Goal: Task Accomplishment & Management: Complete application form

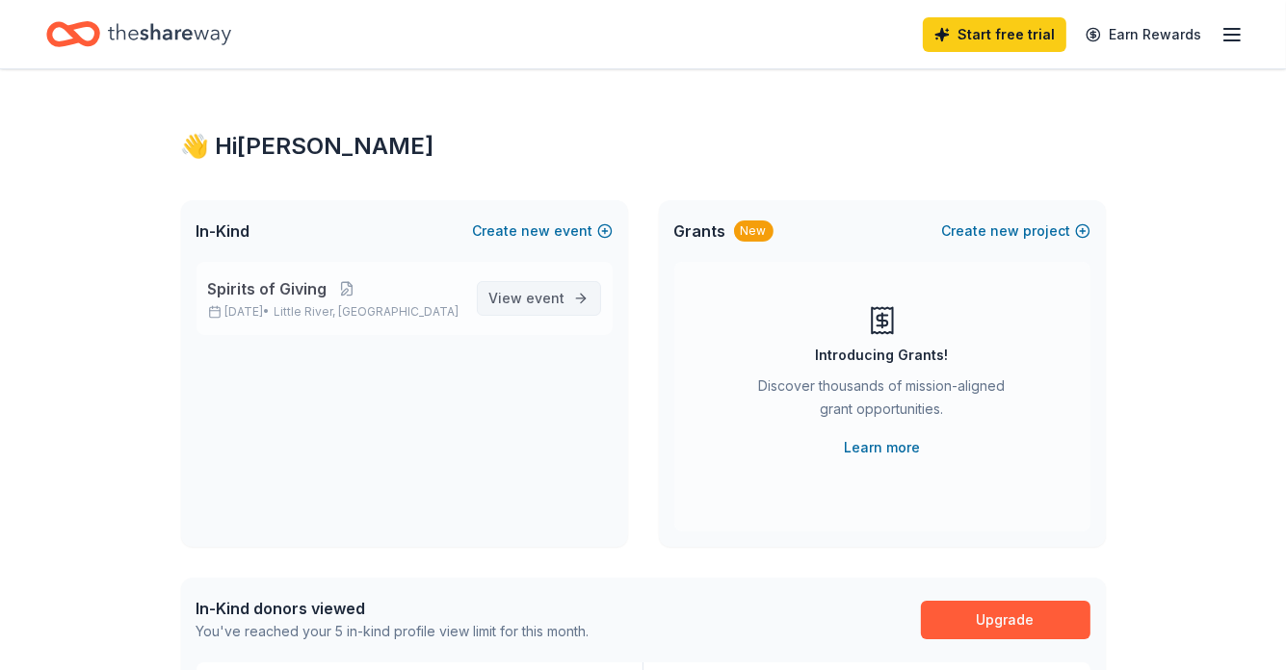
click at [526, 296] on span "View event" at bounding box center [527, 298] width 76 height 23
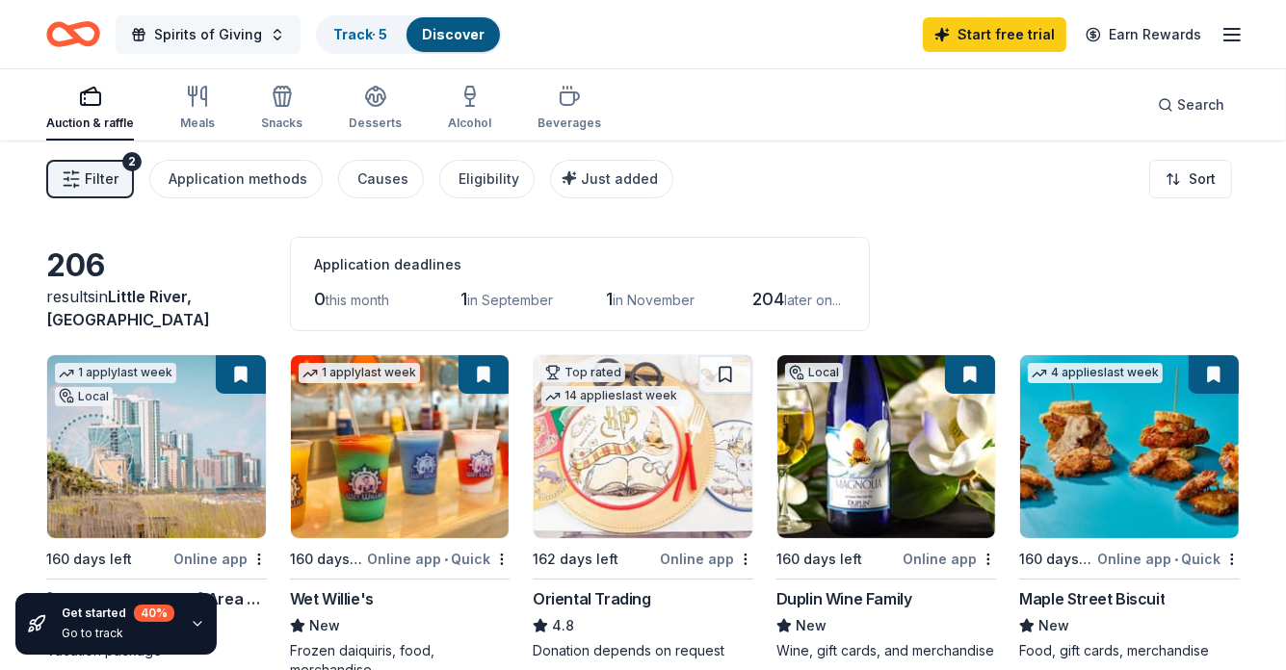
click at [139, 28] on span "button" at bounding box center [138, 34] width 15 height 15
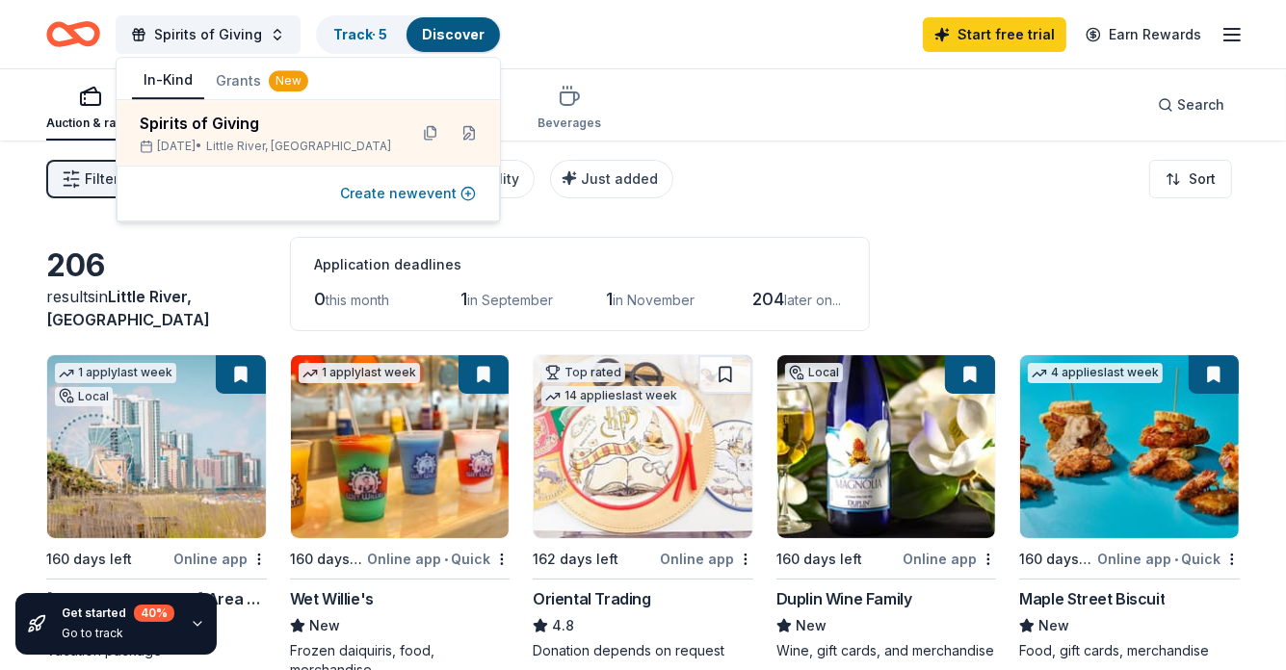
click at [426, 196] on button "Create new event" at bounding box center [408, 193] width 136 height 23
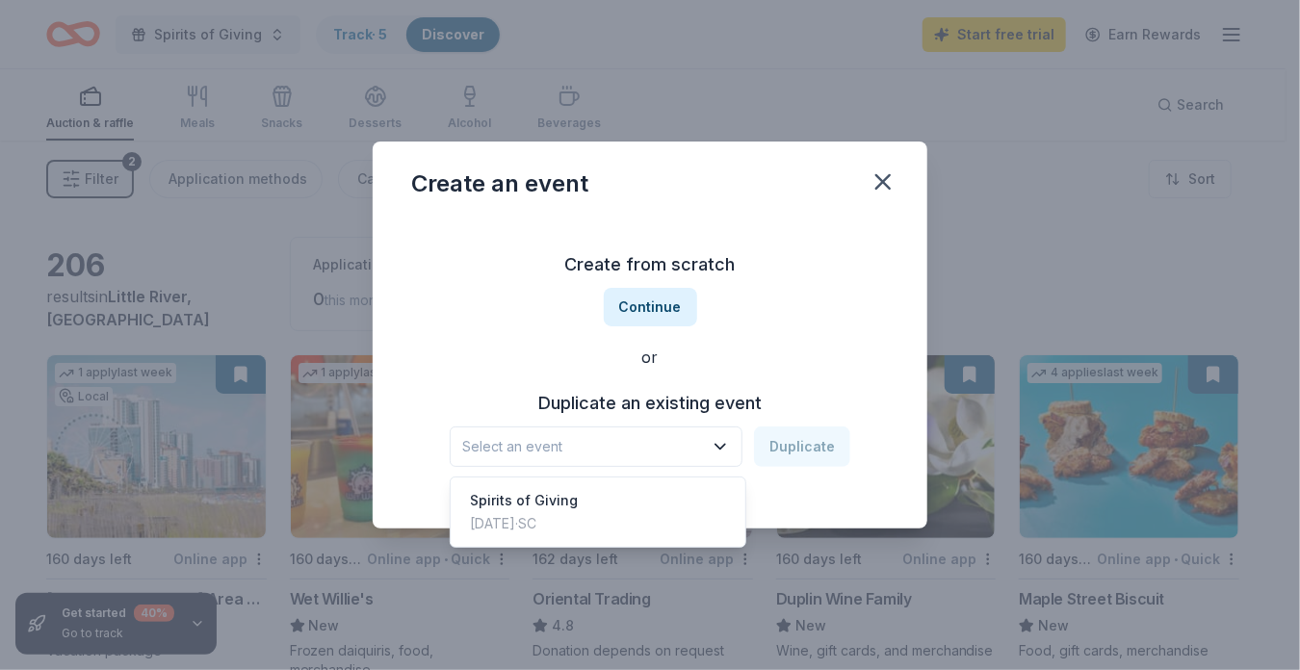
click at [504, 438] on span "Select an event" at bounding box center [582, 446] width 241 height 23
click at [633, 309] on div "Create from scratch Continue or Duplicate an existing event Select an event Dup…" at bounding box center [650, 358] width 478 height 279
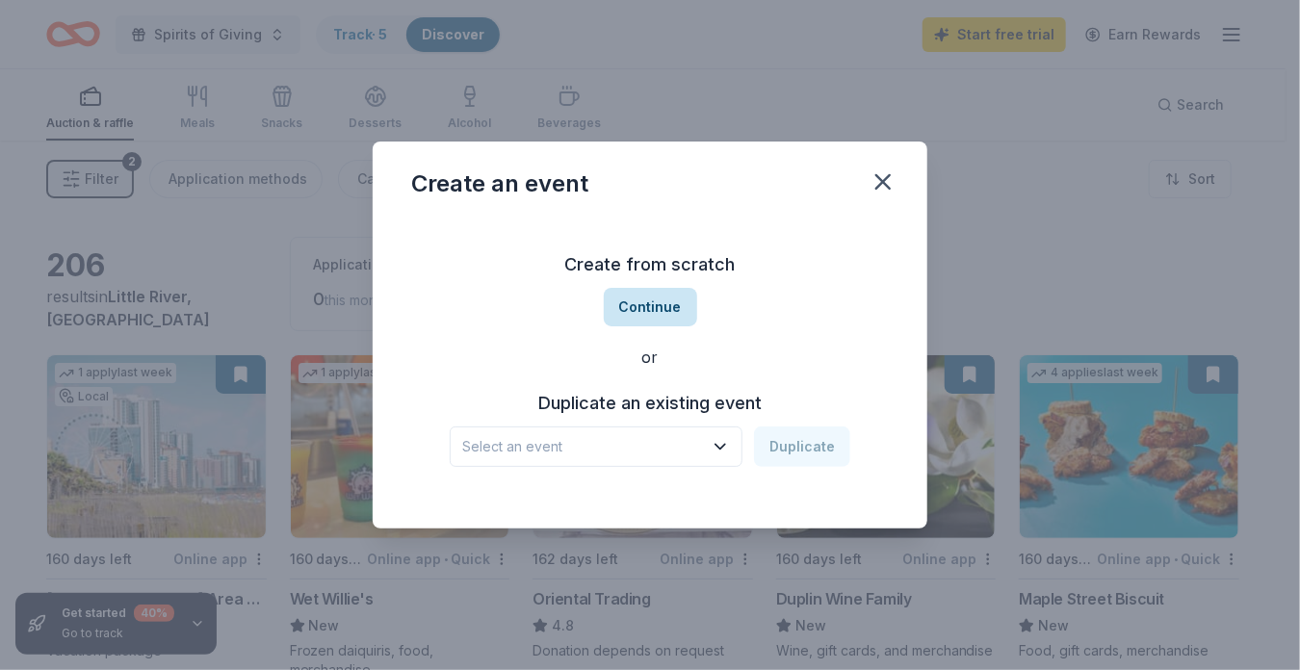
click at [633, 307] on button "Continue" at bounding box center [650, 307] width 93 height 39
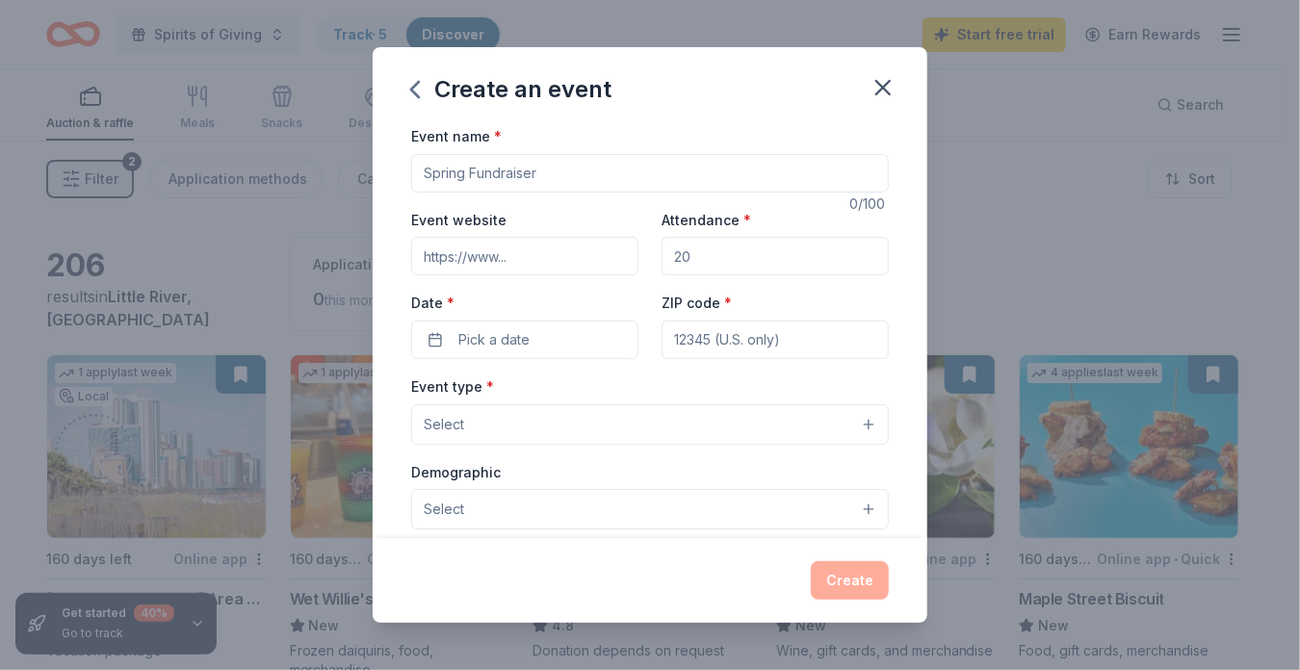
click at [441, 169] on input "Event name *" at bounding box center [650, 173] width 478 height 39
type input "Senior Christmas"
type input "littleriverrotary.org"
type input "50"
click at [488, 347] on span "Pick a date" at bounding box center [493, 339] width 71 height 23
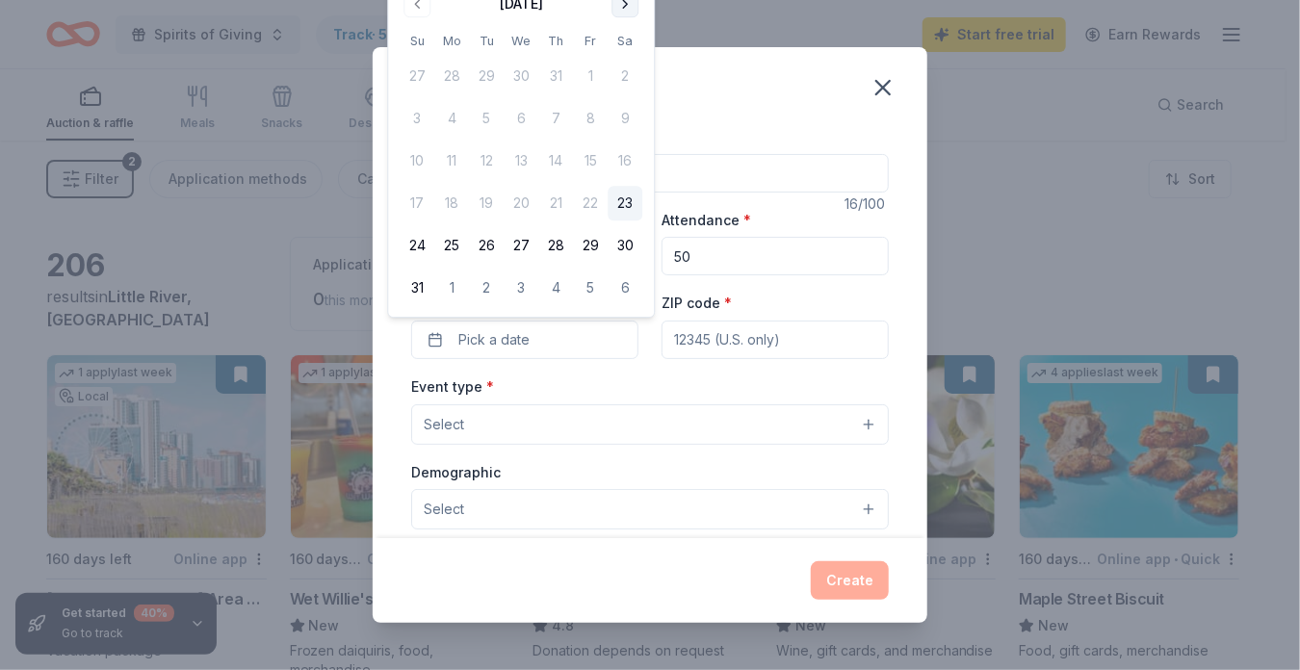
click at [622, 9] on button "Go to next month" at bounding box center [625, 3] width 27 height 27
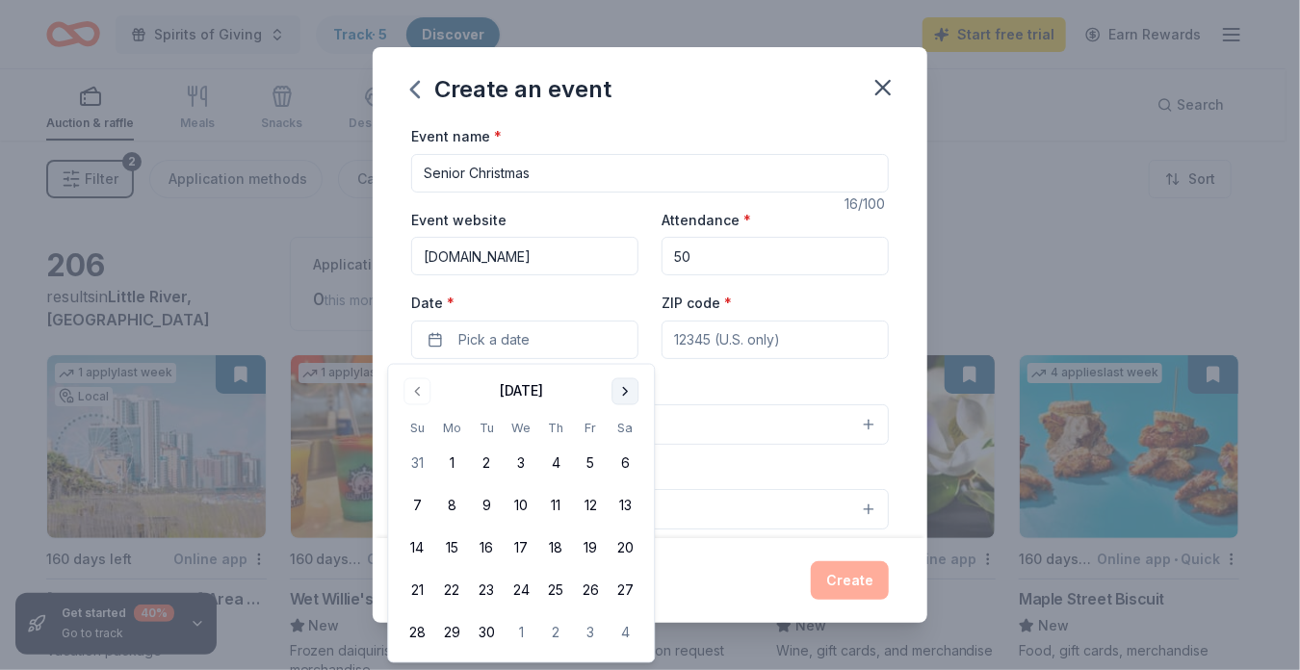
click at [626, 388] on button "Go to next month" at bounding box center [625, 391] width 27 height 27
click at [627, 388] on button "Go to next month" at bounding box center [625, 391] width 27 height 27
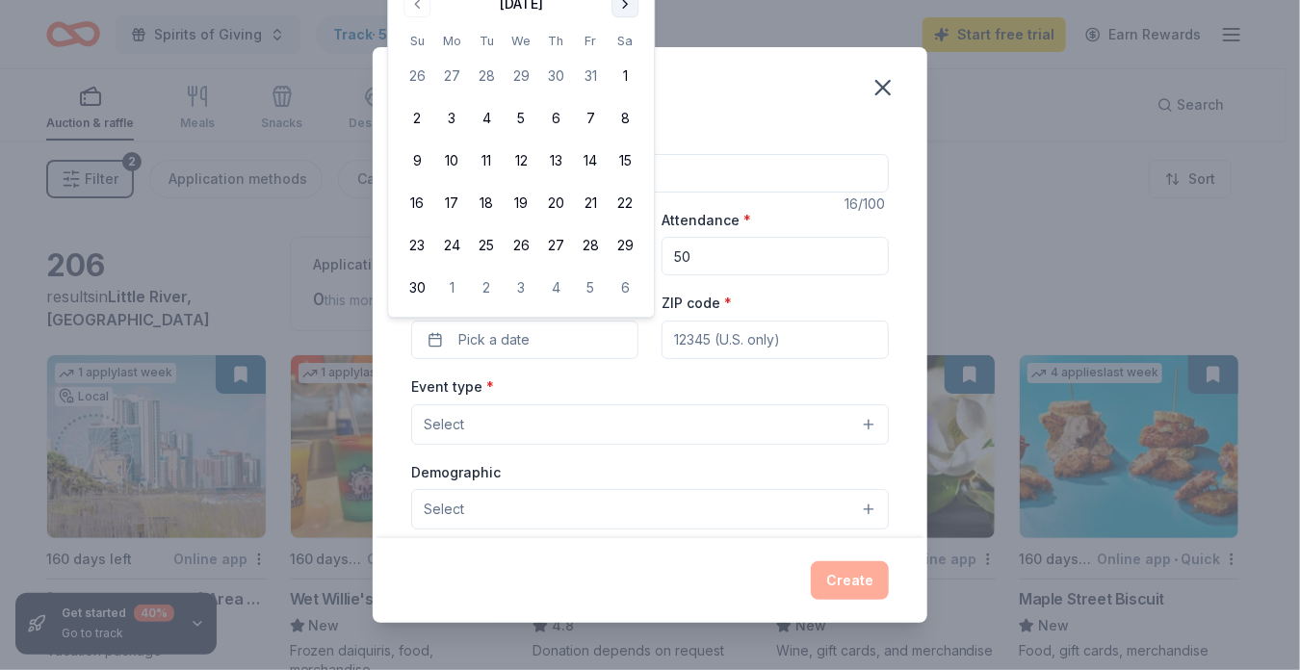
click at [624, 9] on button "Go to next month" at bounding box center [625, 3] width 27 height 27
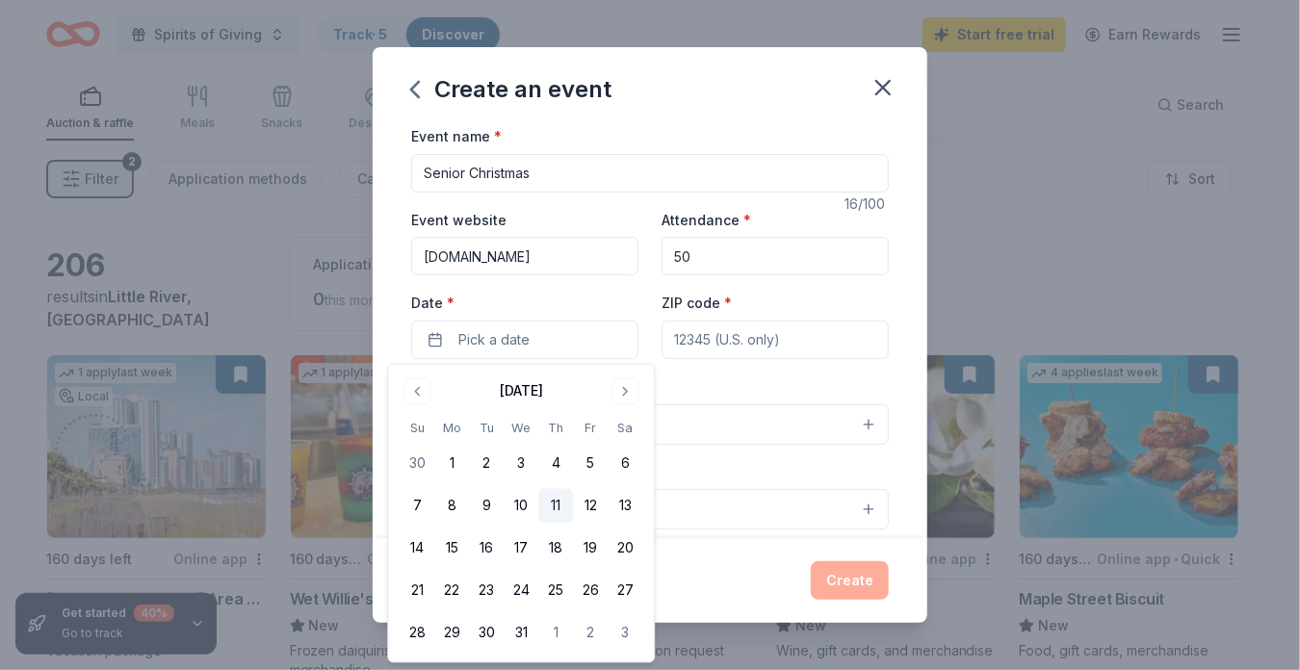
click at [551, 498] on button "11" at bounding box center [555, 506] width 35 height 35
click at [693, 338] on input "ZIP code *" at bounding box center [775, 340] width 227 height 39
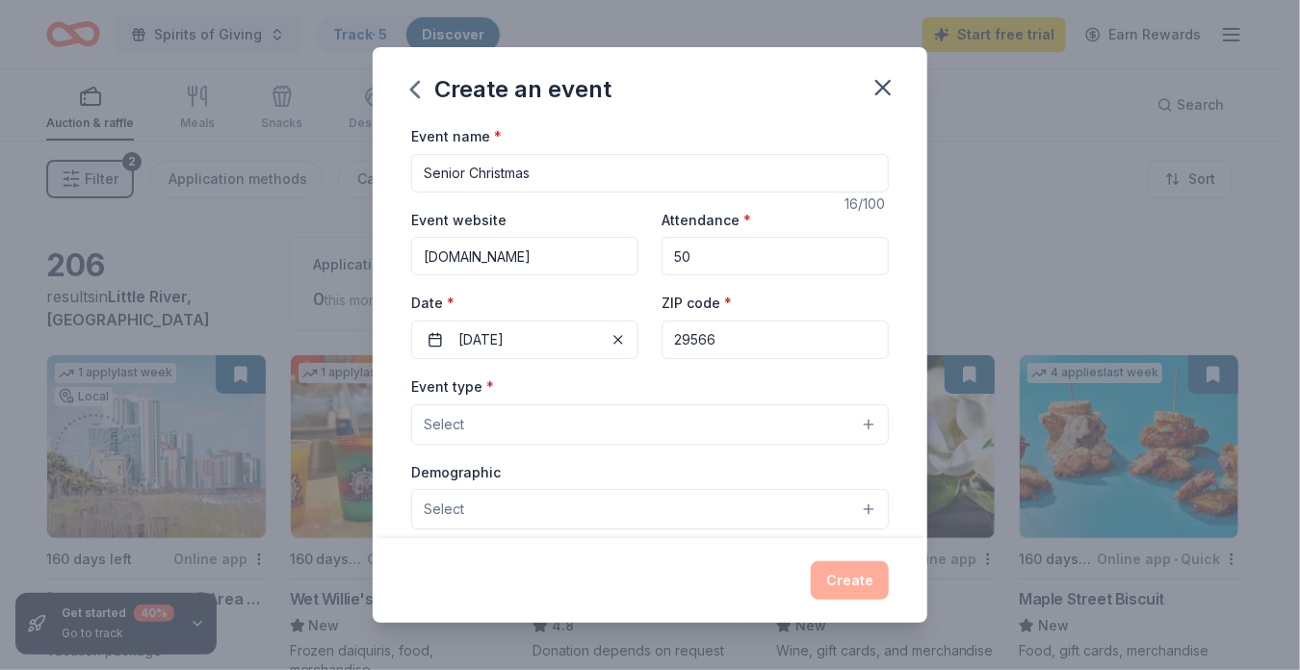
type input "29566"
click at [468, 429] on button "Select" at bounding box center [650, 424] width 478 height 40
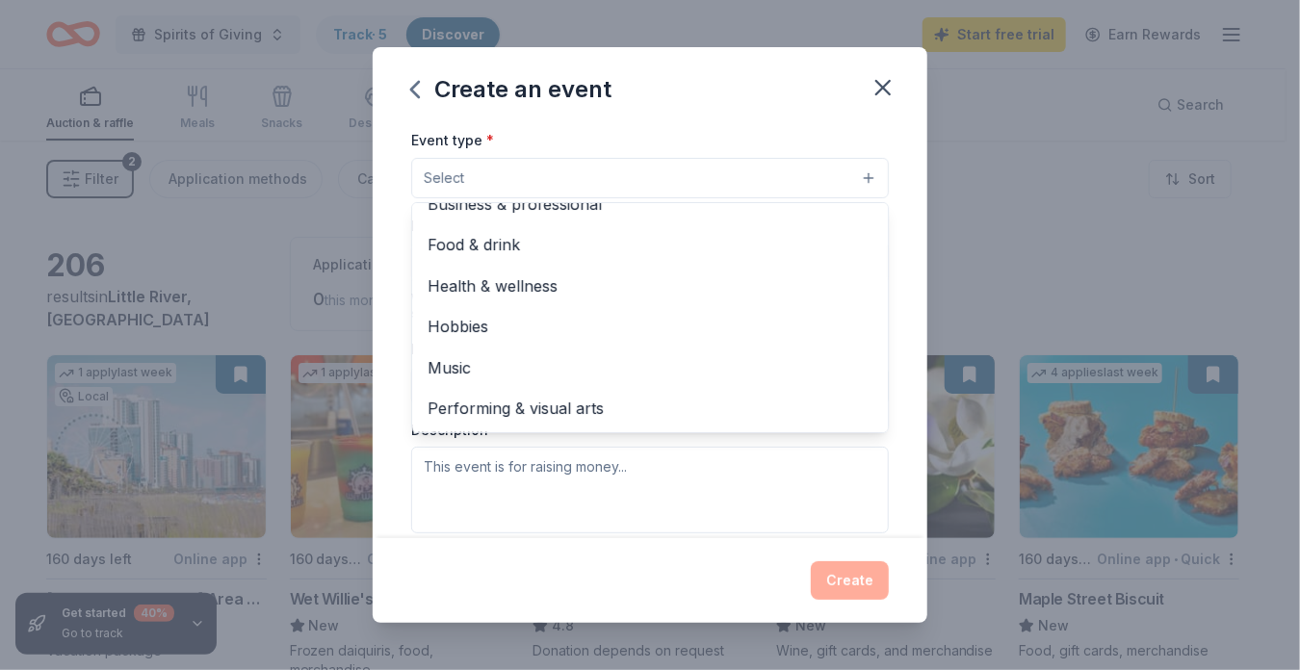
scroll to position [250, 0]
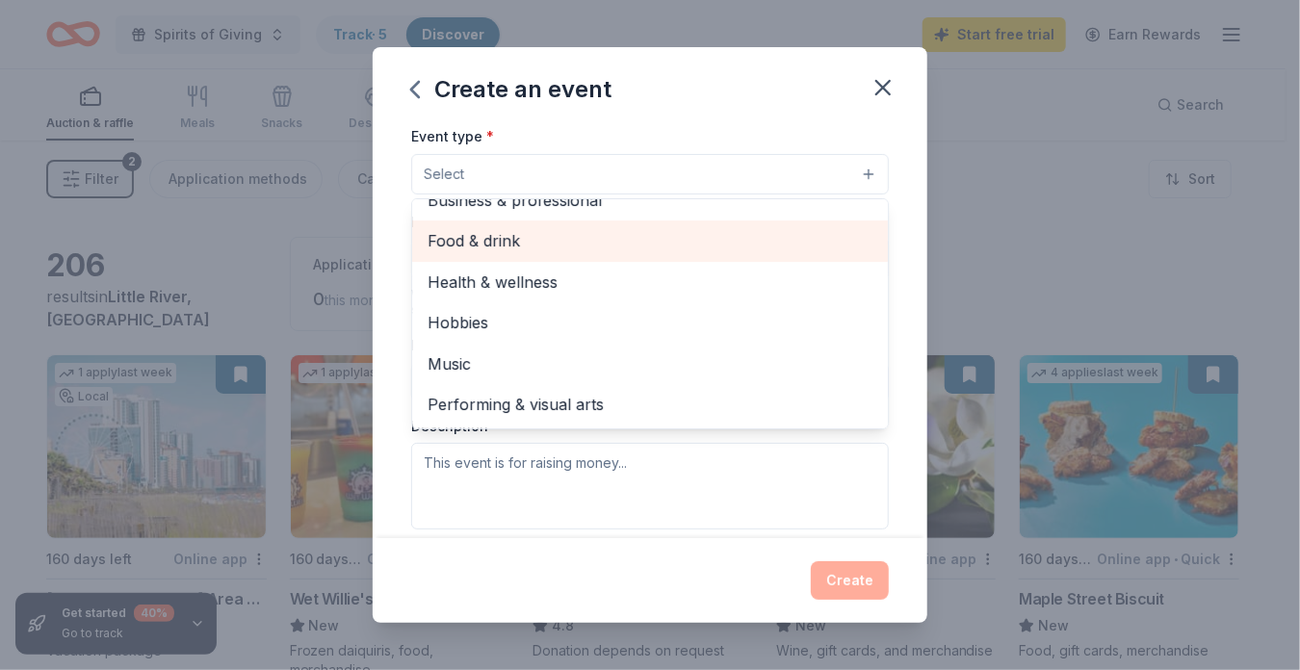
drag, startPoint x: 857, startPoint y: 281, endPoint x: 856, endPoint y: 252, distance: 28.9
click at [856, 252] on div "Fundraiser Business & professional Food & drink Health & wellness Hobbies Music…" at bounding box center [650, 313] width 478 height 231
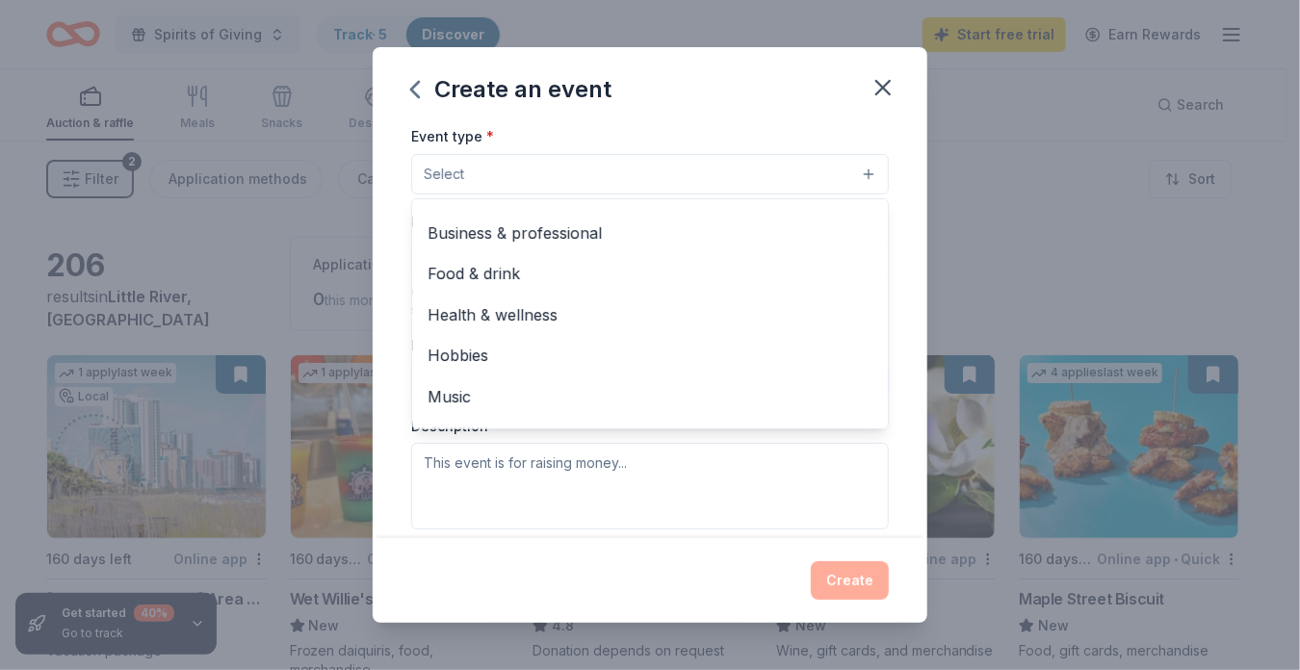
scroll to position [64, 0]
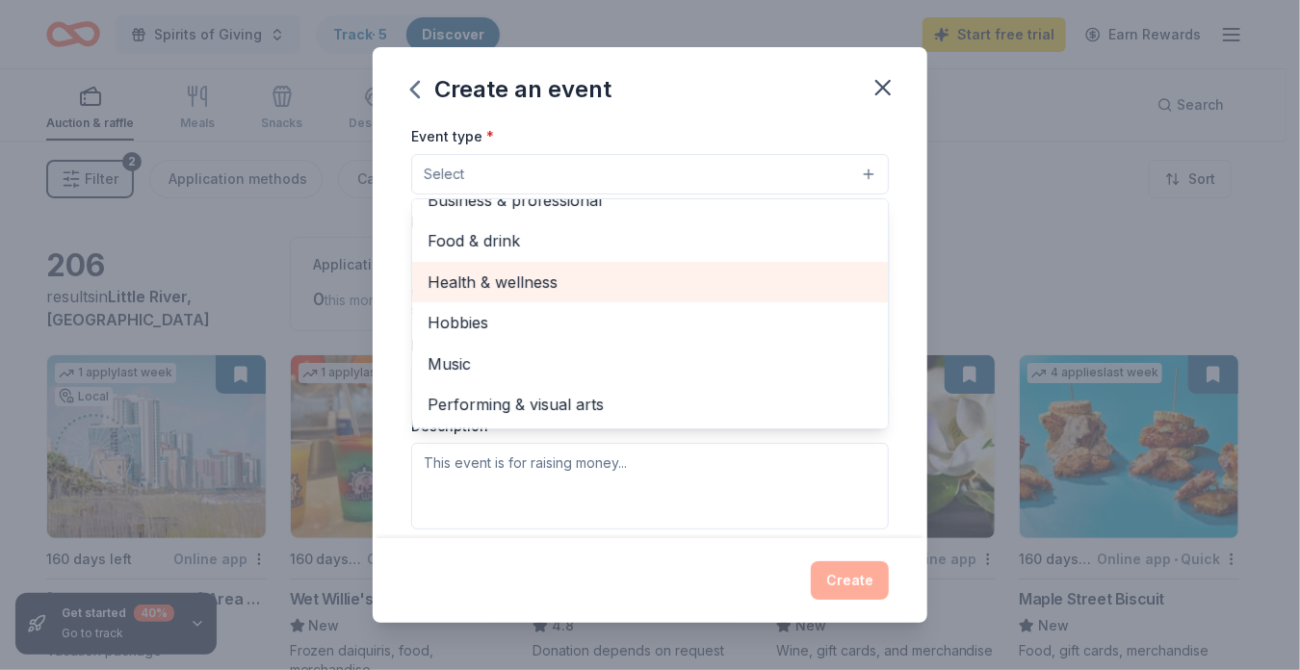
click at [561, 292] on span "Health & wellness" at bounding box center [650, 282] width 445 height 25
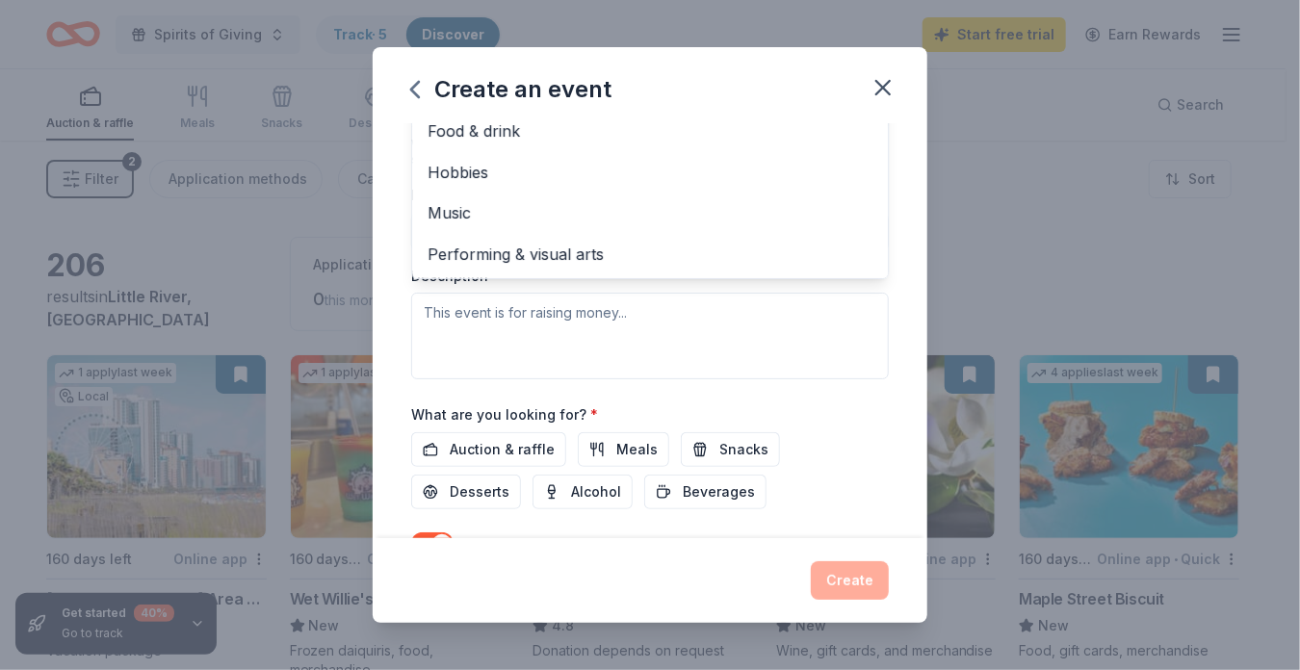
scroll to position [405, 0]
click at [520, 350] on div "Event type * Health & wellness Fundraiser Business & professional Food & drink …" at bounding box center [650, 172] width 478 height 407
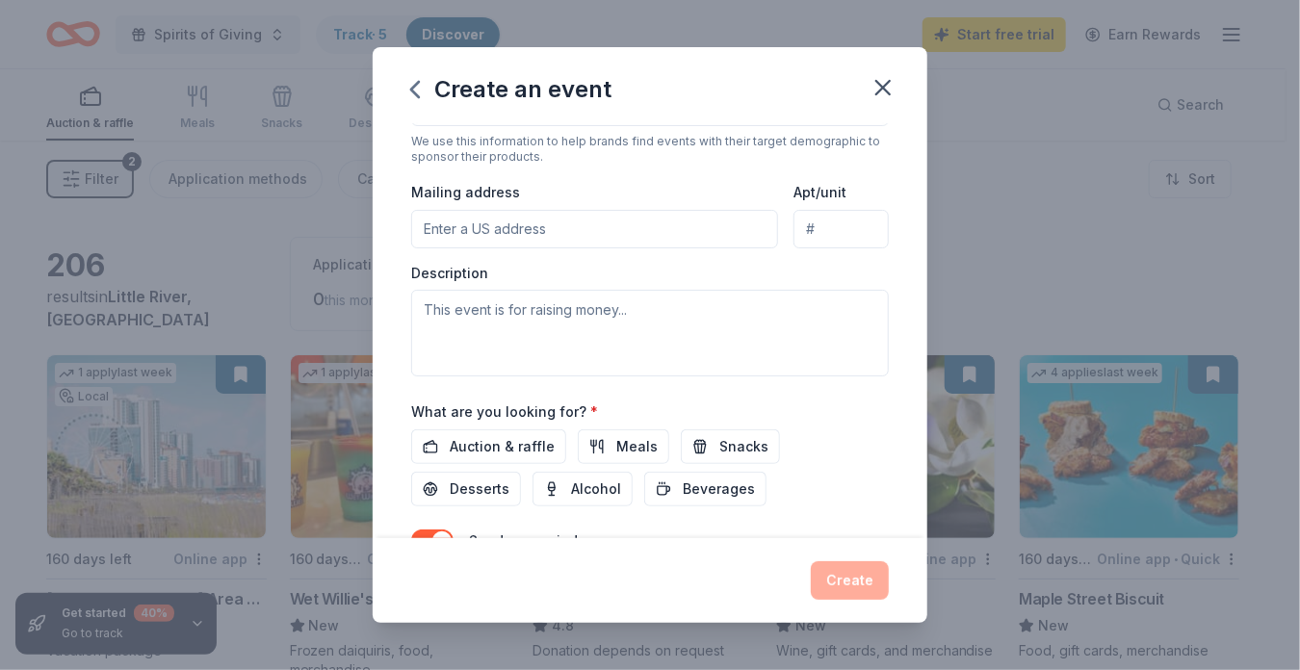
scroll to position [94, 0]
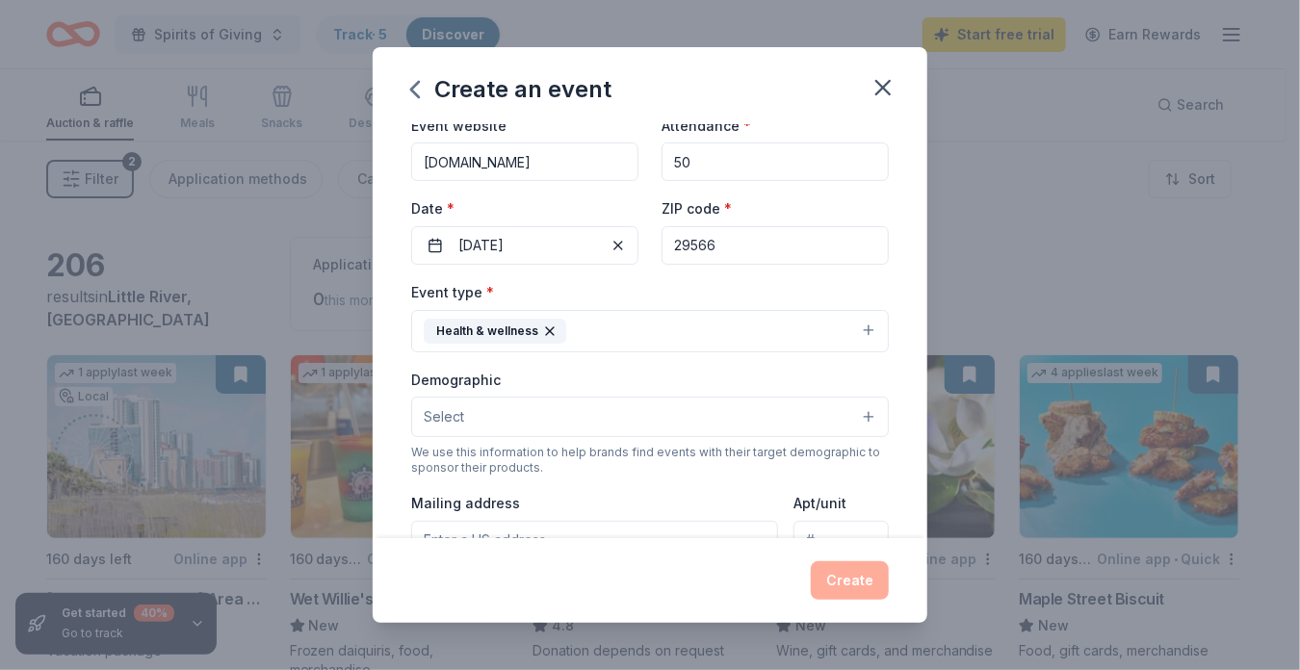
click at [445, 411] on span "Select" at bounding box center [444, 416] width 40 height 23
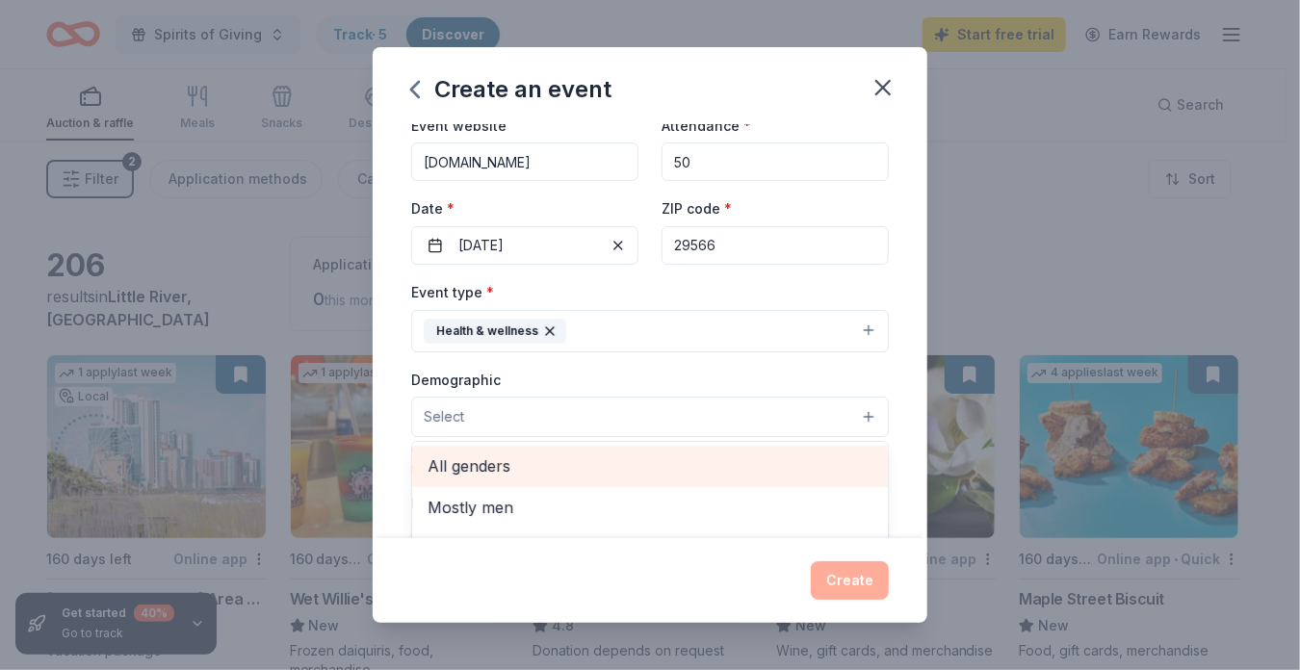
click at [493, 461] on span "All genders" at bounding box center [650, 466] width 445 height 25
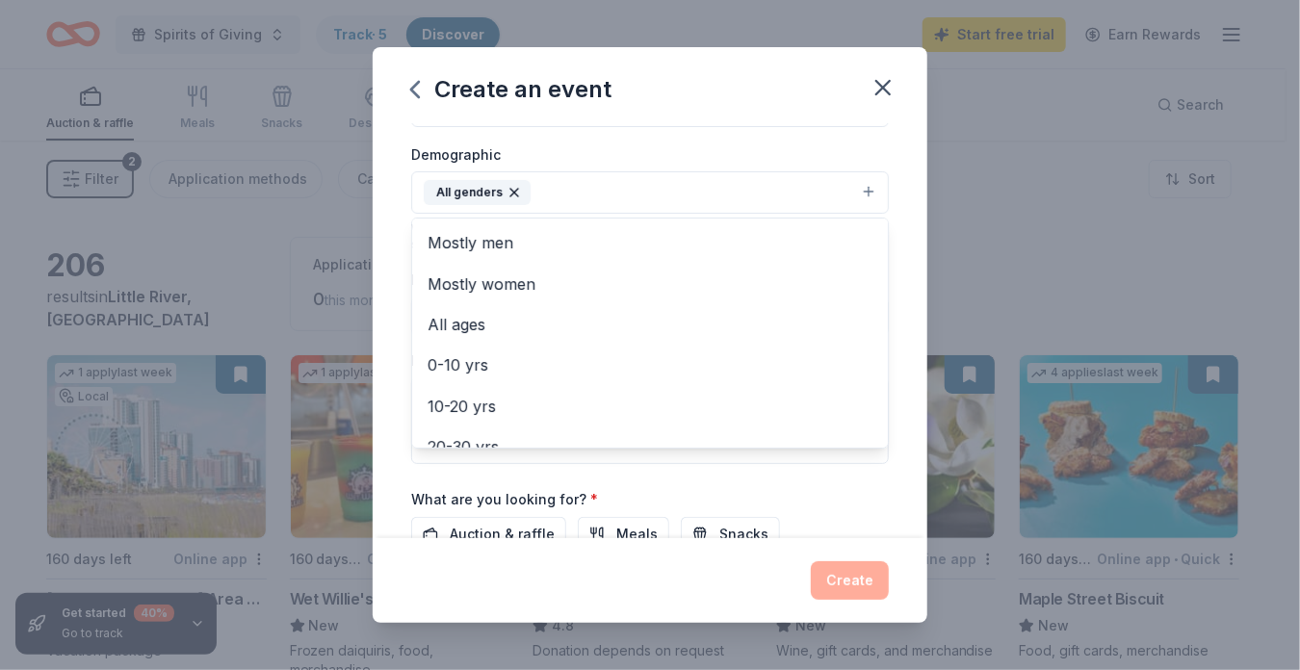
scroll to position [325, 0]
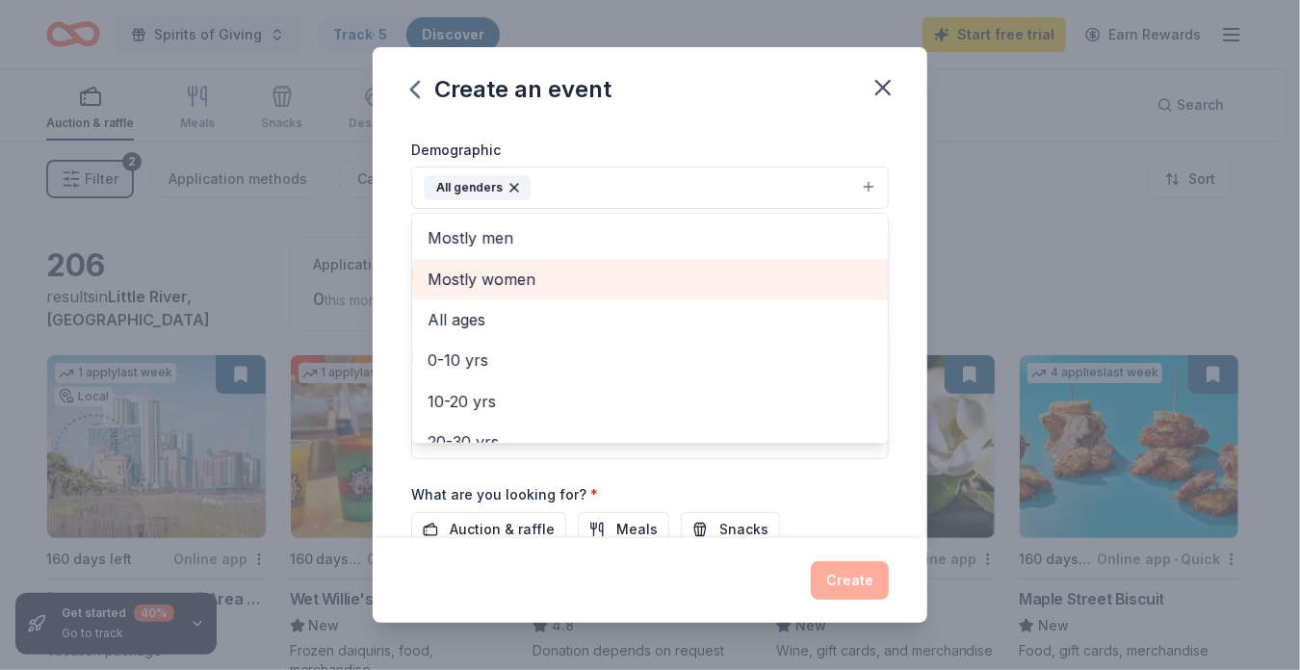
click at [504, 276] on span "Mostly women" at bounding box center [650, 279] width 445 height 25
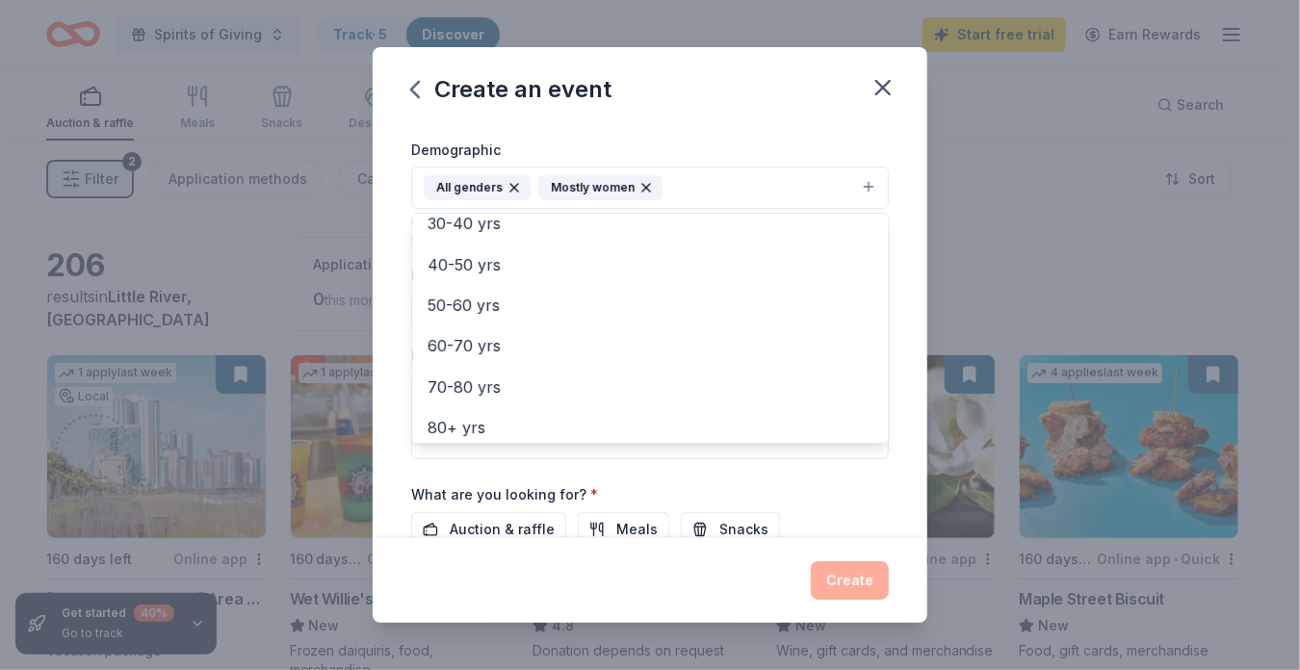
scroll to position [227, 0]
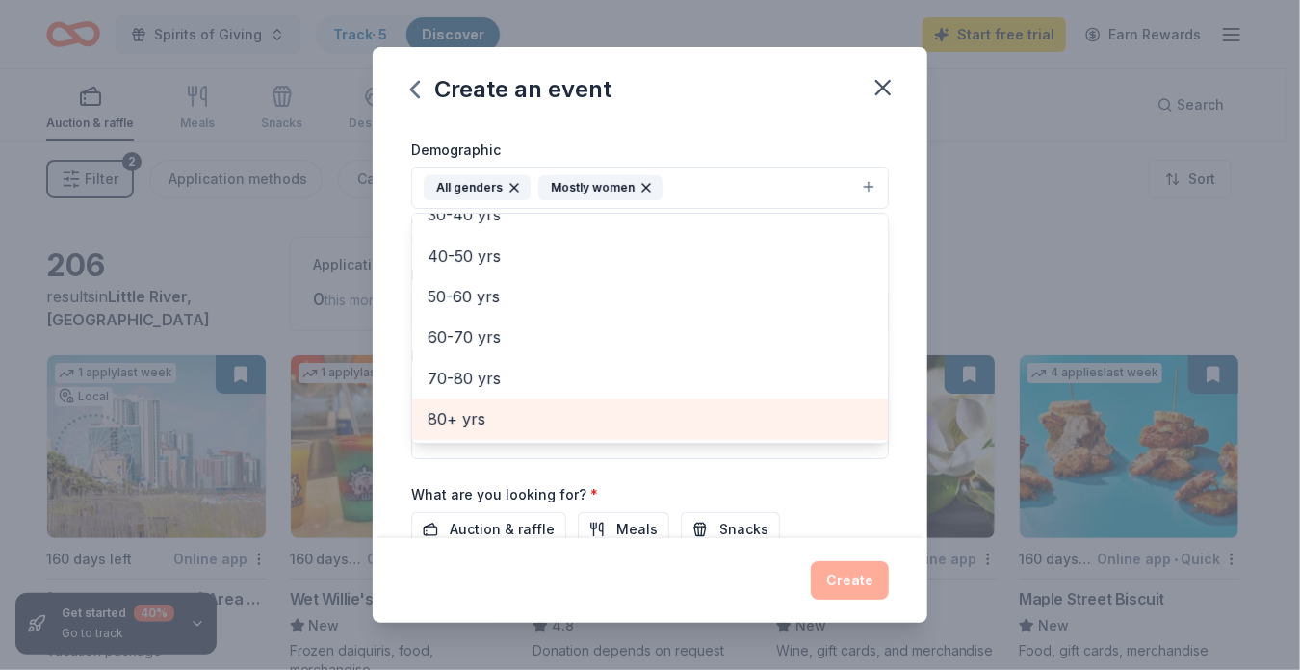
click at [466, 422] on span "80+ yrs" at bounding box center [650, 418] width 445 height 25
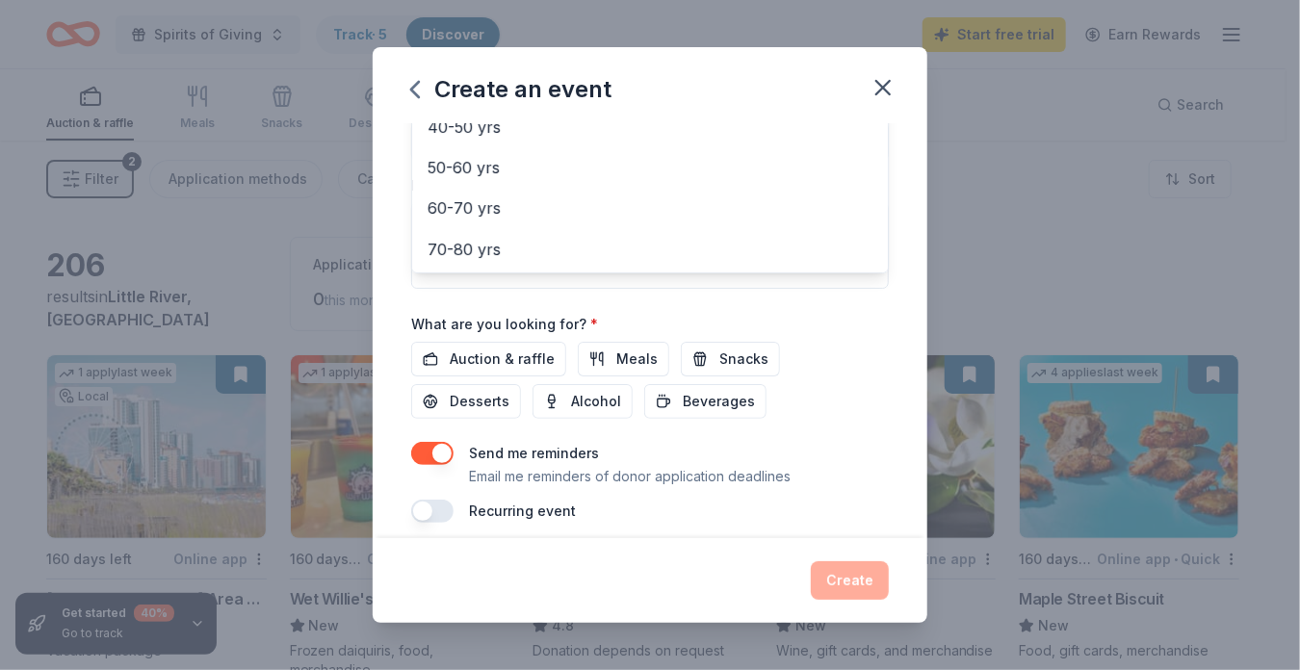
scroll to position [505, 0]
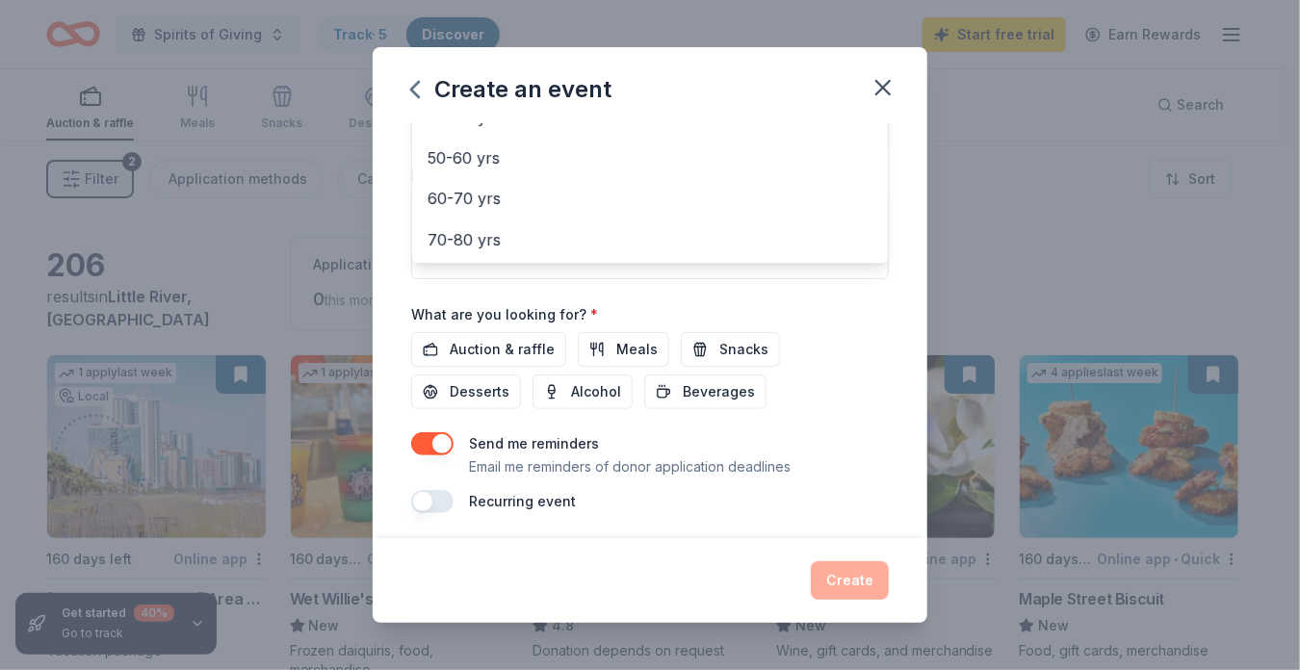
click at [497, 342] on div "Event name * Senior Christmas 16 /100 Event website littleriverrotary.org Atten…" at bounding box center [650, 67] width 478 height 894
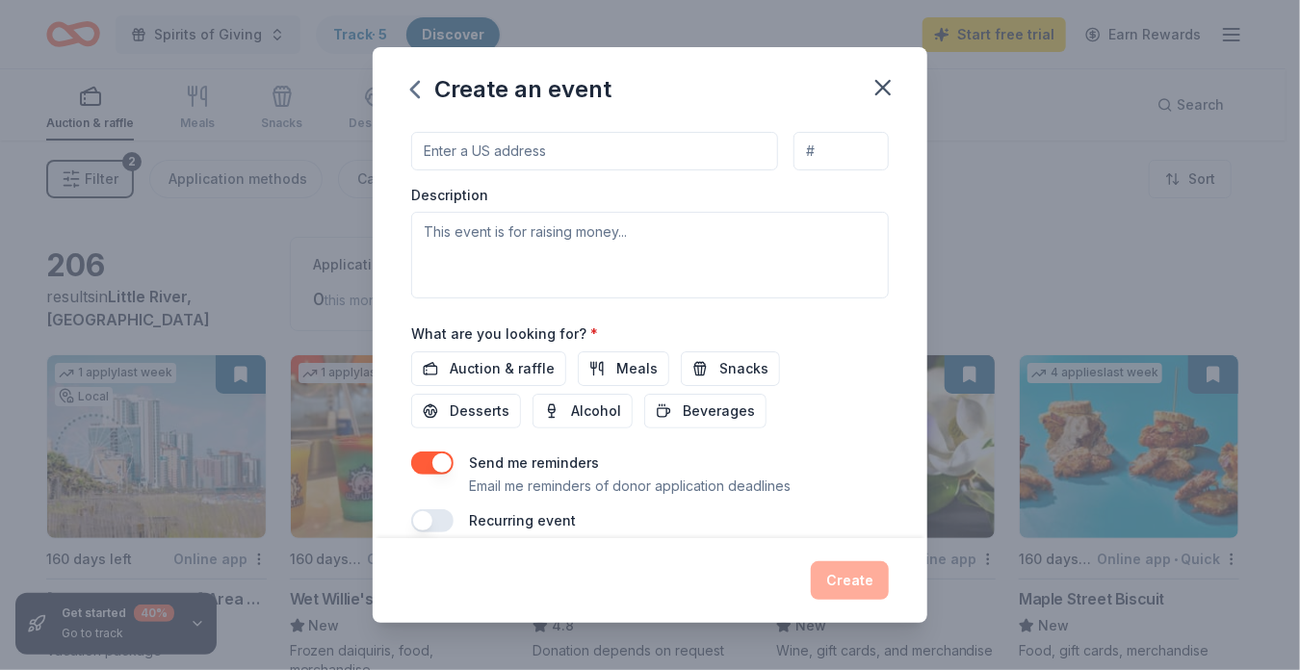
scroll to position [509, 0]
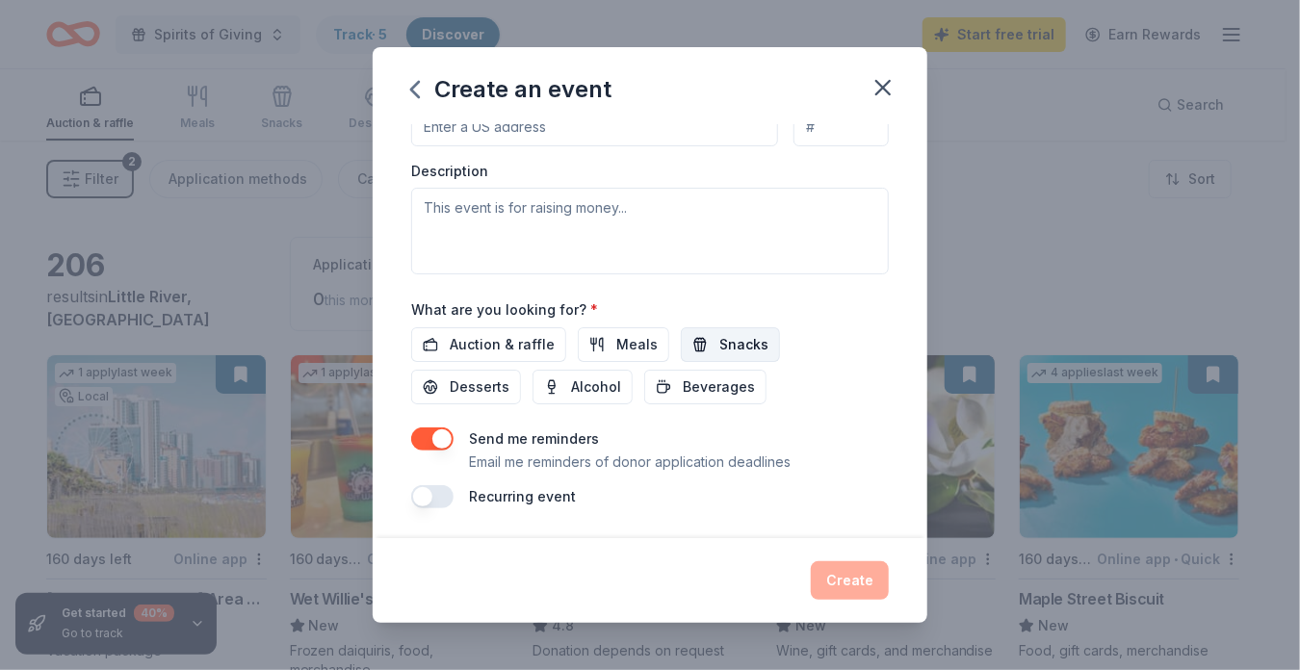
click at [719, 350] on span "Snacks" at bounding box center [743, 344] width 49 height 23
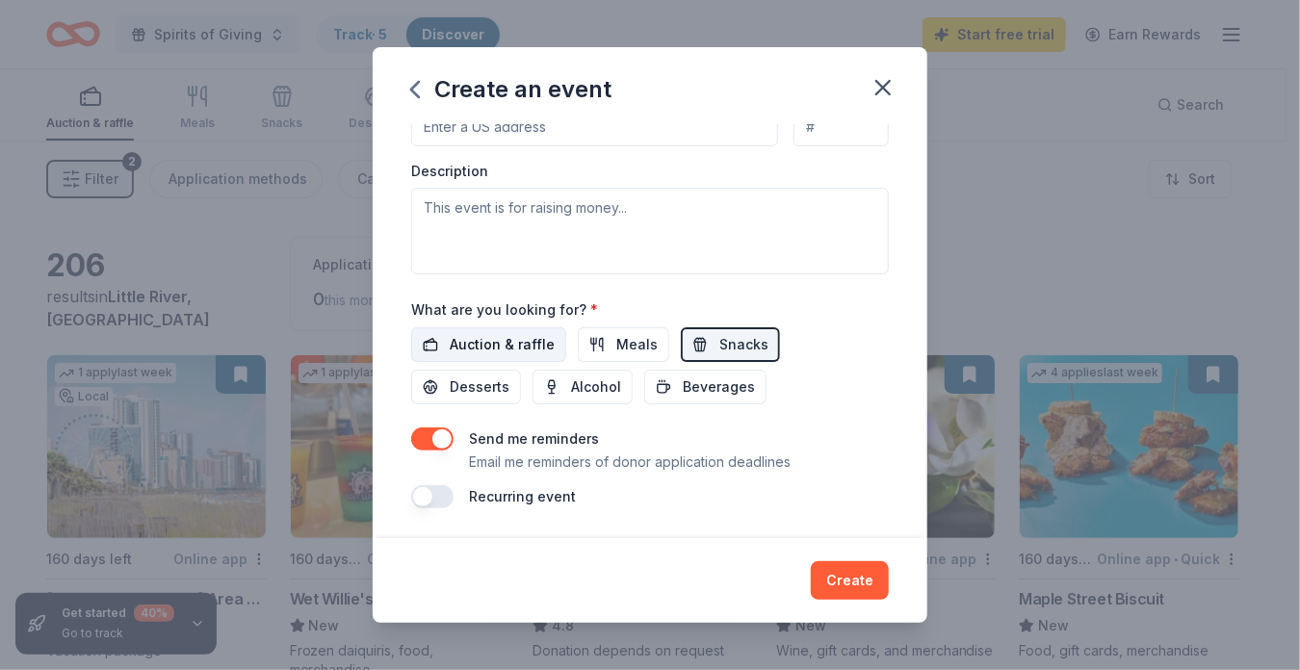
click at [478, 339] on span "Auction & raffle" at bounding box center [502, 344] width 105 height 23
click at [855, 579] on button "Create" at bounding box center [850, 580] width 78 height 39
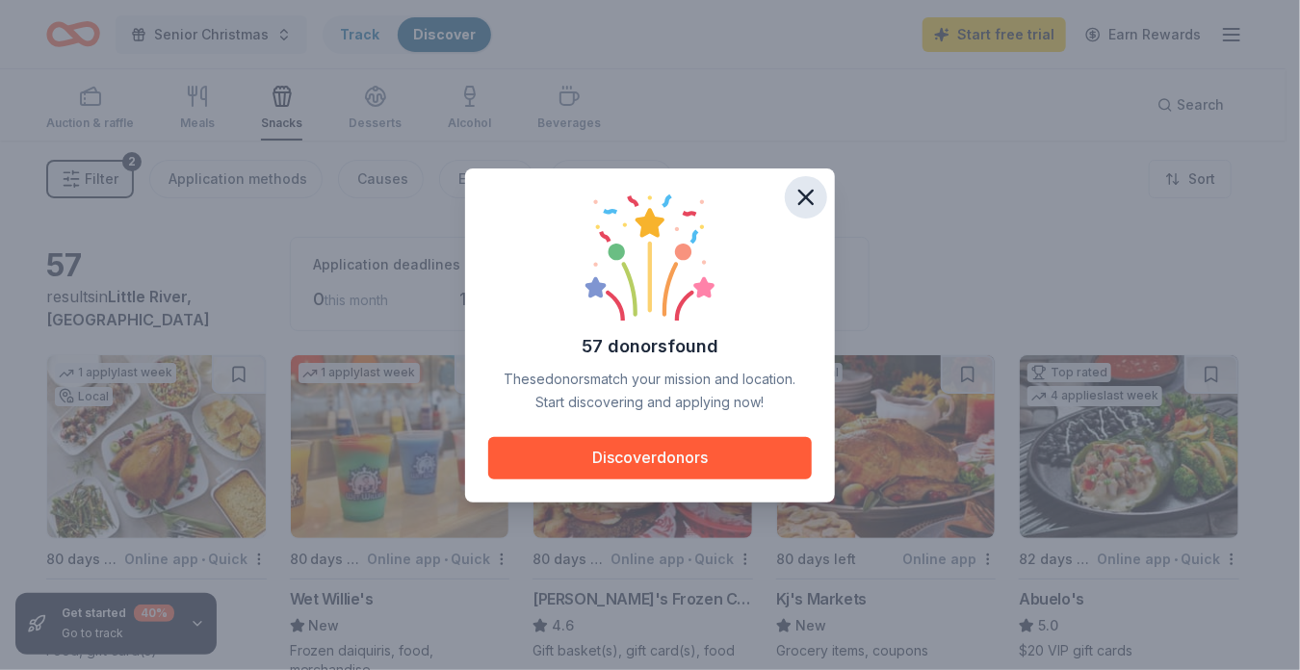
click at [807, 201] on icon "button" at bounding box center [806, 197] width 27 height 27
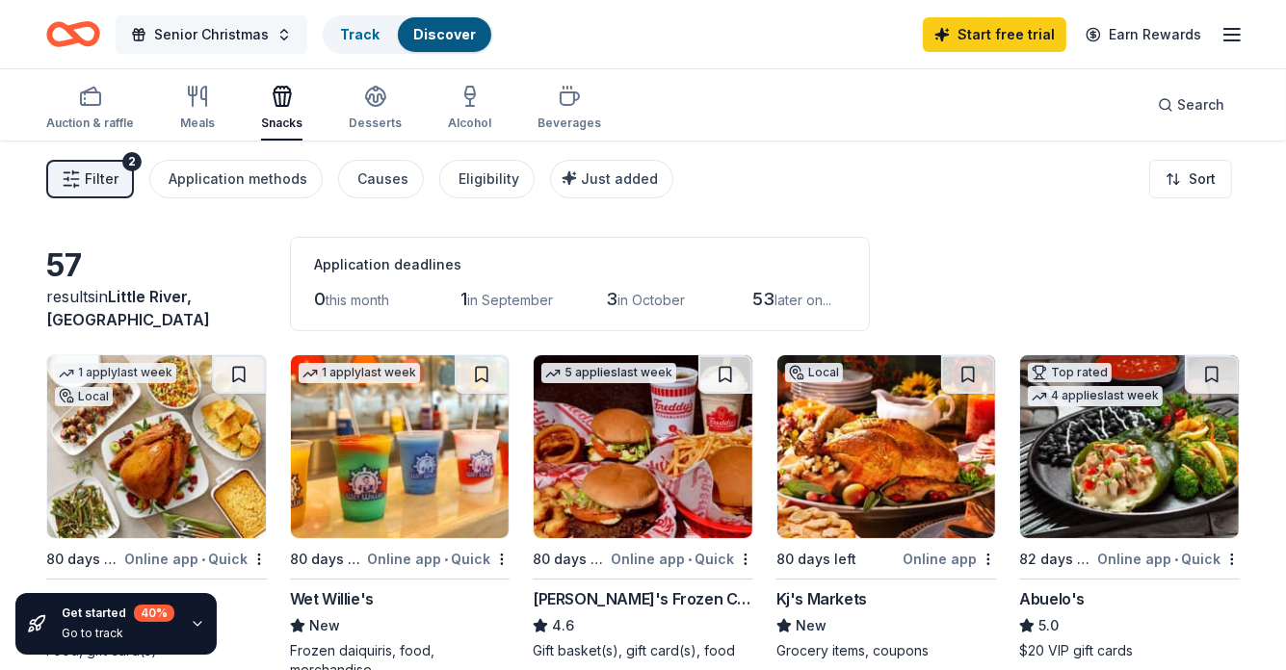
click at [244, 38] on span "Senior Christmas" at bounding box center [211, 34] width 115 height 23
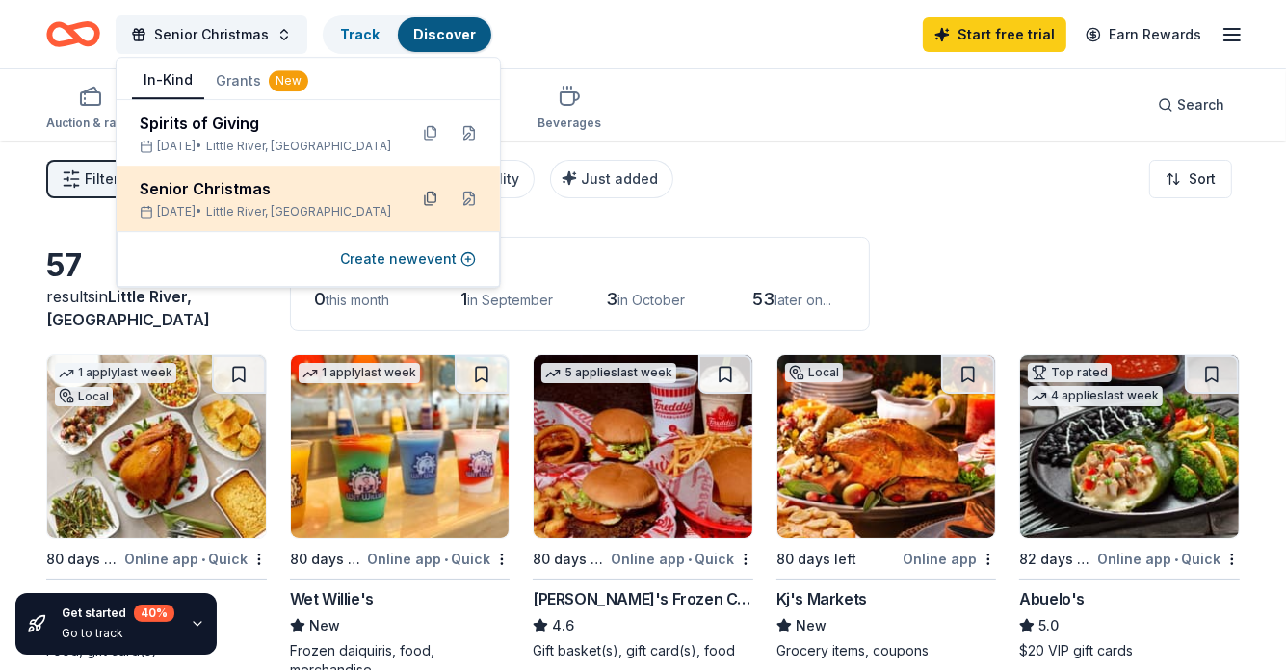
click at [425, 198] on button at bounding box center [430, 198] width 31 height 31
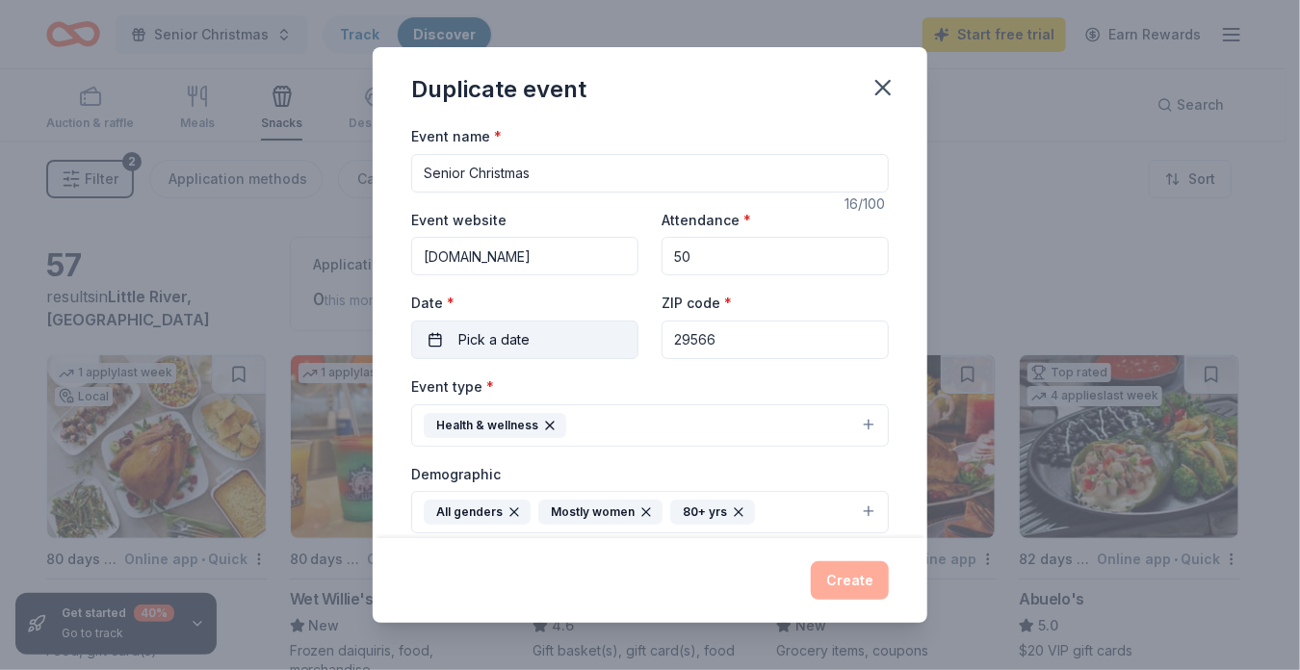
click at [513, 345] on span "Pick a date" at bounding box center [493, 339] width 71 height 23
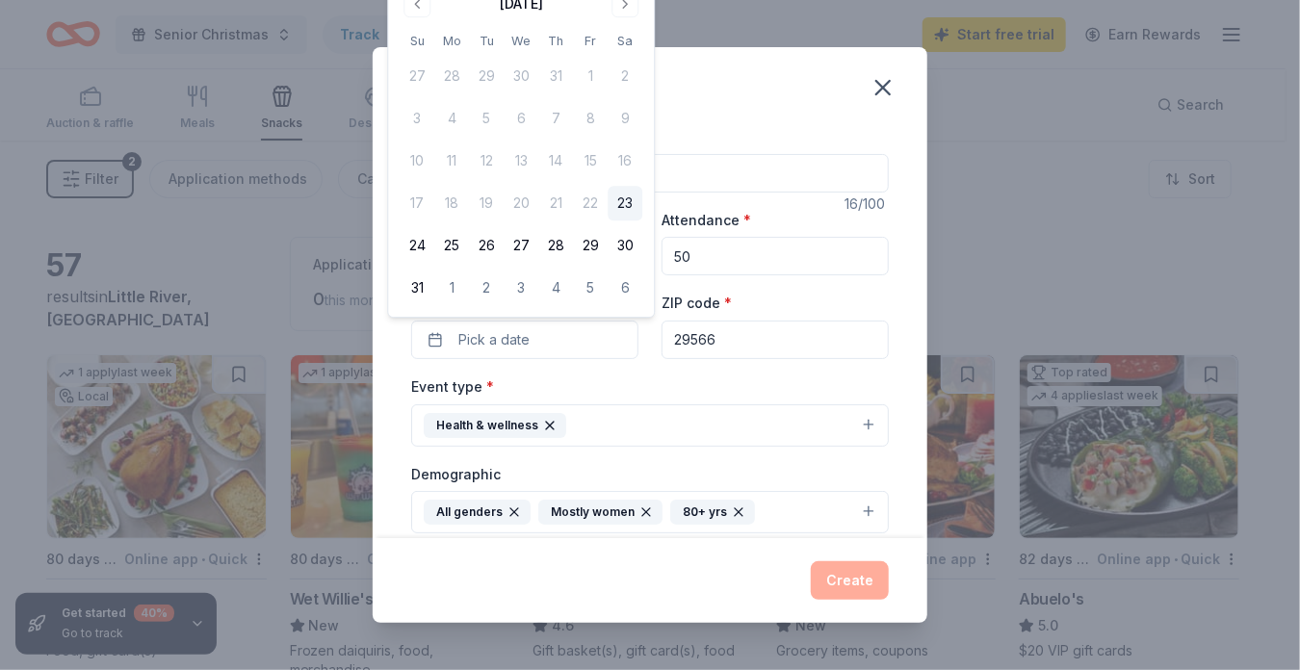
click at [625, 4] on button "Go to next month" at bounding box center [625, 3] width 27 height 27
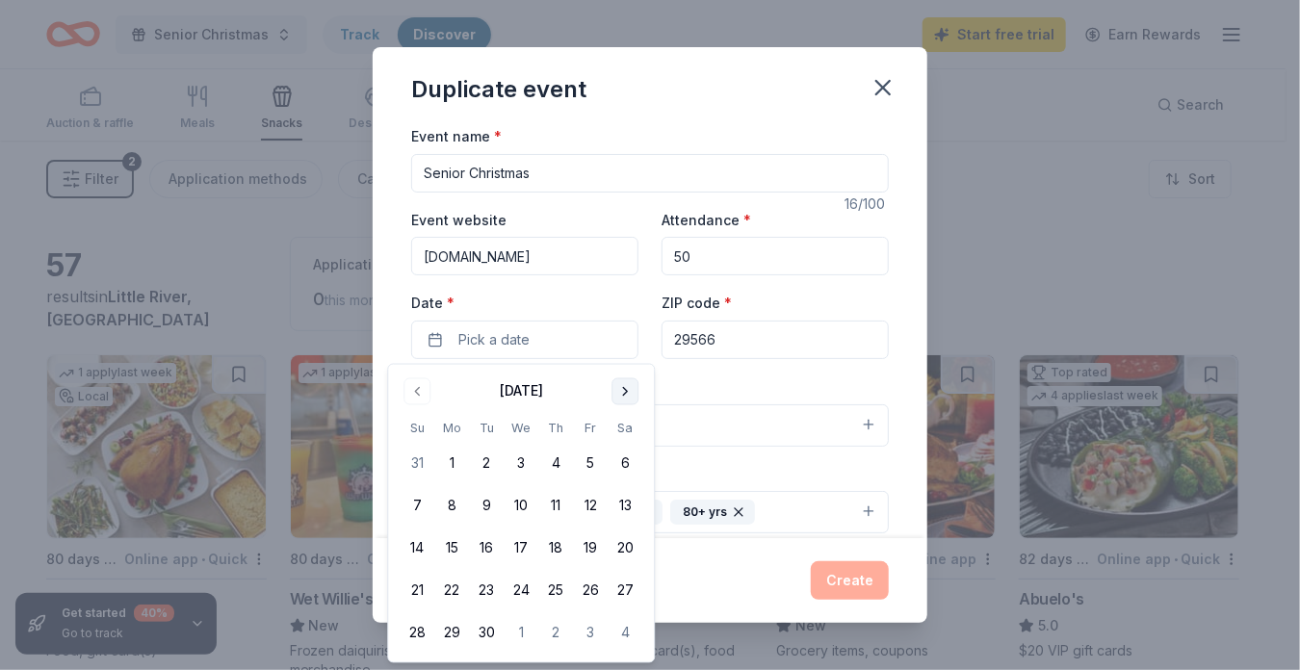
click at [628, 380] on button "Go to next month" at bounding box center [625, 391] width 27 height 27
click at [624, 383] on button "Go to next month" at bounding box center [625, 391] width 27 height 27
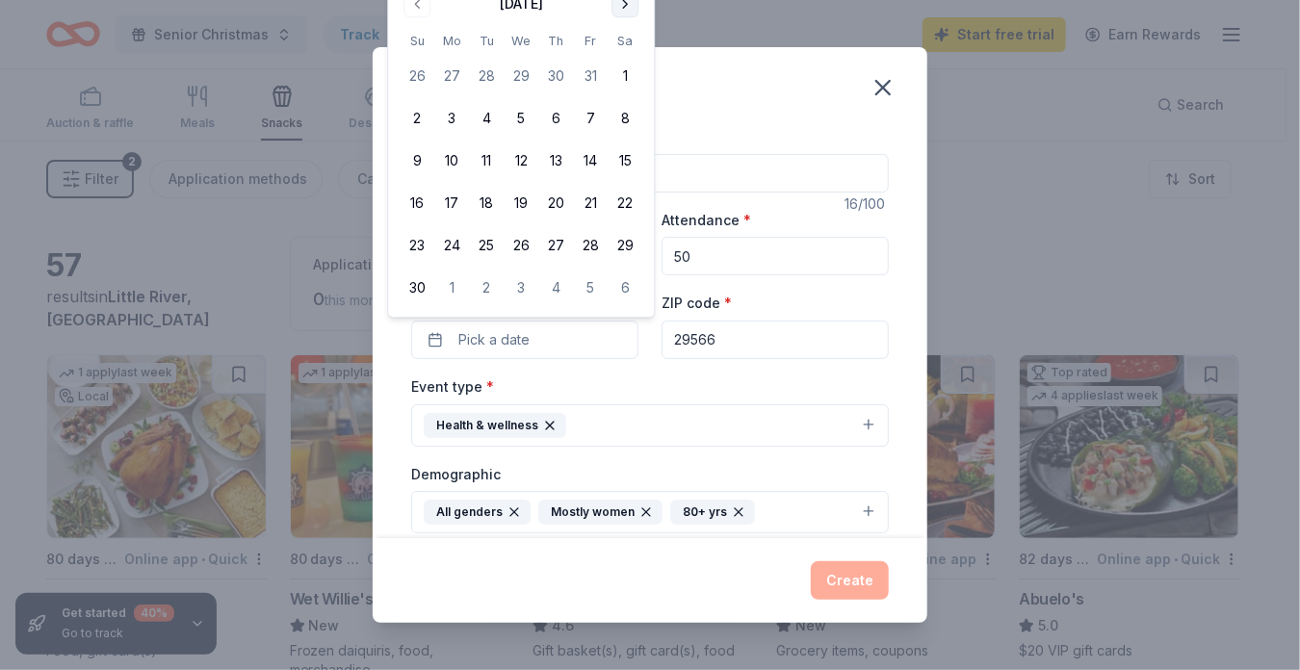
click at [623, 7] on button "Go to next month" at bounding box center [625, 3] width 27 height 27
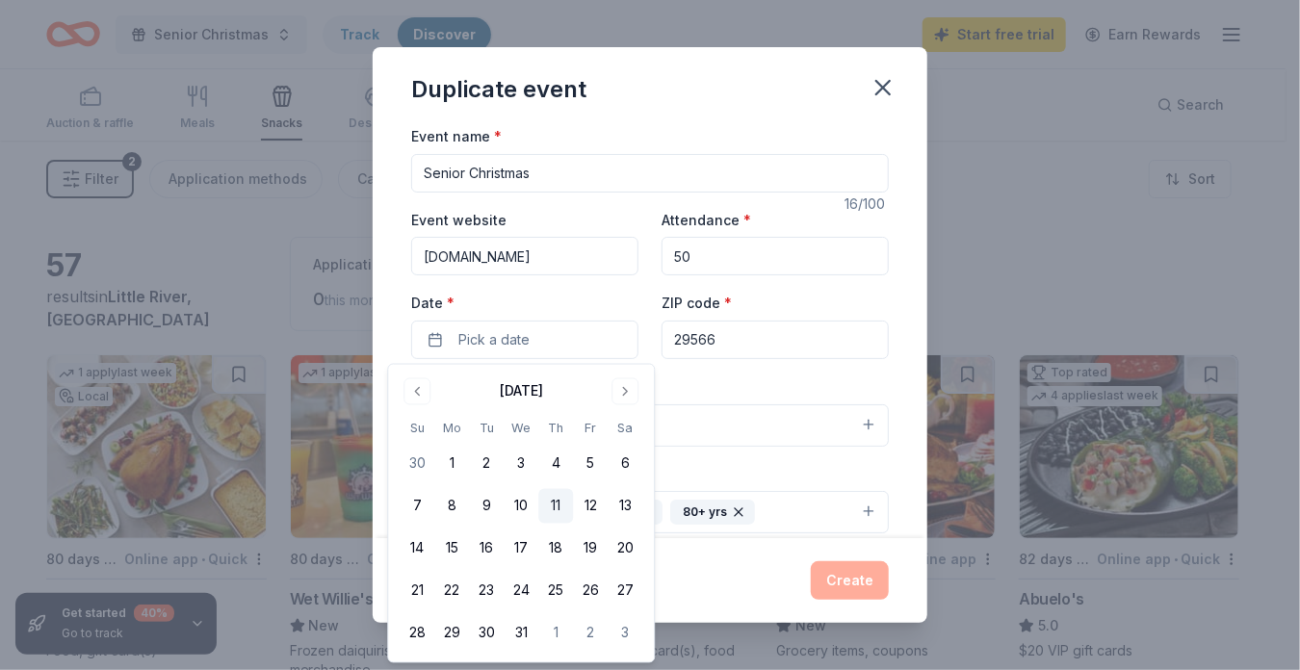
click at [555, 500] on button "11" at bounding box center [555, 506] width 35 height 35
click at [711, 373] on div "Event name * Senior Christmas 16 /100 Event website littleriverrotary.org Atten…" at bounding box center [650, 571] width 478 height 894
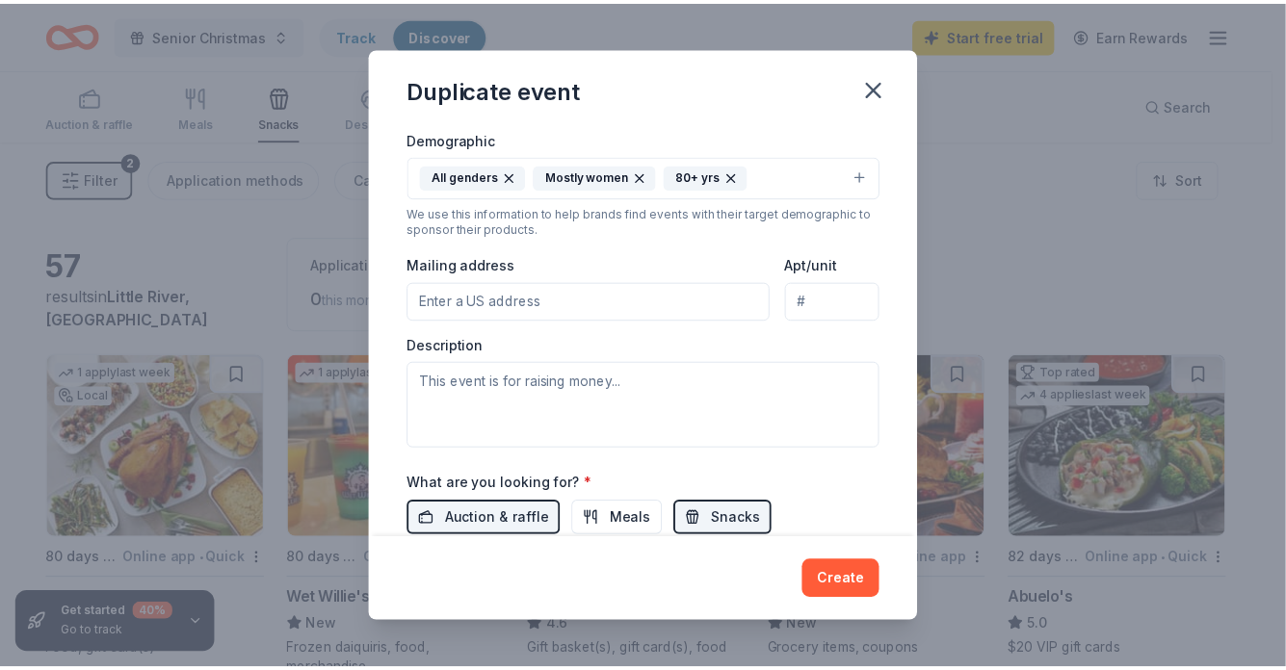
scroll to position [340, 0]
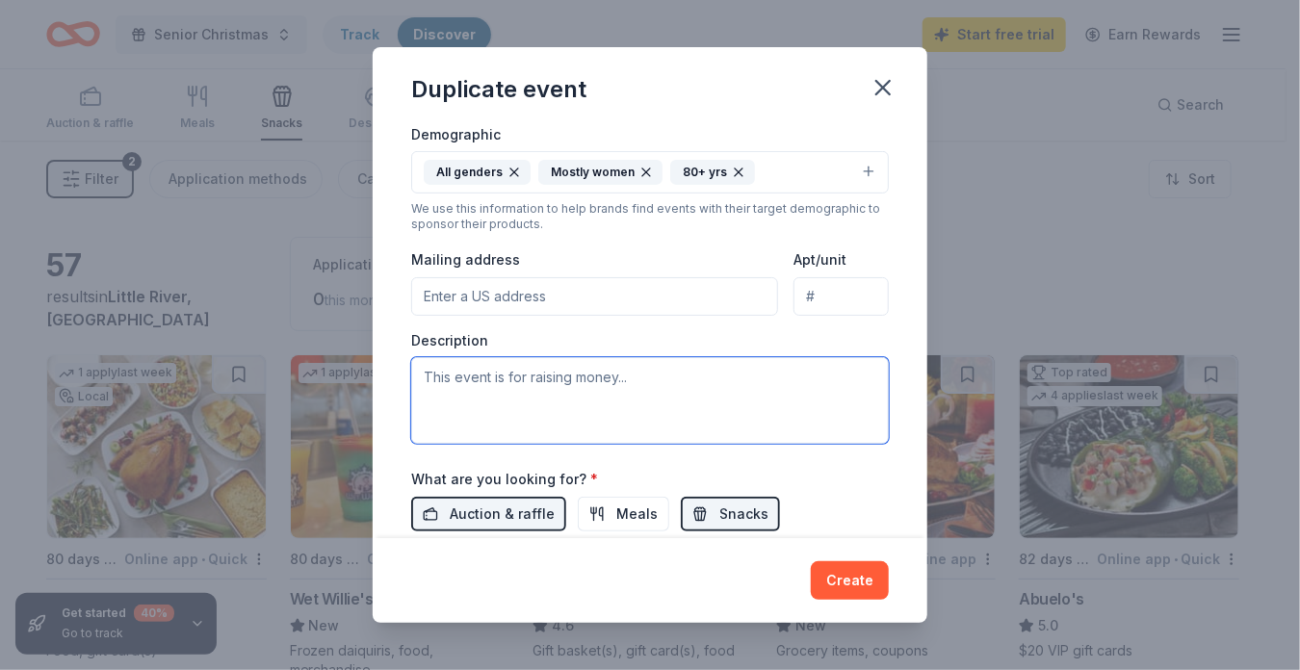
click at [427, 378] on textarea at bounding box center [650, 400] width 478 height 87
type textarea "We take good bags and Christmas gifts to Seniors at an Assisted Living facility."
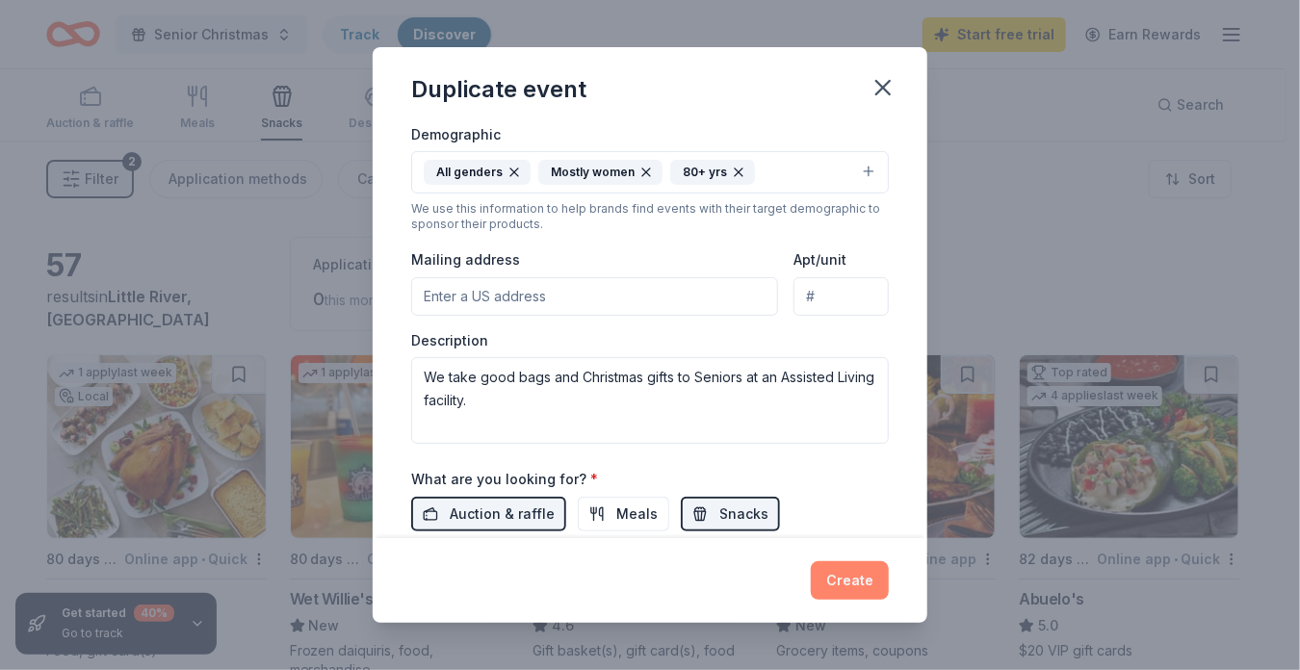
click at [847, 575] on button "Create" at bounding box center [850, 580] width 78 height 39
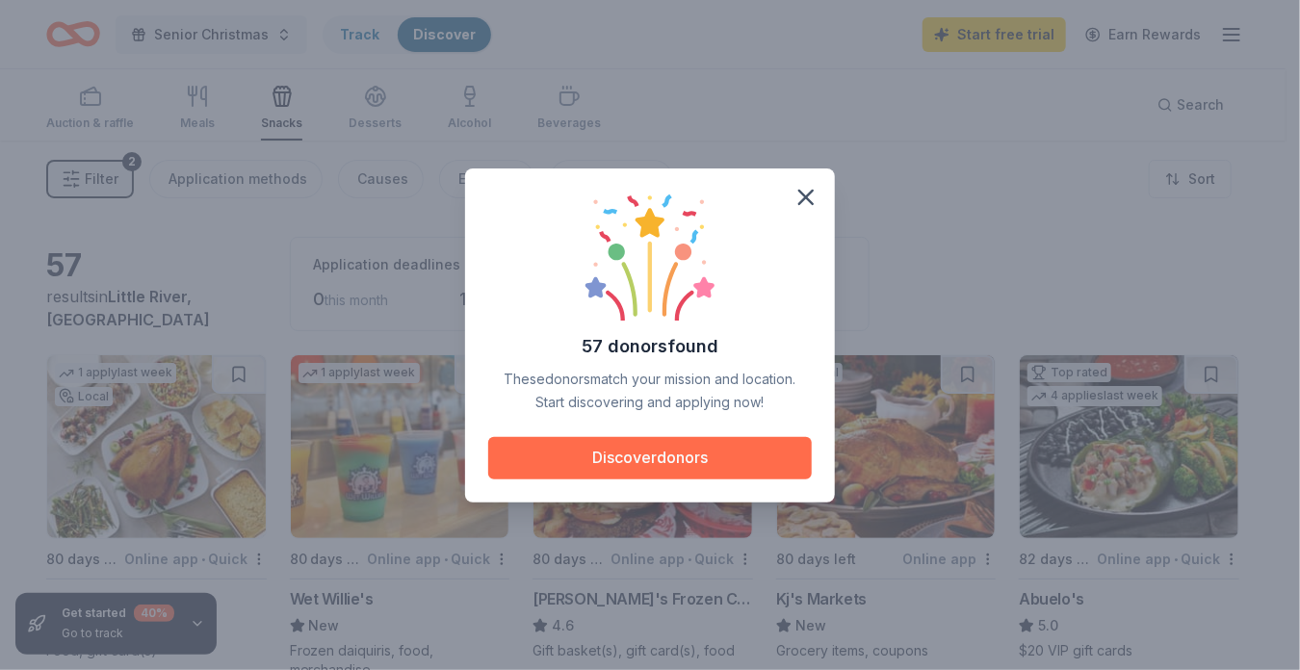
click at [671, 448] on button "Discover donors" at bounding box center [650, 458] width 324 height 42
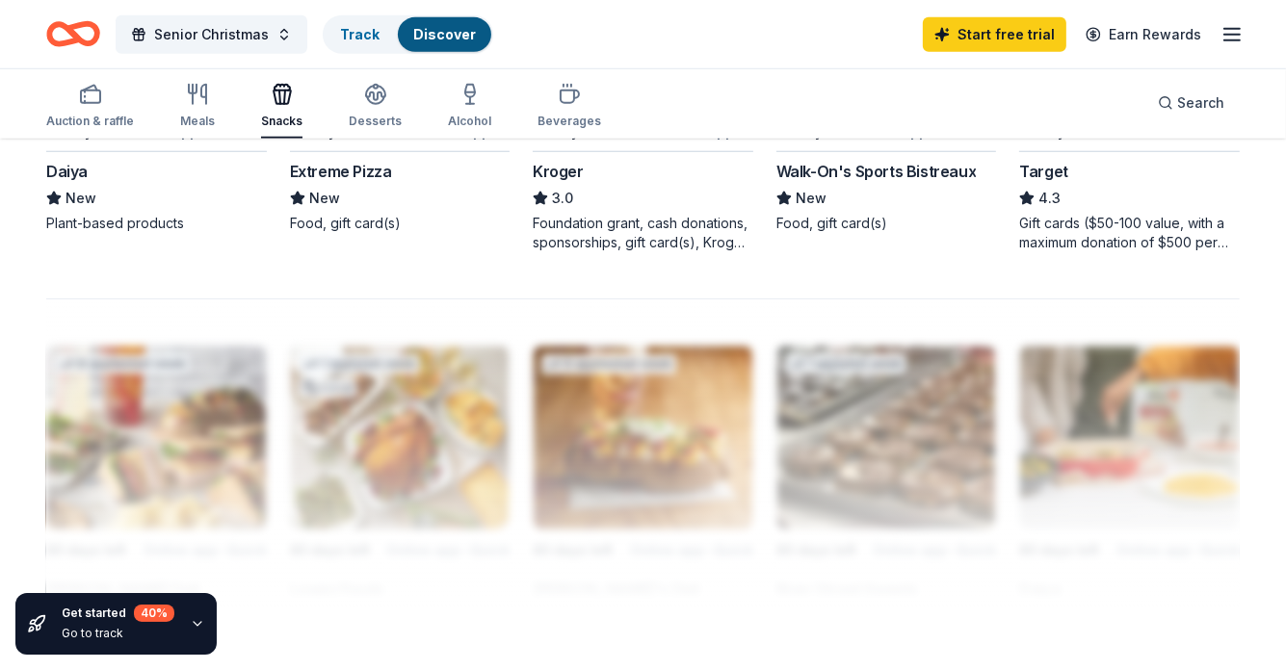
scroll to position [1398, 0]
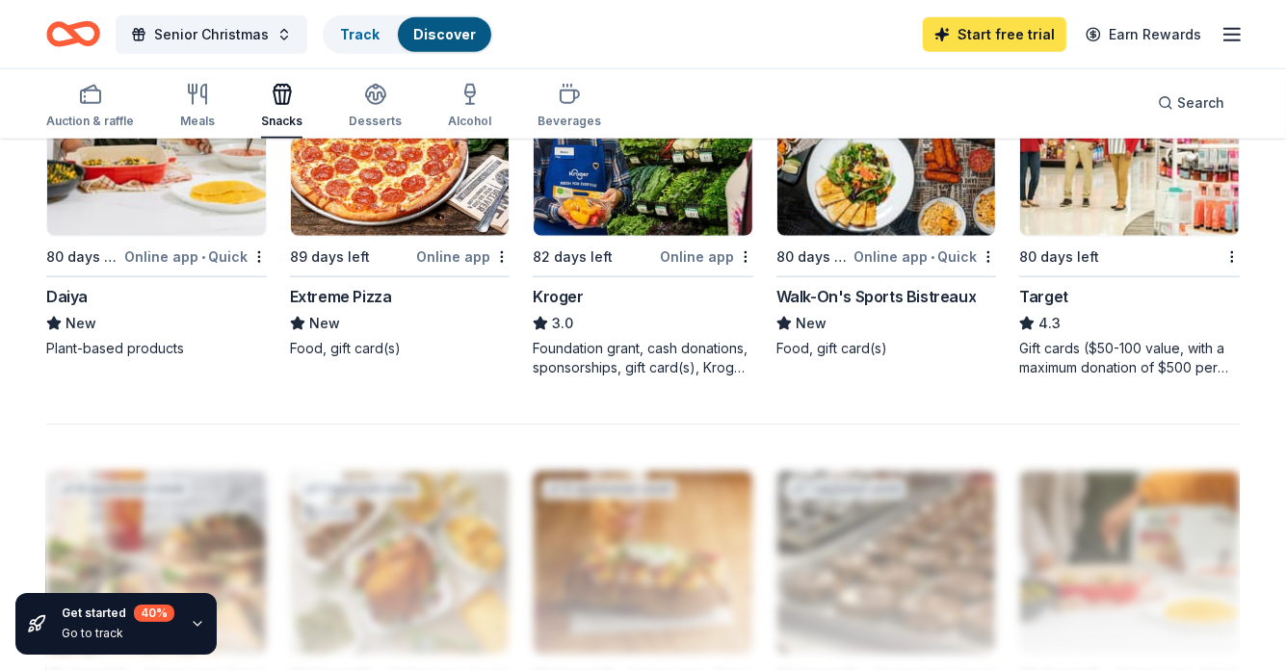
click at [1021, 32] on link "Start free trial" at bounding box center [994, 34] width 143 height 35
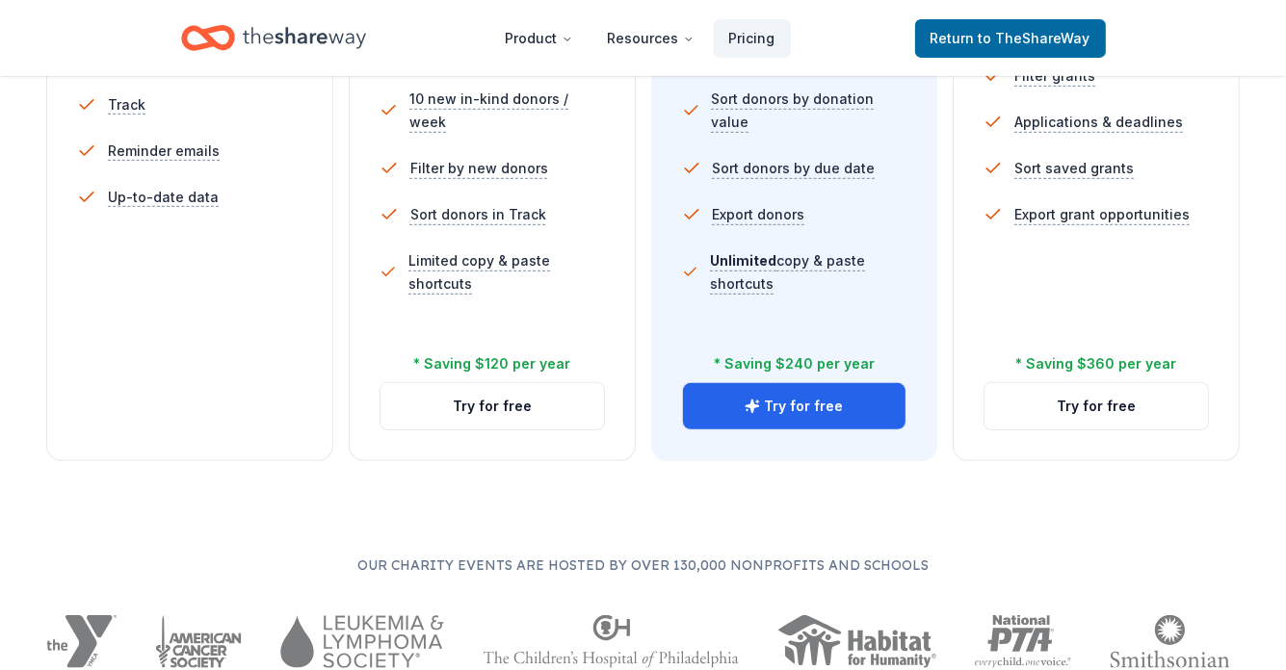
scroll to position [775, 0]
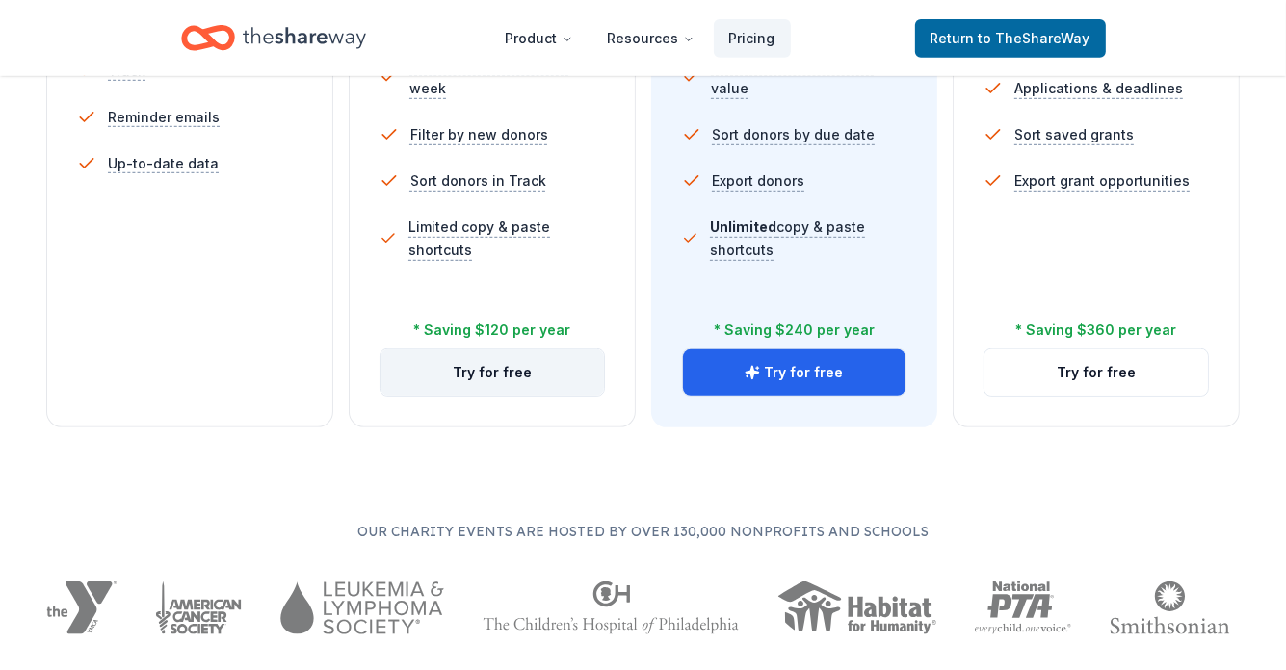
click at [525, 364] on button "Try for free" at bounding box center [491, 373] width 223 height 46
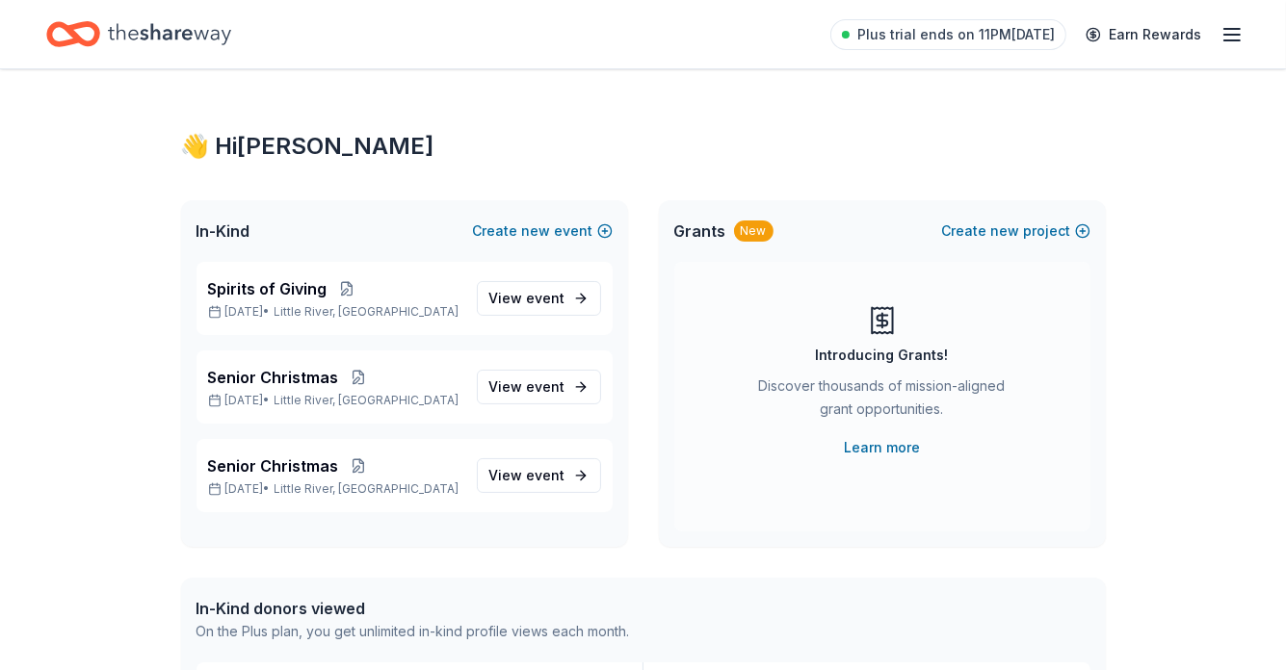
click at [754, 230] on div "New" at bounding box center [753, 231] width 39 height 21
click at [1239, 34] on icon "button" at bounding box center [1231, 34] width 23 height 23
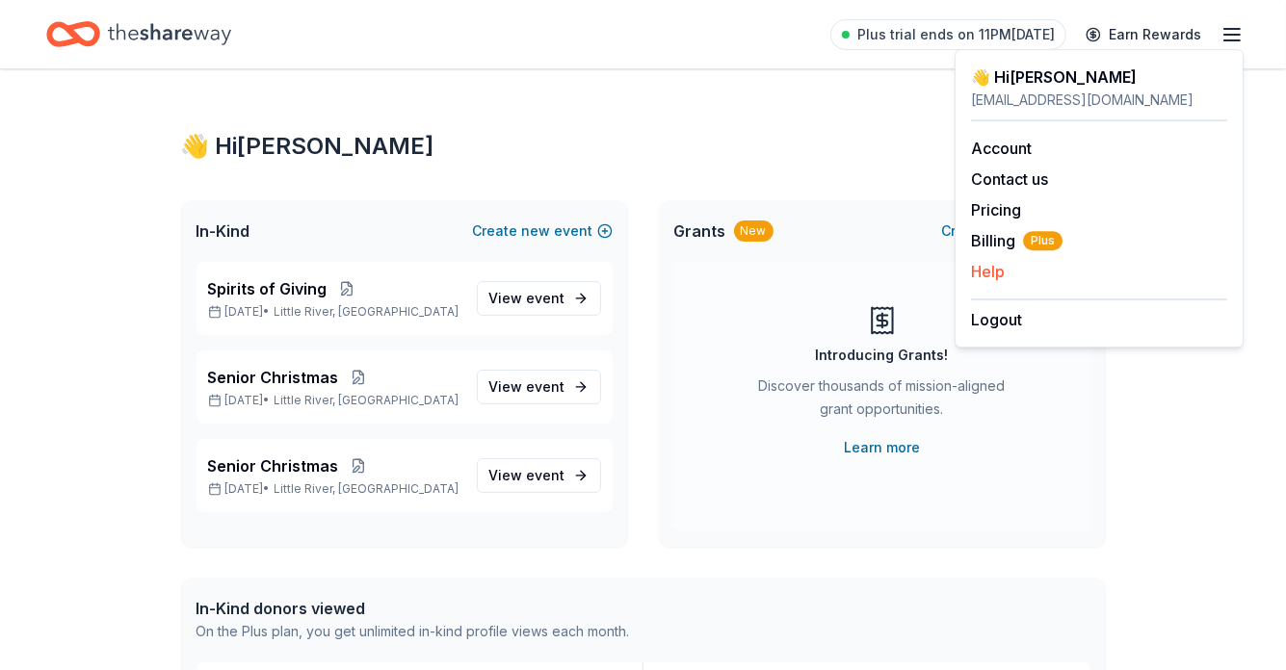
click at [987, 274] on button "Help" at bounding box center [988, 271] width 34 height 23
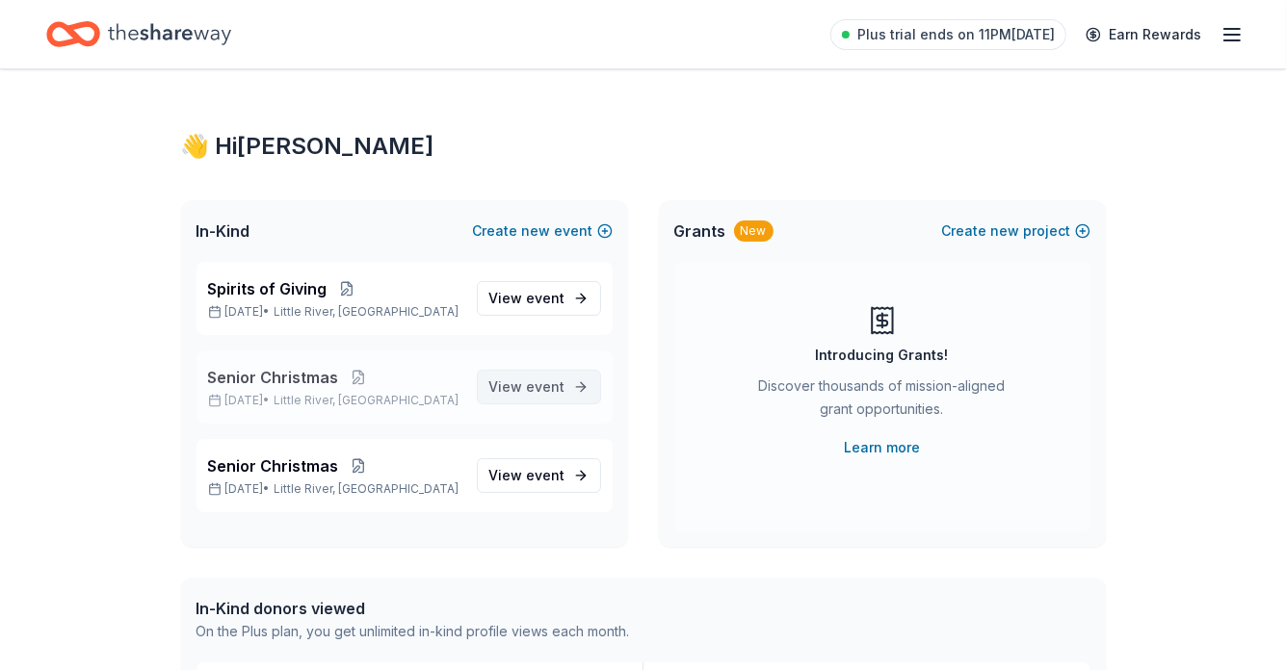
click at [559, 387] on span "event" at bounding box center [546, 386] width 39 height 16
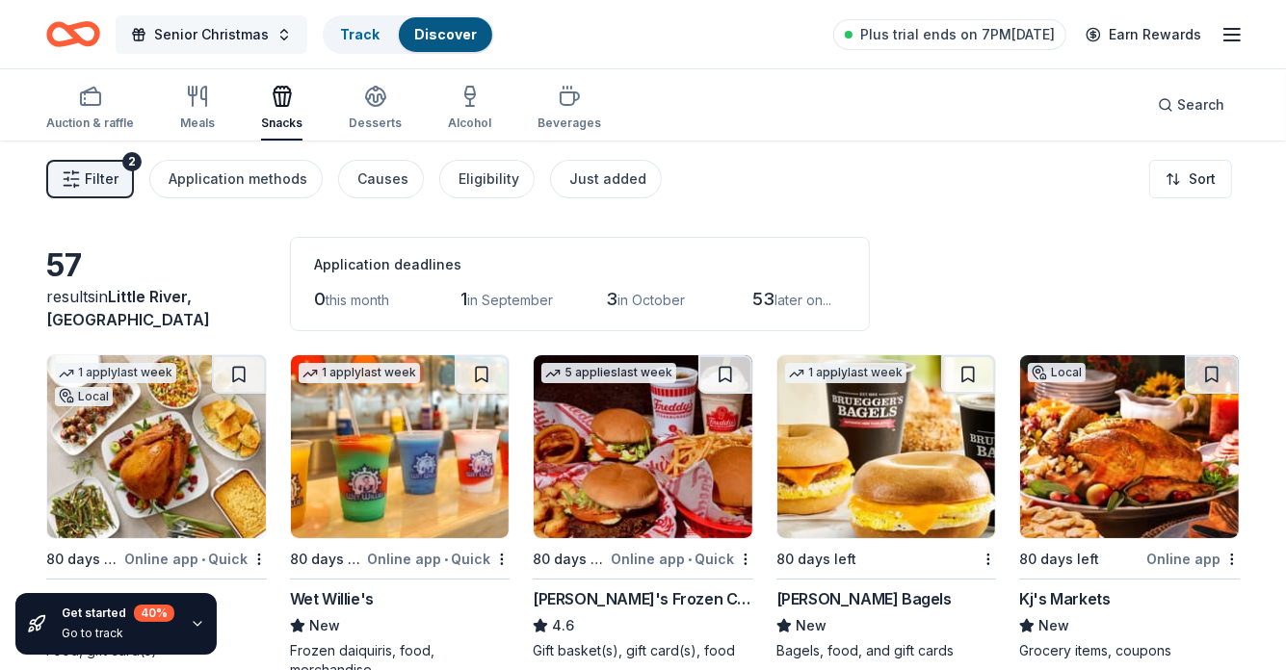
click at [274, 28] on button "Senior Christmas" at bounding box center [212, 34] width 192 height 39
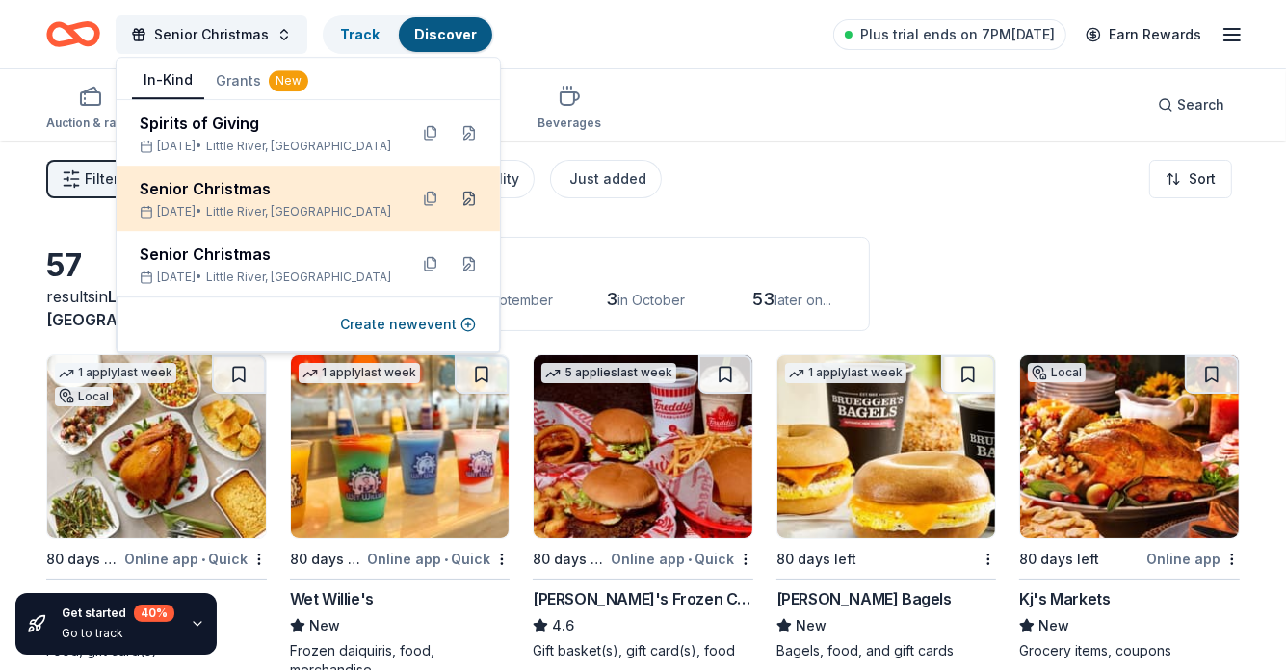
click at [462, 189] on button at bounding box center [469, 198] width 31 height 31
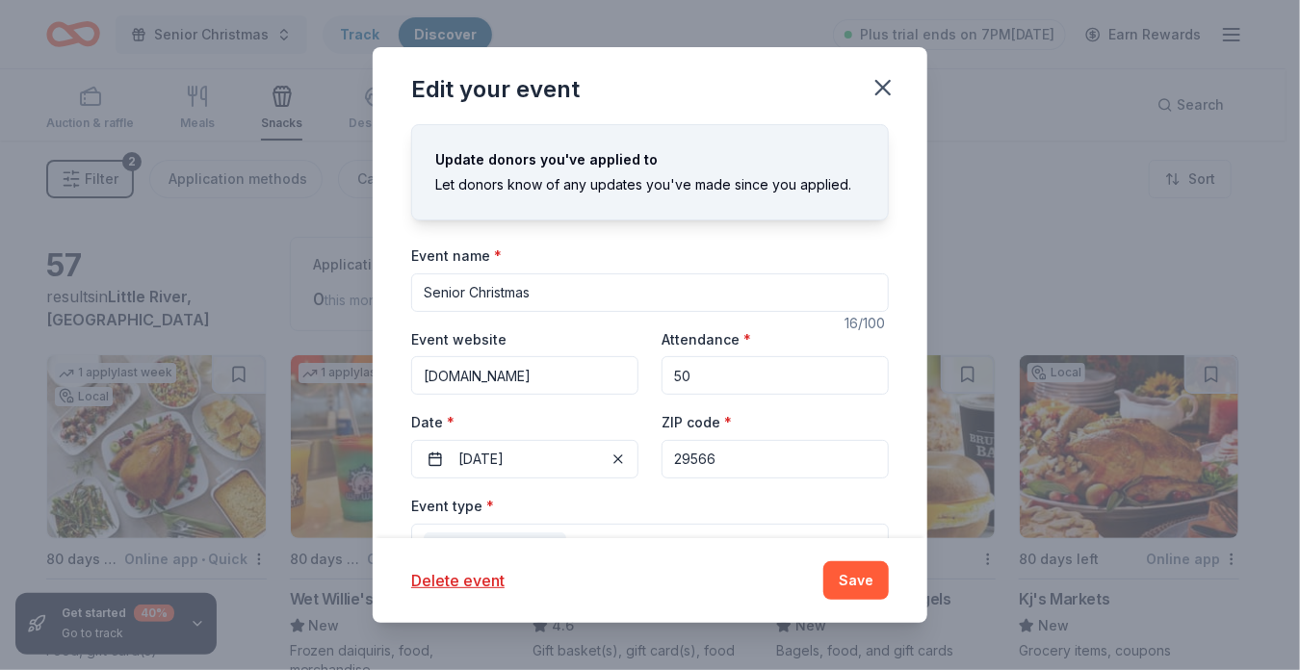
drag, startPoint x: 557, startPoint y: 295, endPoint x: 334, endPoint y: 280, distance: 222.9
click at [334, 280] on div "Edit your event Update donors you've applied to Let donors know of any updates …" at bounding box center [650, 335] width 1300 height 670
type input "NMBCA Youth Program"
drag, startPoint x: 687, startPoint y: 383, endPoint x: 620, endPoint y: 377, distance: 66.8
click at [653, 380] on div "Event website littleriverrotary.org Attendance * 50 Date * 12/11/2025 ZIP code …" at bounding box center [650, 402] width 478 height 151
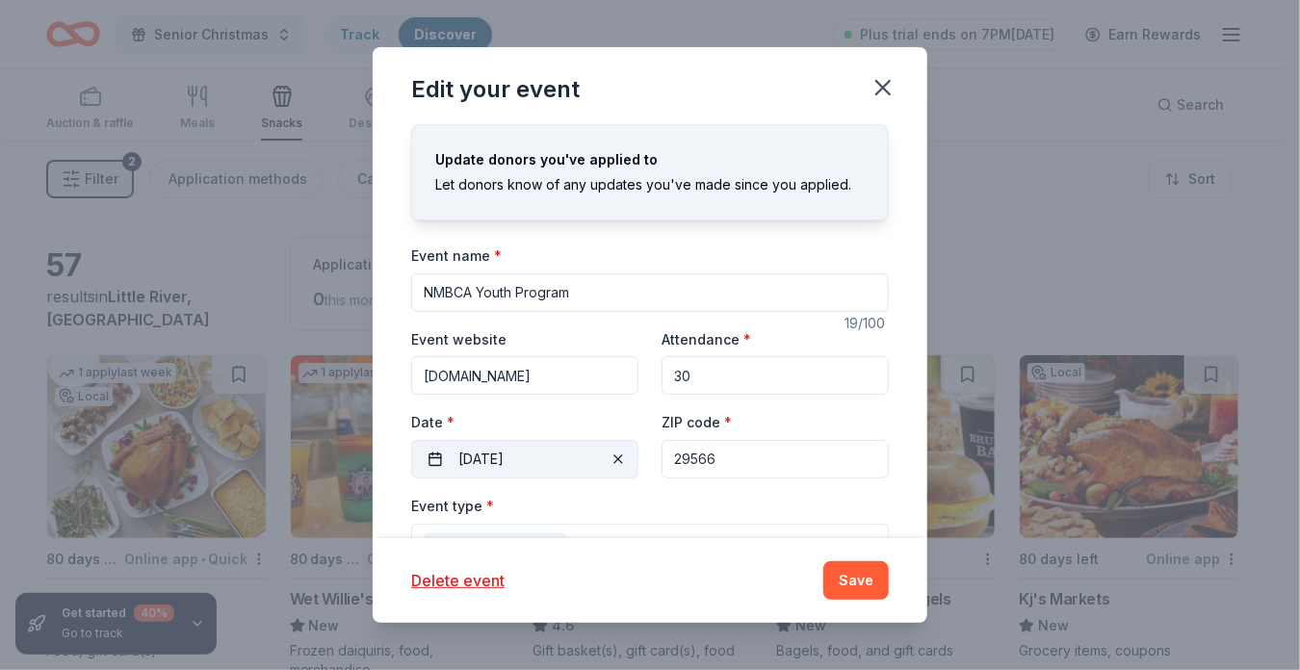
type input "30"
click at [538, 461] on button "12/11/2025" at bounding box center [524, 459] width 227 height 39
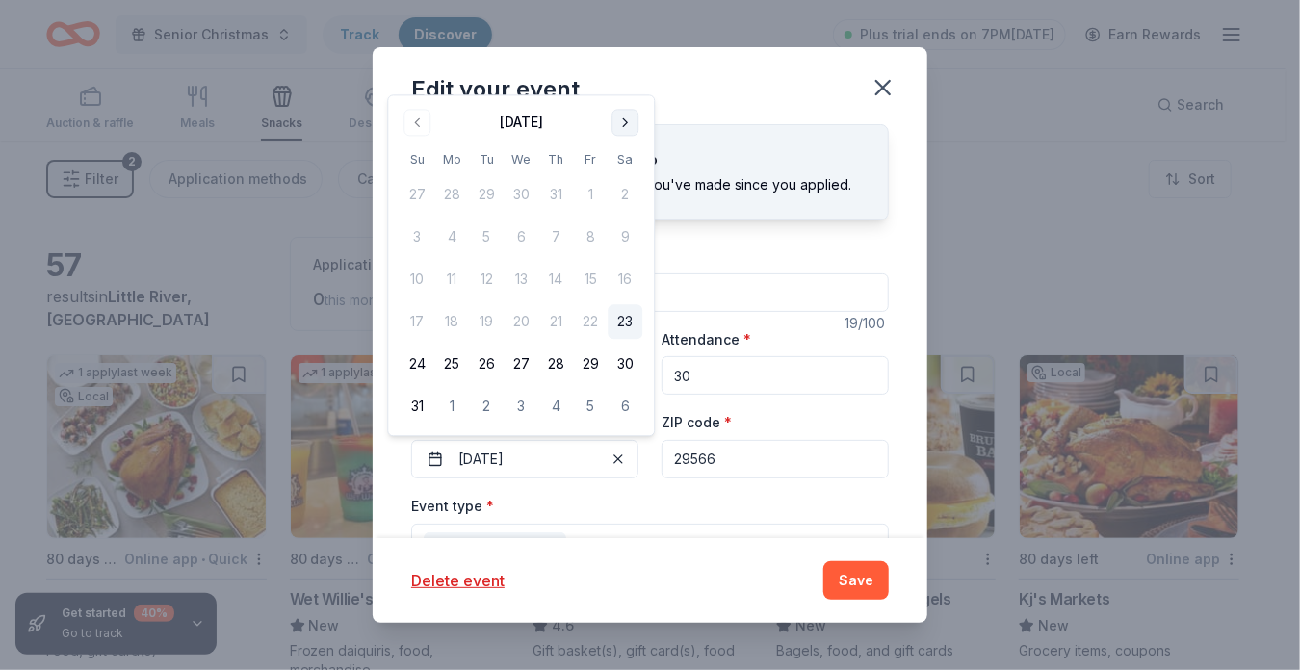
click at [622, 118] on button "Go to next month" at bounding box center [625, 122] width 27 height 27
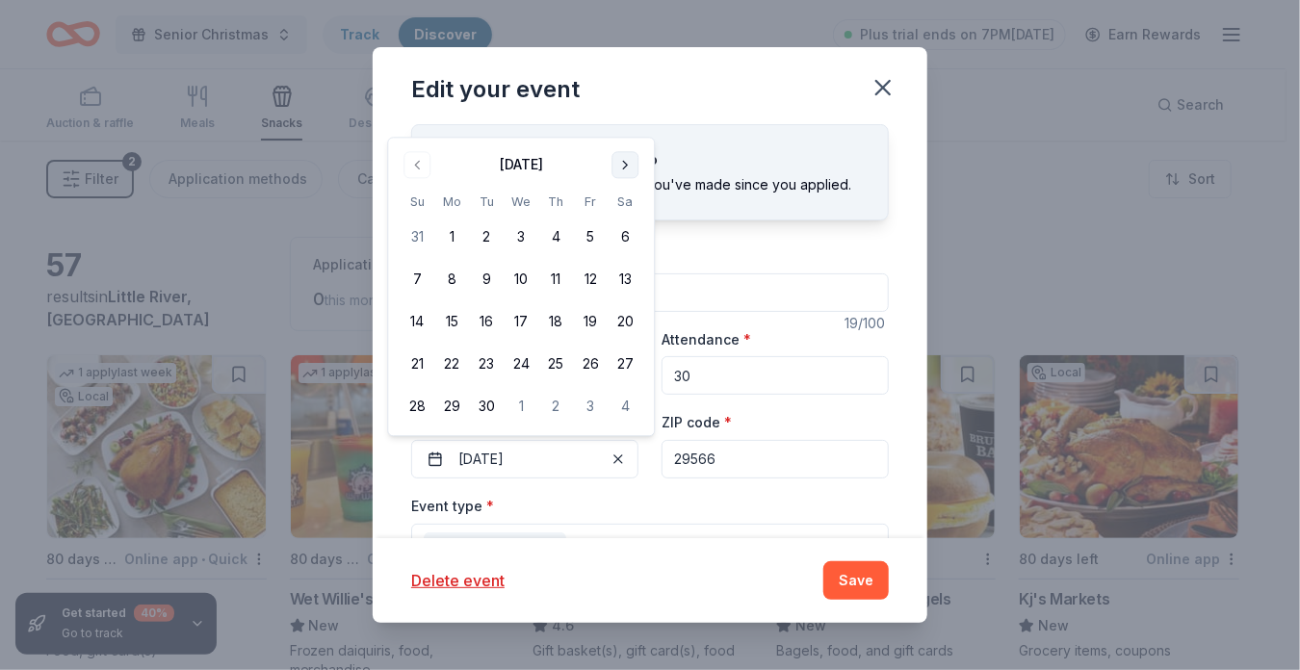
click at [627, 164] on button "Go to next month" at bounding box center [625, 164] width 27 height 27
click at [551, 235] on button "2" at bounding box center [555, 238] width 35 height 35
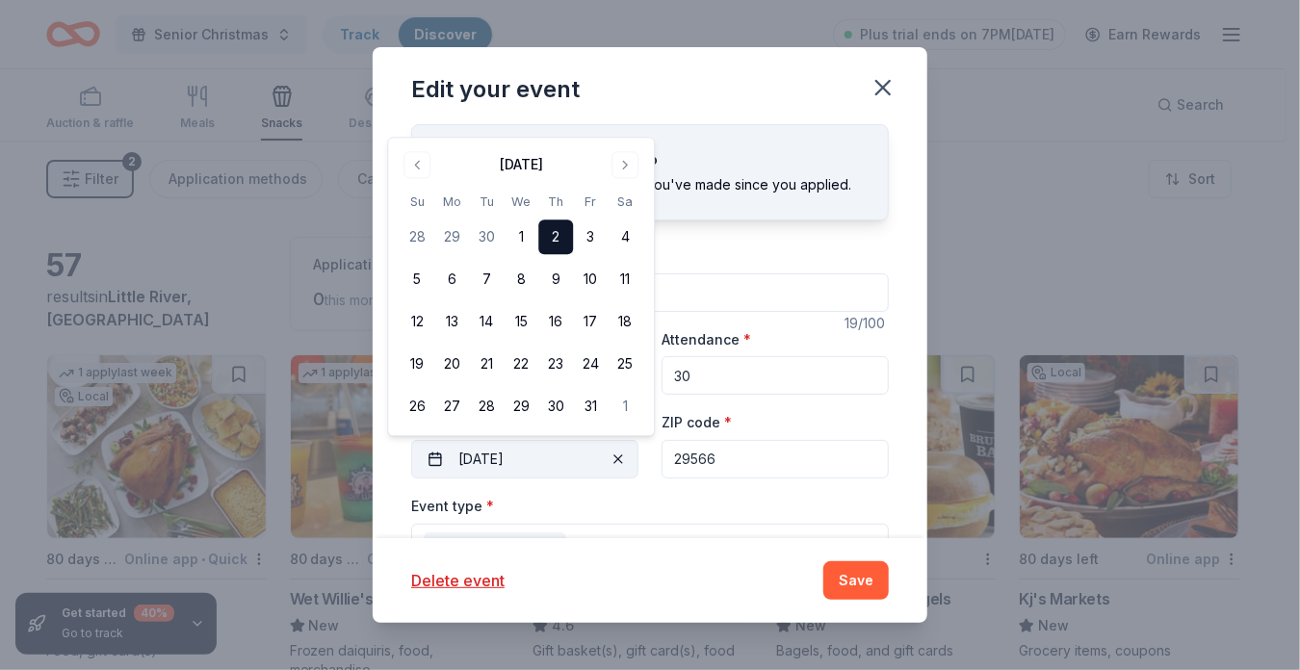
click at [554, 462] on button "10/02/2025" at bounding box center [524, 459] width 227 height 39
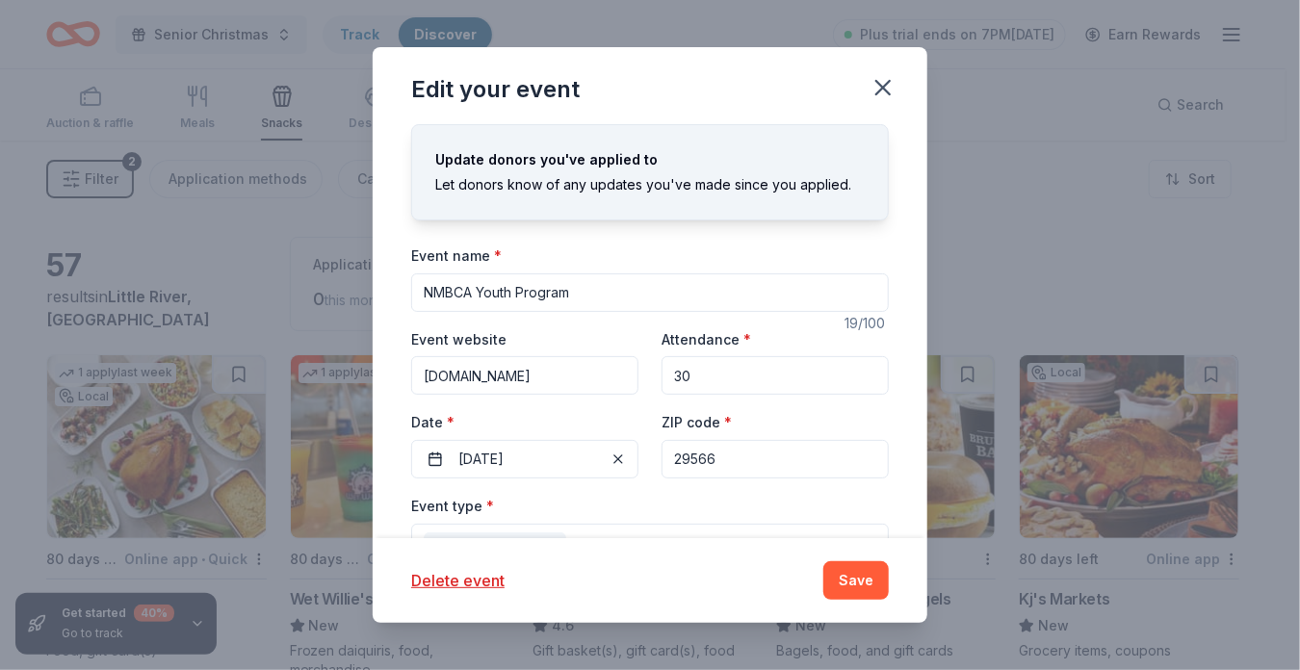
click at [713, 461] on input "29566" at bounding box center [775, 459] width 227 height 39
click at [1138, 278] on div "Edit your event Update donors you've applied to Let donors know of any updates …" at bounding box center [650, 335] width 1300 height 670
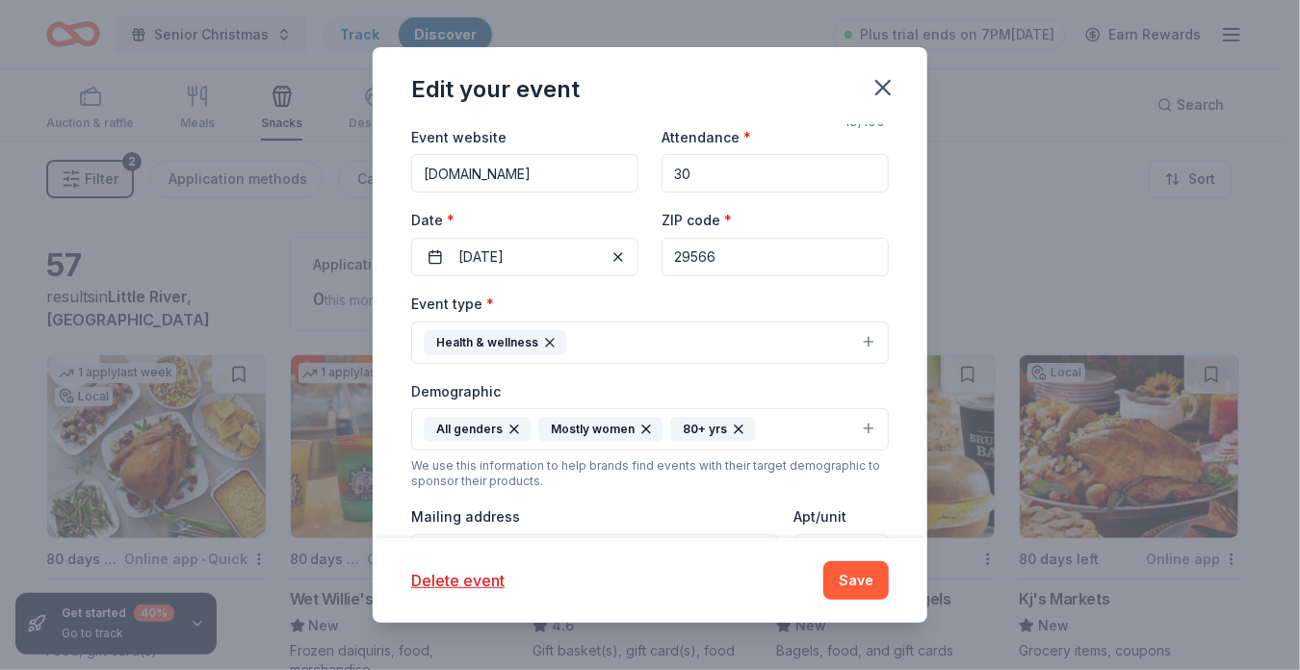
scroll to position [234, 0]
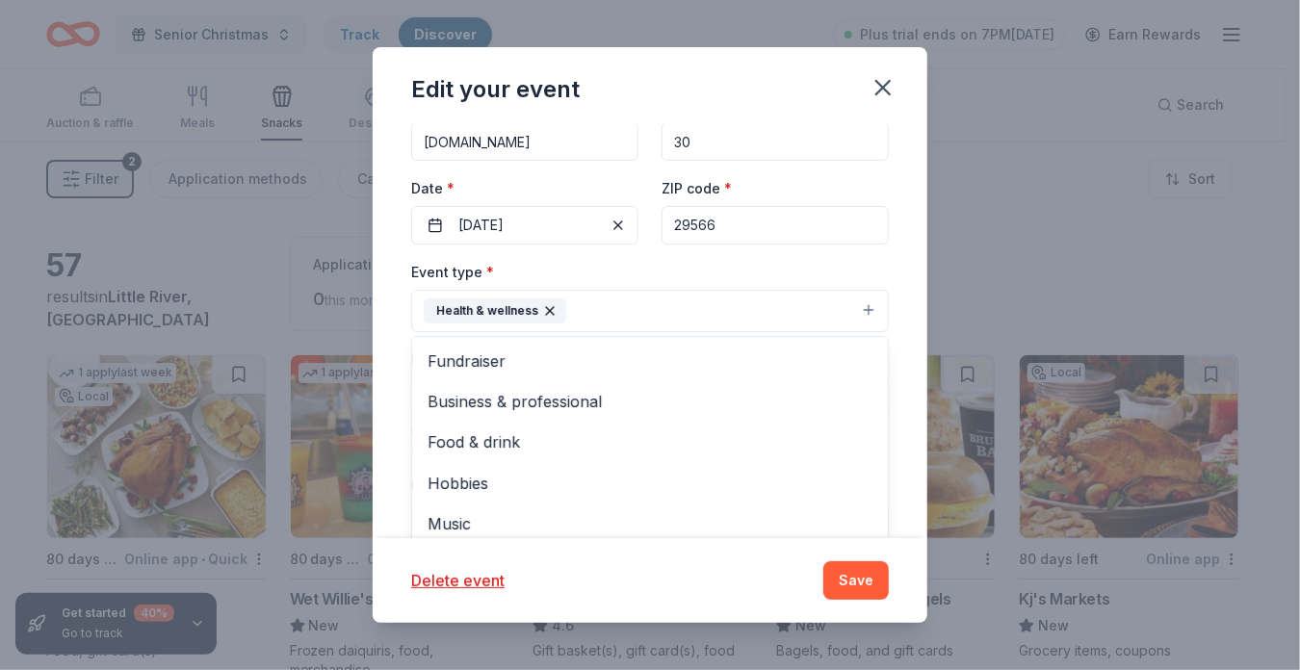
click at [544, 306] on icon "button" at bounding box center [549, 310] width 15 height 15
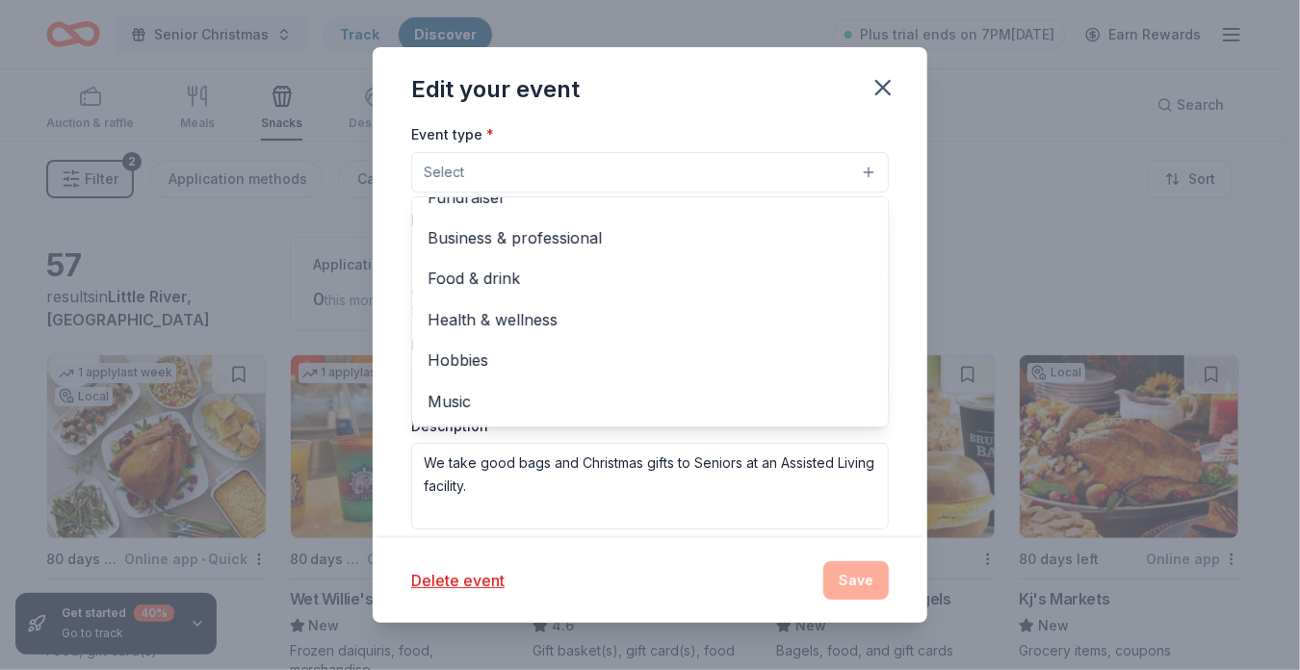
scroll to position [0, 0]
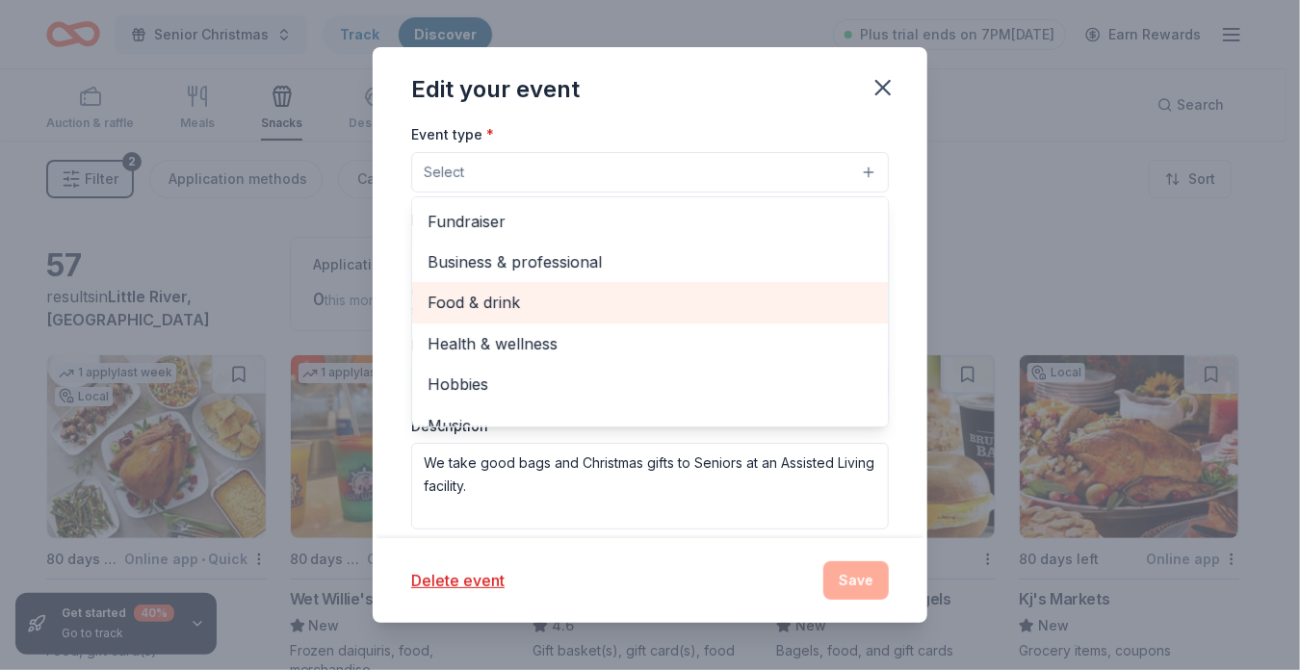
click at [518, 300] on span "Food & drink" at bounding box center [650, 302] width 445 height 25
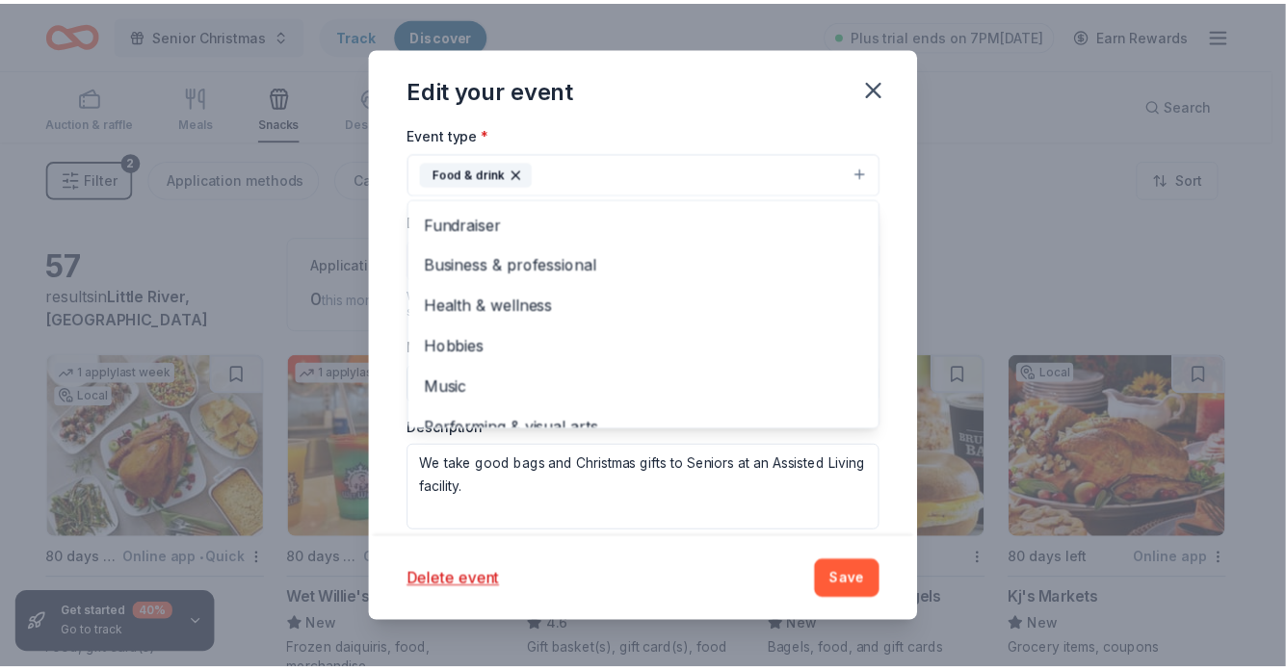
scroll to position [23, 0]
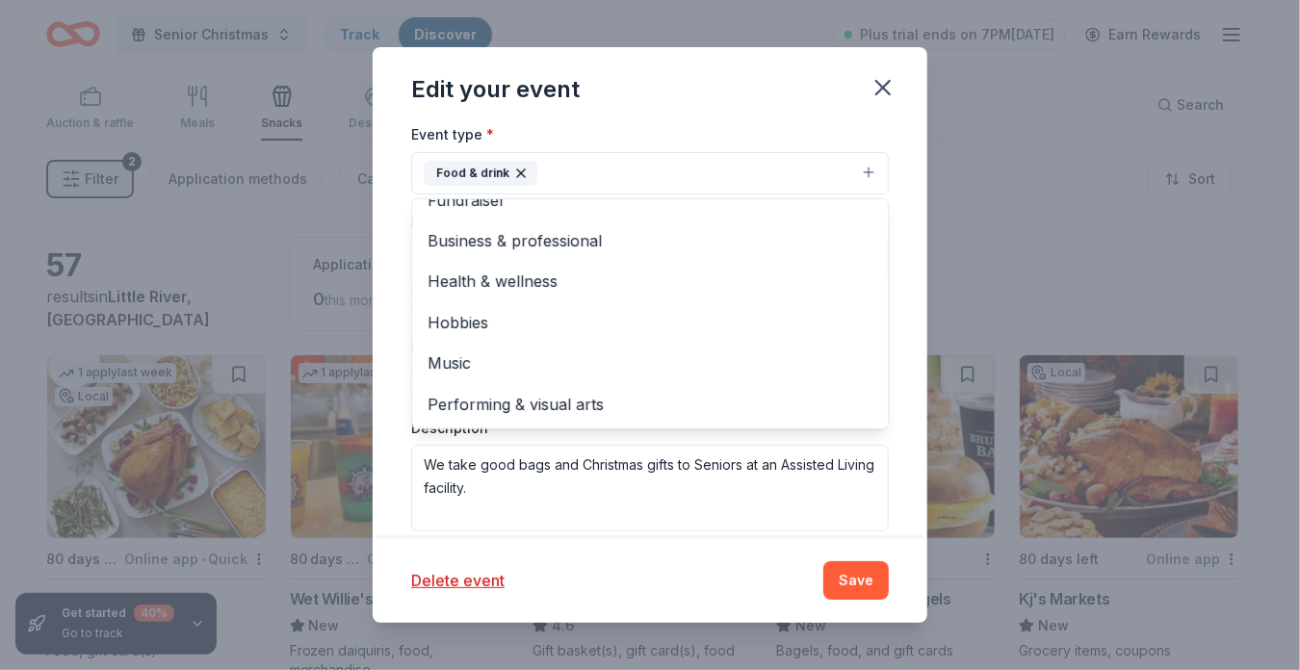
click at [424, 465] on div "Event type * Food & drink Fundraiser Business & professional Health & wellness …" at bounding box center [650, 326] width 478 height 409
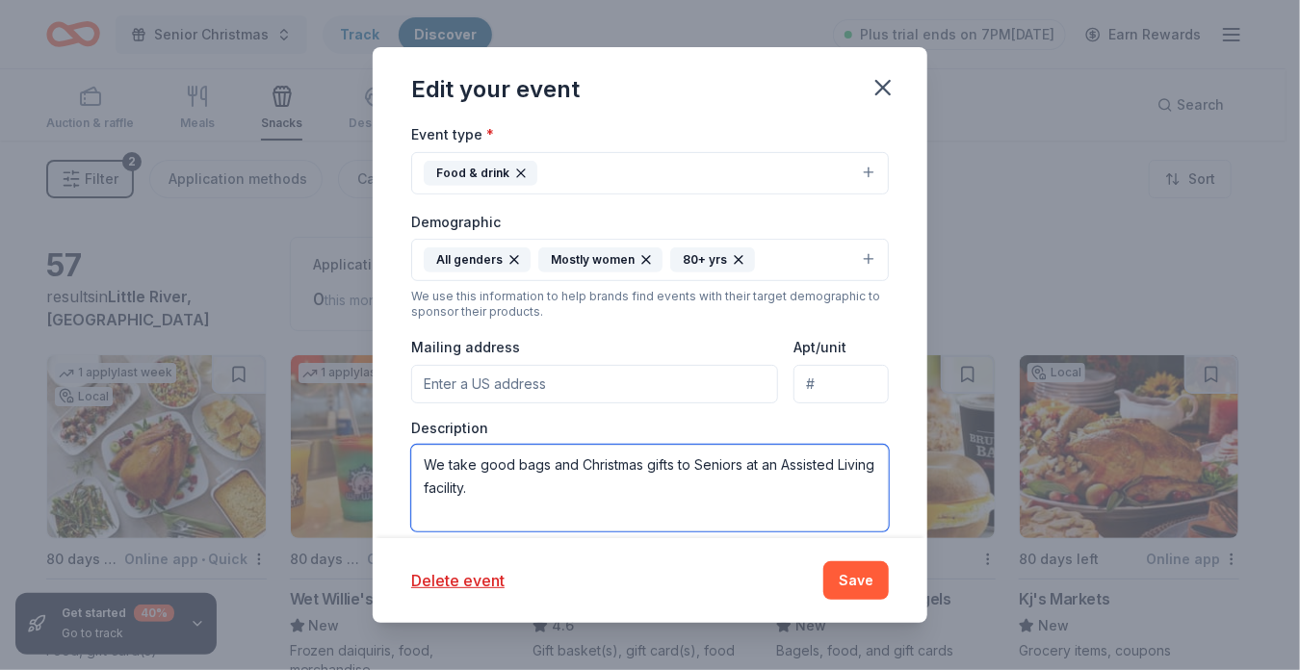
drag, startPoint x: 424, startPoint y: 462, endPoint x: 882, endPoint y: 481, distance: 458.8
click at [886, 493] on div "Update donors you've applied to Let donors know of any updates you've made sinc…" at bounding box center [650, 331] width 555 height 414
type textarea "We are introduced the students and parents to Rotary so that the students learn…"
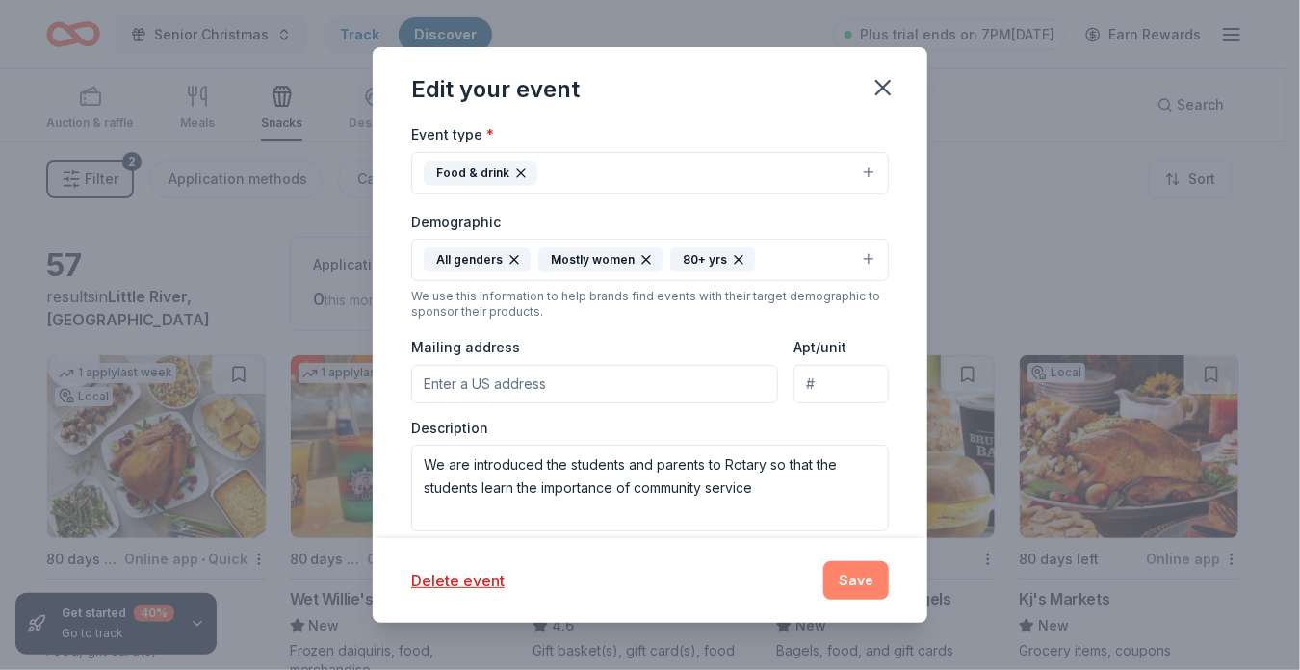
click at [843, 583] on button "Save" at bounding box center [855, 580] width 65 height 39
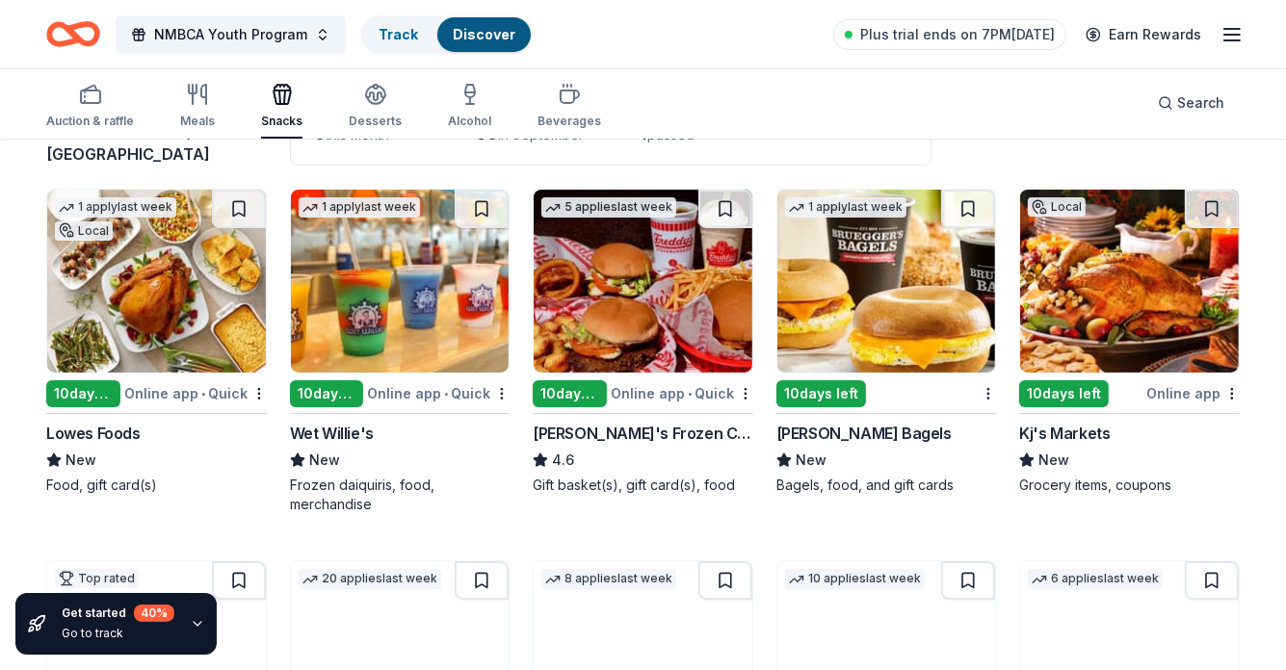
scroll to position [169, 0]
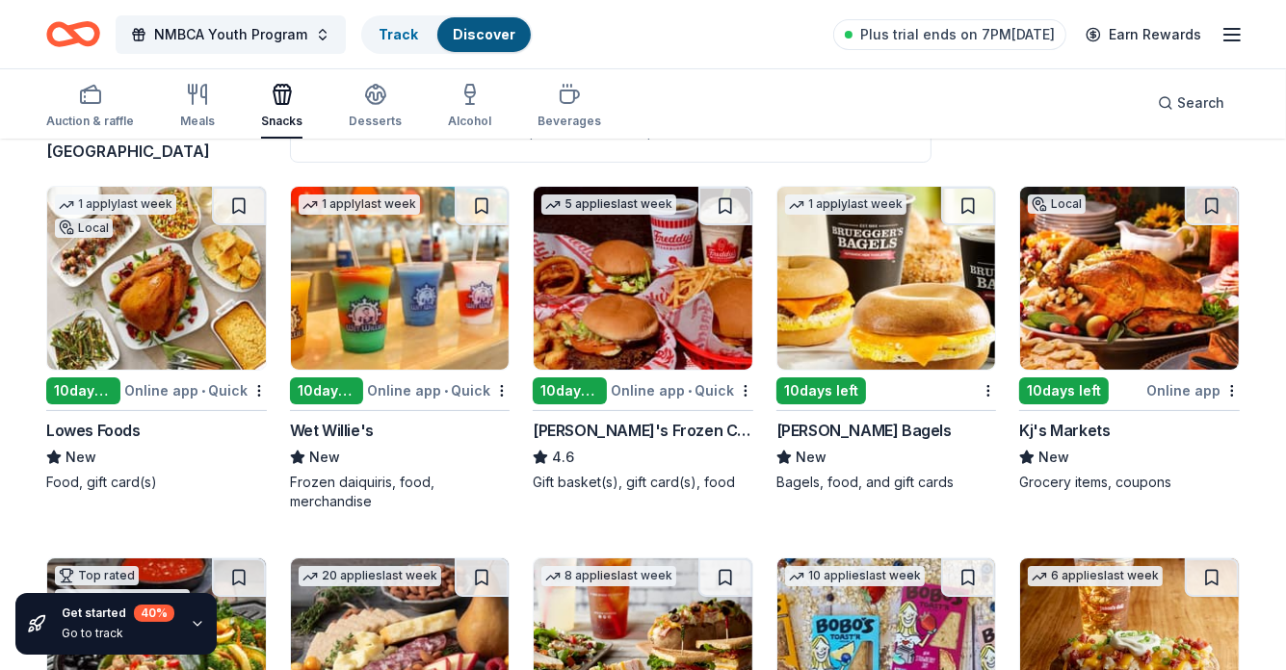
click at [113, 425] on div "Lowes Foods" at bounding box center [93, 430] width 94 height 23
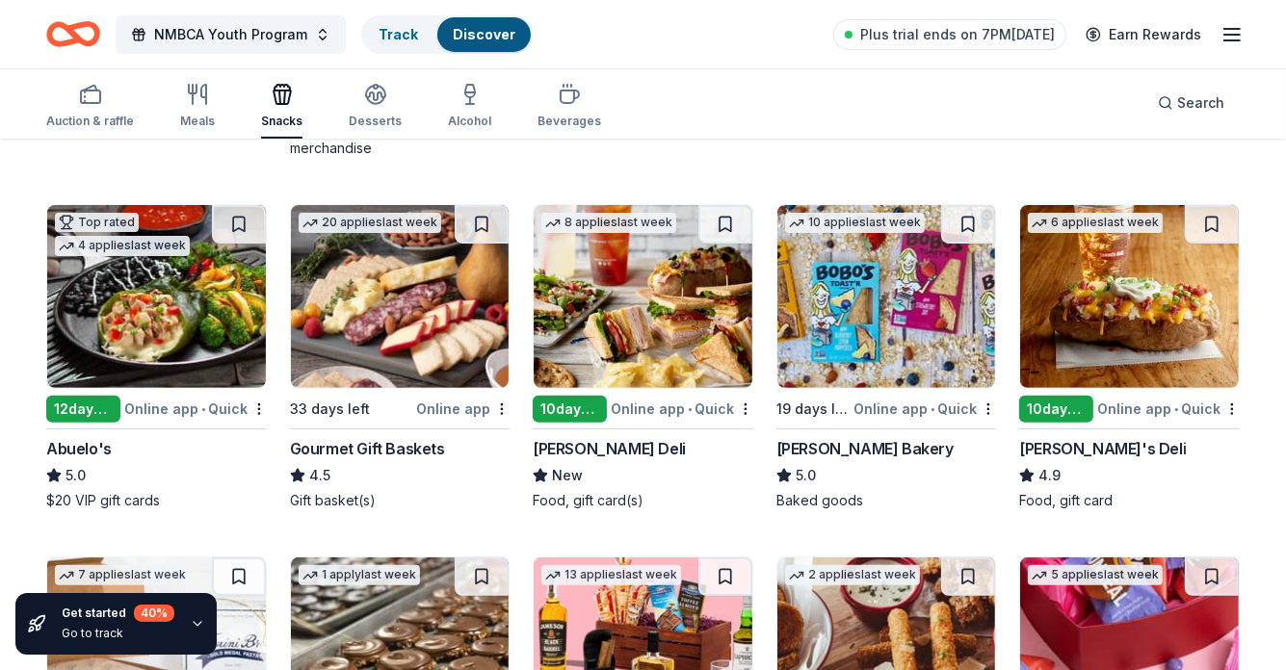
scroll to position [352, 0]
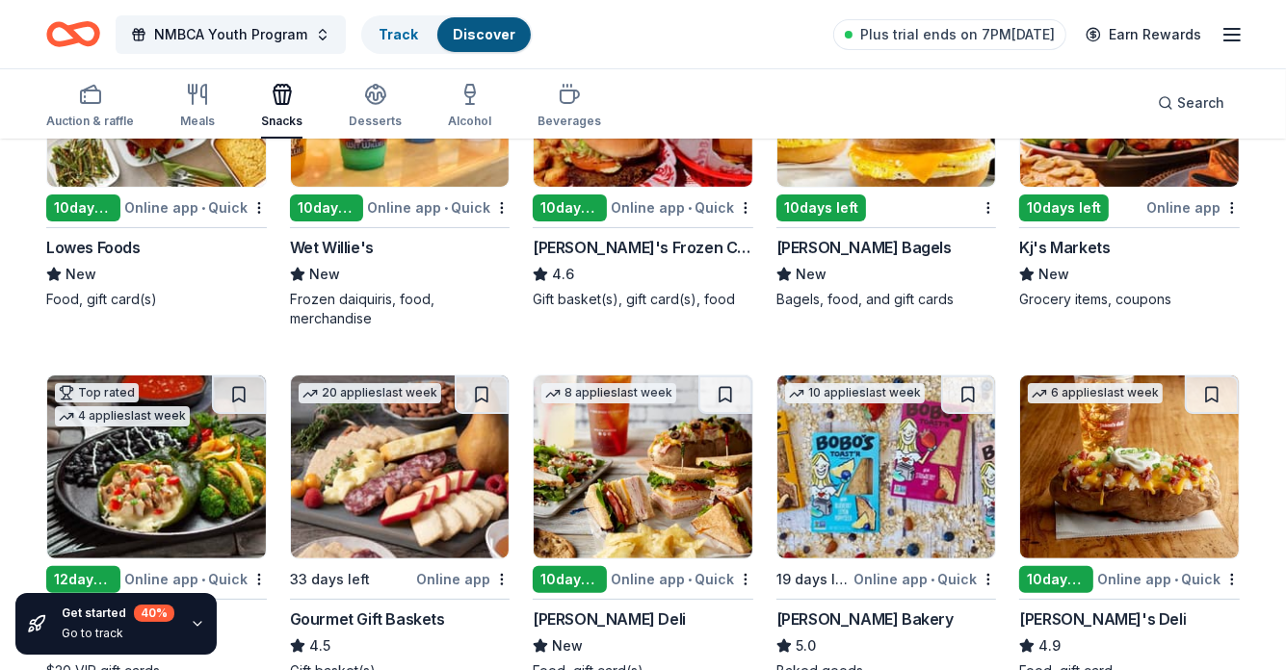
drag, startPoint x: 1293, startPoint y: 93, endPoint x: 1275, endPoint y: 154, distance: 63.4
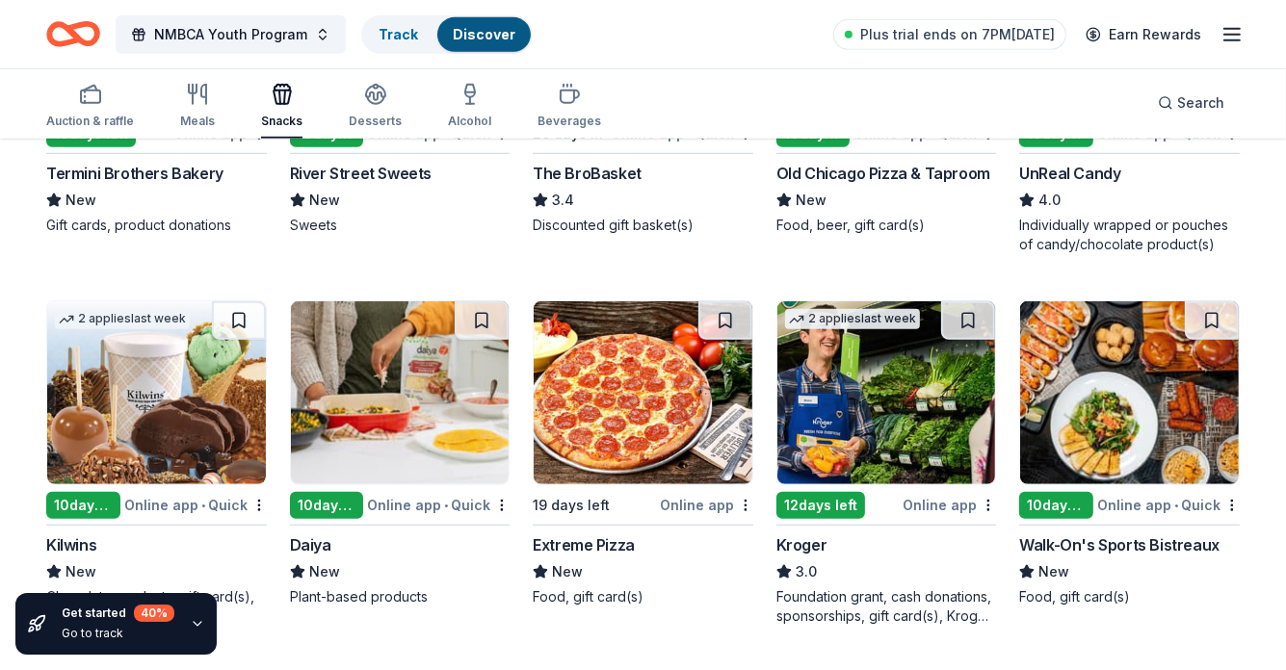
scroll to position [1155, 0]
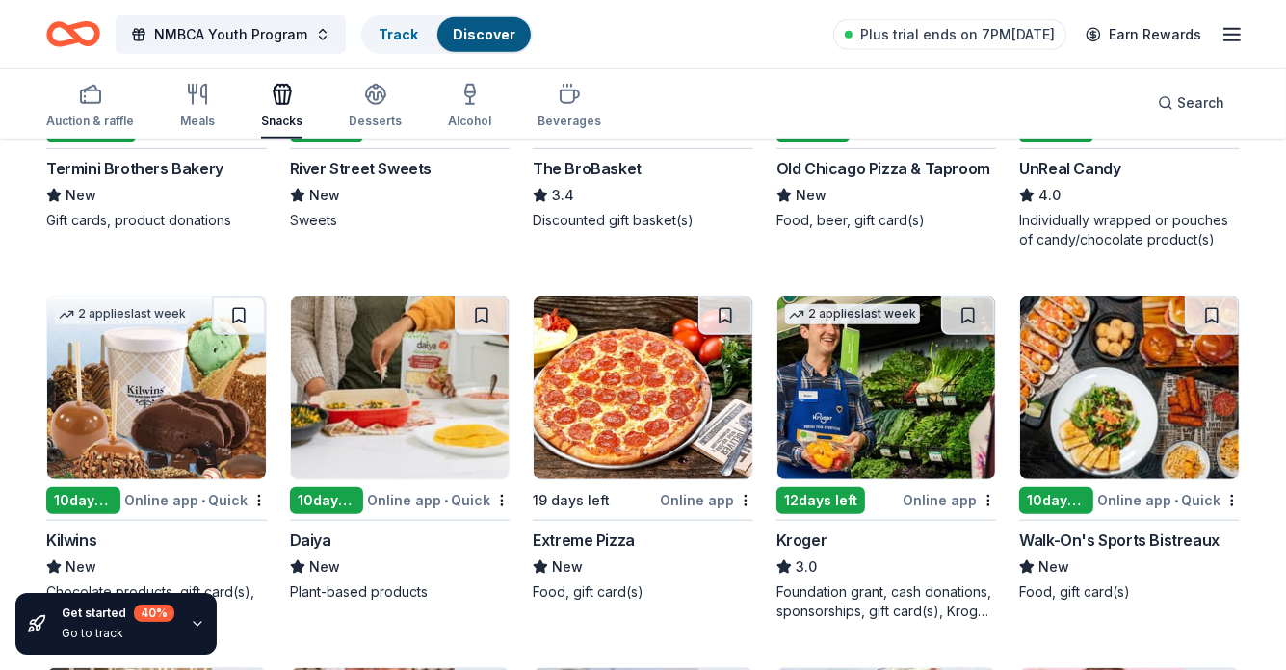
click at [589, 531] on div "Extreme Pizza" at bounding box center [584, 540] width 102 height 23
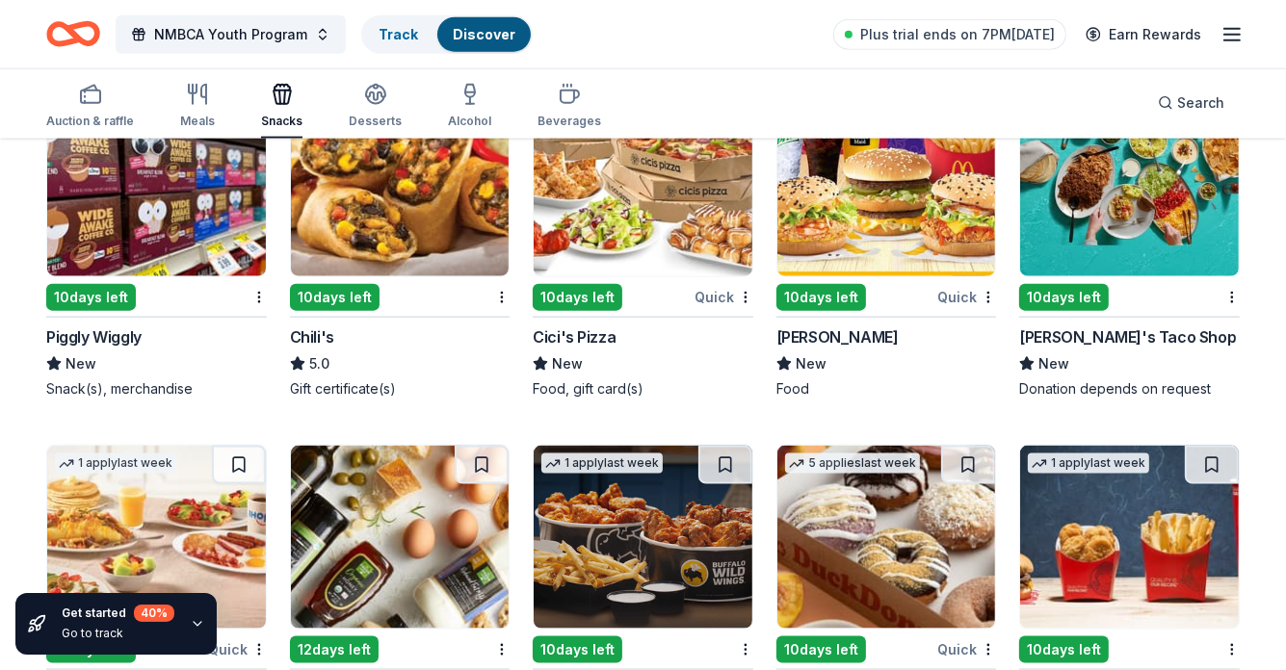
scroll to position [2105, 0]
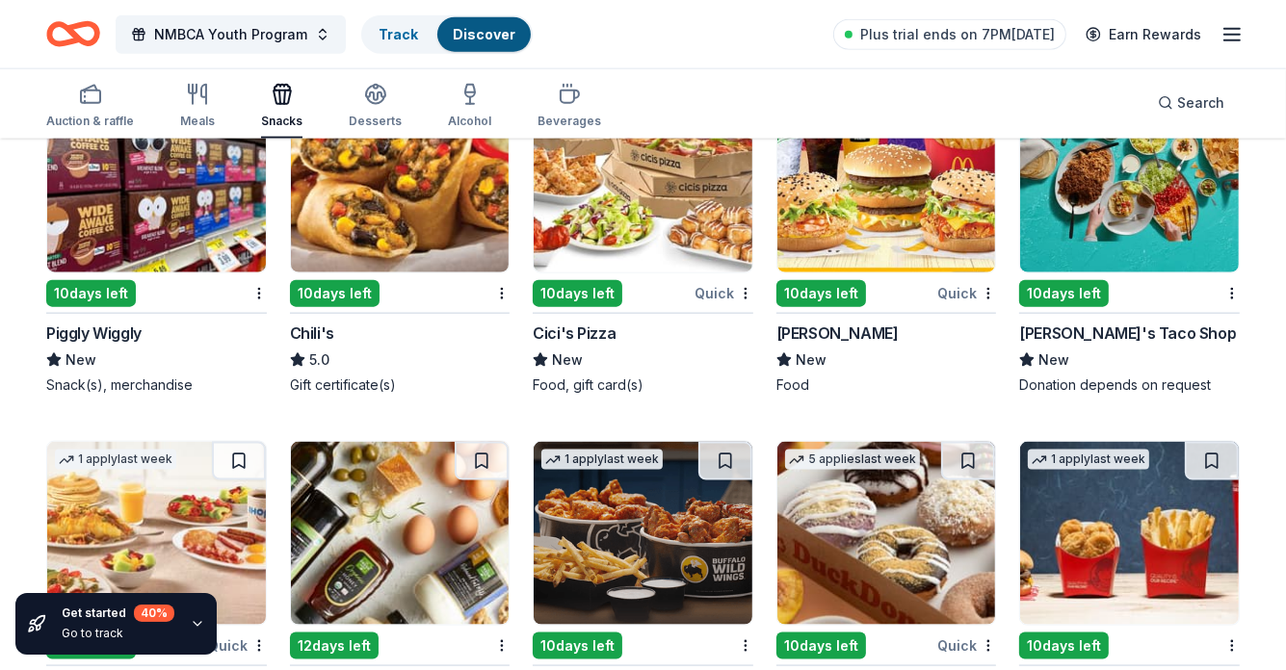
click at [701, 288] on div "Quick" at bounding box center [723, 293] width 59 height 24
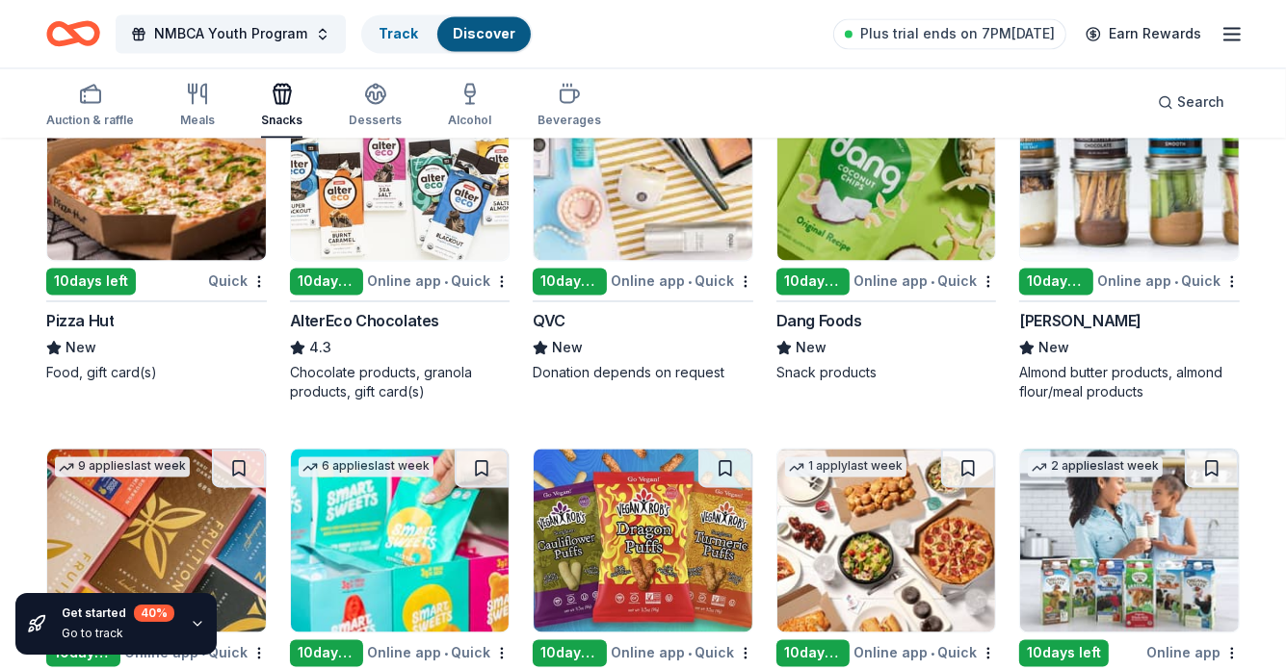
scroll to position [3213, 0]
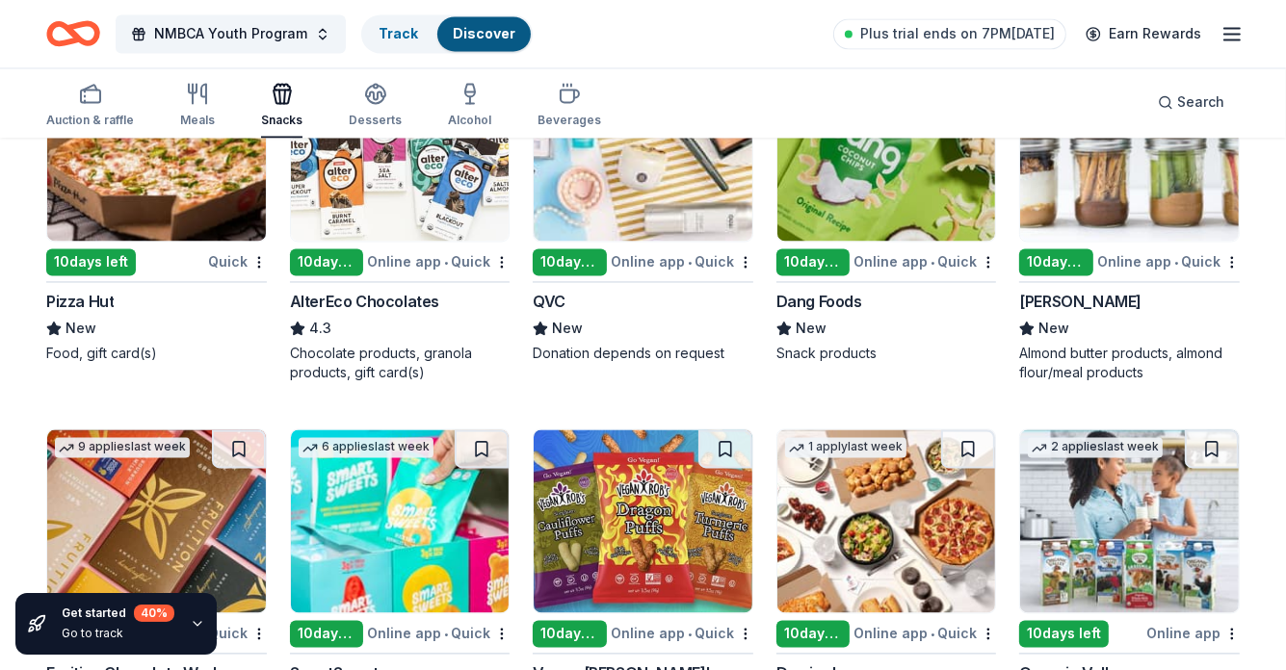
click at [109, 213] on img at bounding box center [156, 150] width 219 height 183
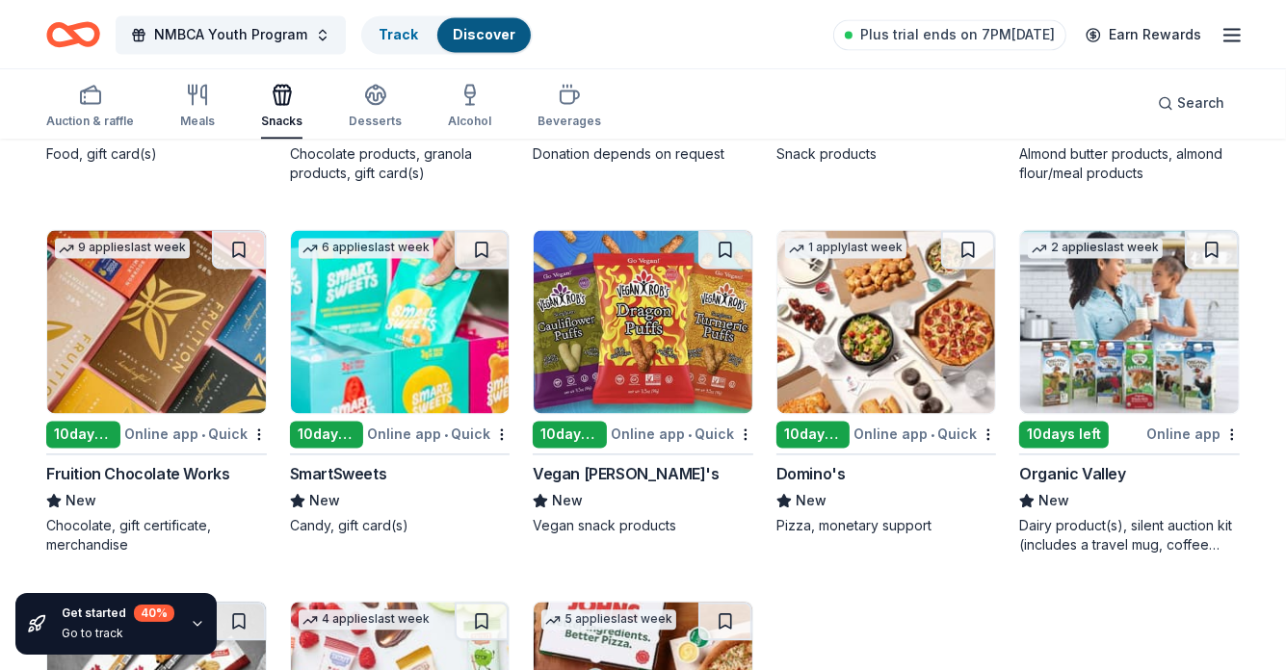
scroll to position [3434, 0]
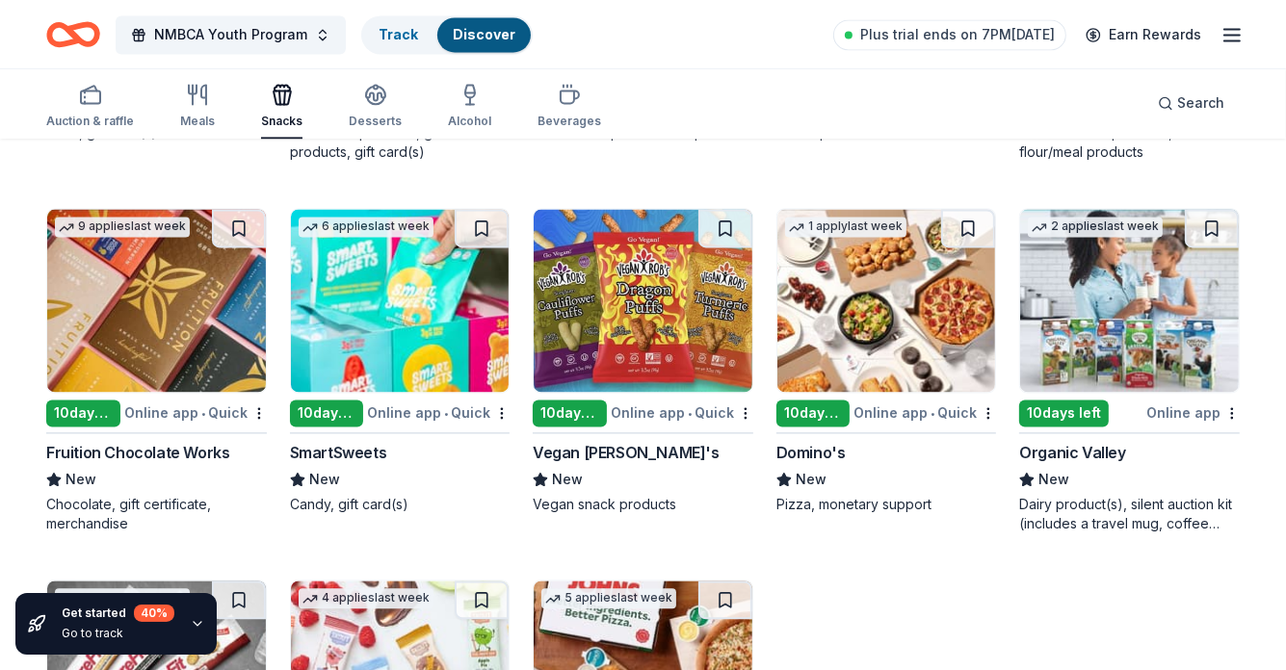
click at [895, 407] on div "Online app • Quick" at bounding box center [924, 413] width 143 height 24
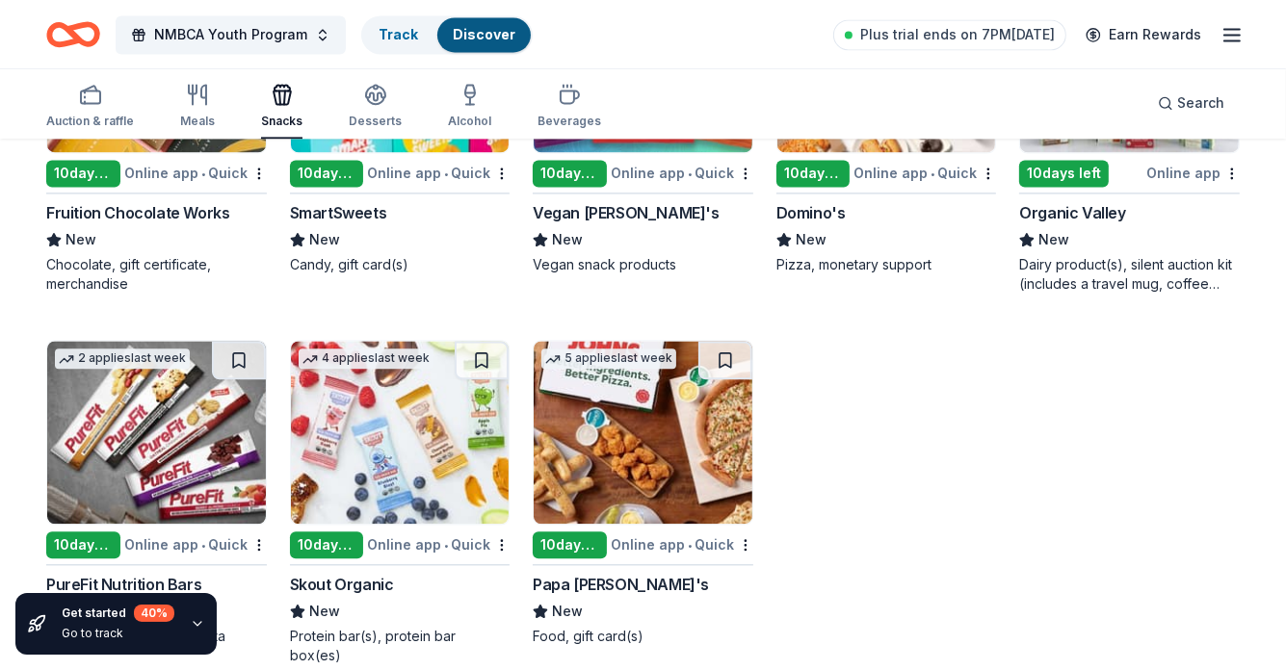
scroll to position [3686, 0]
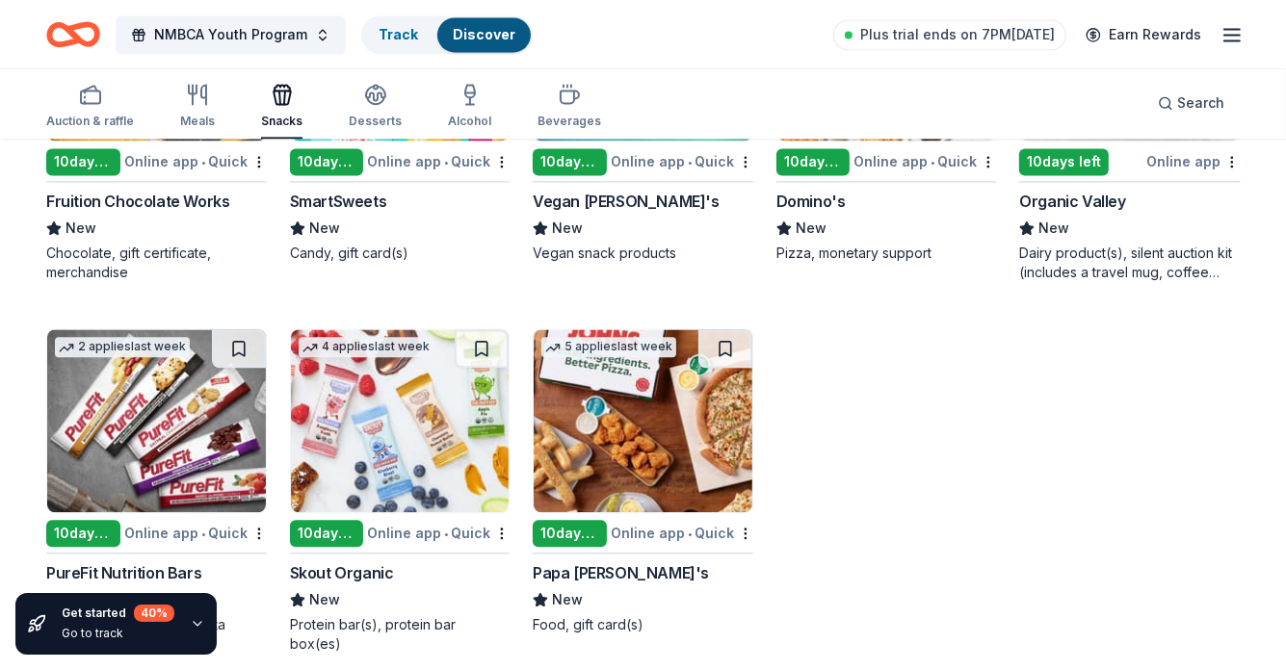
click at [633, 527] on div "Online app • Quick" at bounding box center [682, 533] width 143 height 24
click at [578, 569] on div "Papa John's" at bounding box center [621, 572] width 176 height 23
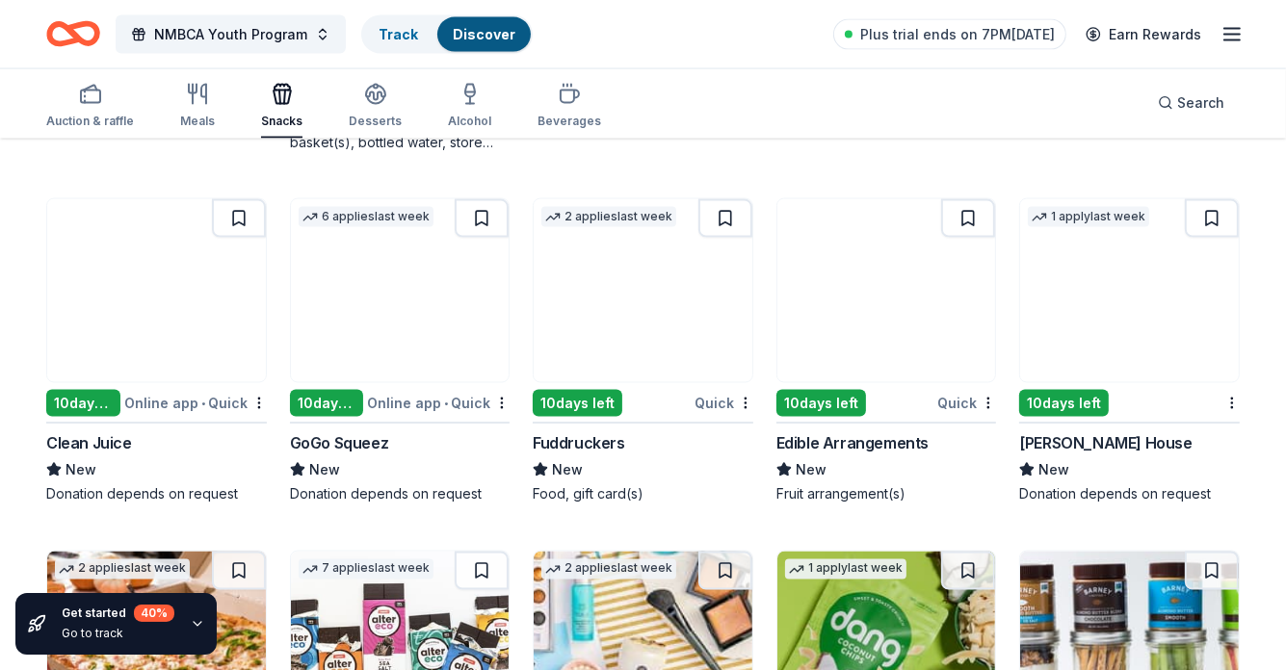
scroll to position [2716, 0]
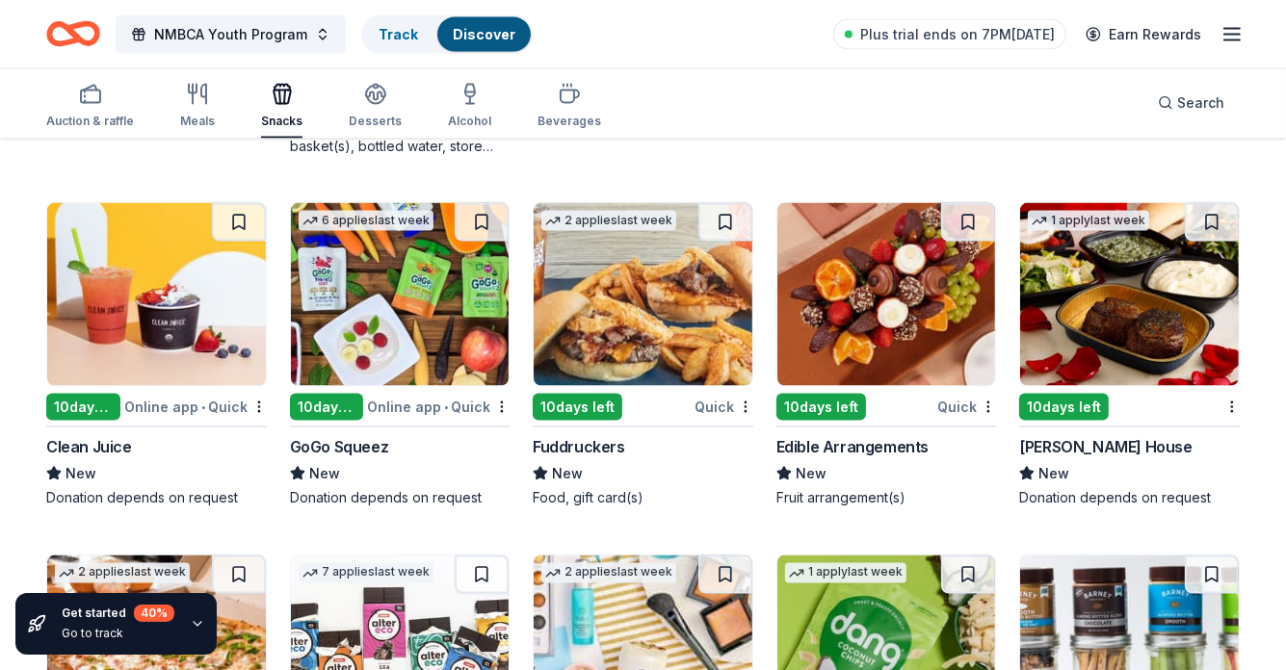
click at [1109, 437] on div "Ruth's Chris Steak House" at bounding box center [1105, 446] width 172 height 23
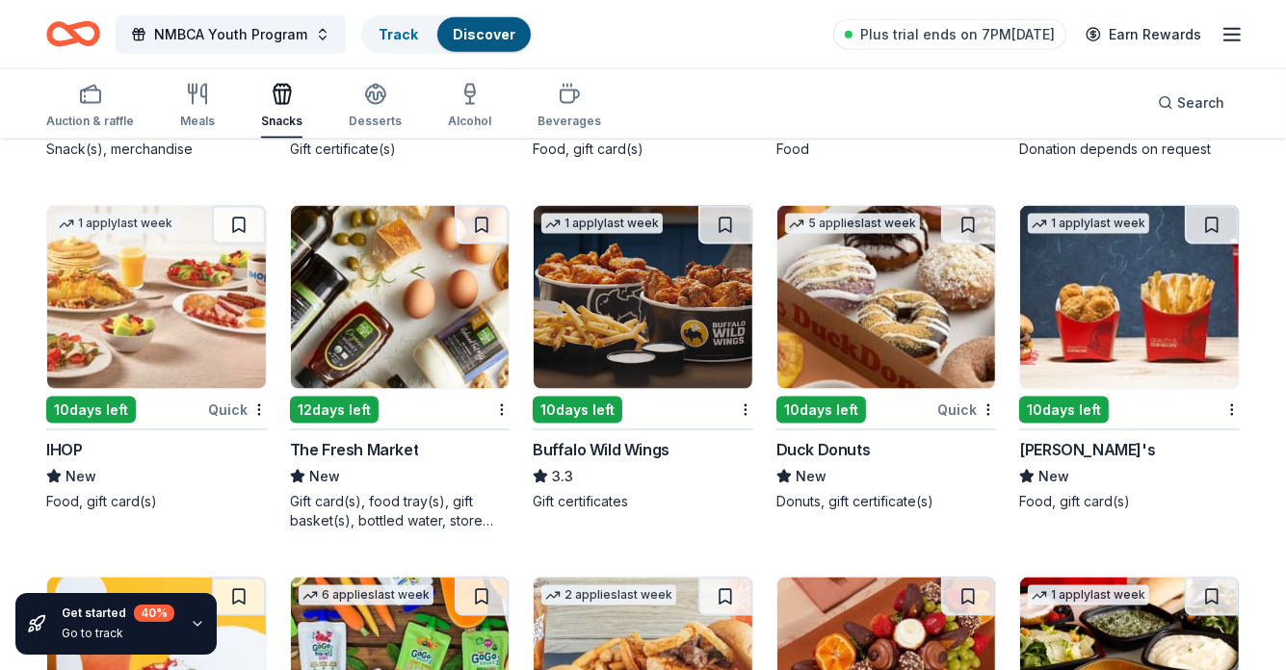
scroll to position [2273, 0]
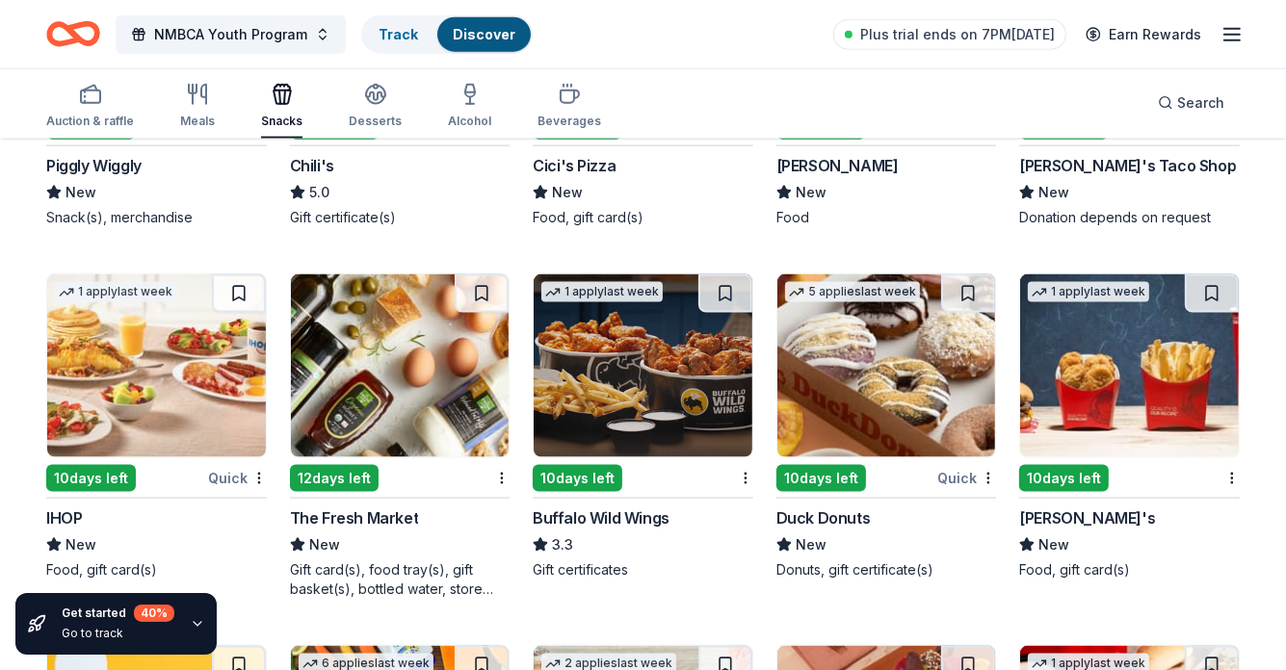
click at [576, 513] on div "Buffalo Wild Wings" at bounding box center [601, 518] width 137 height 23
click at [389, 426] on img at bounding box center [400, 365] width 219 height 183
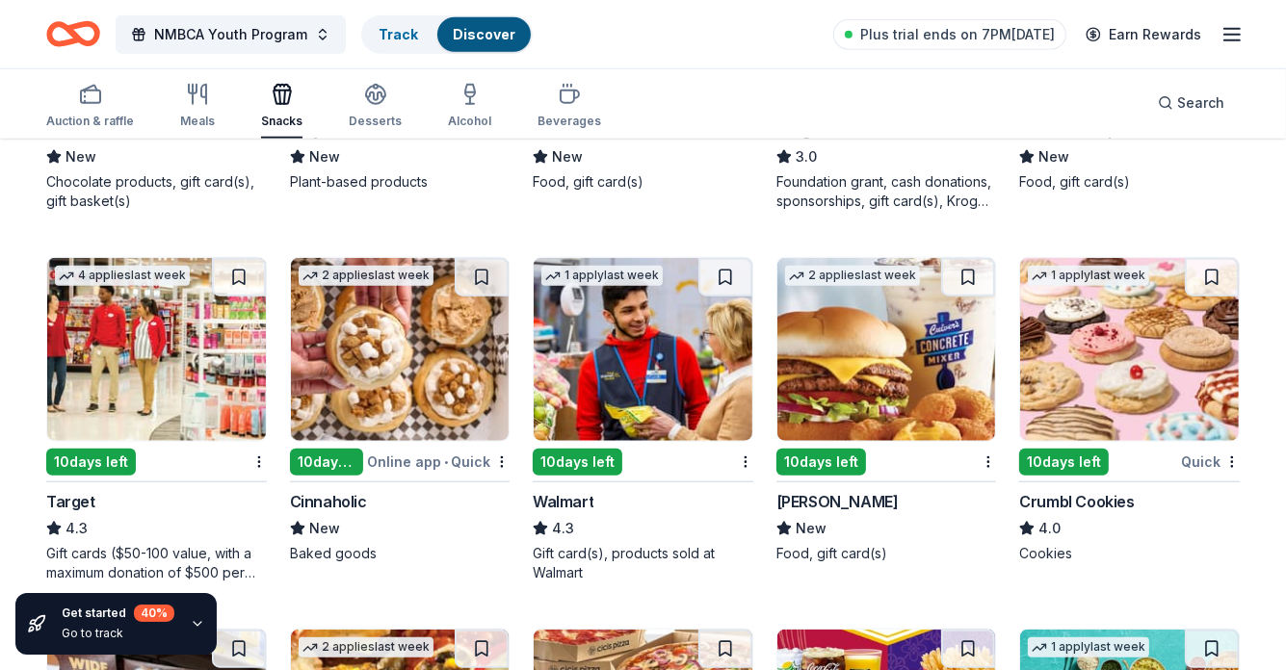
scroll to position [1554, 0]
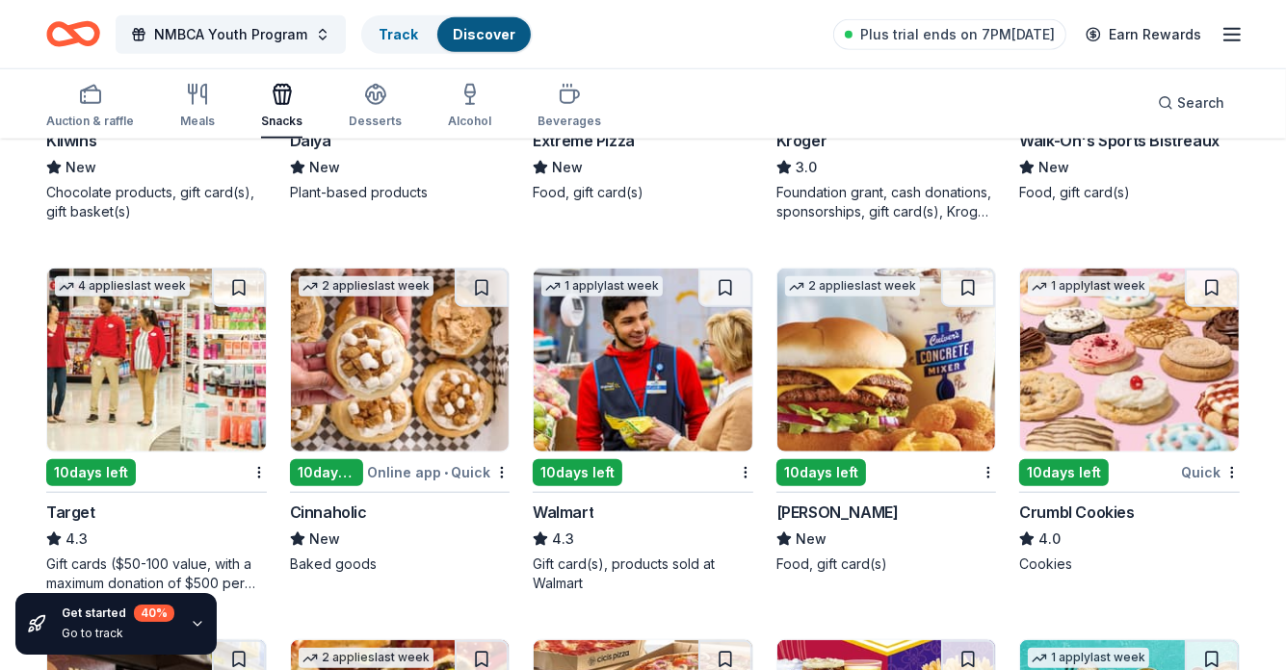
click at [158, 412] on img at bounding box center [156, 360] width 219 height 183
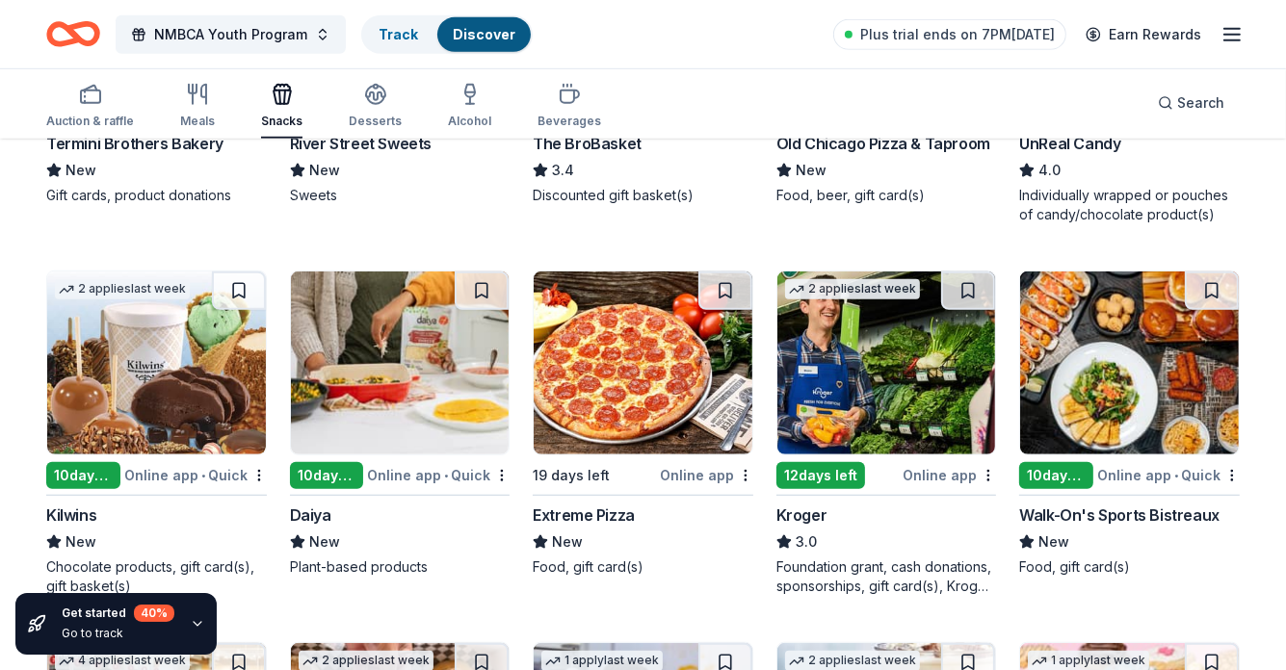
scroll to position [1137, 0]
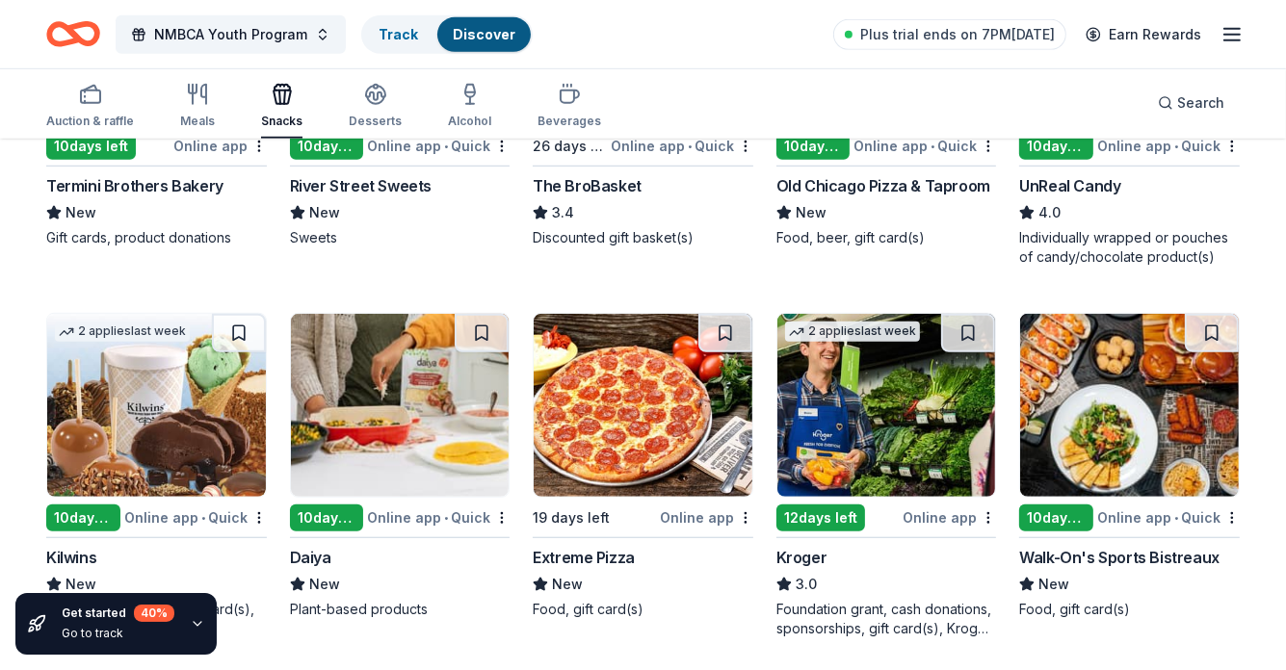
click at [955, 510] on div "Online app" at bounding box center [948, 518] width 93 height 24
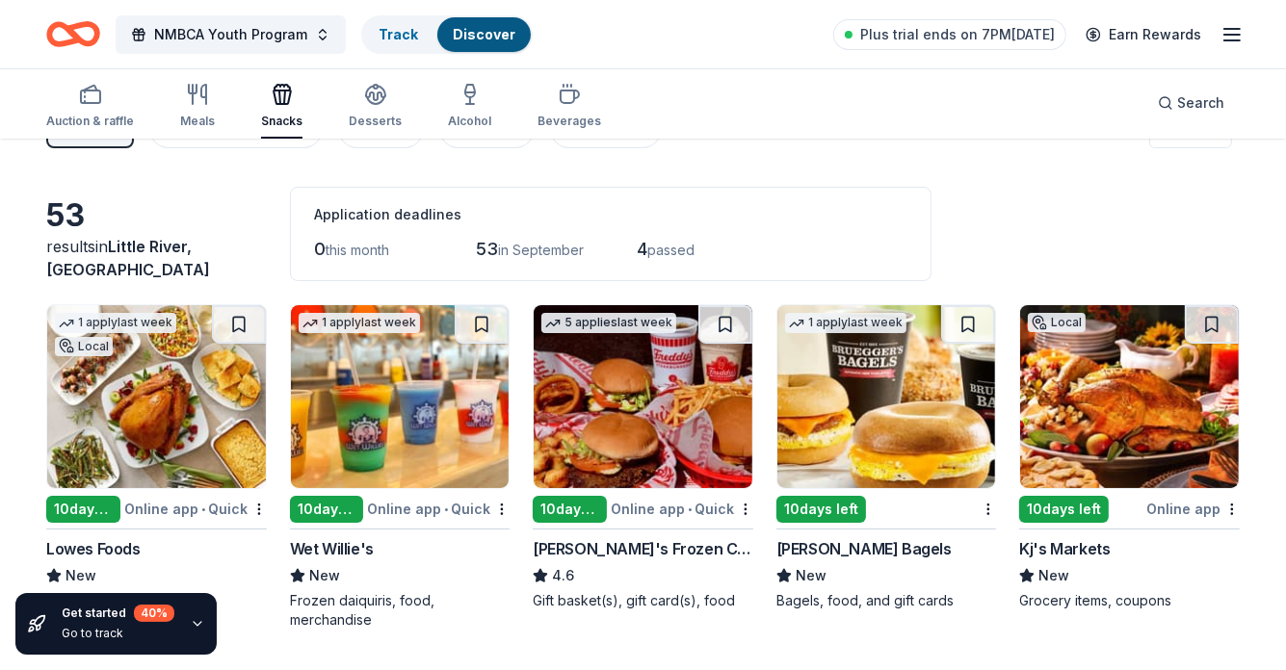
scroll to position [0, 0]
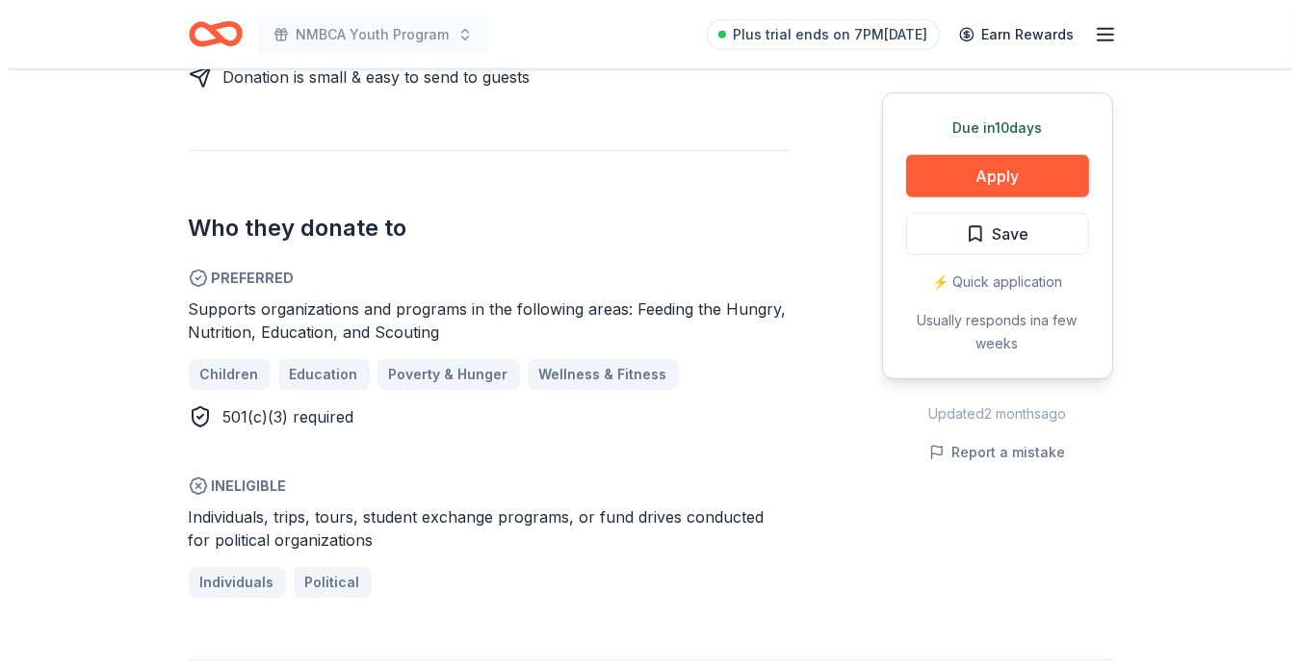
scroll to position [1029, 0]
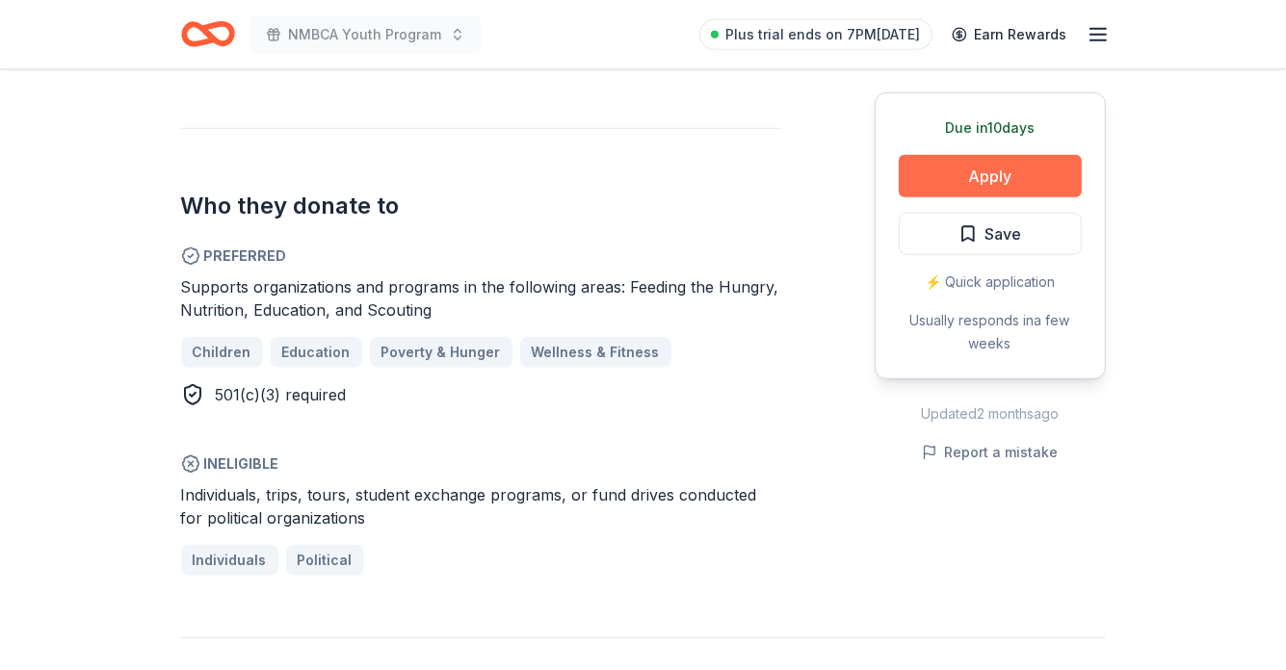
click at [1005, 176] on button "Apply" at bounding box center [990, 176] width 183 height 42
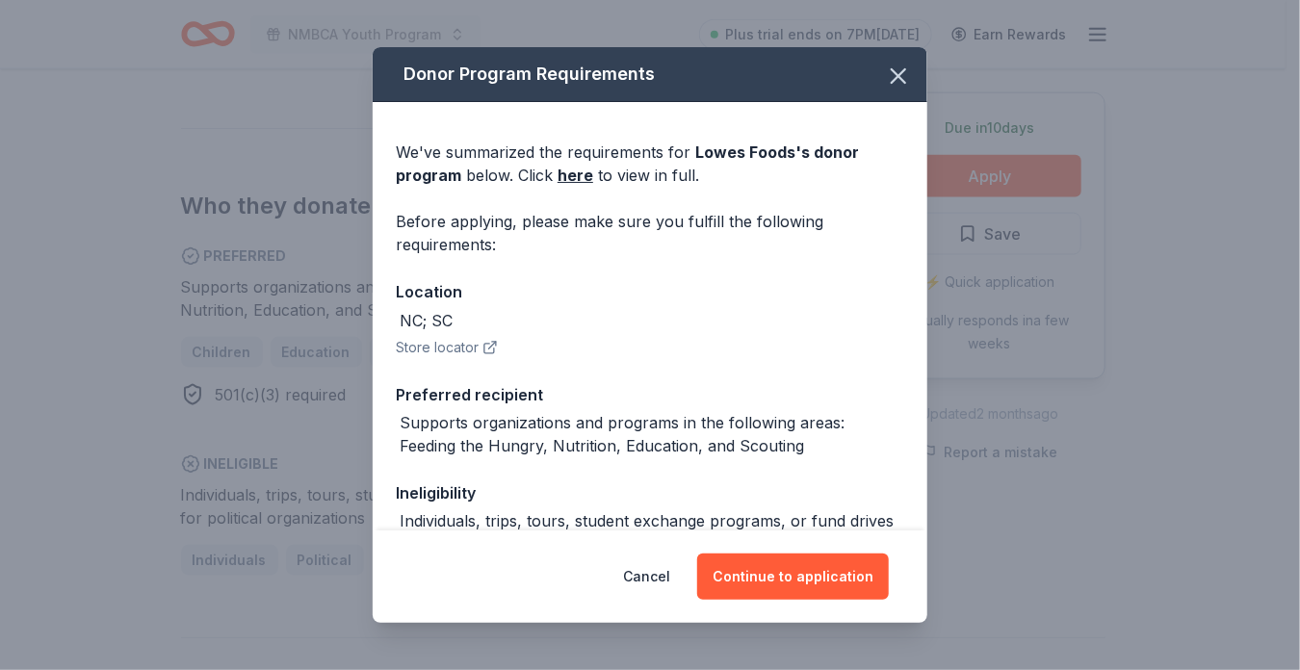
click at [487, 344] on icon "button" at bounding box center [489, 349] width 10 height 10
click at [755, 570] on button "Continue to application" at bounding box center [793, 577] width 192 height 46
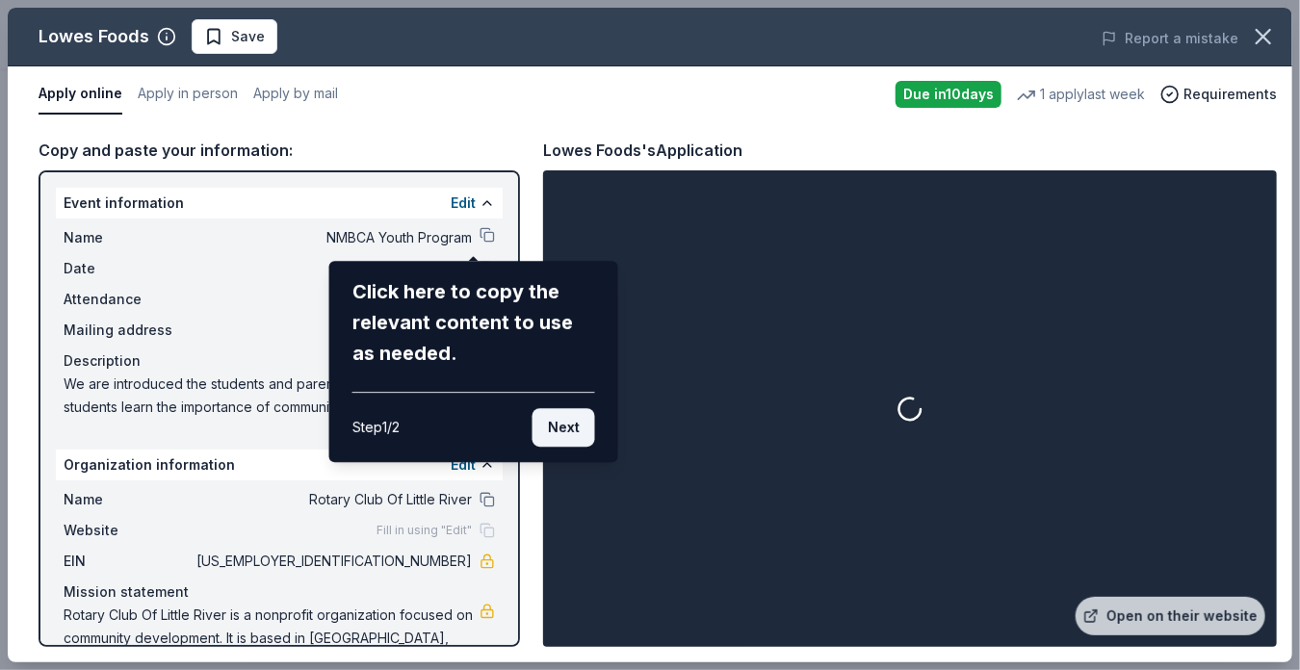
click at [570, 425] on button "Next" at bounding box center [564, 427] width 63 height 39
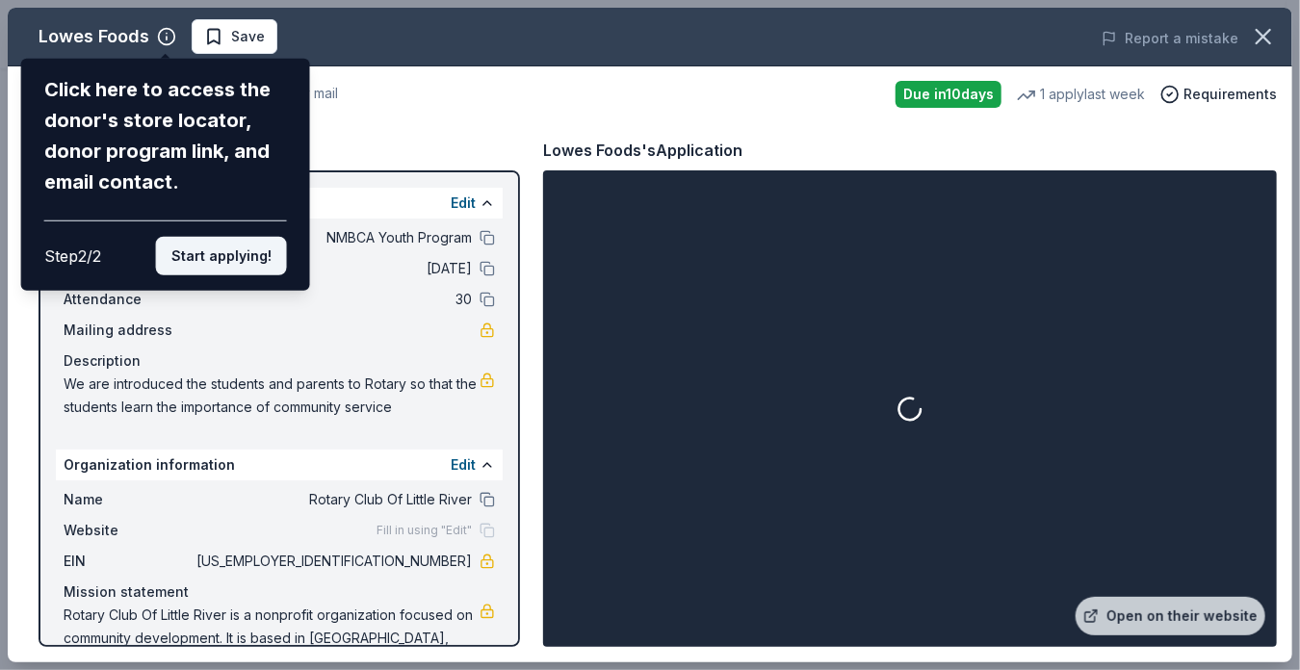
click at [233, 253] on button "Start applying!" at bounding box center [221, 256] width 131 height 39
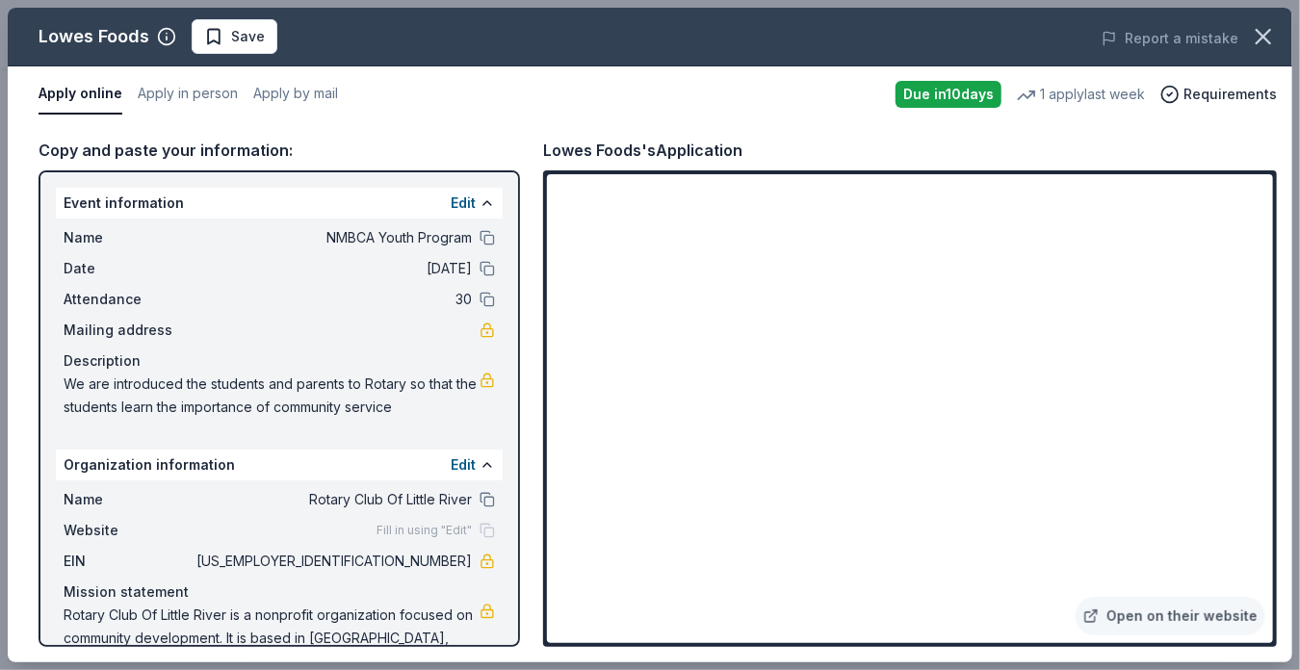
click at [446, 190] on div "Event information Edit" at bounding box center [279, 203] width 447 height 31
click at [451, 203] on button "Edit" at bounding box center [463, 203] width 25 height 23
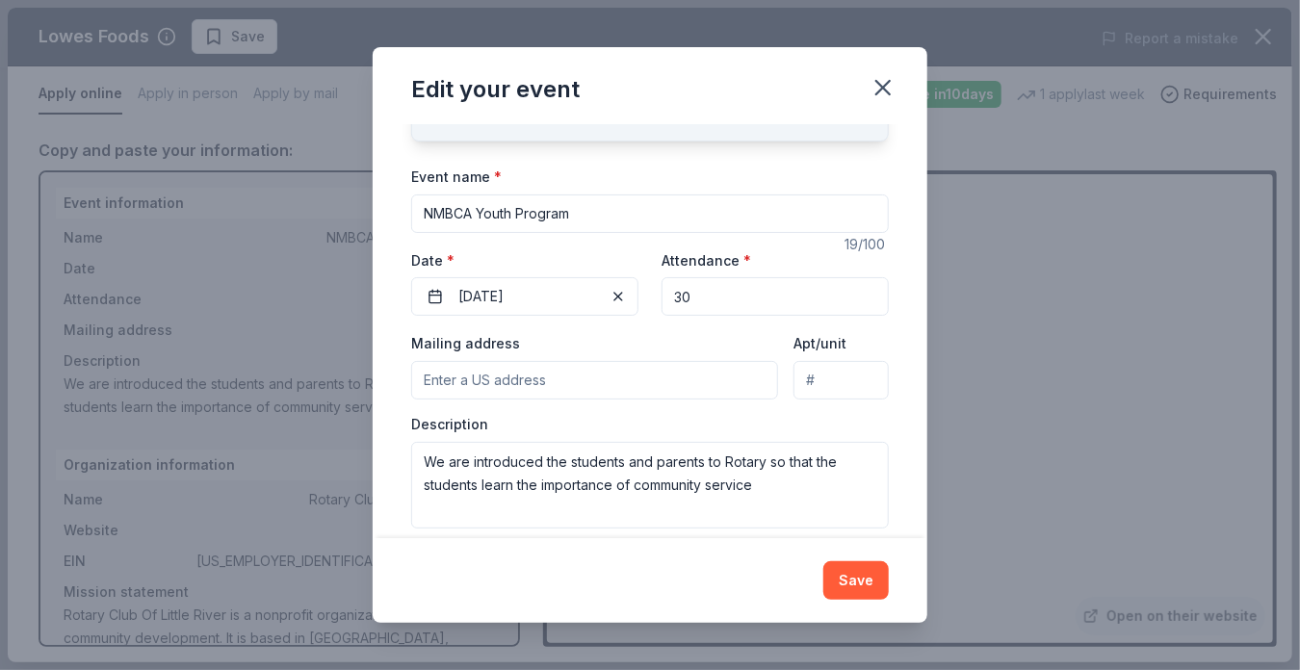
scroll to position [134, 0]
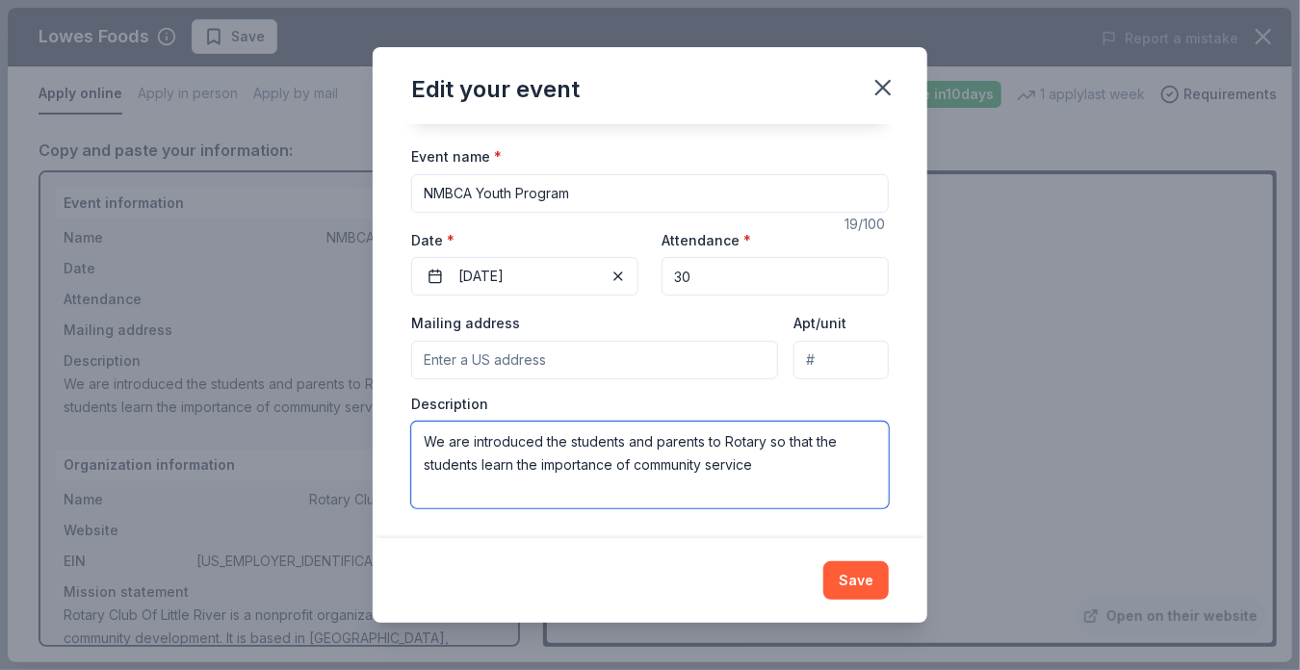
click at [546, 442] on textarea "We are introduced the students and parents to Rotary so that the students learn…" at bounding box center [650, 465] width 478 height 87
drag, startPoint x: 705, startPoint y: 441, endPoint x: 687, endPoint y: 445, distance: 18.7
click at [696, 441] on textarea "We are introducing the students and parents to Rotary so that the students lear…" at bounding box center [650, 465] width 478 height 87
click at [709, 446] on textarea "We are introducing the students and parents to Rotary so that the students lear…" at bounding box center [650, 465] width 478 height 87
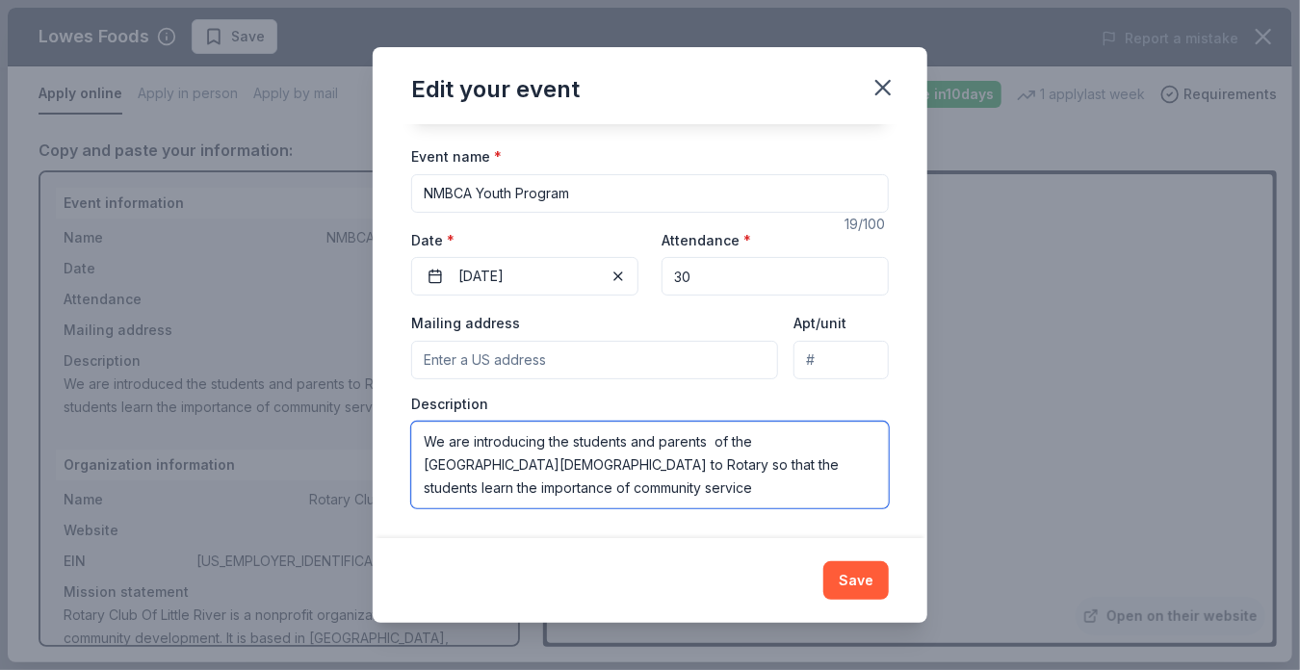
click at [649, 469] on textarea "We are introducing the students and parents of the North Myrtle Beach Christian…" at bounding box center [650, 465] width 478 height 87
drag, startPoint x: 653, startPoint y: 467, endPoint x: 901, endPoint y: 486, distance: 249.2
click at [901, 490] on div "Changes made here will update the Event too. Update donors you've applied to Le…" at bounding box center [650, 331] width 555 height 414
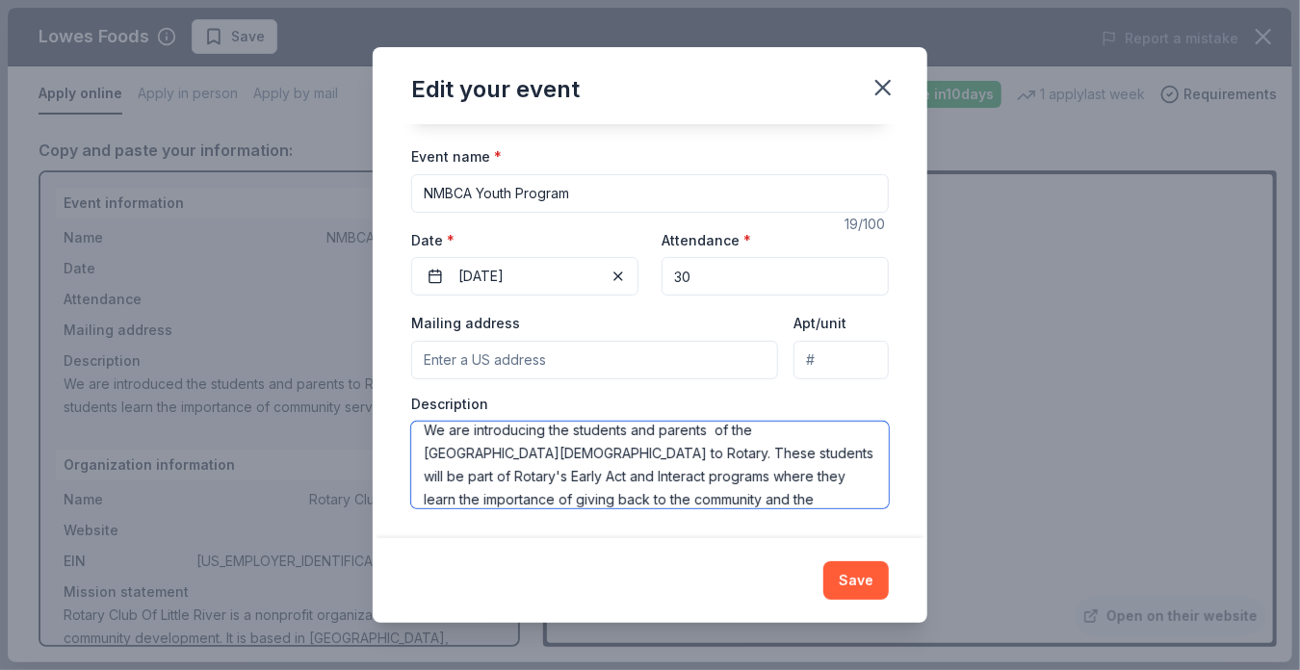
scroll to position [35, 0]
click at [782, 475] on textarea "We are introducing the students and parents of the North Myrtle Beach Christian…" at bounding box center [650, 465] width 478 height 87
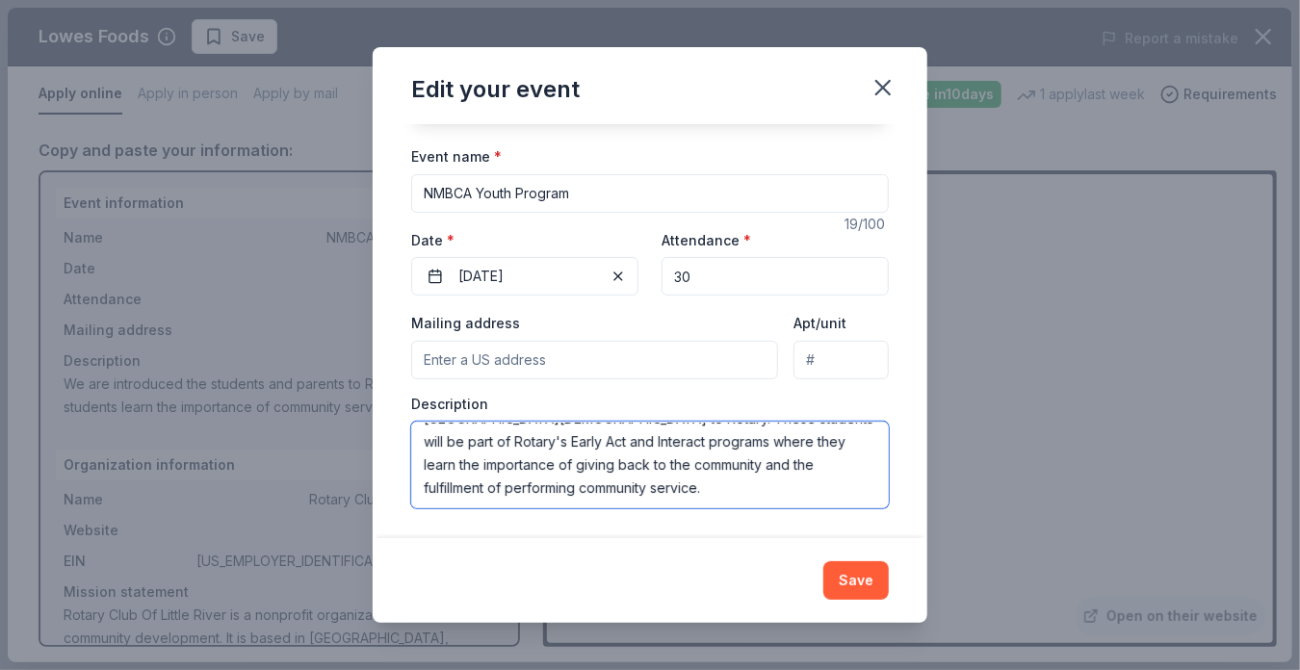
type textarea "We are introducing the students and parents of the North Myrtle Beach Christian…"
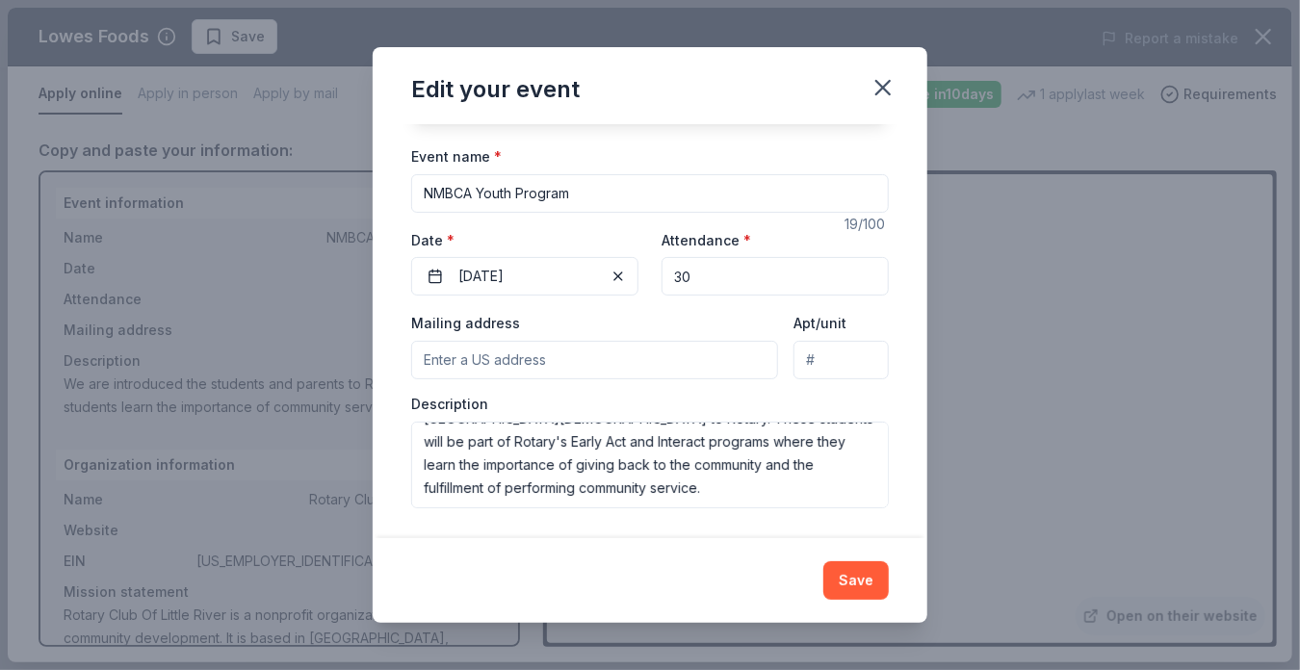
click at [430, 360] on input "Mailing address" at bounding box center [594, 360] width 367 height 39
click at [637, 368] on input "P. O.Box 2065, Little River SC" at bounding box center [594, 360] width 367 height 39
click at [634, 365] on input "P. O.Box 2065, Little River SC" at bounding box center [594, 360] width 367 height 39
type input "P. O.Box 2065, Little River SC 29566"
click at [858, 585] on button "Save" at bounding box center [855, 580] width 65 height 39
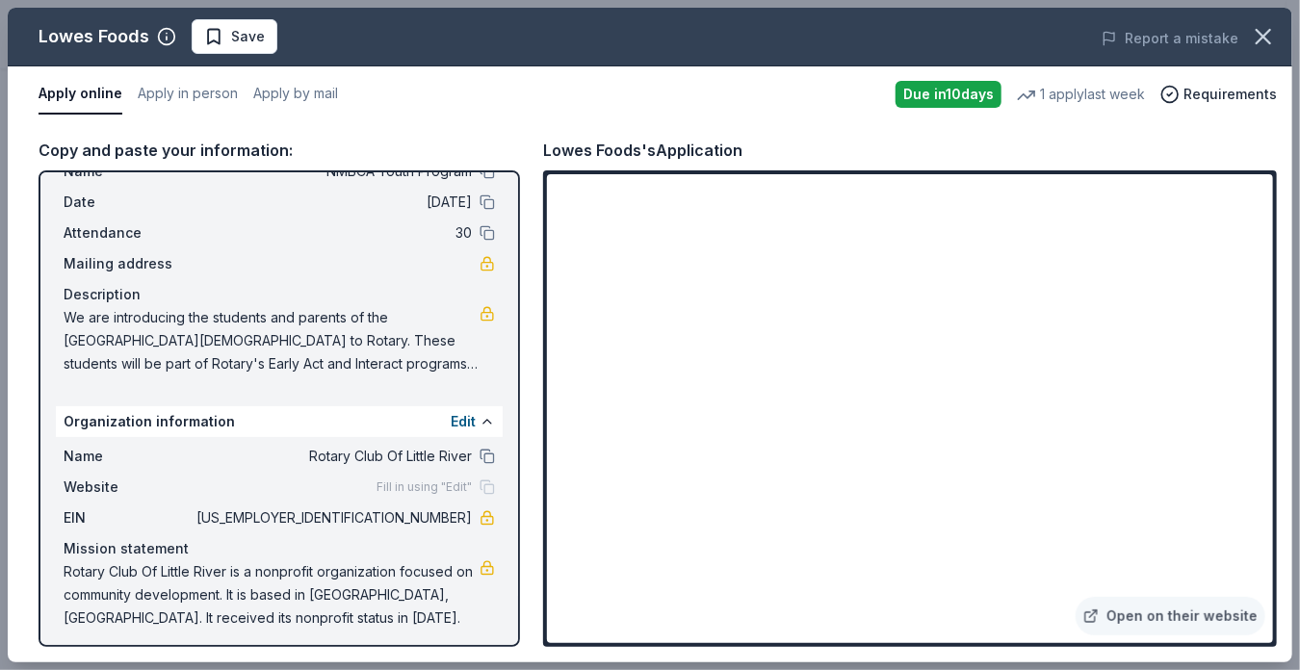
scroll to position [73, 0]
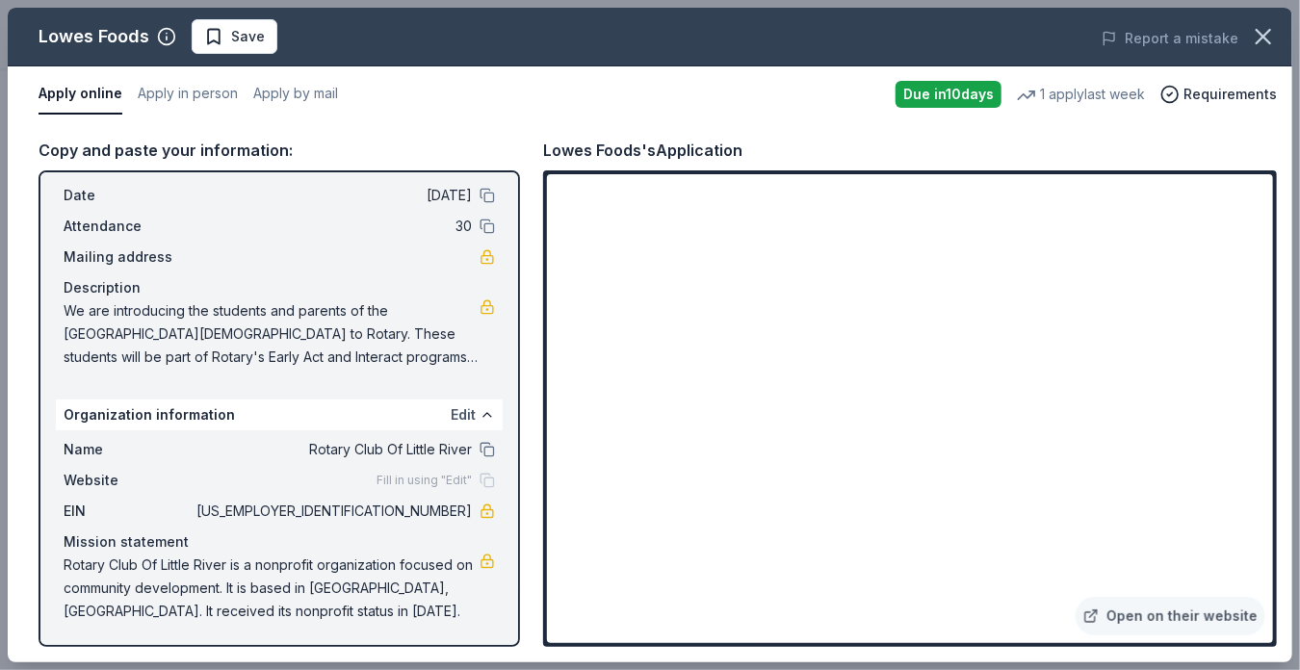
click at [452, 416] on button "Edit" at bounding box center [463, 415] width 25 height 23
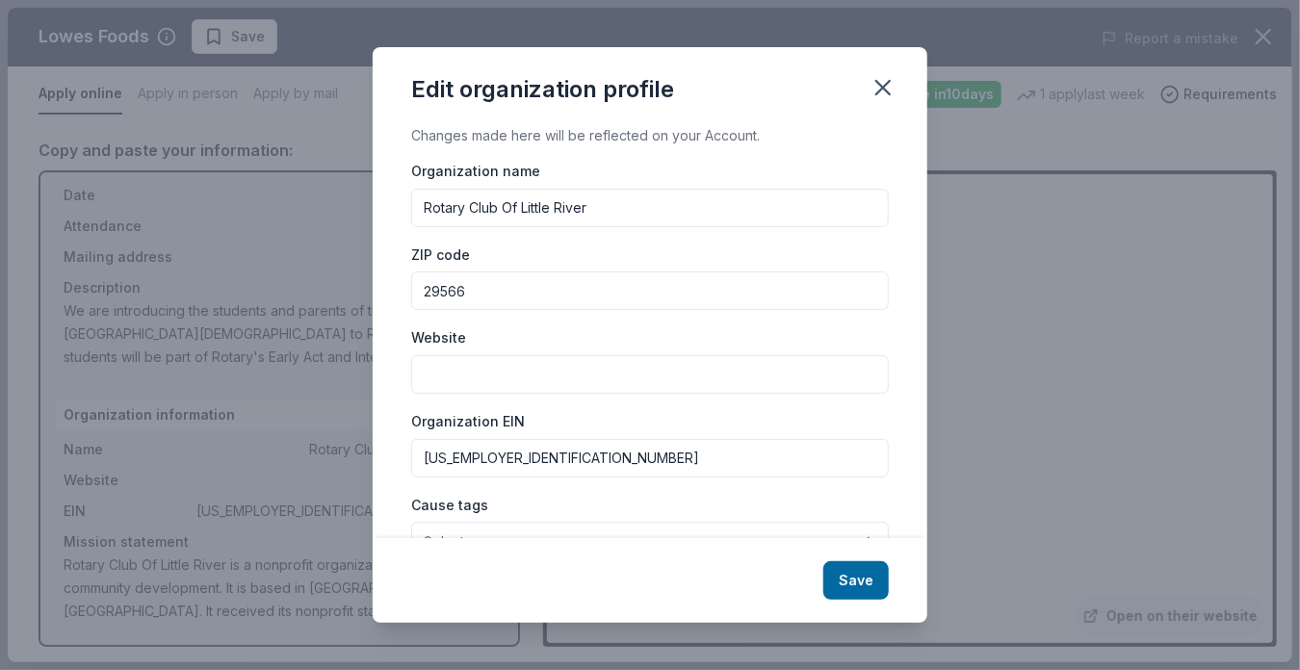
click at [451, 379] on input "Website" at bounding box center [650, 374] width 478 height 39
click at [443, 365] on input "Website" at bounding box center [650, 374] width 478 height 39
paste input "https://rotarycluboflittleriver.org/"
type input "https://rotarycluboflittleriver.org/"
click at [502, 457] on input "81-0921775" at bounding box center [650, 458] width 478 height 39
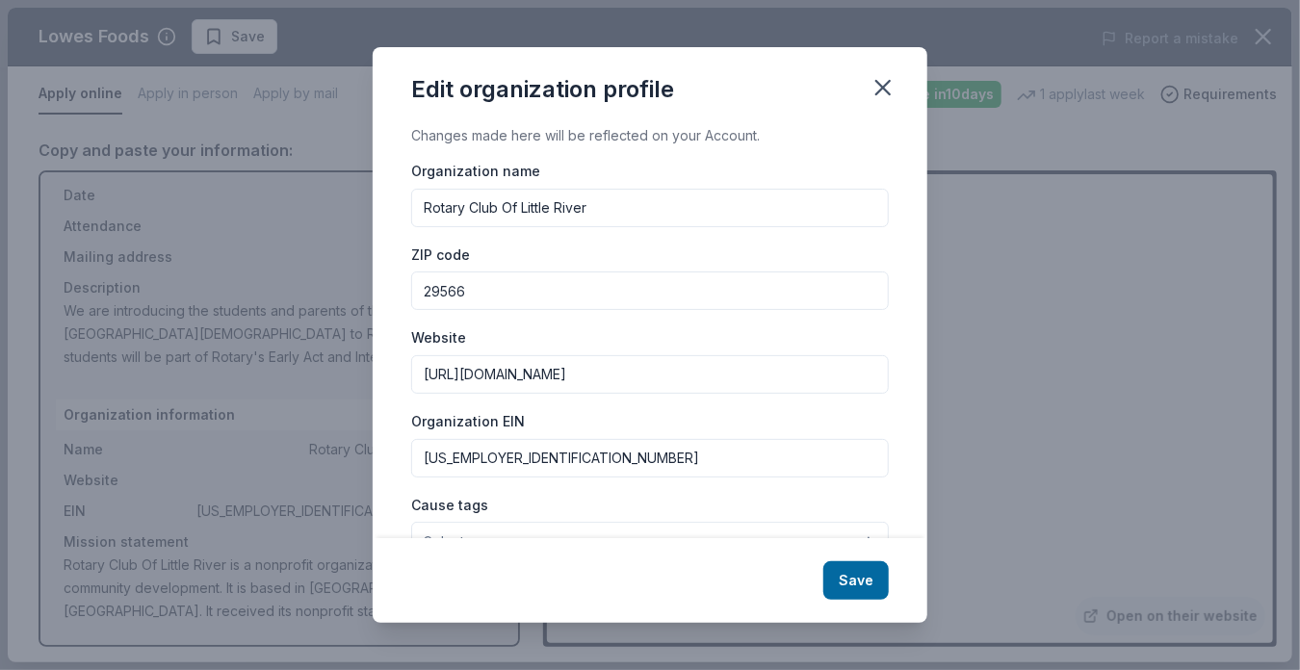
click at [599, 214] on input "Rotary Club Of Little River" at bounding box center [650, 208] width 478 height 39
type input "Rotary Club Of Little River Foundation"
click at [531, 468] on input "81-0921775" at bounding box center [650, 458] width 478 height 39
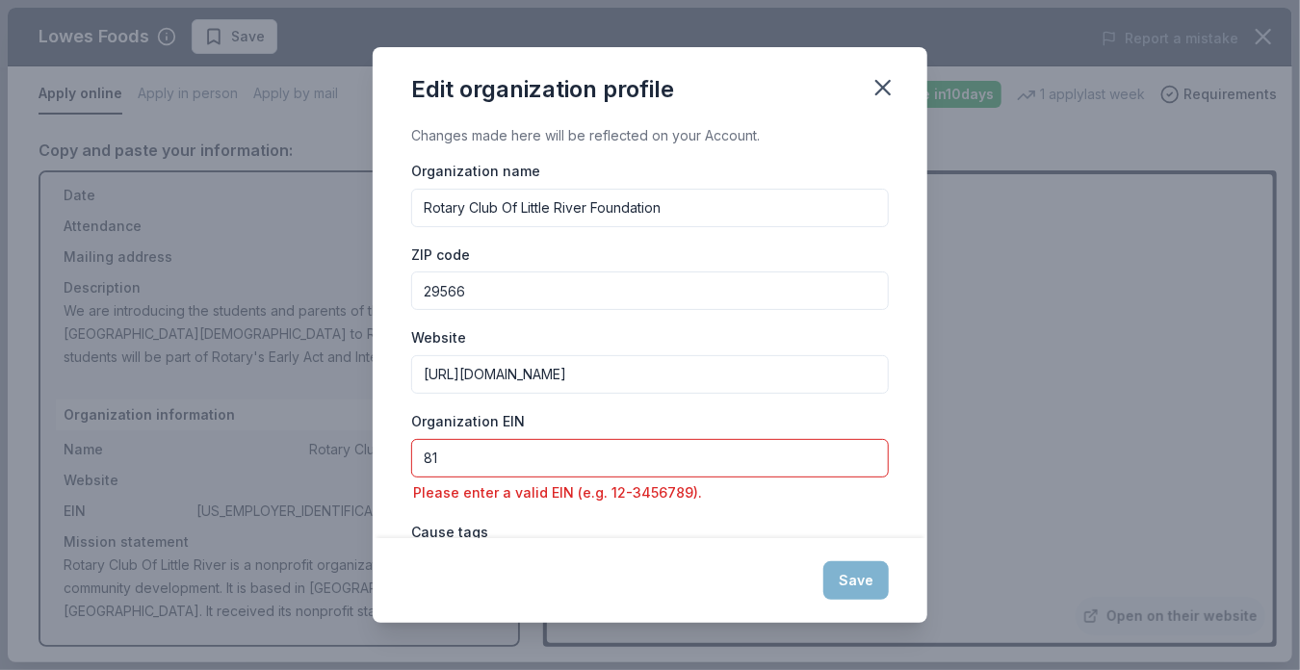
type input "8"
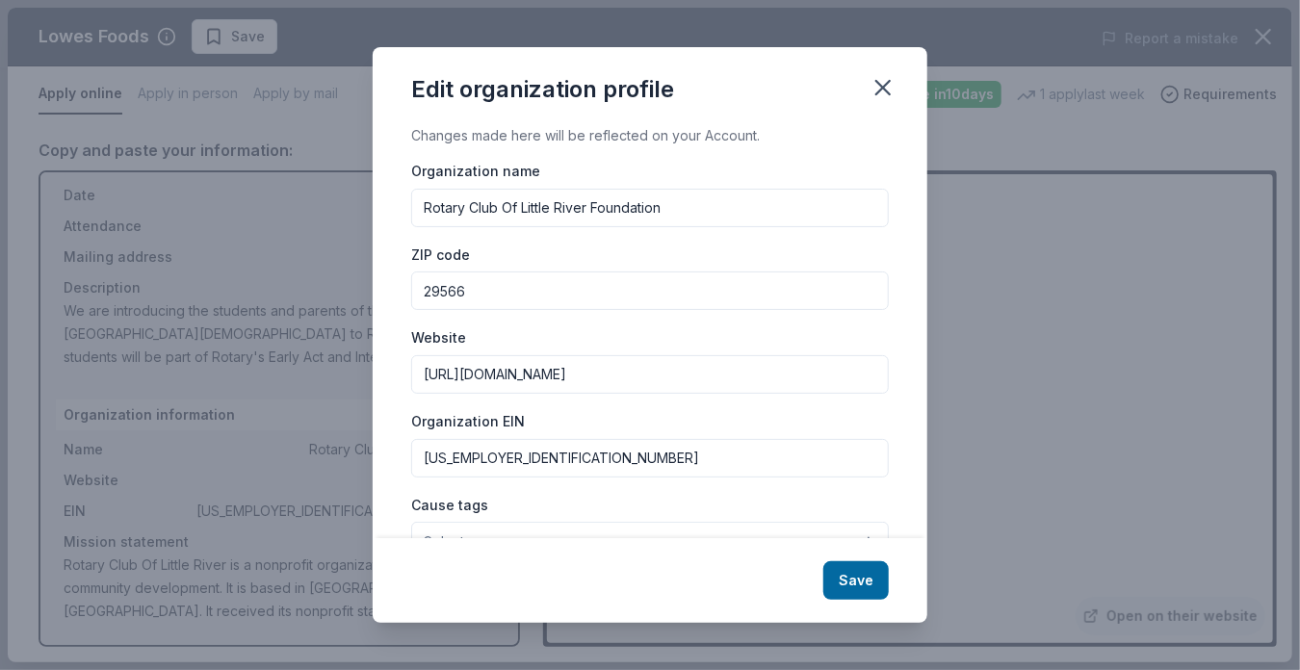
type input "39-2673765"
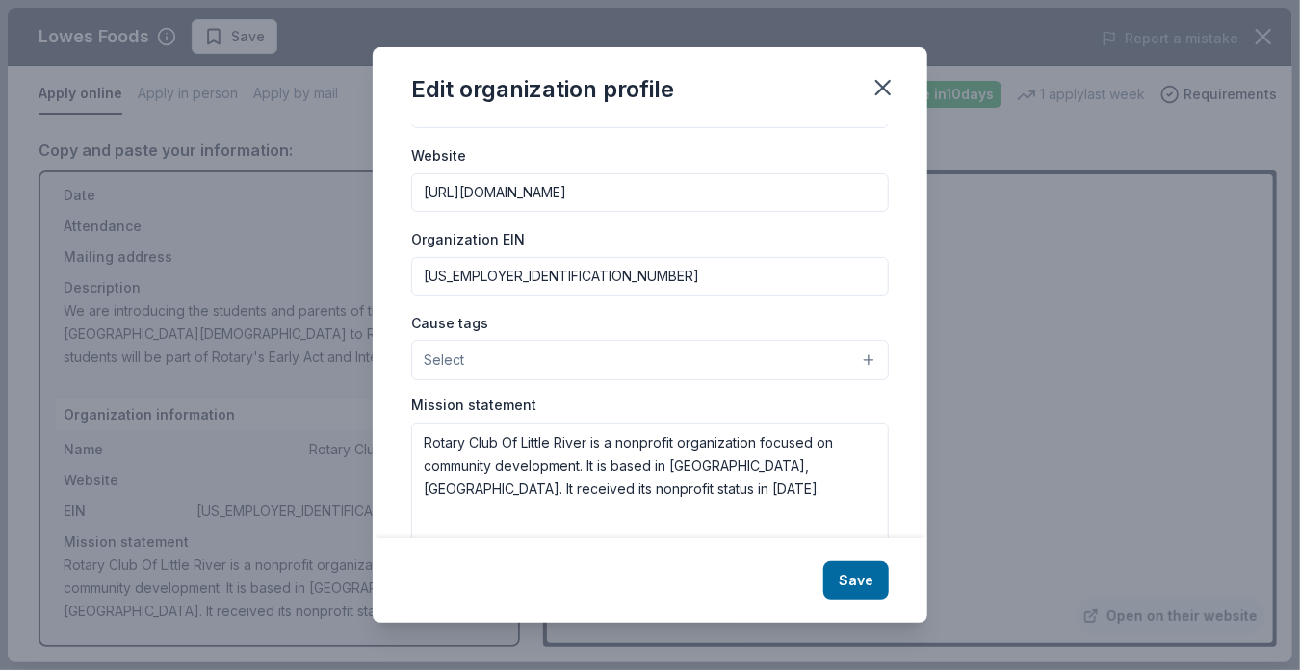
scroll to position [184, 0]
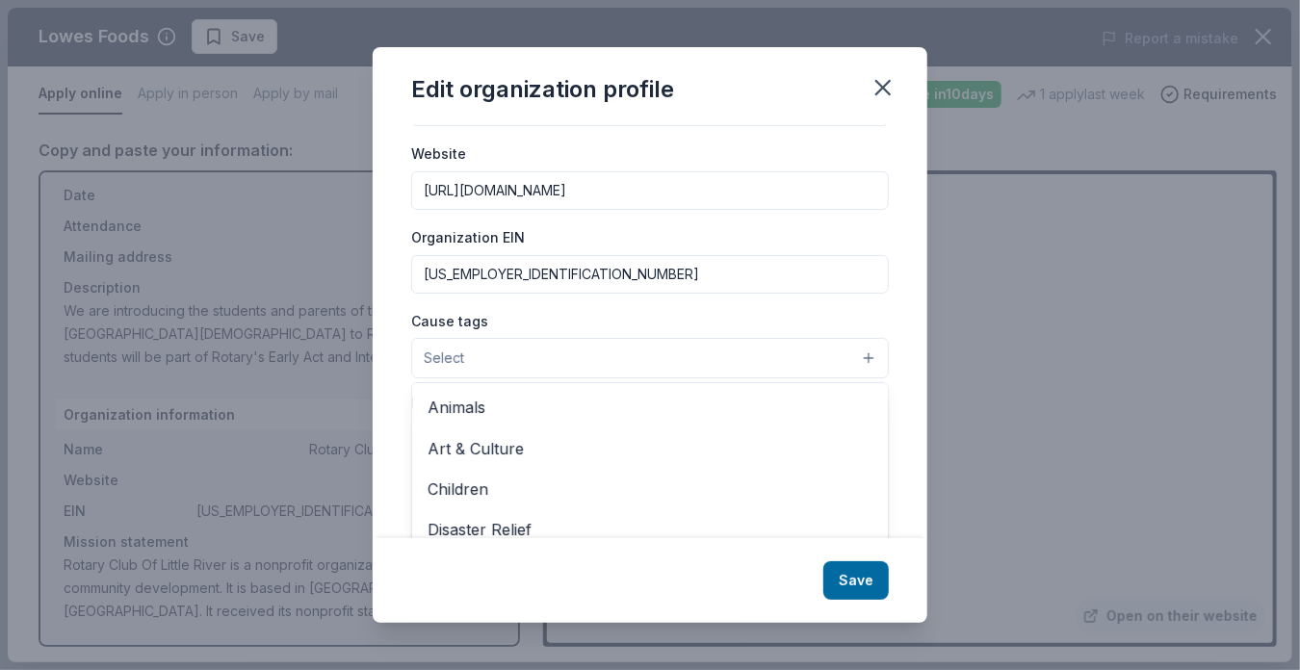
click at [857, 353] on button "Select" at bounding box center [650, 358] width 478 height 40
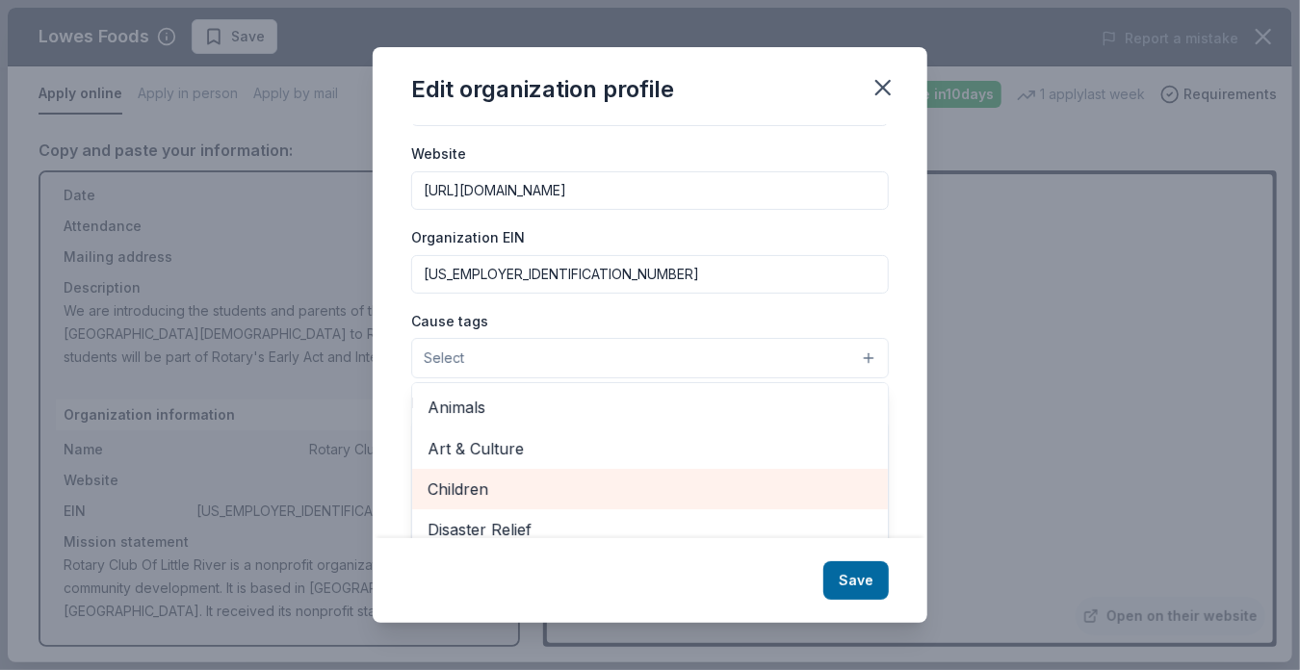
click at [451, 488] on span "Children" at bounding box center [650, 489] width 445 height 25
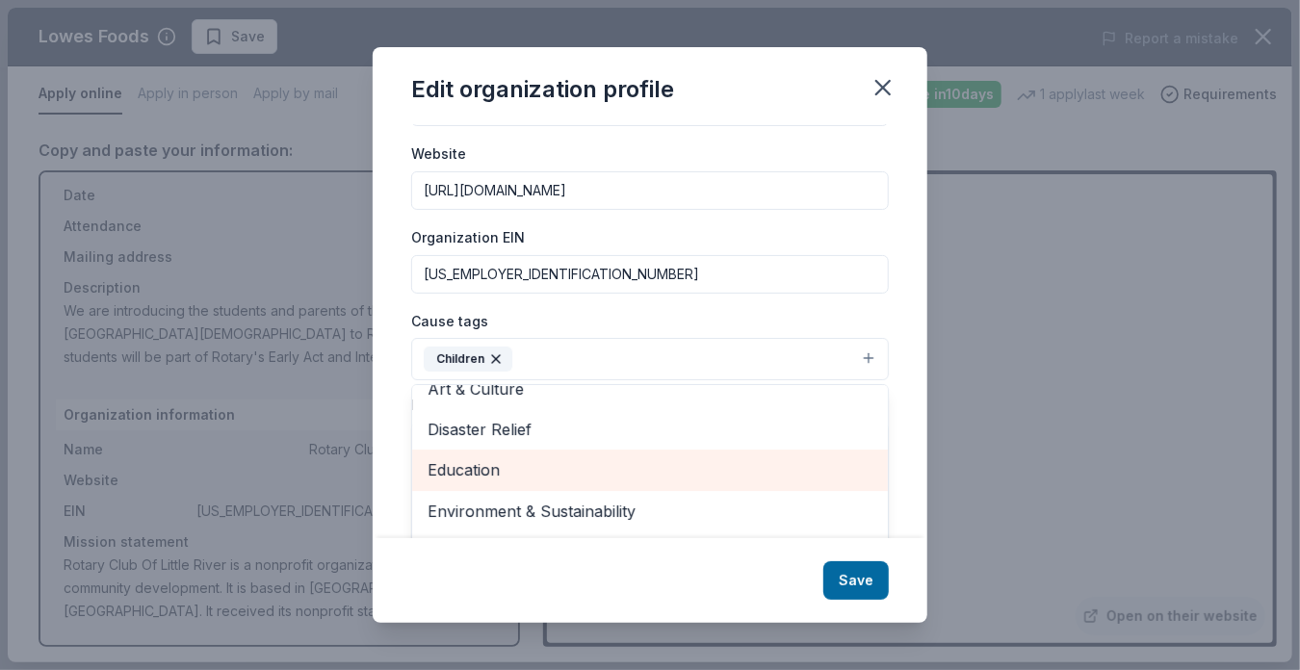
scroll to position [67, 0]
click at [456, 470] on span "Education" at bounding box center [650, 464] width 445 height 25
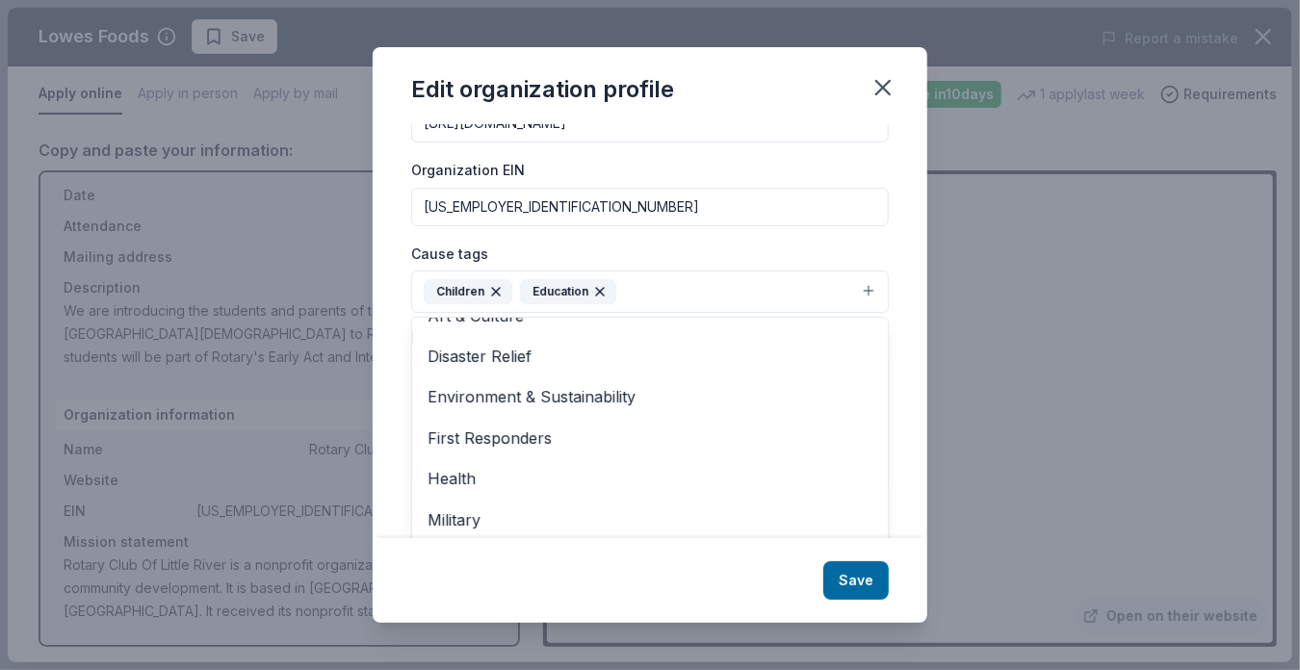
scroll to position [261, 0]
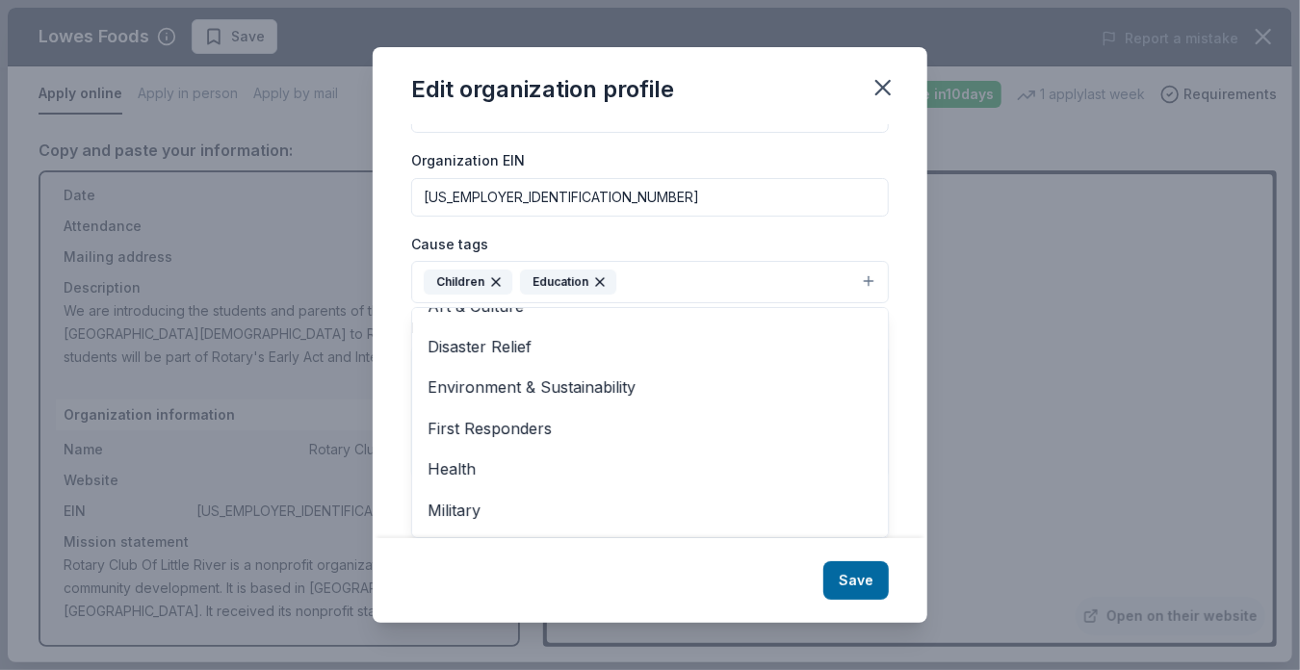
click at [863, 581] on div "Edit organization profile Changes made here will be reflected on your Account. …" at bounding box center [650, 335] width 555 height 576
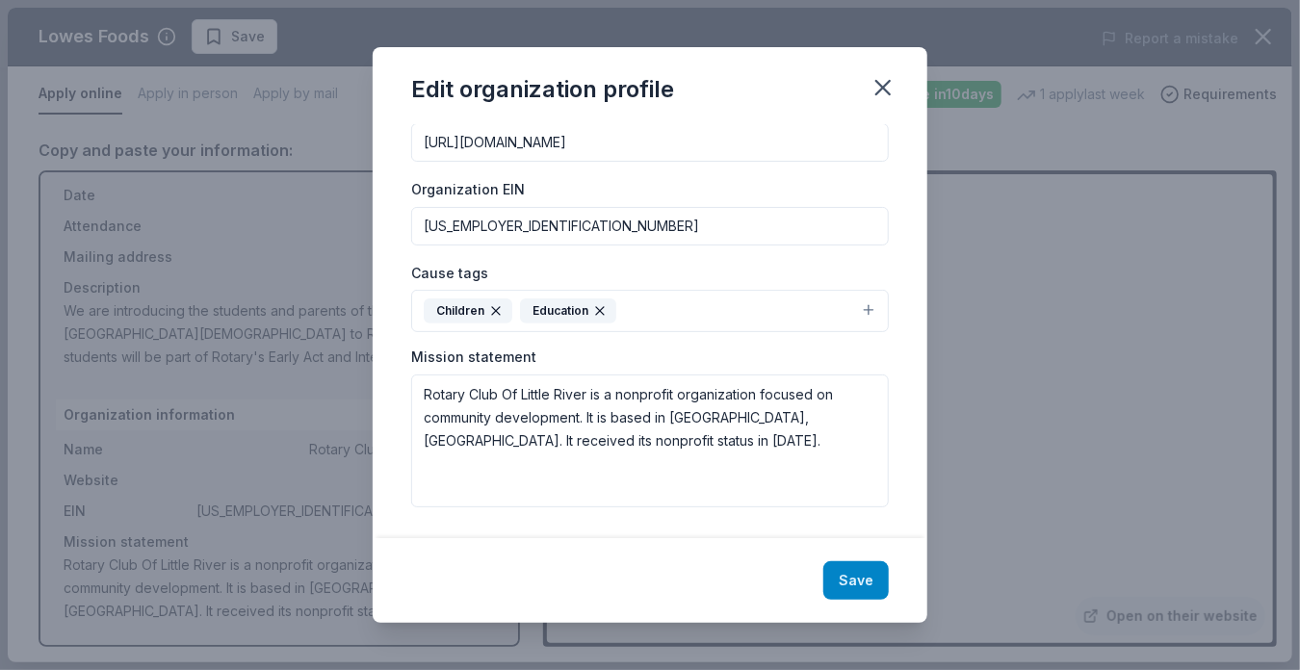
scroll to position [231, 0]
click at [855, 576] on button "Save" at bounding box center [855, 580] width 65 height 39
click at [882, 92] on icon "button" at bounding box center [883, 87] width 27 height 27
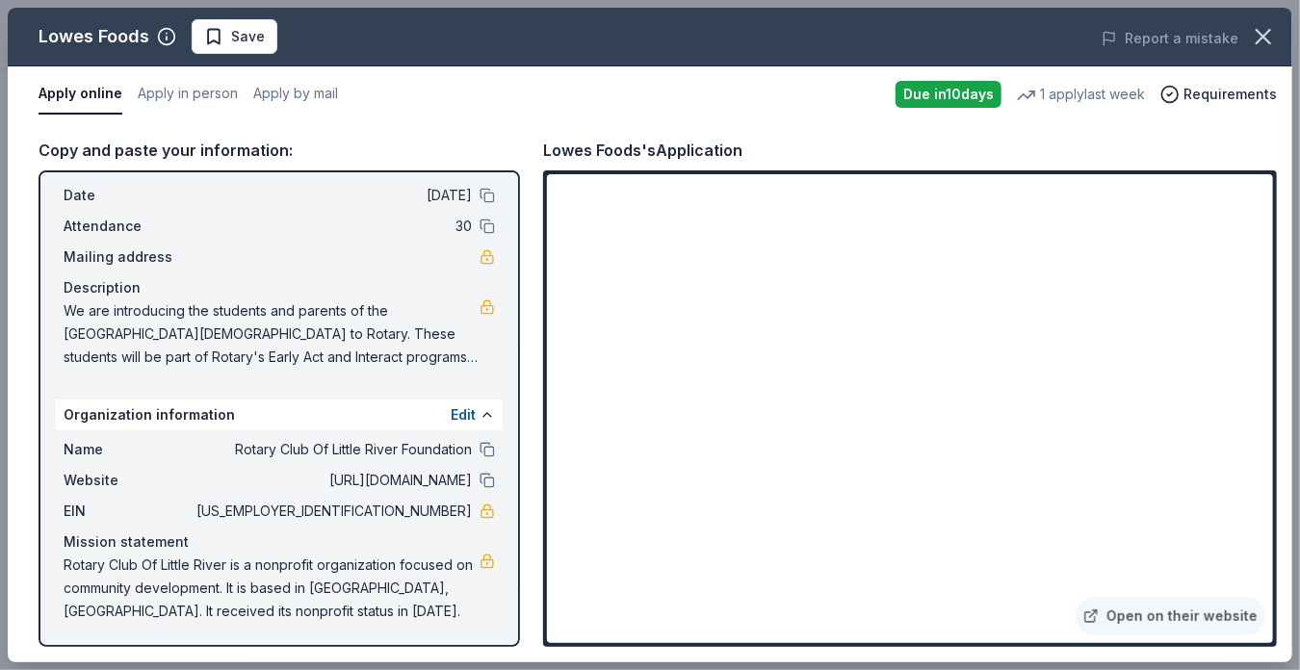
drag, startPoint x: 1294, startPoint y: 232, endPoint x: 1271, endPoint y: 322, distance: 92.5
click at [1285, 300] on div "Lowes Foods Save Report a mistake Apply online Apply in person Apply by mail Du…" at bounding box center [650, 335] width 1300 height 670
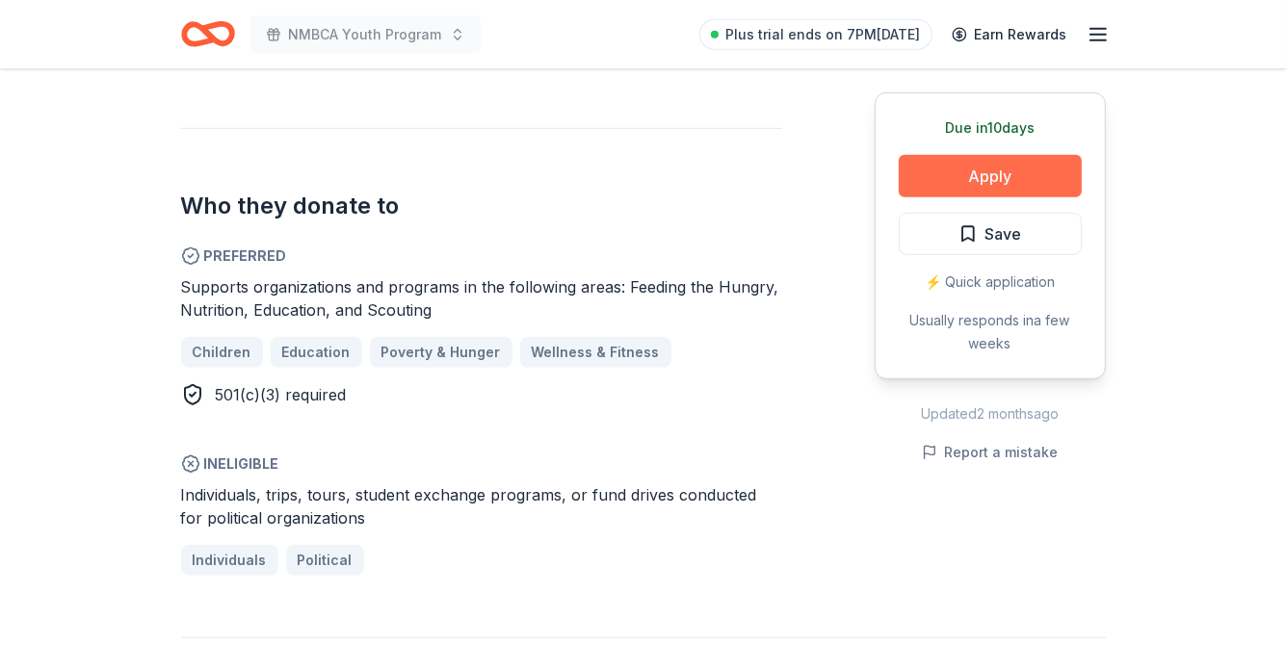
click at [972, 168] on button "Apply" at bounding box center [990, 176] width 183 height 42
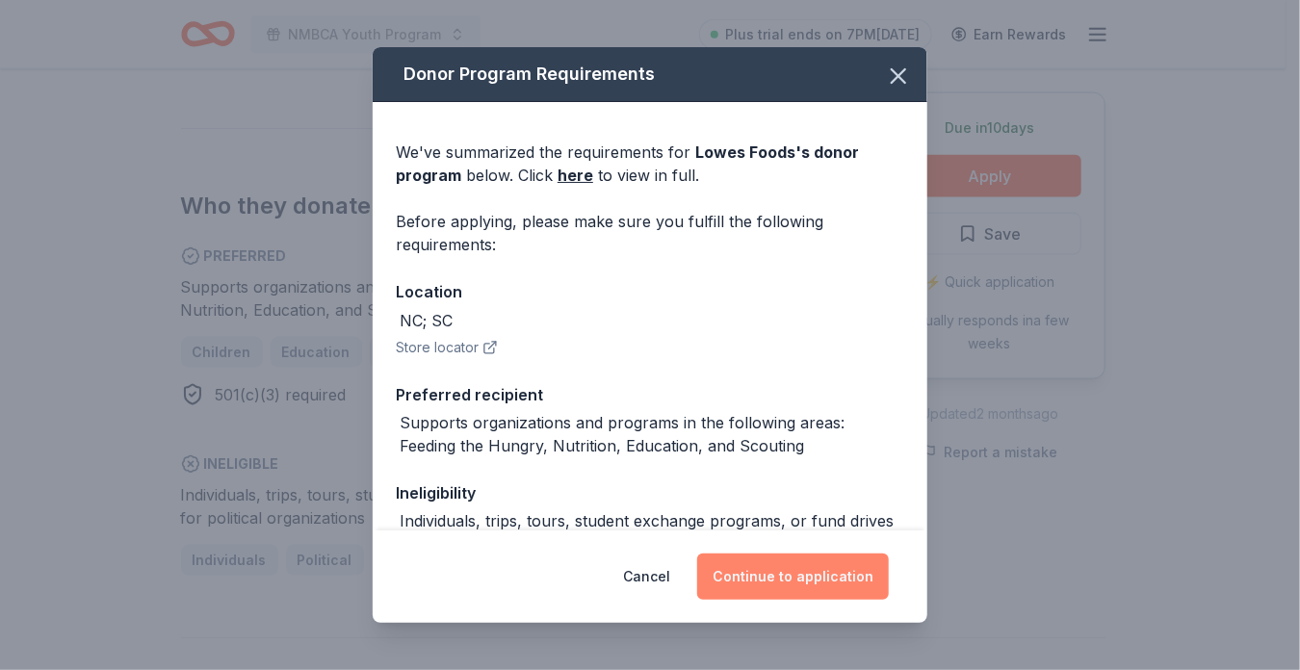
click at [815, 568] on button "Continue to application" at bounding box center [793, 577] width 192 height 46
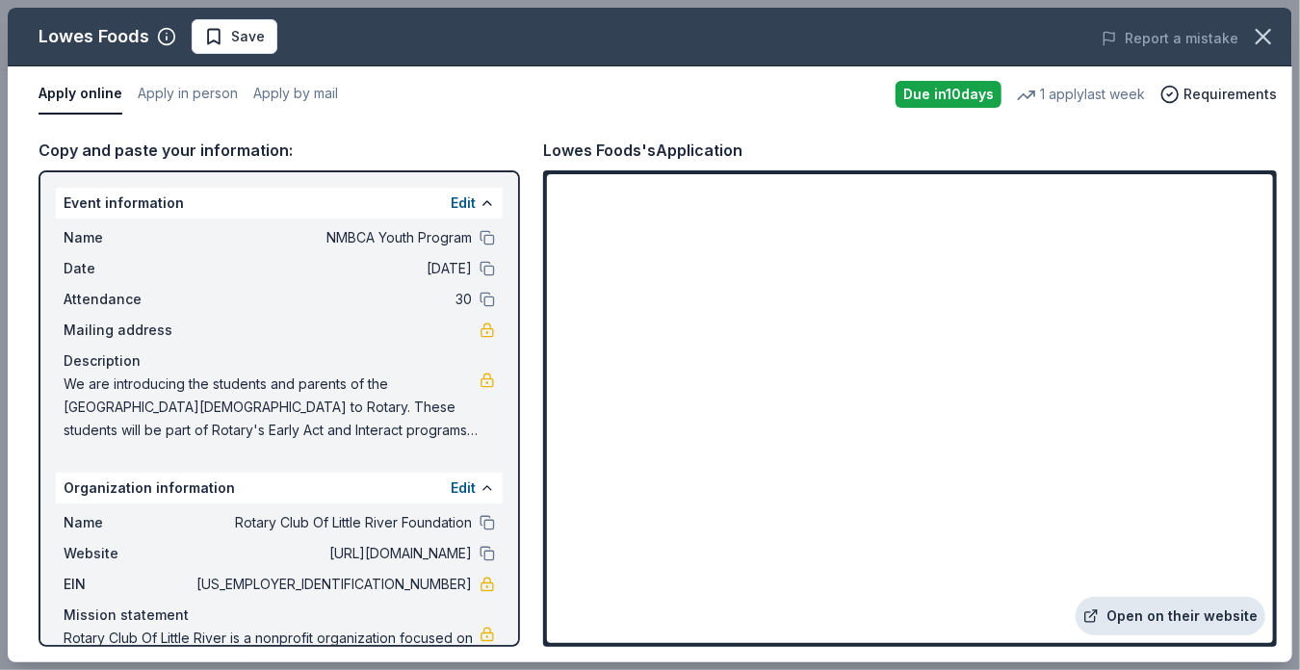
click at [1170, 610] on link "Open on their website" at bounding box center [1171, 616] width 190 height 39
click at [113, 145] on div "Copy and paste your information:" at bounding box center [280, 150] width 482 height 25
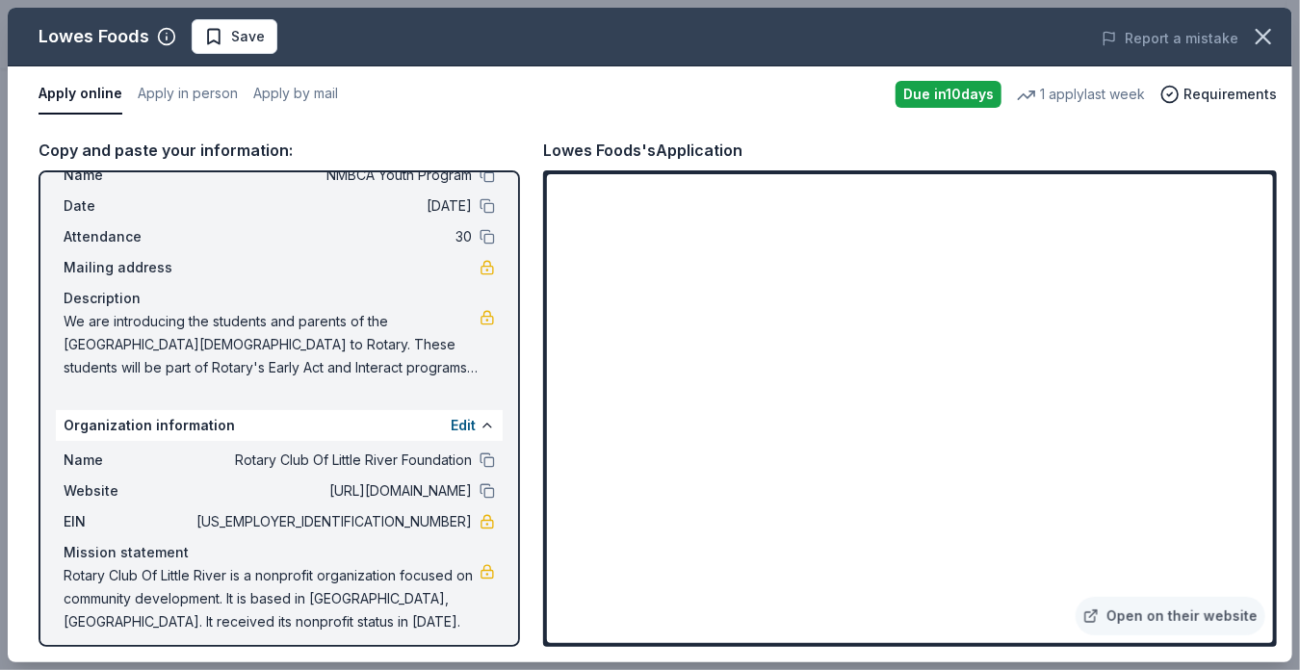
scroll to position [73, 0]
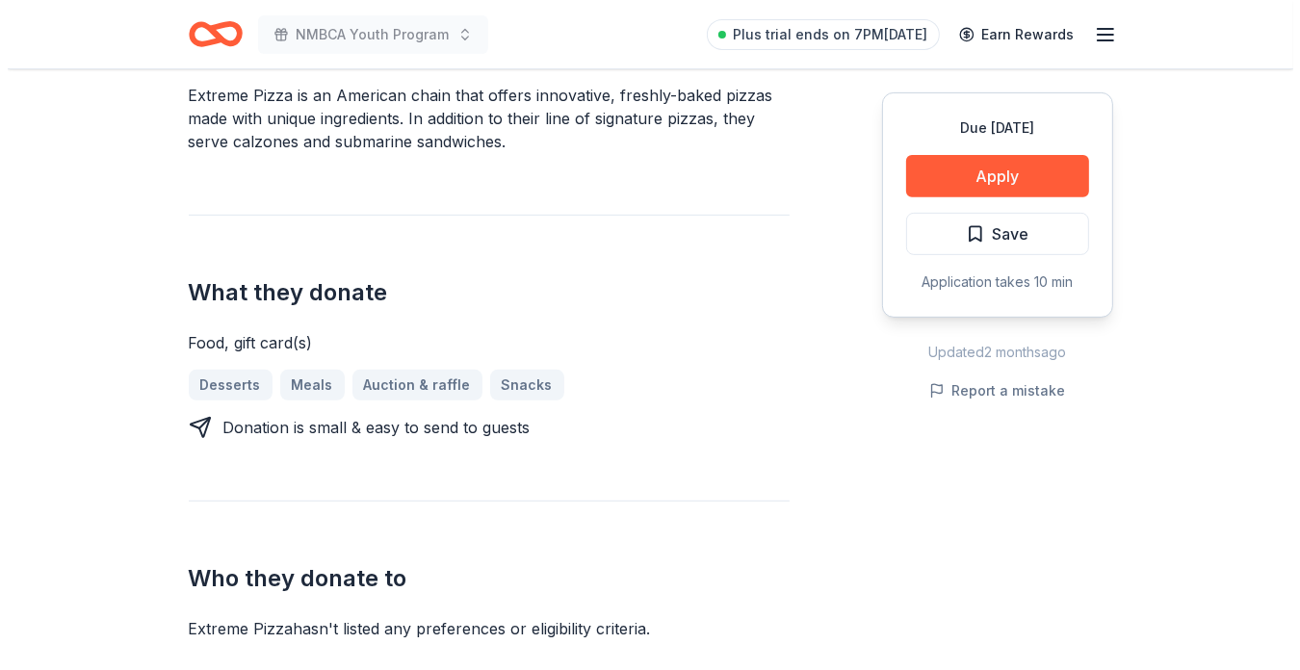
scroll to position [642, 0]
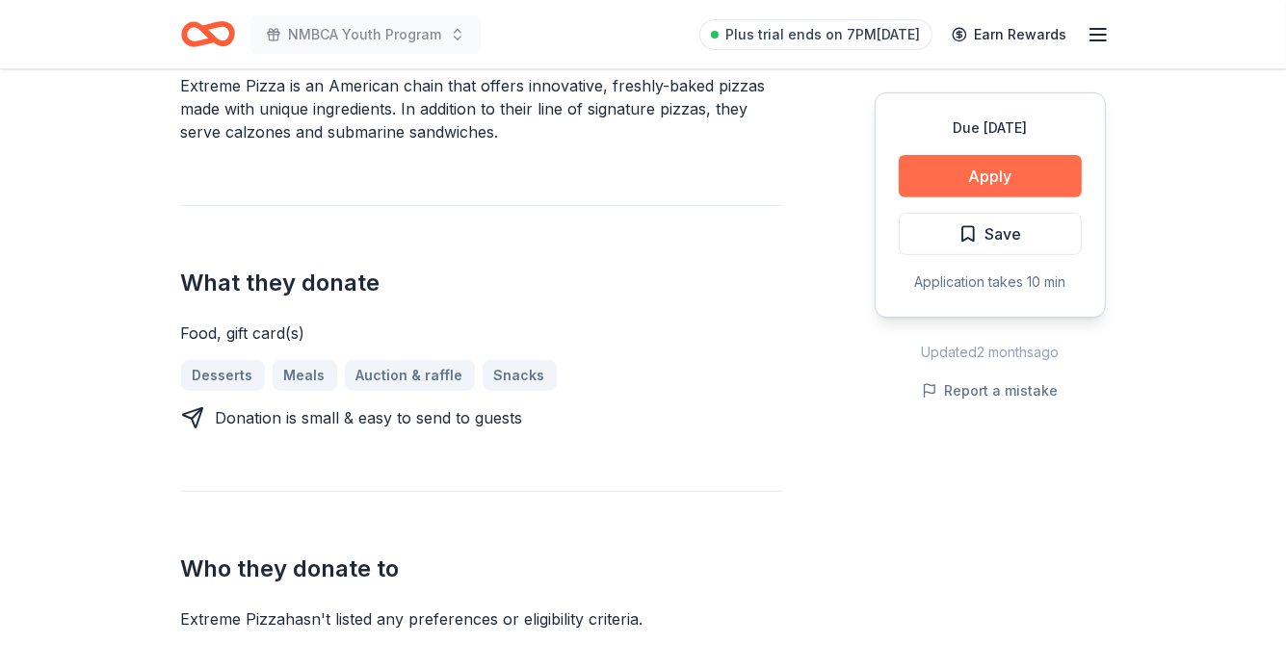
click at [979, 178] on button "Apply" at bounding box center [990, 176] width 183 height 42
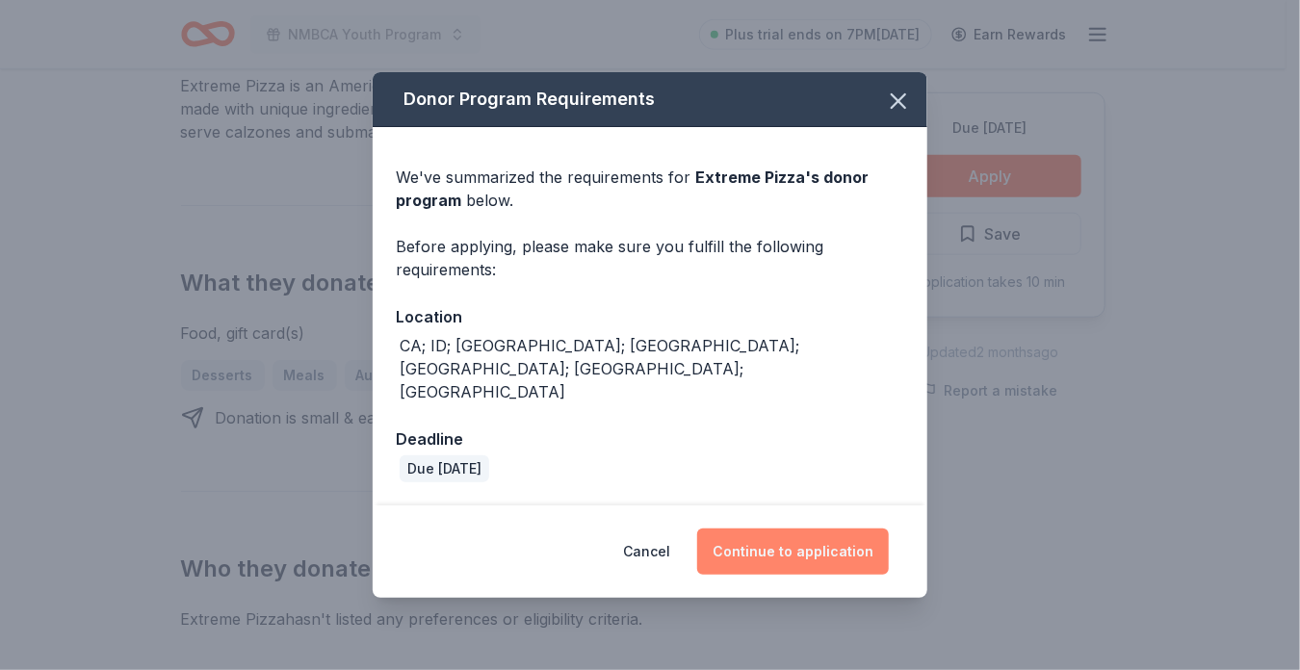
click at [838, 529] on button "Continue to application" at bounding box center [793, 552] width 192 height 46
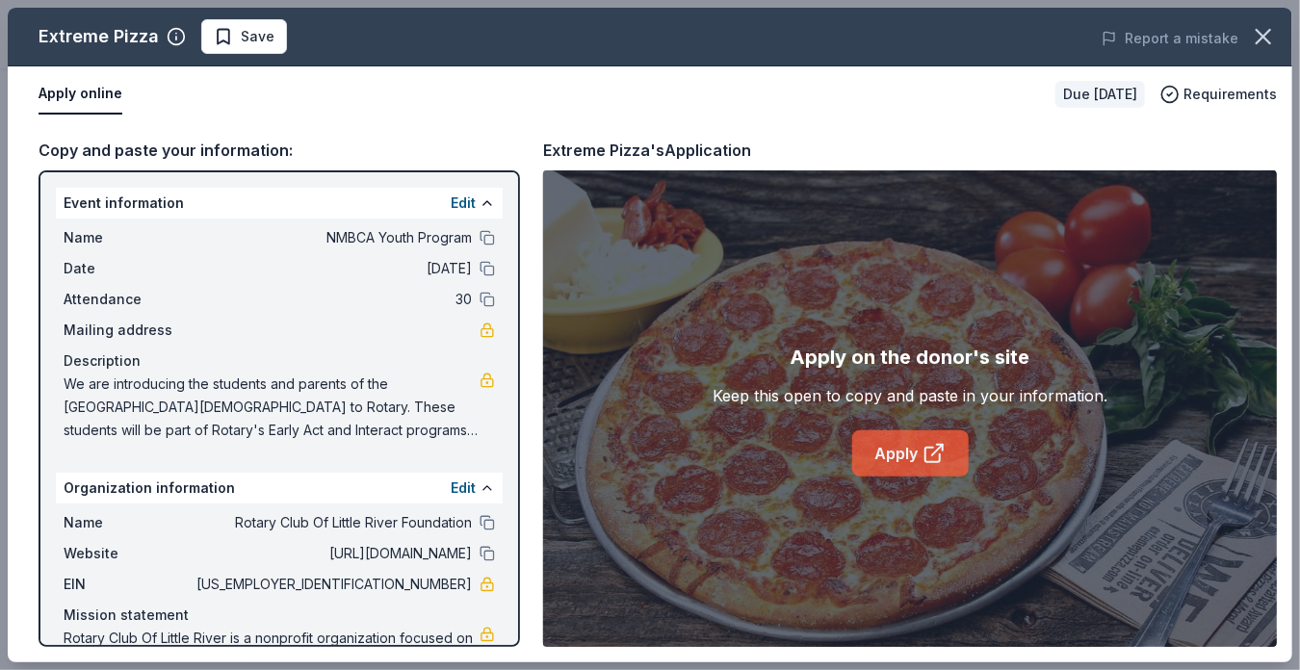
click at [915, 444] on link "Apply" at bounding box center [910, 453] width 117 height 46
drag, startPoint x: 108, startPoint y: 210, endPoint x: 245, endPoint y: 207, distance: 136.8
click at [245, 207] on div "Event information Edit" at bounding box center [279, 203] width 447 height 31
click at [53, 145] on div "Copy and paste your information:" at bounding box center [280, 150] width 482 height 25
drag, startPoint x: 53, startPoint y: 145, endPoint x: 728, endPoint y: 245, distance: 682.4
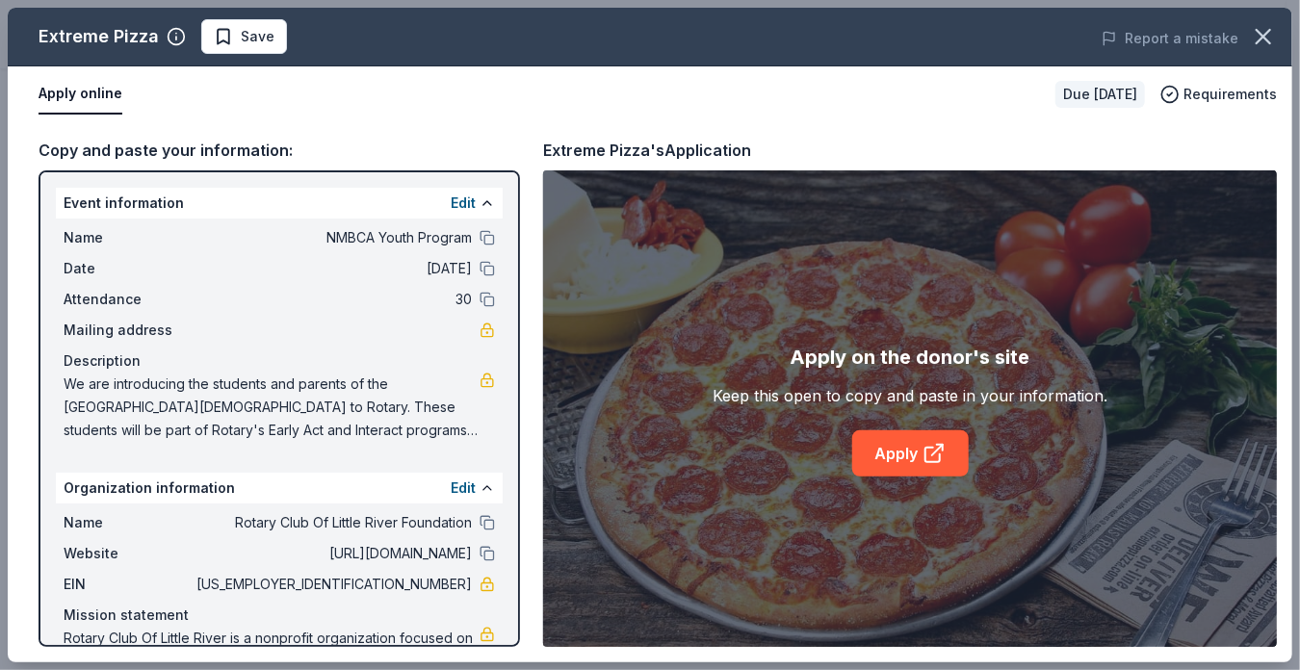
click at [728, 245] on div "Apply on the donor's site Keep this open to copy and paste in your information.…" at bounding box center [910, 408] width 734 height 477
click at [930, 452] on icon at bounding box center [934, 453] width 23 height 23
click at [90, 377] on span "We are introducing the students and parents of the North Myrtle Beach Christian…" at bounding box center [272, 407] width 416 height 69
click at [87, 383] on span "We are introducing the students and parents of the North Myrtle Beach Christian…" at bounding box center [272, 407] width 416 height 69
drag, startPoint x: 71, startPoint y: 381, endPoint x: 376, endPoint y: 431, distance: 308.4
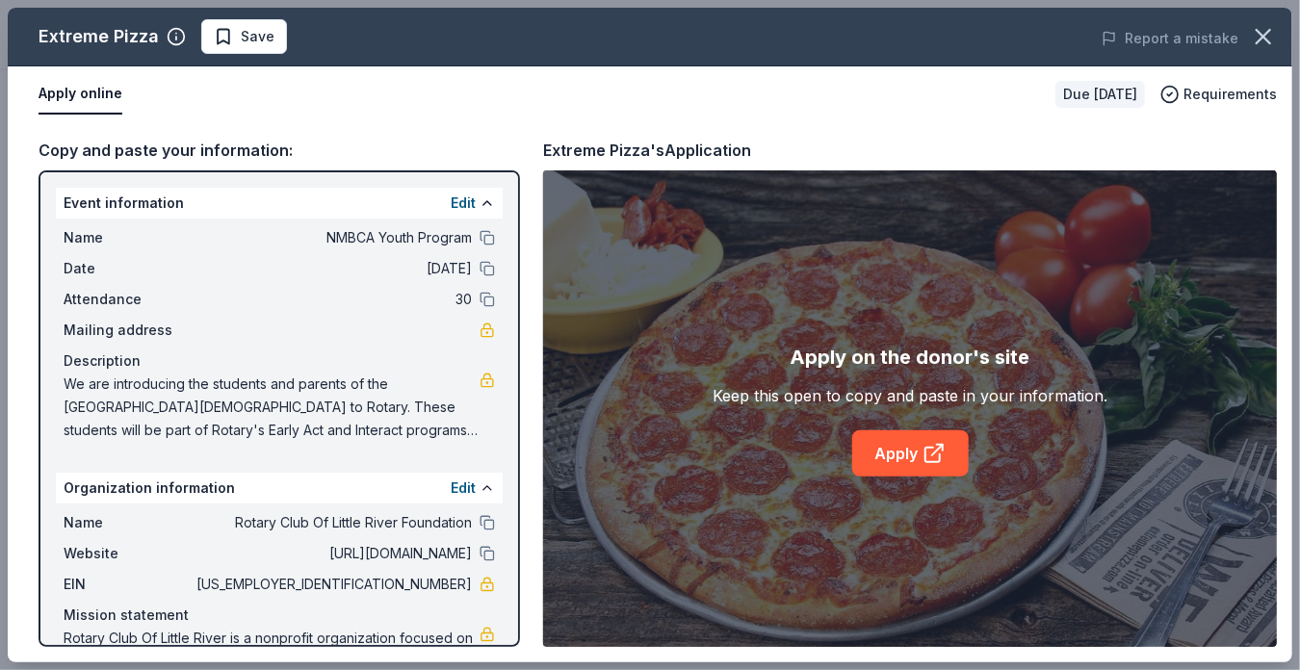
click at [358, 427] on span "We are introducing the students and parents of the North Myrtle Beach Christian…" at bounding box center [272, 407] width 416 height 69
drag, startPoint x: 385, startPoint y: 418, endPoint x: 332, endPoint y: 409, distance: 53.7
click at [332, 409] on span "We are introducing the students and parents of the North Myrtle Beach Christian…" at bounding box center [272, 407] width 416 height 69
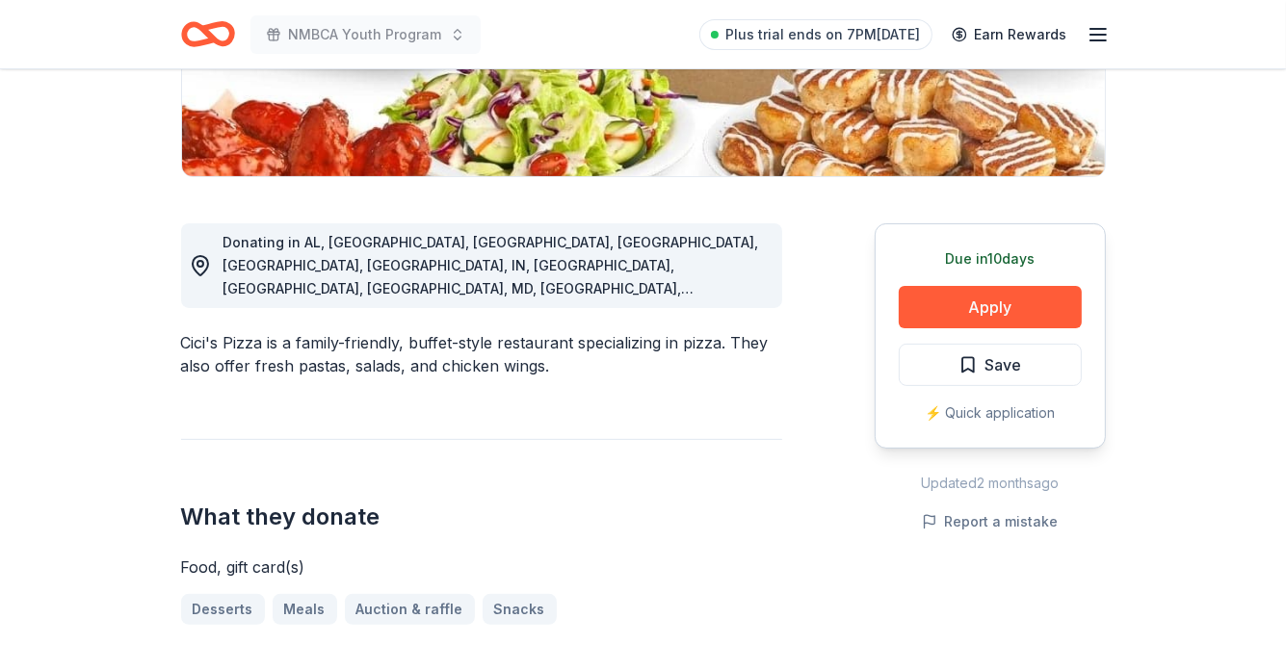
scroll to position [223, 0]
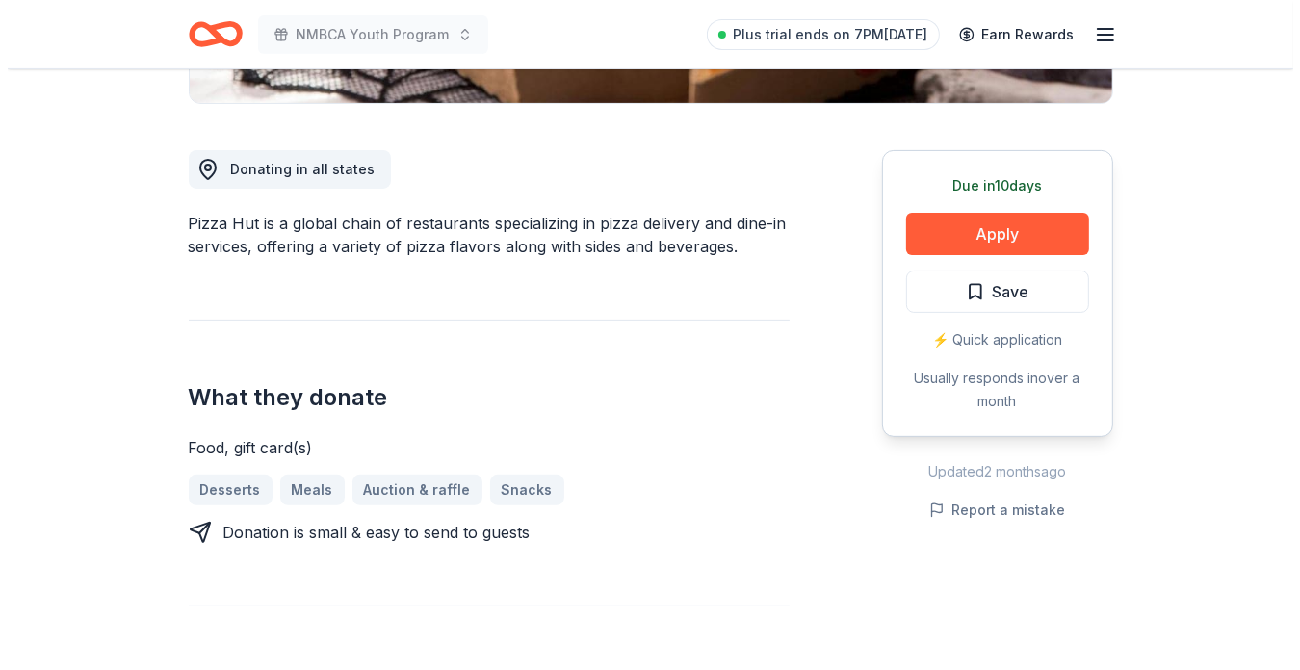
scroll to position [492, 0]
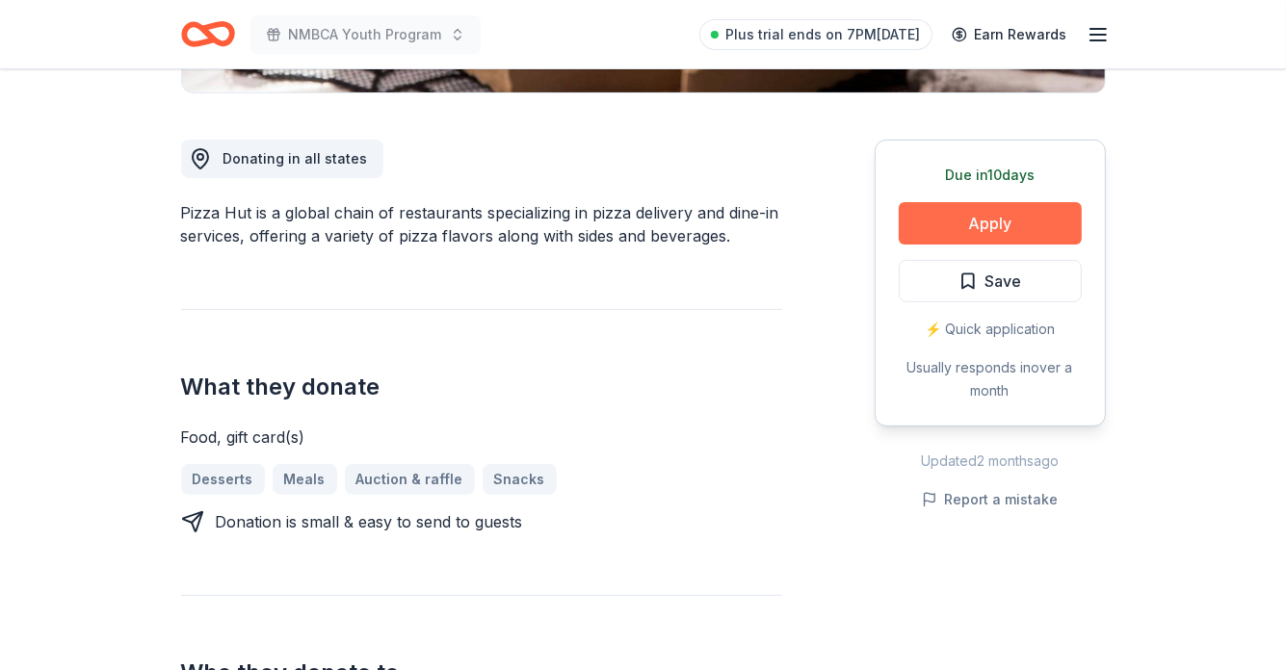
click at [978, 215] on button "Apply" at bounding box center [990, 223] width 183 height 42
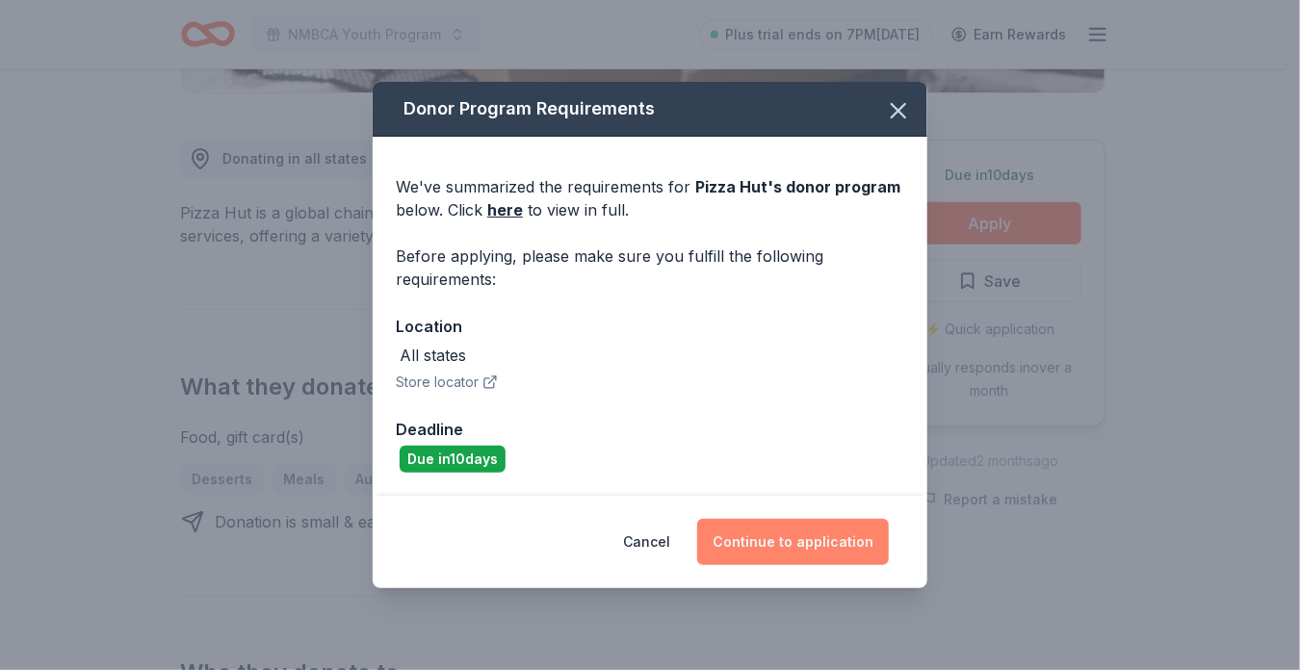
click at [804, 539] on button "Continue to application" at bounding box center [793, 542] width 192 height 46
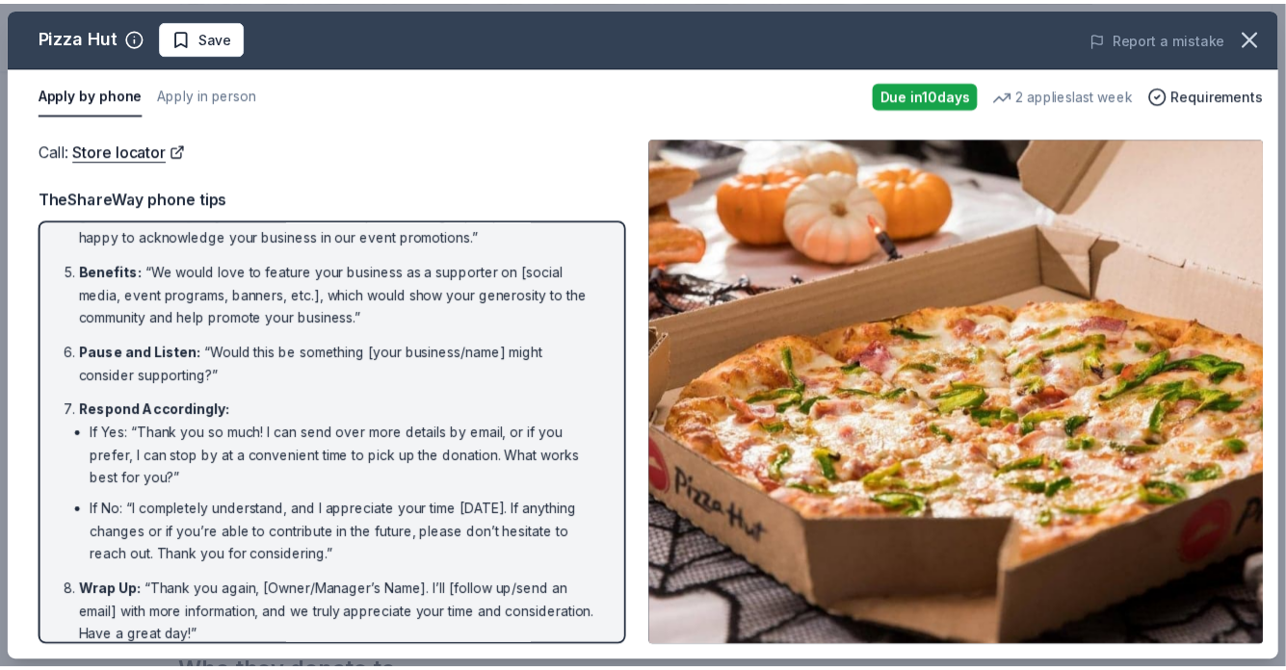
scroll to position [300, 0]
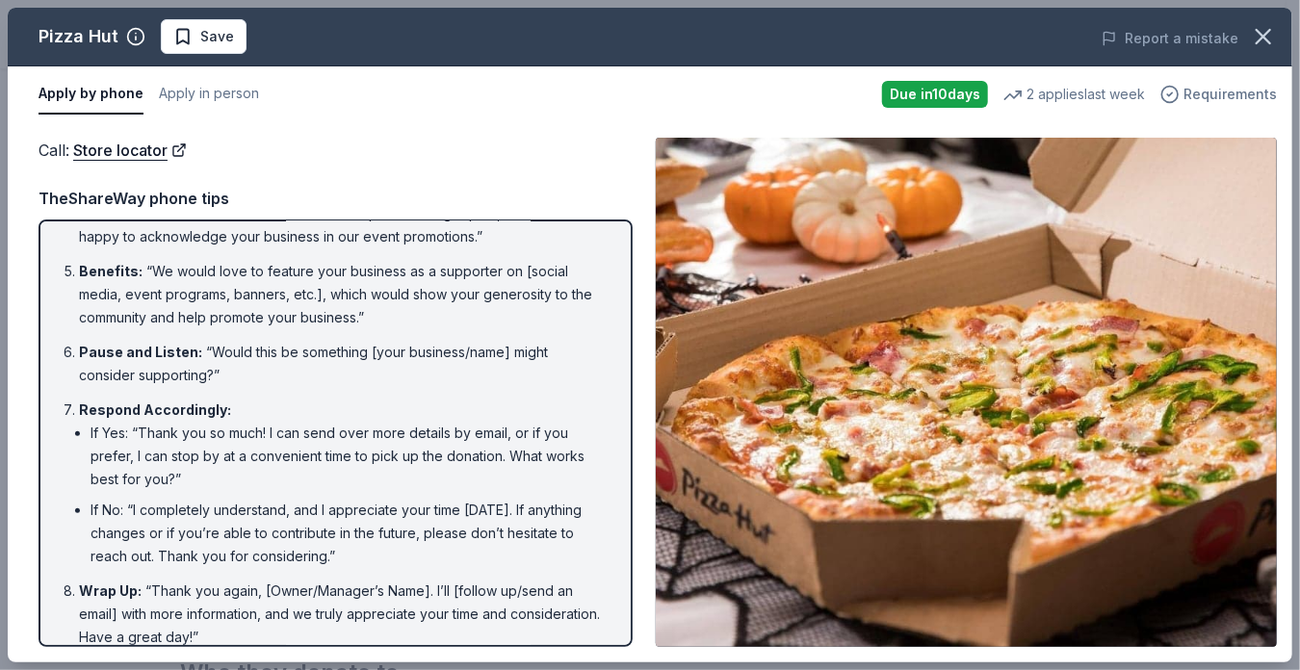
click at [1265, 91] on span "Requirements" at bounding box center [1230, 94] width 93 height 23
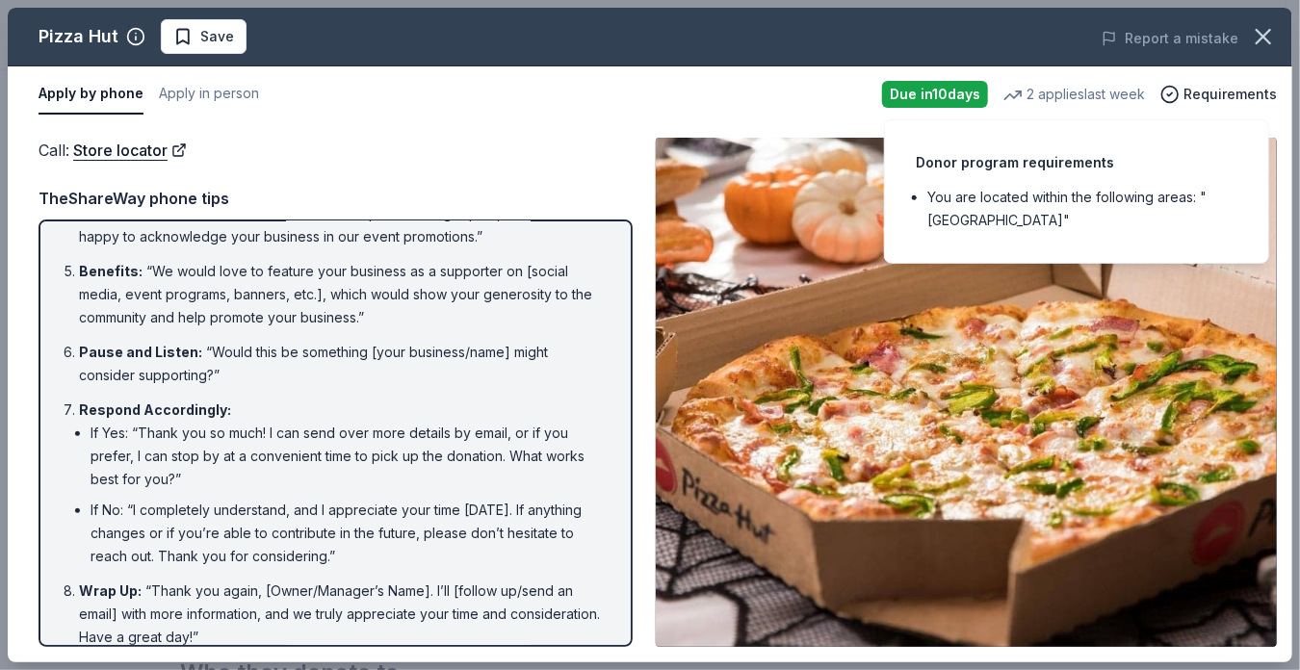
click at [1069, 196] on li "You are located within the following areas: "[GEOGRAPHIC_DATA]"" at bounding box center [1082, 209] width 310 height 46
drag, startPoint x: 755, startPoint y: 170, endPoint x: 745, endPoint y: 158, distance: 15.0
click at [755, 170] on img at bounding box center [966, 392] width 621 height 509
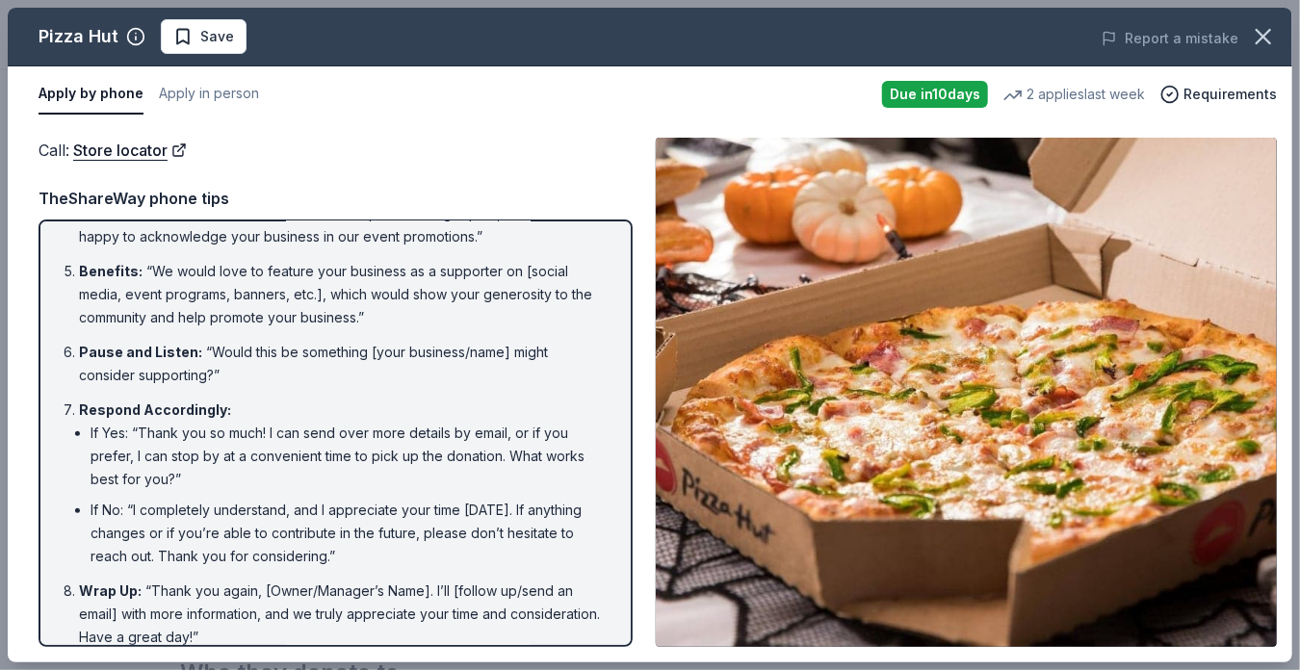
drag, startPoint x: 1299, startPoint y: 170, endPoint x: 1304, endPoint y: 239, distance: 68.5
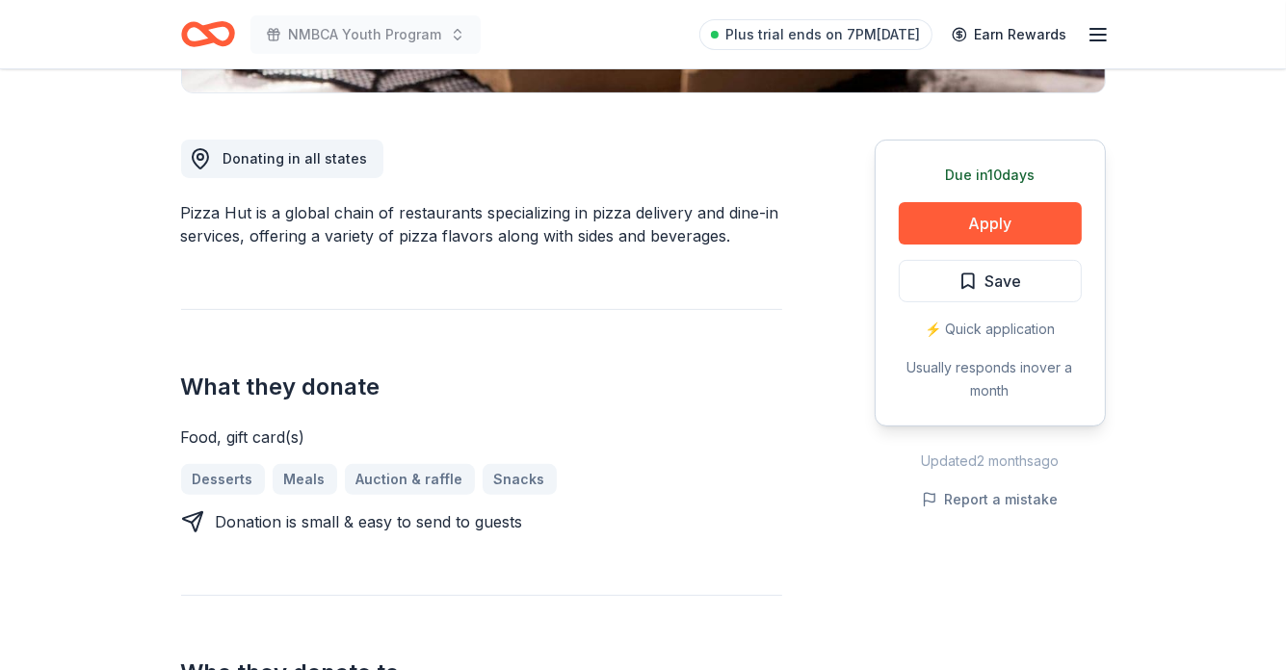
click at [1013, 327] on div "⚡️ Quick application" at bounding box center [990, 329] width 183 height 23
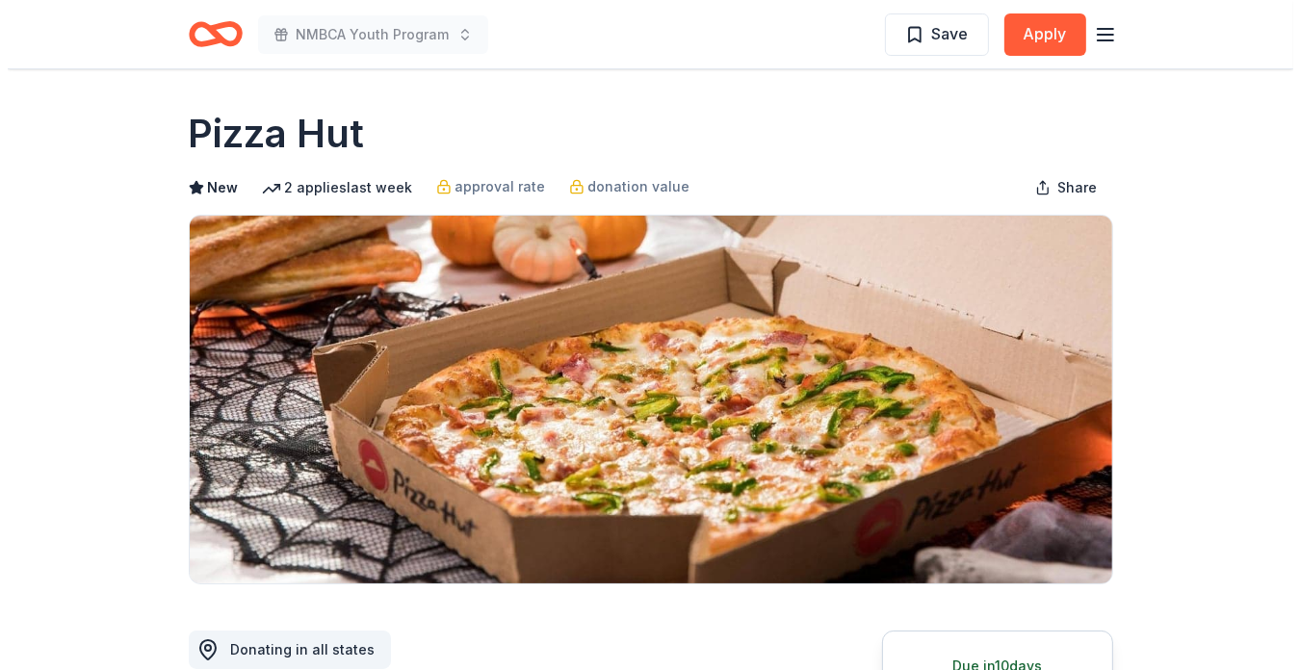
scroll to position [0, 0]
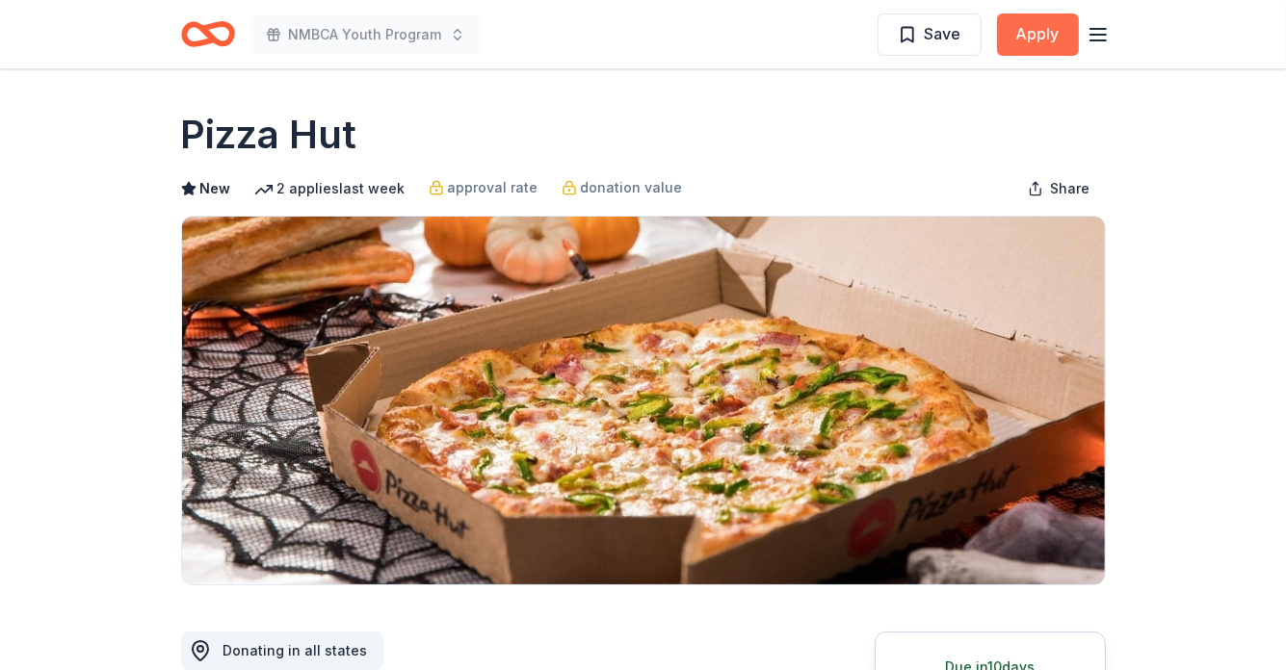
click at [1056, 22] on button "Apply" at bounding box center [1038, 34] width 82 height 42
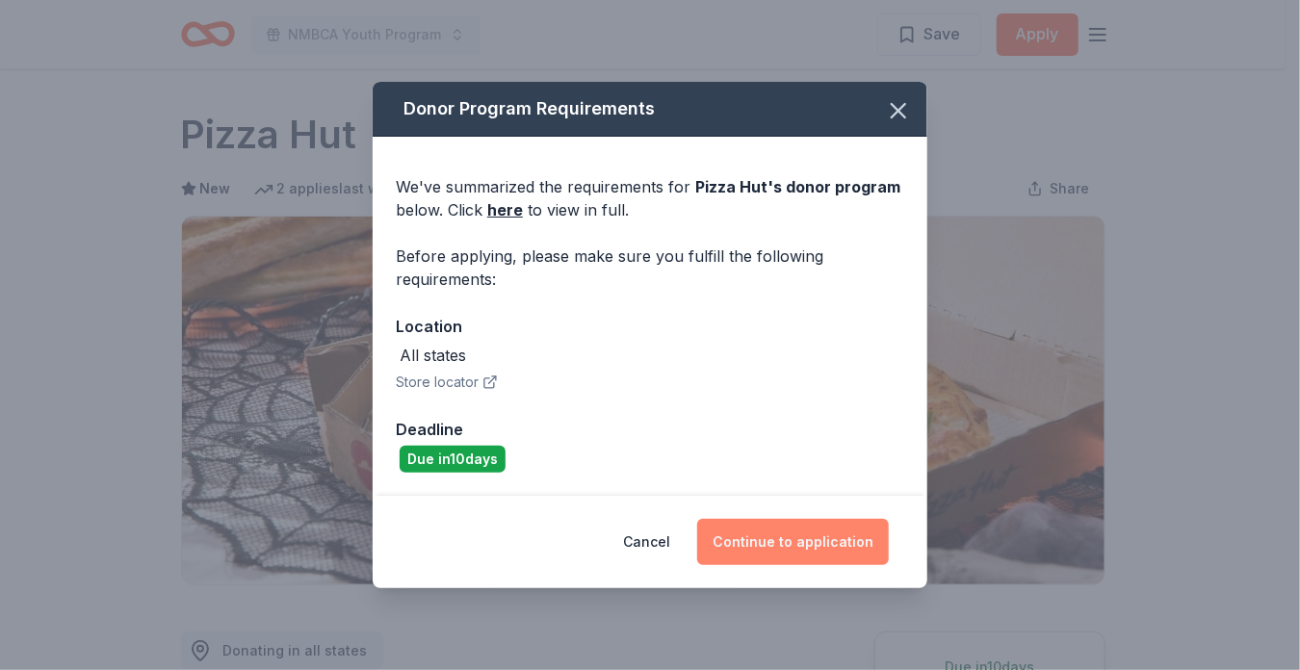
click at [778, 531] on button "Continue to application" at bounding box center [793, 542] width 192 height 46
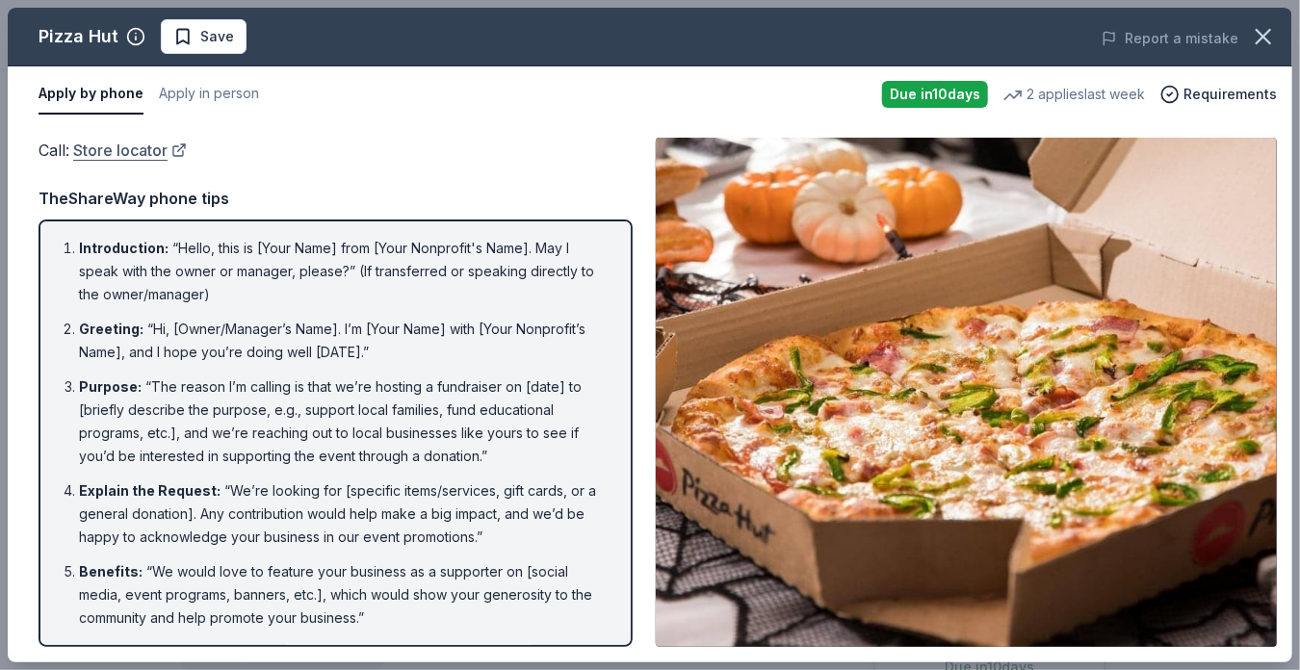
click at [119, 147] on link "Store locator" at bounding box center [130, 150] width 114 height 25
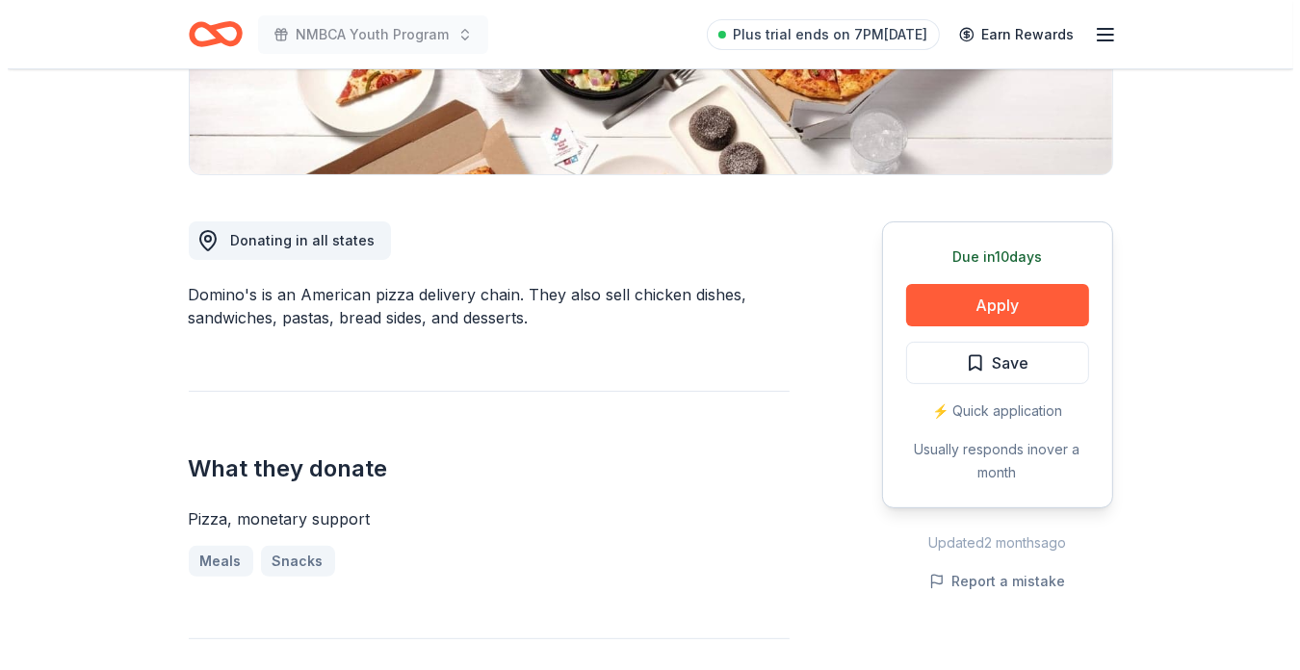
scroll to position [428, 0]
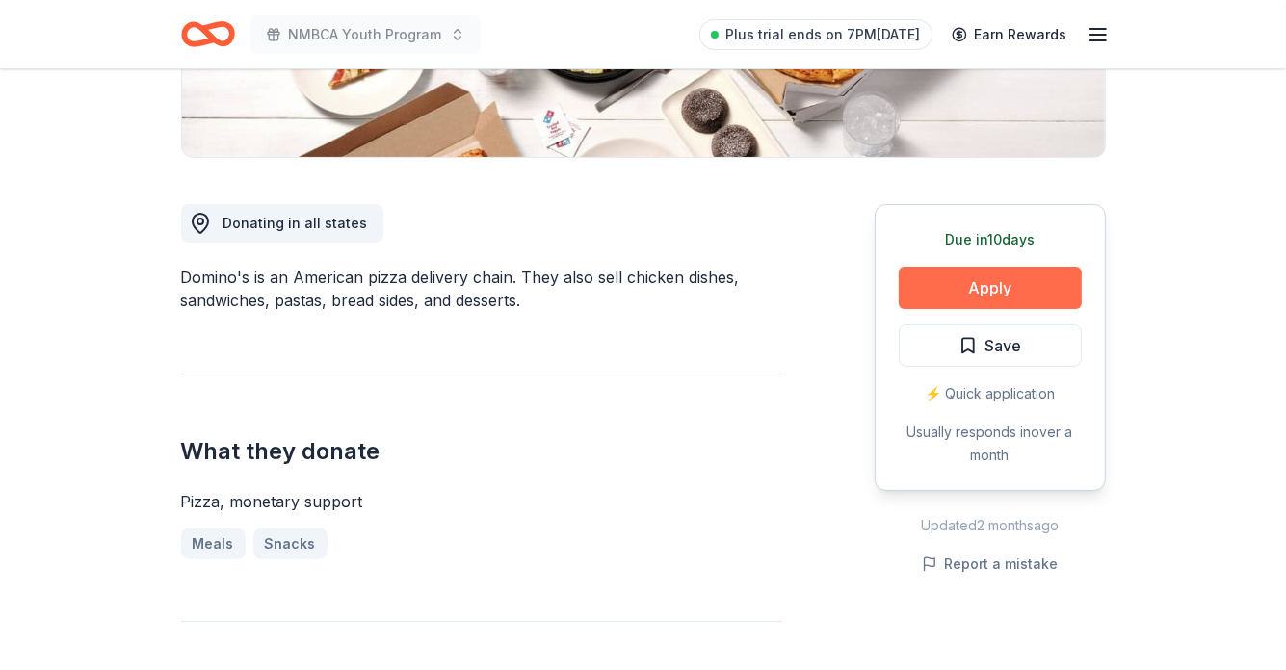
click at [983, 279] on button "Apply" at bounding box center [990, 288] width 183 height 42
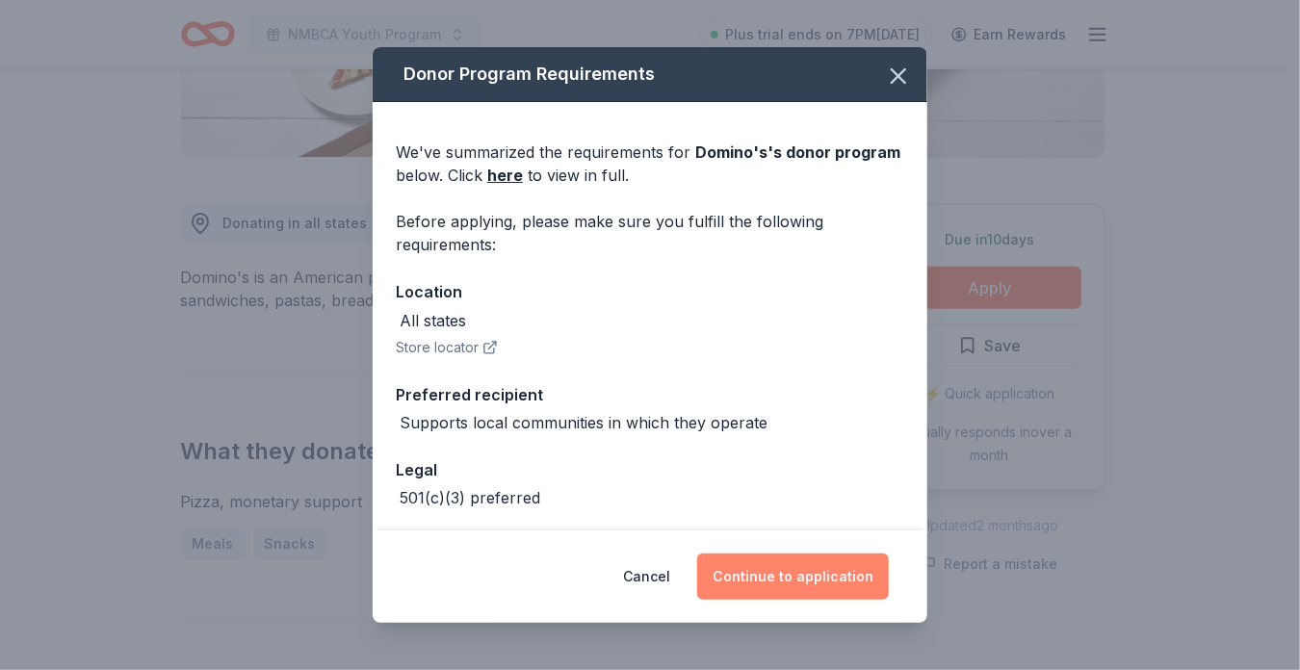
click at [807, 579] on button "Continue to application" at bounding box center [793, 577] width 192 height 46
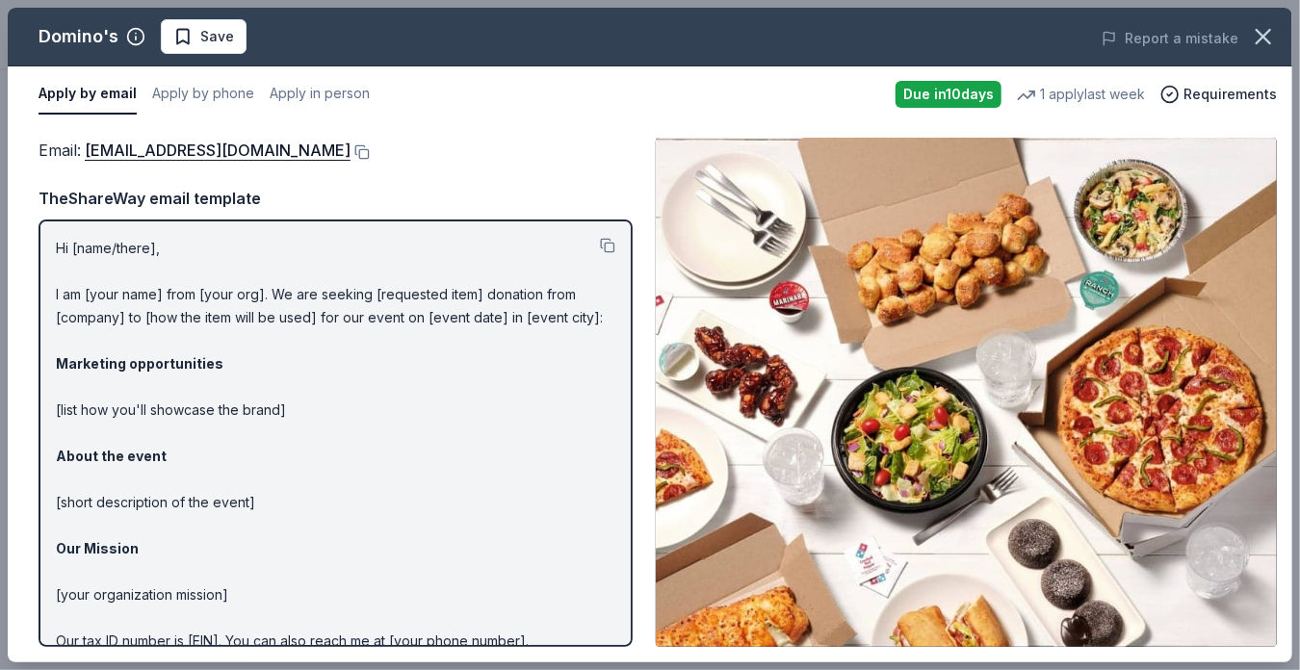
scroll to position [91, 0]
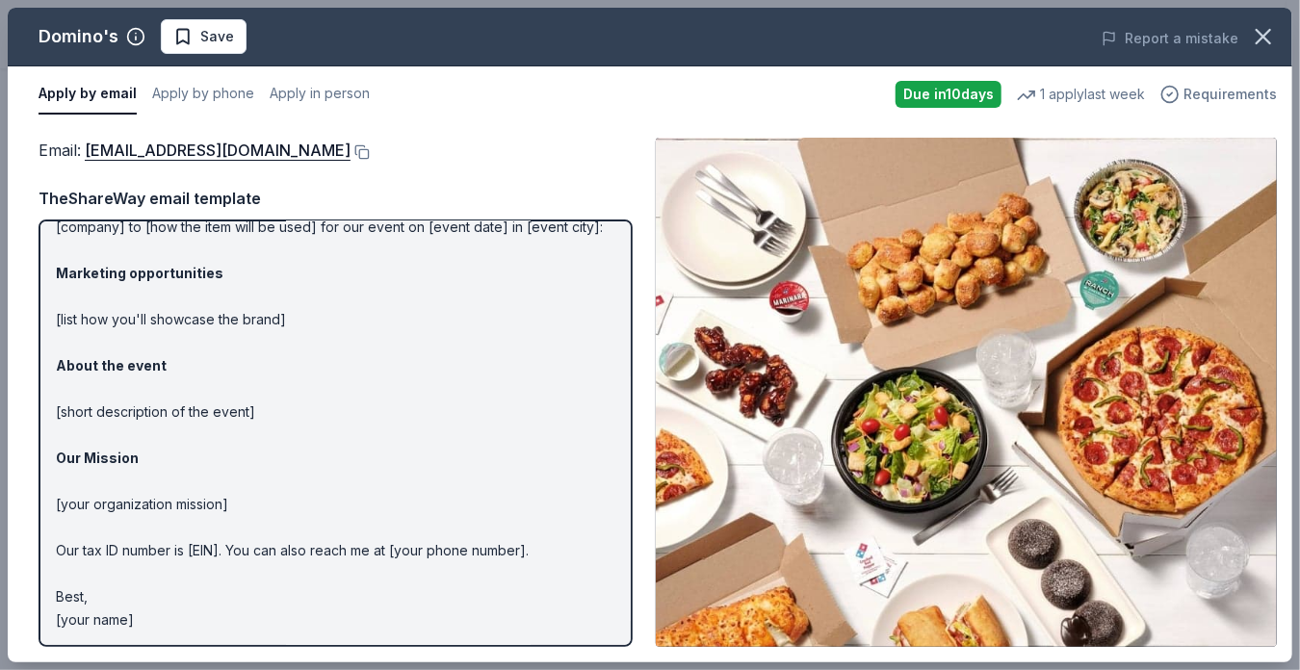
click at [1198, 91] on span "Requirements" at bounding box center [1230, 94] width 93 height 23
click at [701, 107] on div "Apply by email Apply by phone Apply in person" at bounding box center [460, 94] width 842 height 40
click at [197, 144] on link "communitygiving@dominos.com" at bounding box center [218, 150] width 266 height 25
click at [265, 147] on link "communitygiving@dominos.com" at bounding box center [218, 150] width 266 height 25
click at [351, 151] on button at bounding box center [360, 151] width 19 height 15
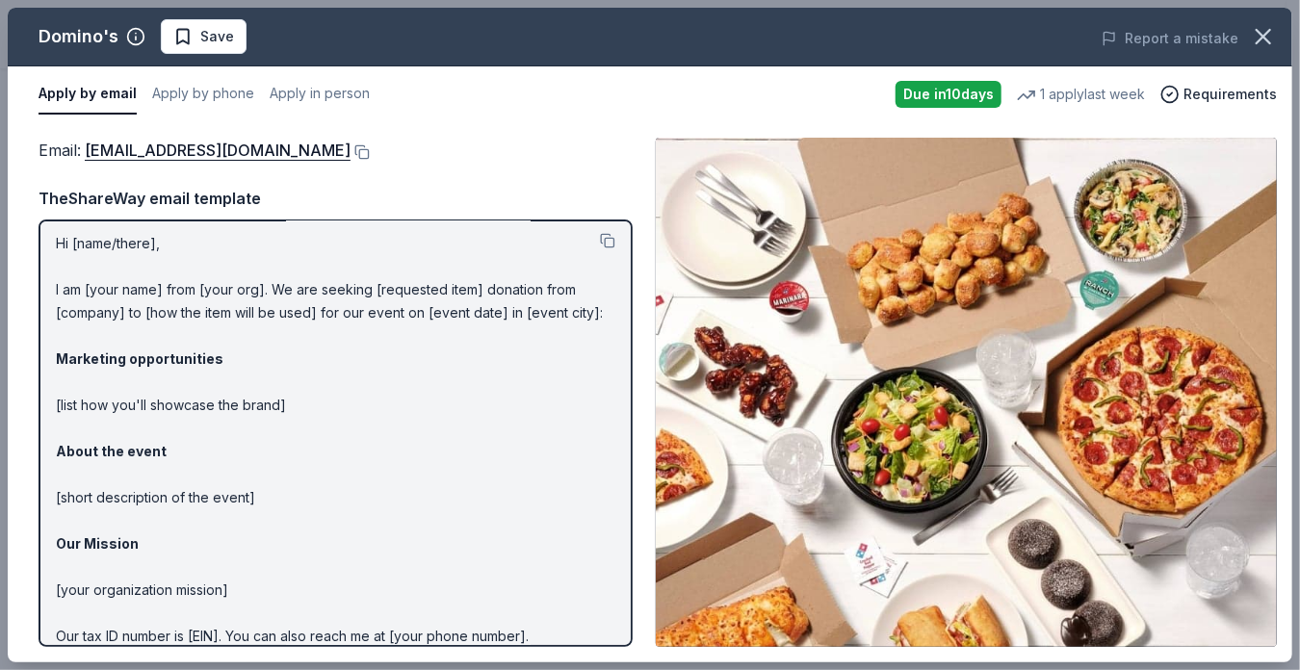
scroll to position [0, 0]
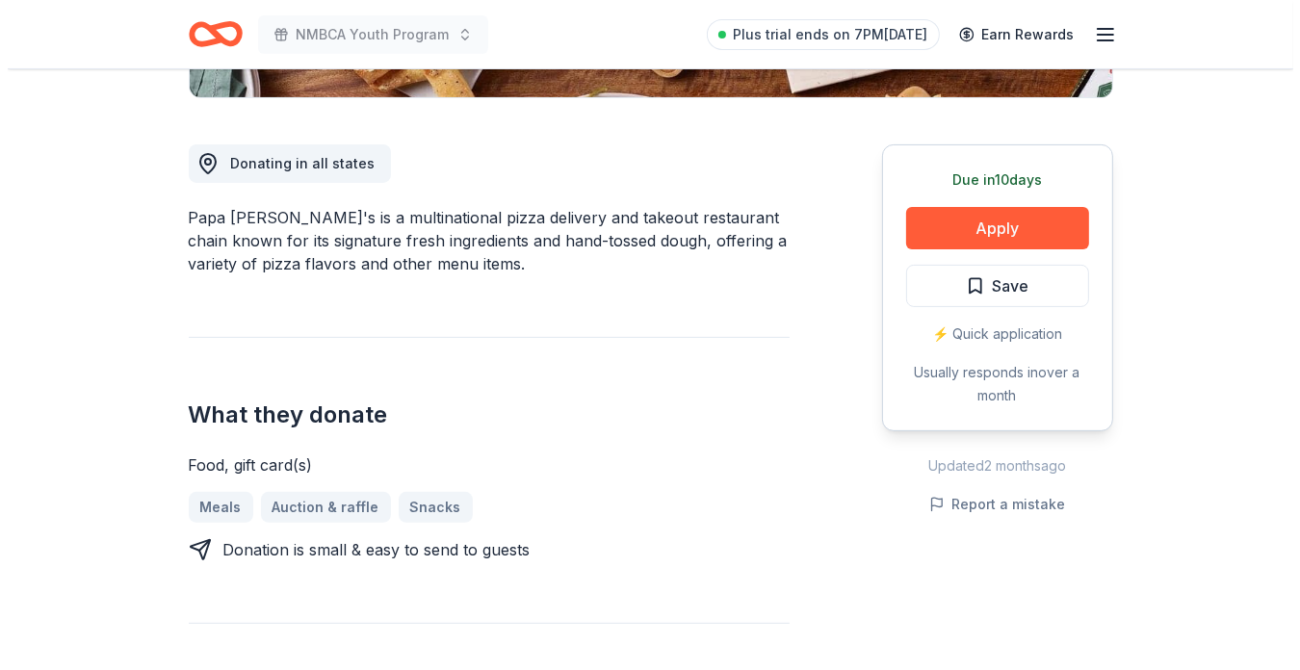
scroll to position [493, 0]
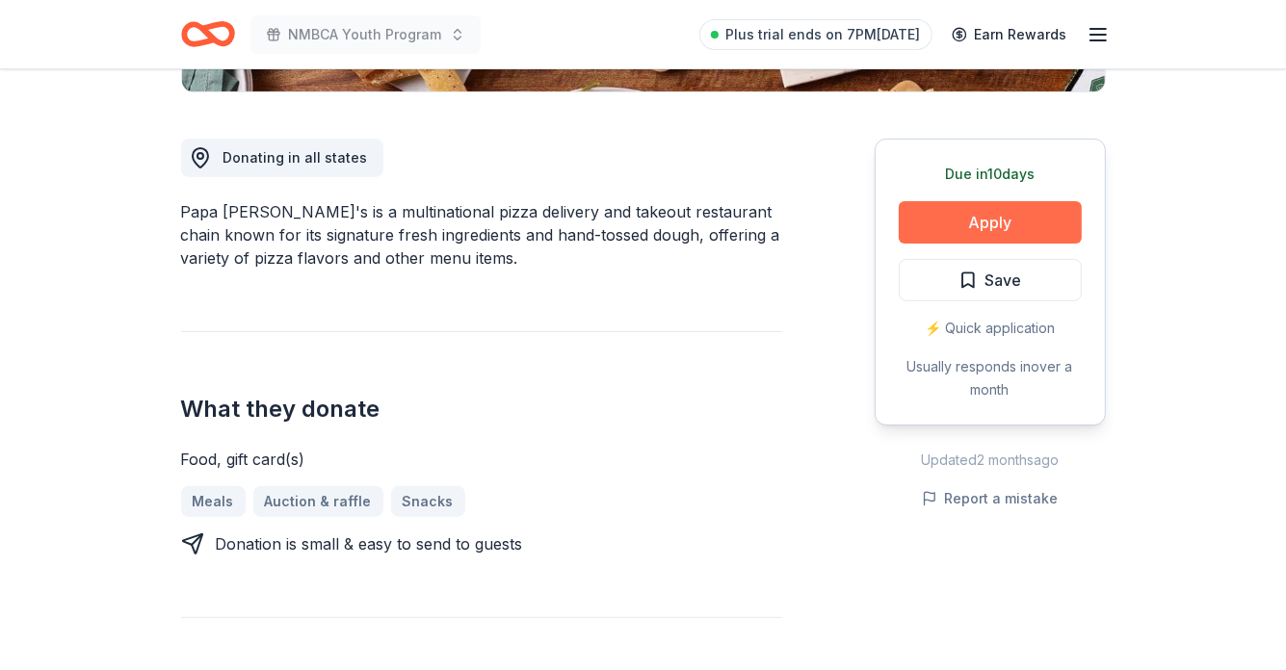
click at [989, 221] on button "Apply" at bounding box center [990, 222] width 183 height 42
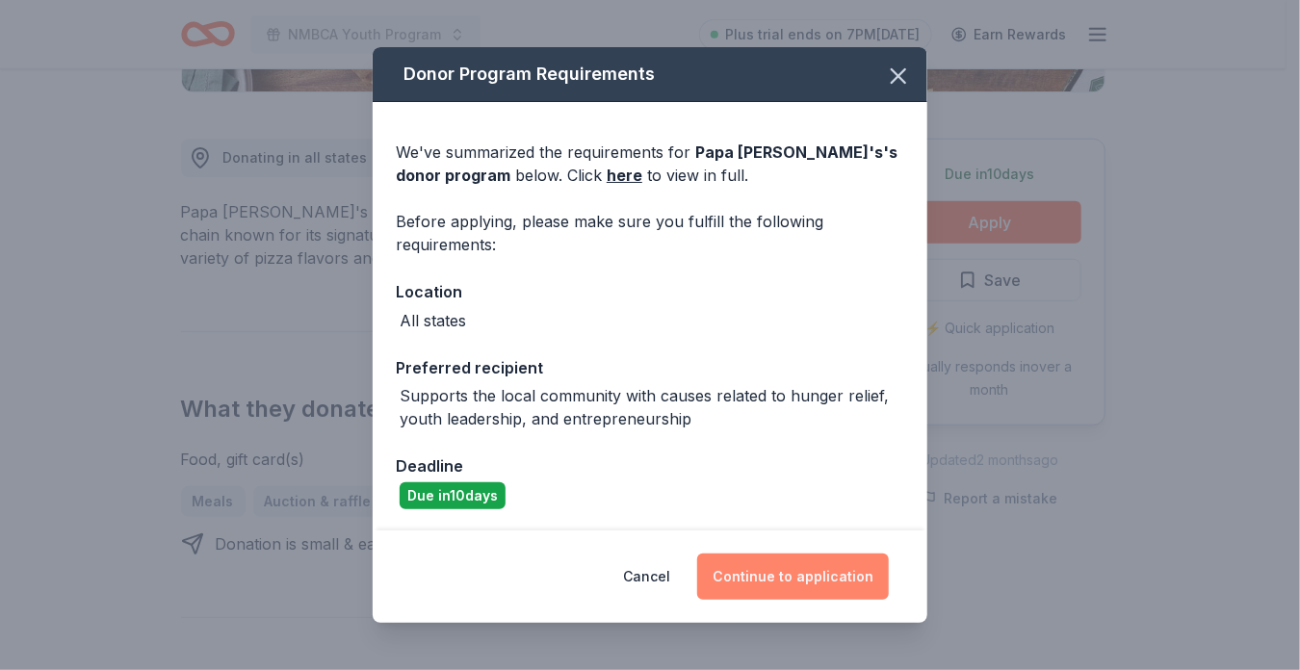
click at [770, 570] on button "Continue to application" at bounding box center [793, 577] width 192 height 46
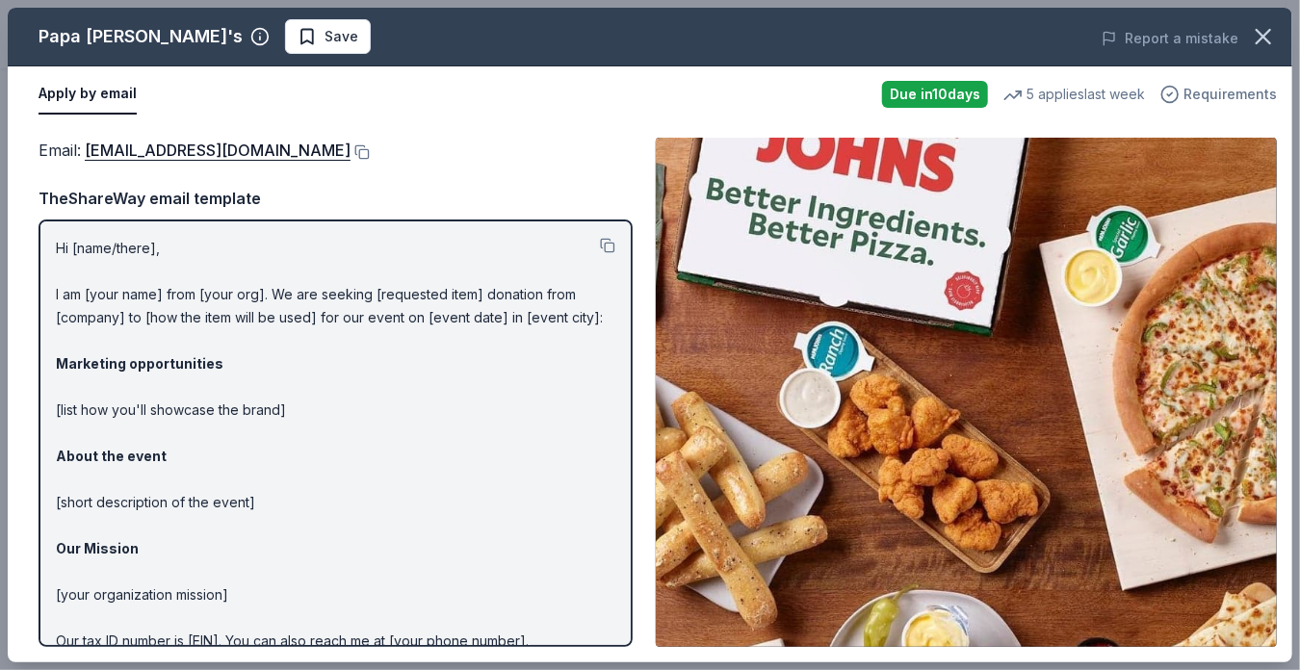
click at [1255, 95] on span "Requirements" at bounding box center [1230, 94] width 93 height 23
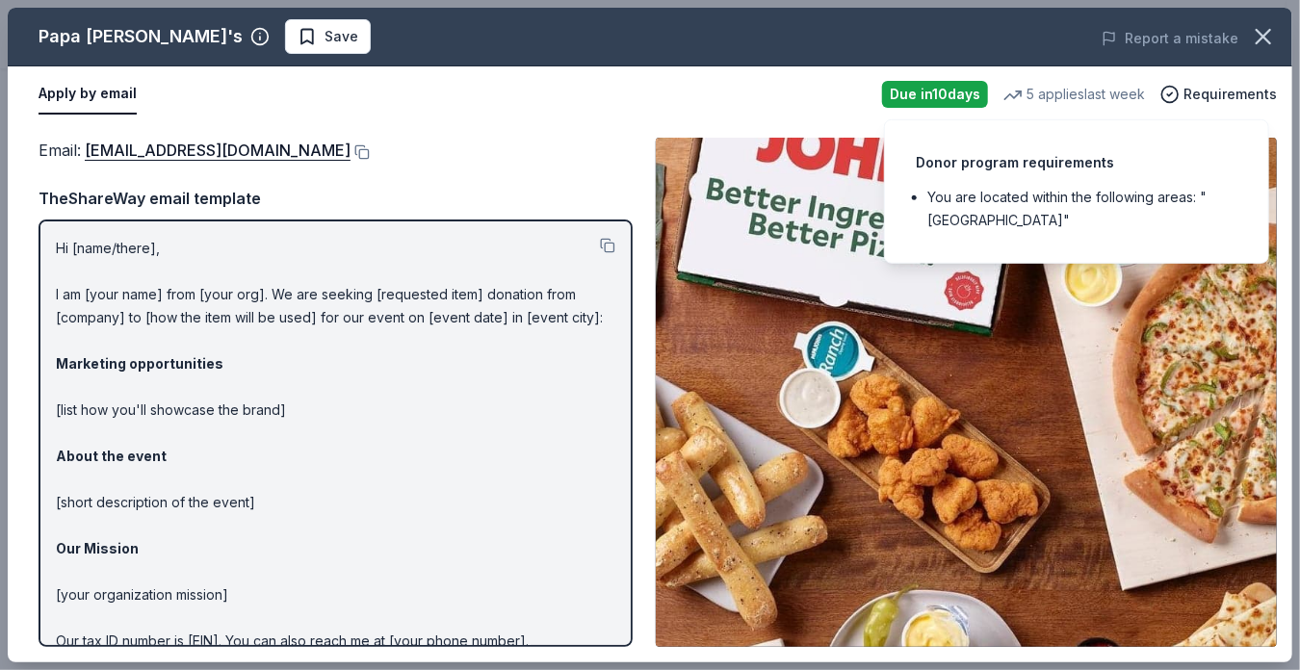
click at [917, 230] on div "Donor program requirements You are located within the following areas: "USA"" at bounding box center [1076, 191] width 385 height 144
click at [1166, 199] on li "You are located within the following areas: "USA"" at bounding box center [1082, 209] width 310 height 46
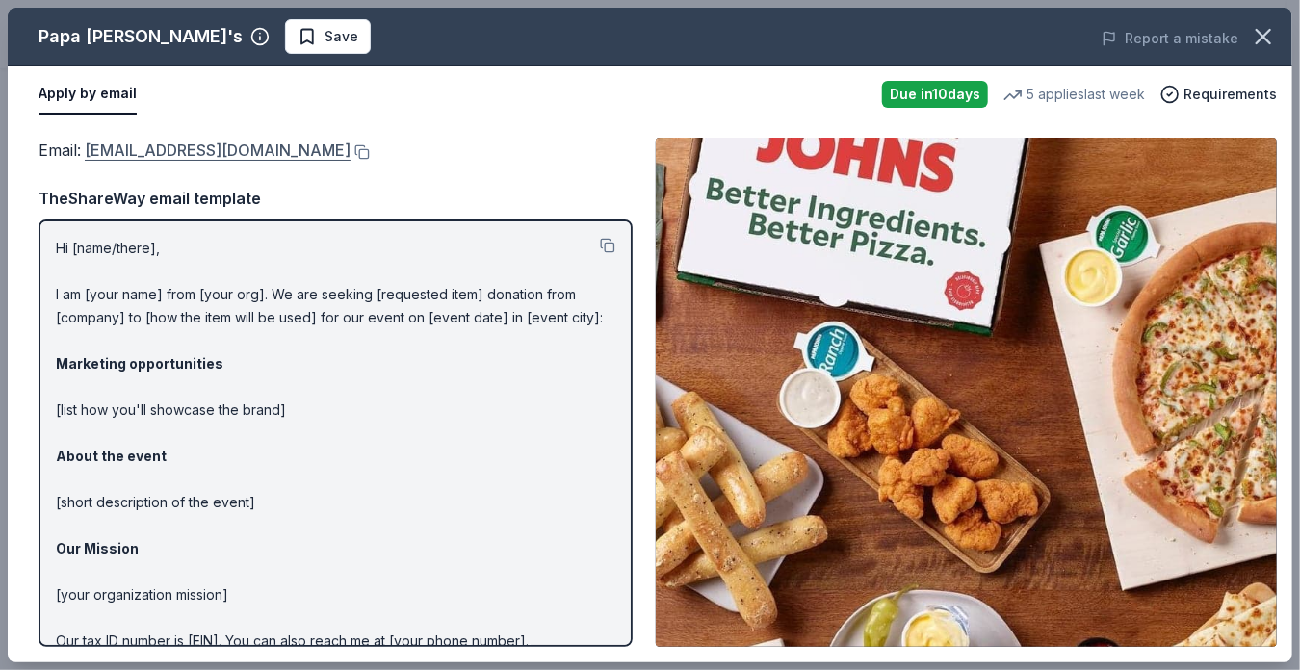
click at [153, 149] on link "foundation@papajohns.com" at bounding box center [218, 150] width 266 height 25
drag, startPoint x: 167, startPoint y: 147, endPoint x: 401, endPoint y: 404, distance: 347.0
click at [400, 404] on p "Hi [name/there], I am [your name] from [your org]. We are seeking [requested it…" at bounding box center [336, 479] width 560 height 485
click at [170, 146] on link "foundation@papajohns.com" at bounding box center [218, 150] width 266 height 25
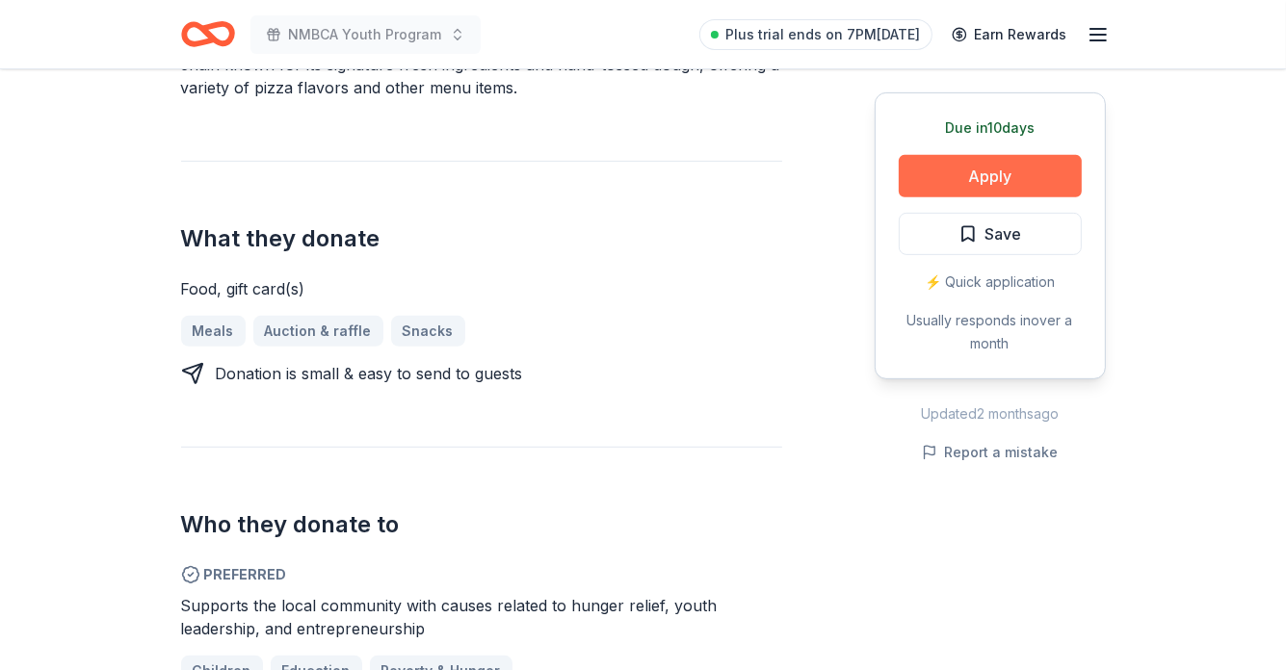
scroll to position [651, 0]
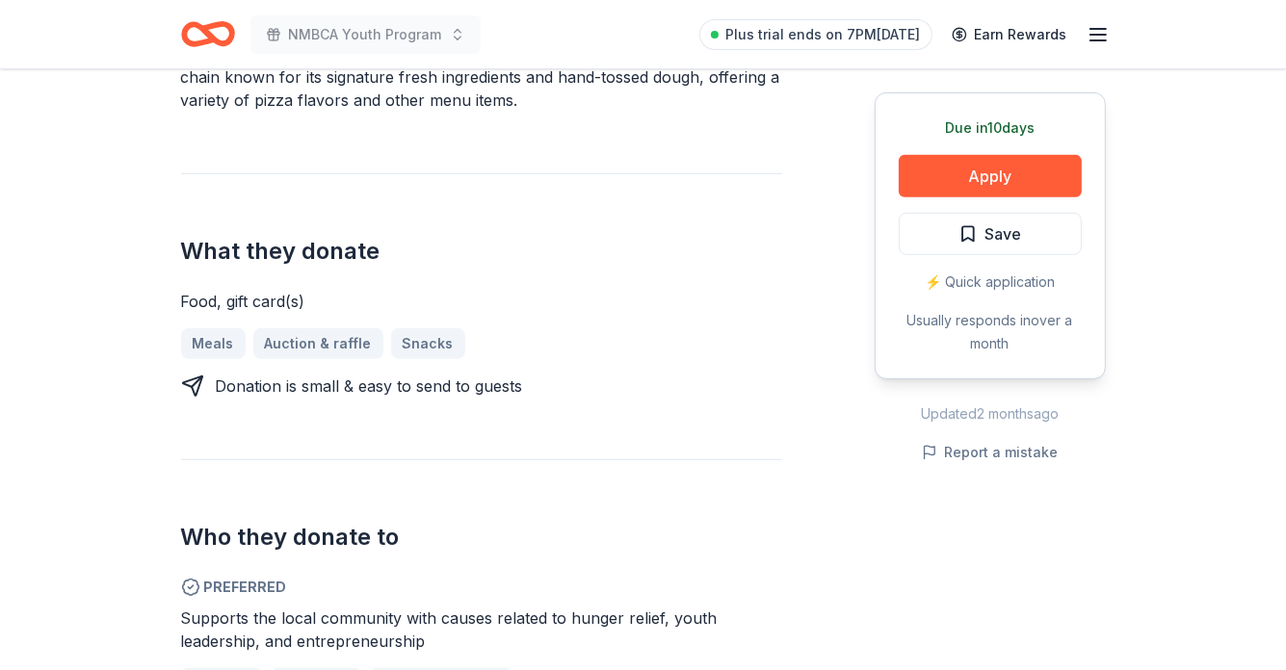
click at [972, 277] on div "⚡️ Quick application" at bounding box center [990, 282] width 183 height 23
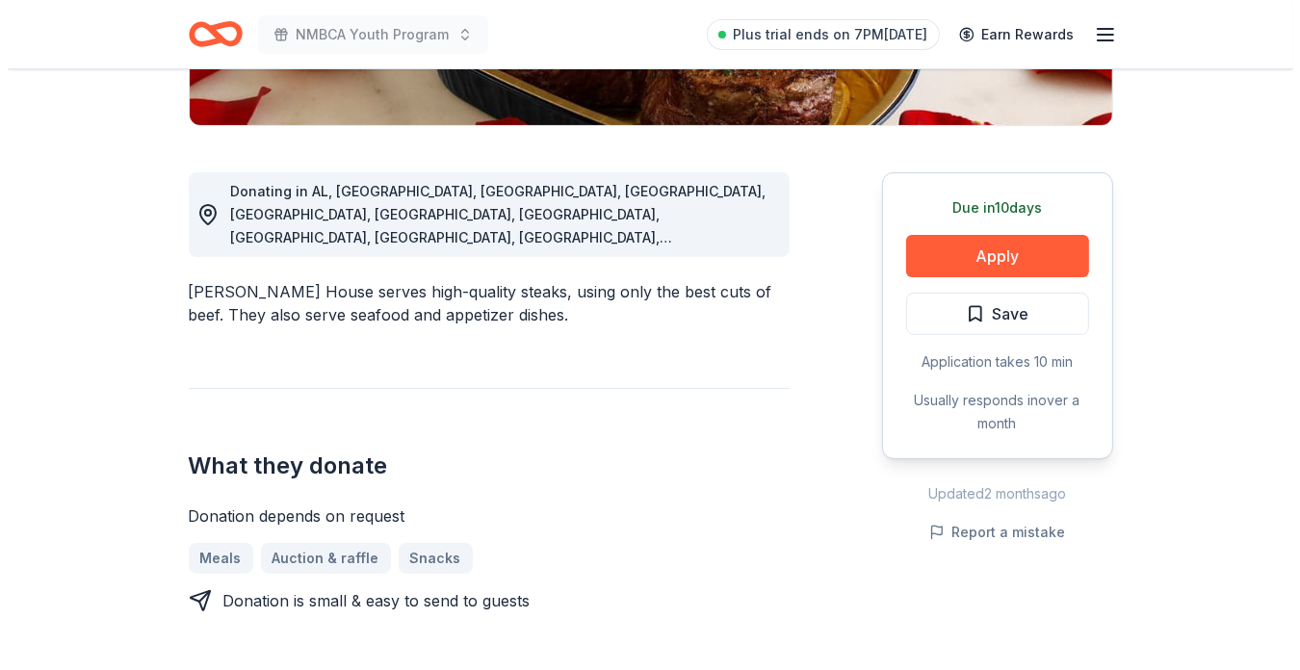
scroll to position [436, 0]
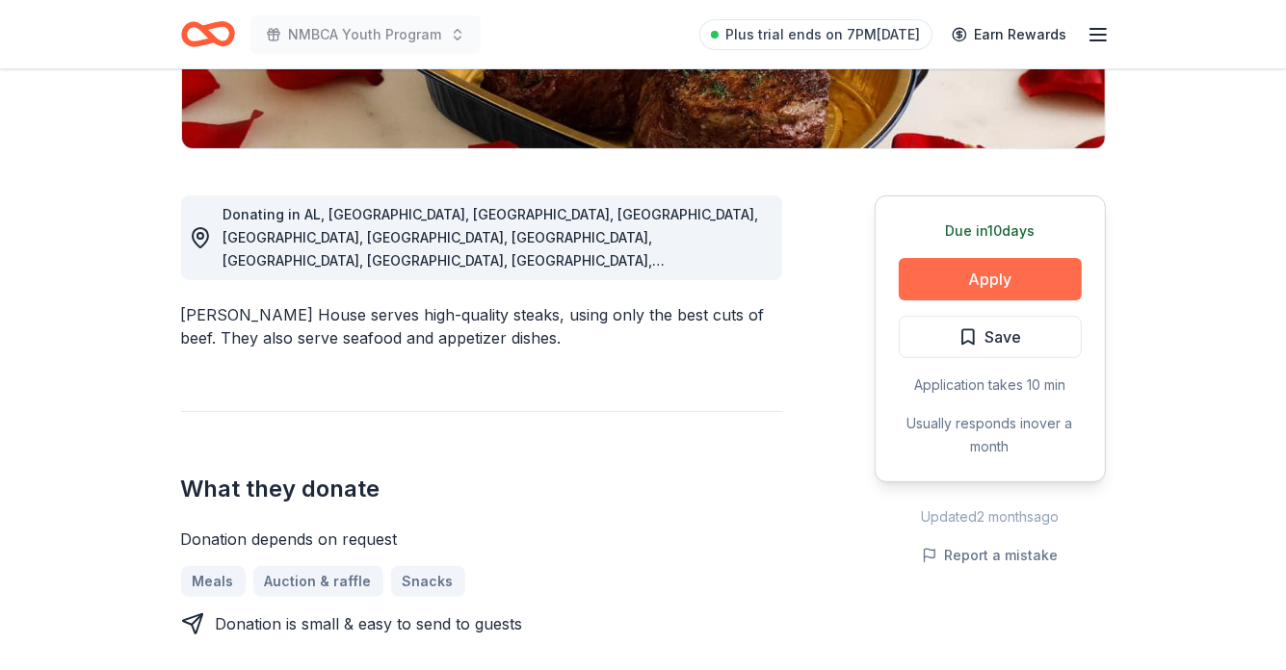
click at [955, 267] on button "Apply" at bounding box center [990, 279] width 183 height 42
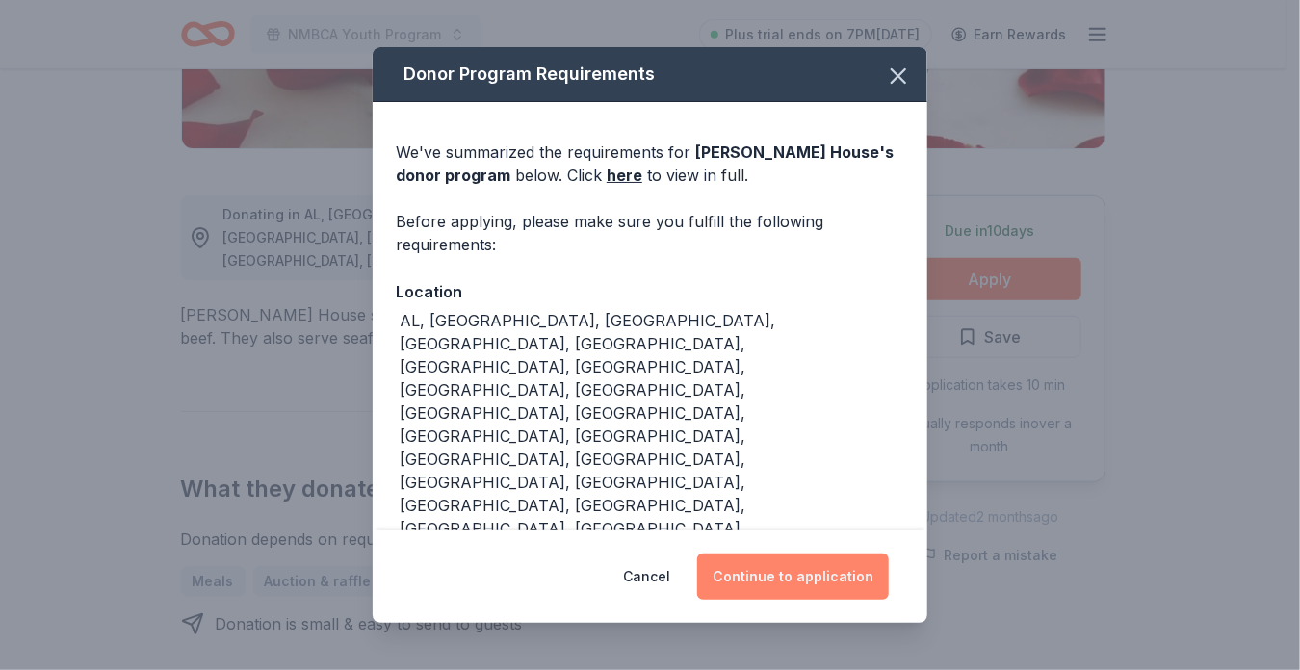
click at [797, 556] on button "Continue to application" at bounding box center [793, 577] width 192 height 46
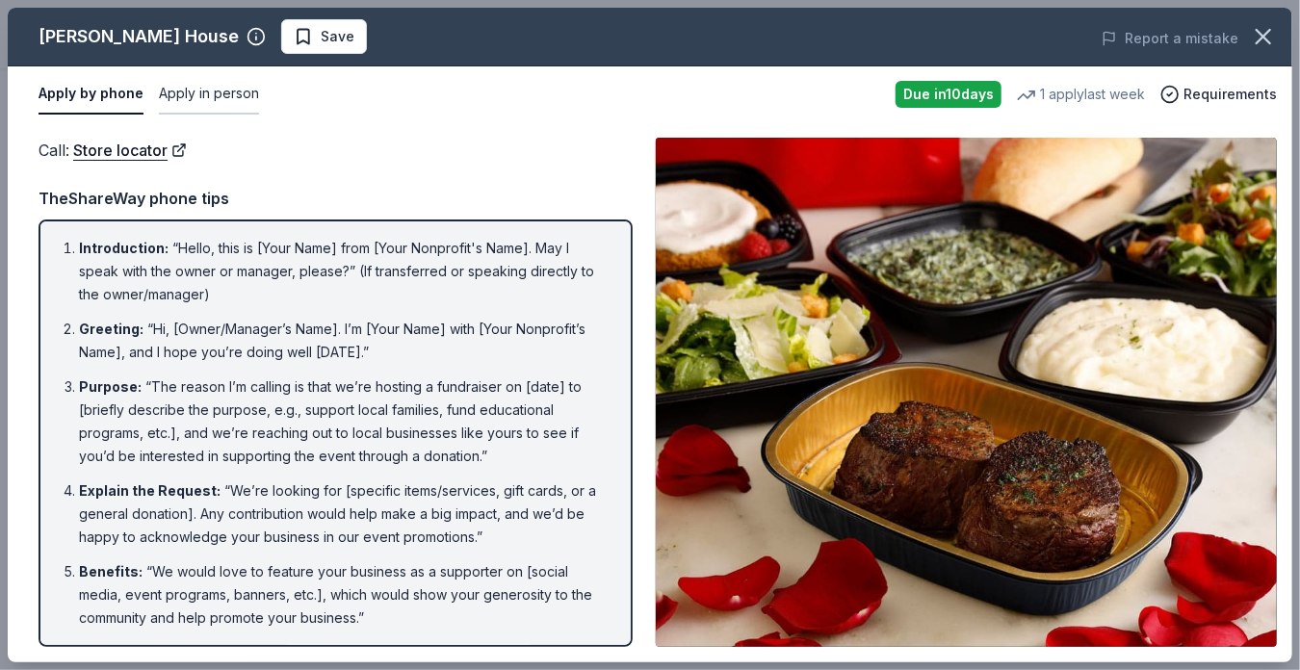
click at [222, 88] on button "Apply in person" at bounding box center [209, 94] width 100 height 40
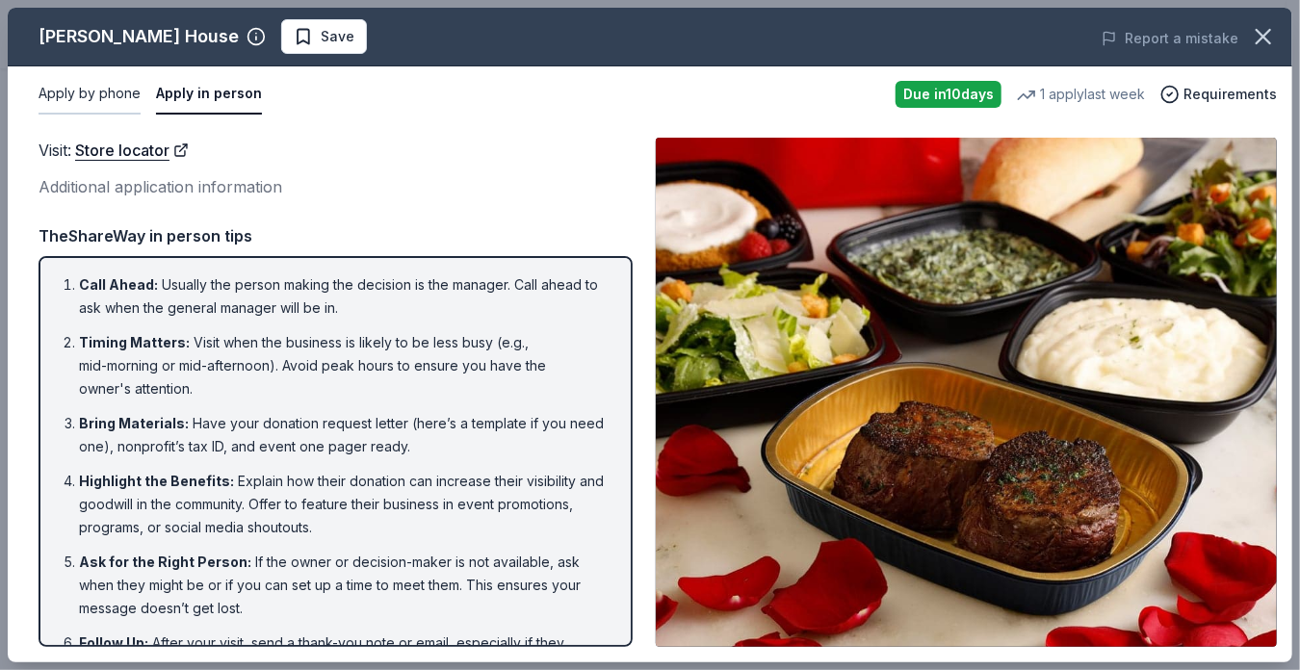
click at [58, 88] on button "Apply by phone" at bounding box center [90, 94] width 102 height 40
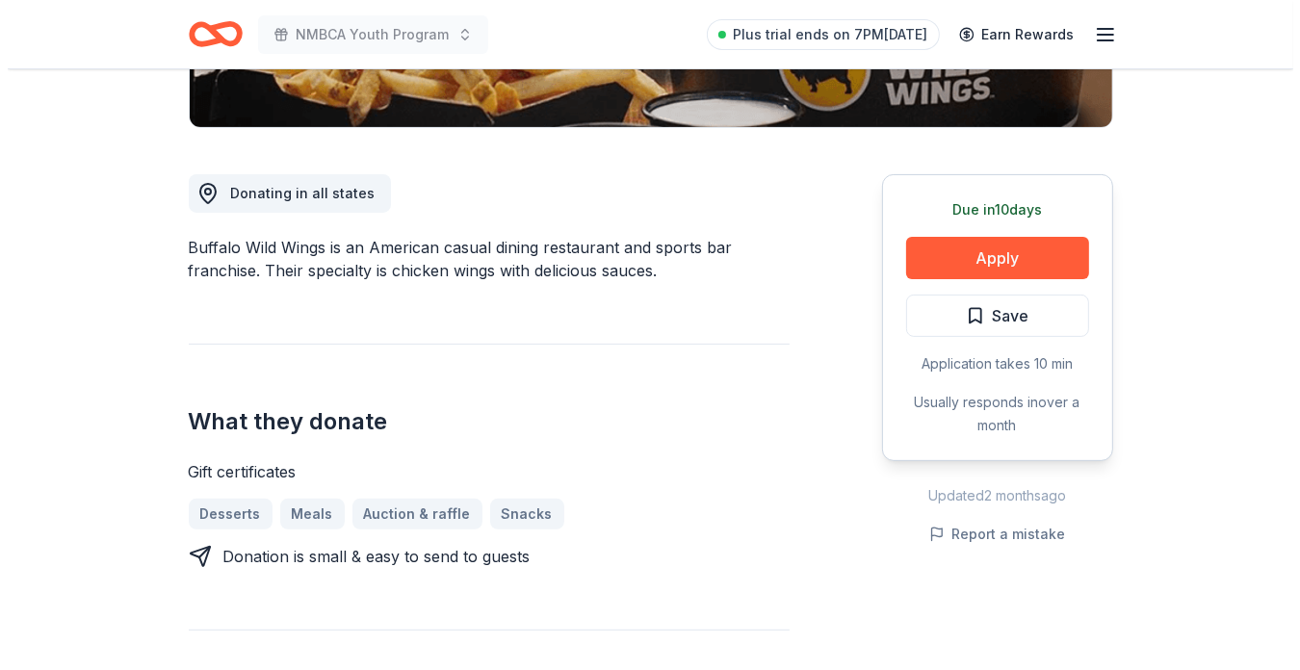
scroll to position [479, 0]
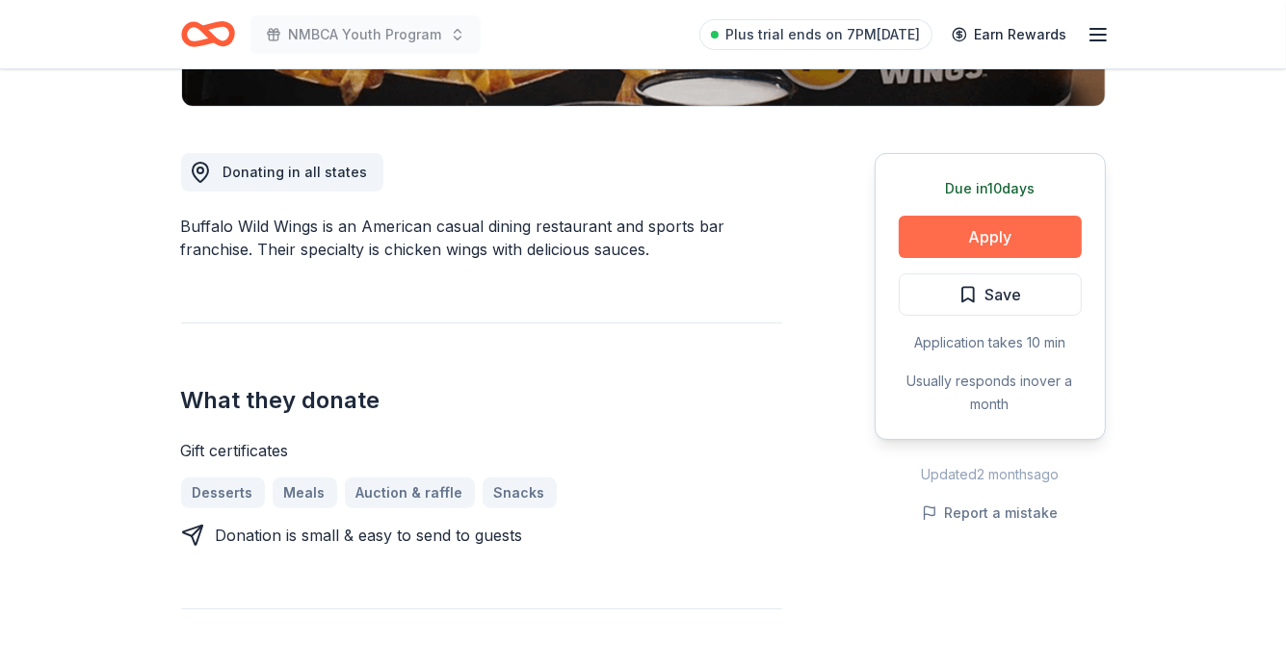
click at [962, 227] on button "Apply" at bounding box center [990, 237] width 183 height 42
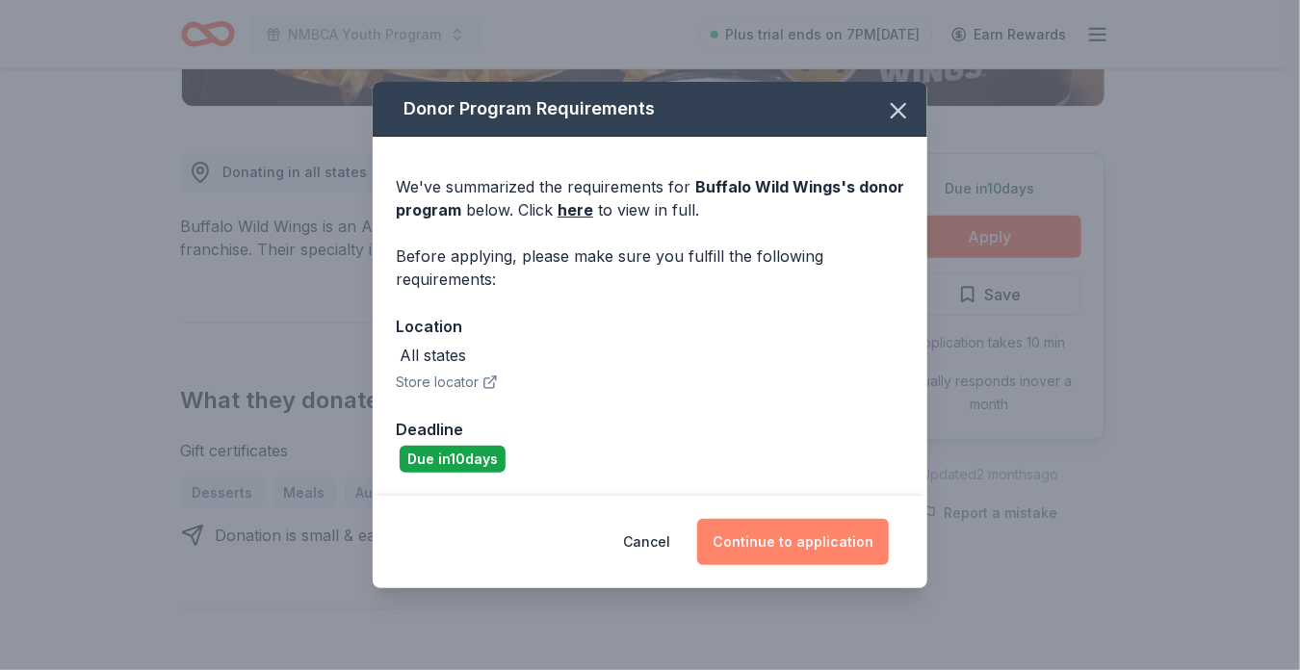
click at [836, 536] on button "Continue to application" at bounding box center [793, 542] width 192 height 46
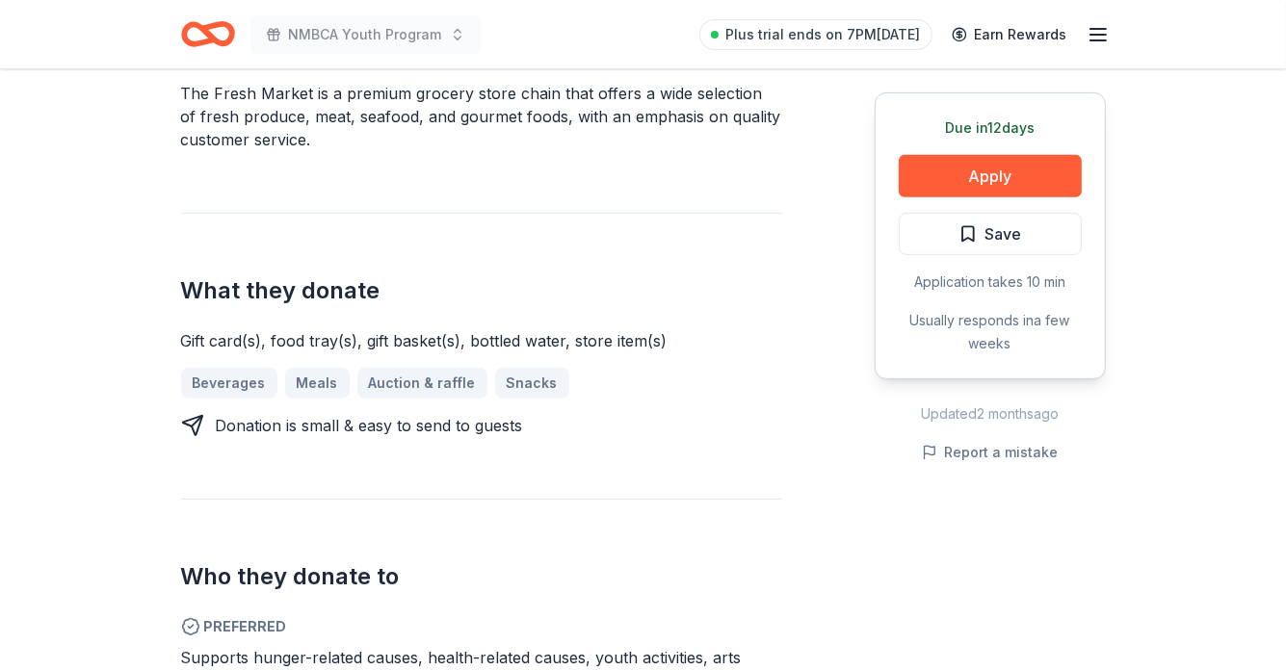
scroll to position [668, 0]
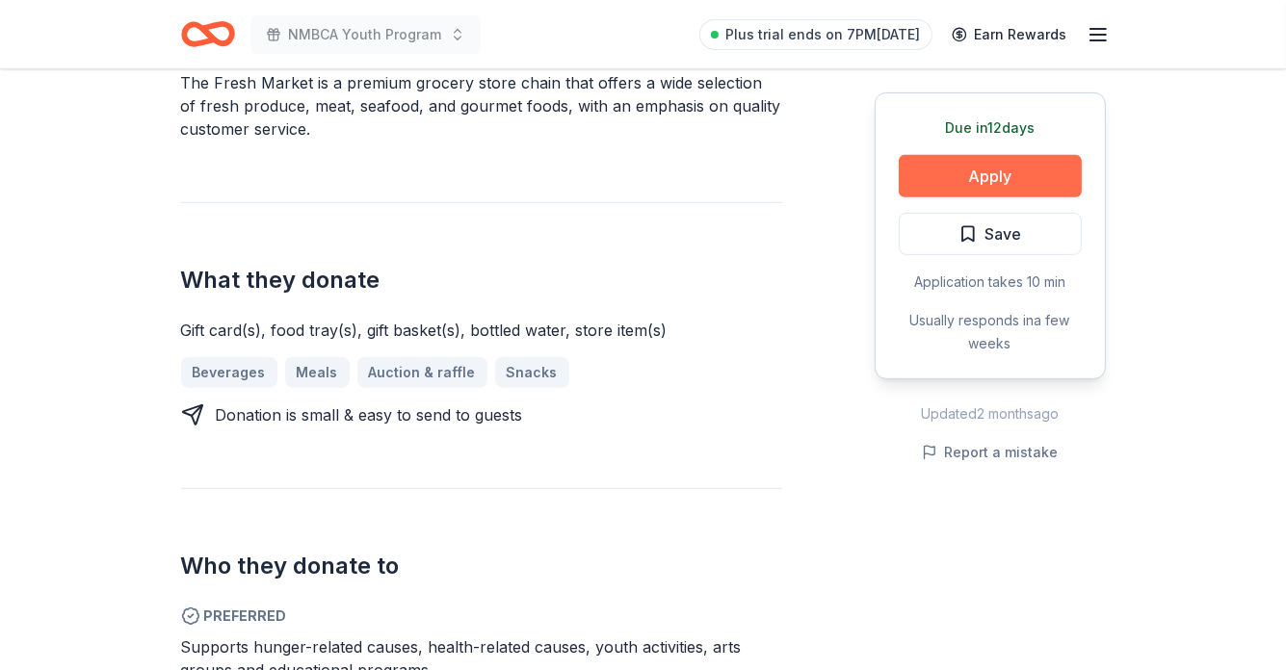
click at [1012, 174] on button "Apply" at bounding box center [990, 176] width 183 height 42
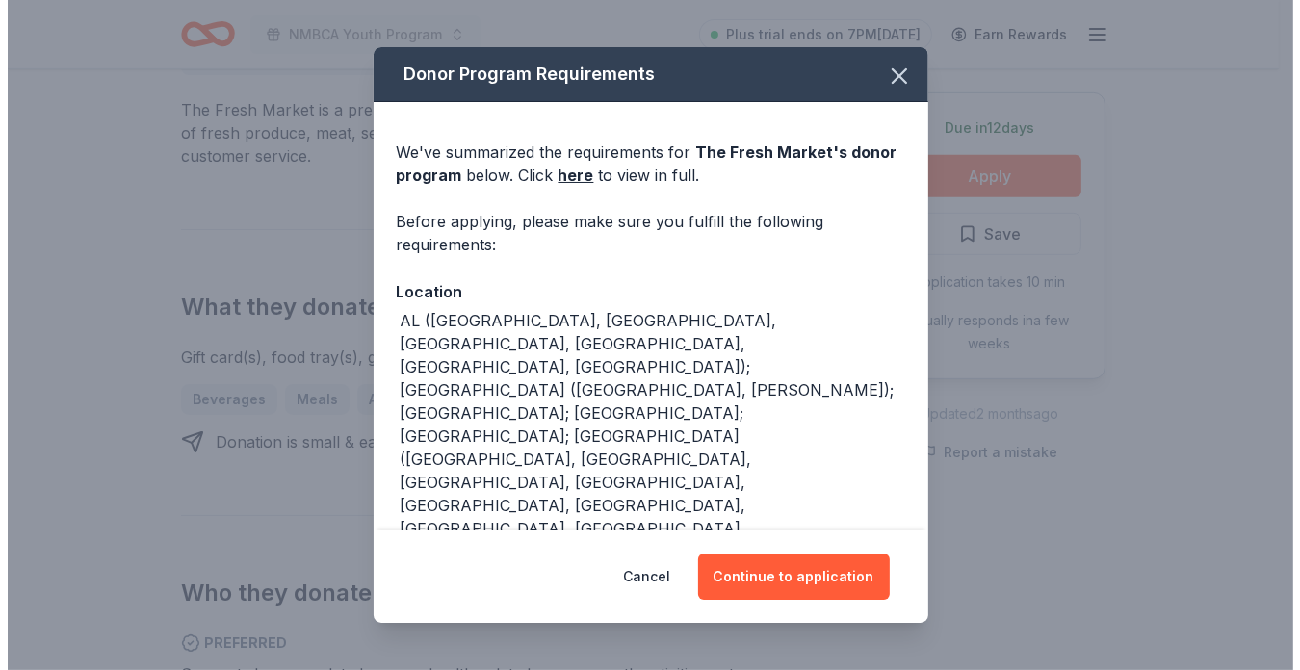
scroll to position [682, 0]
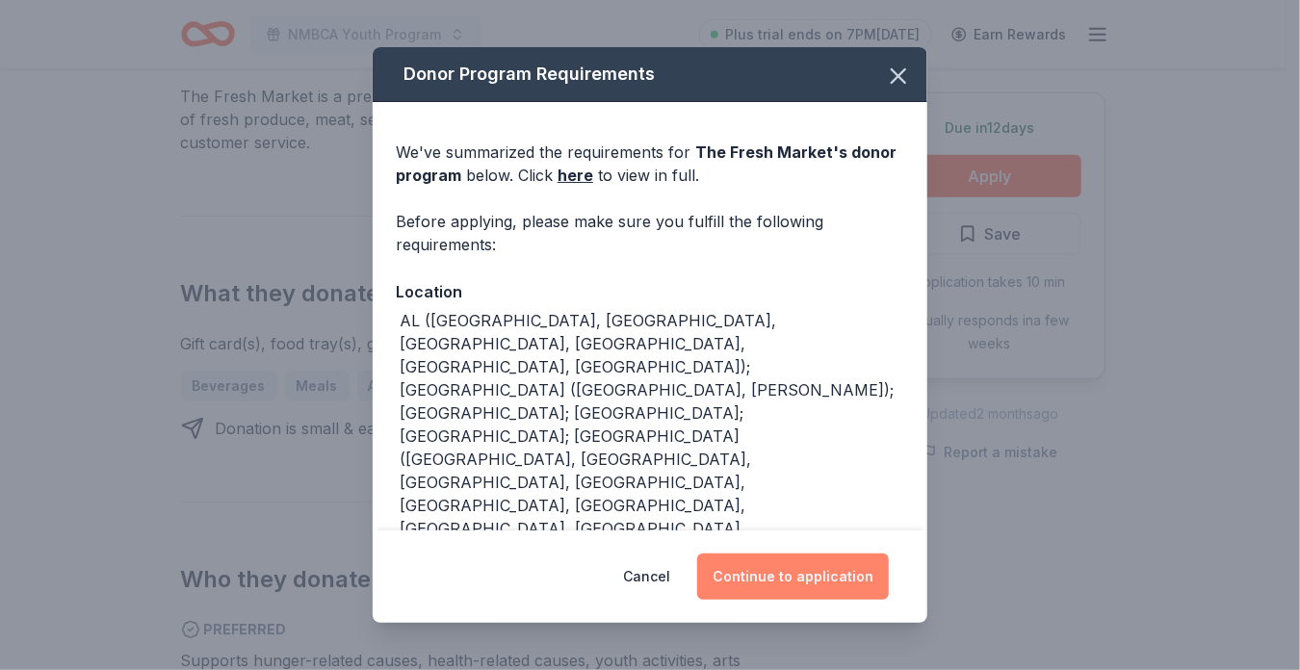
click at [799, 565] on button "Continue to application" at bounding box center [793, 577] width 192 height 46
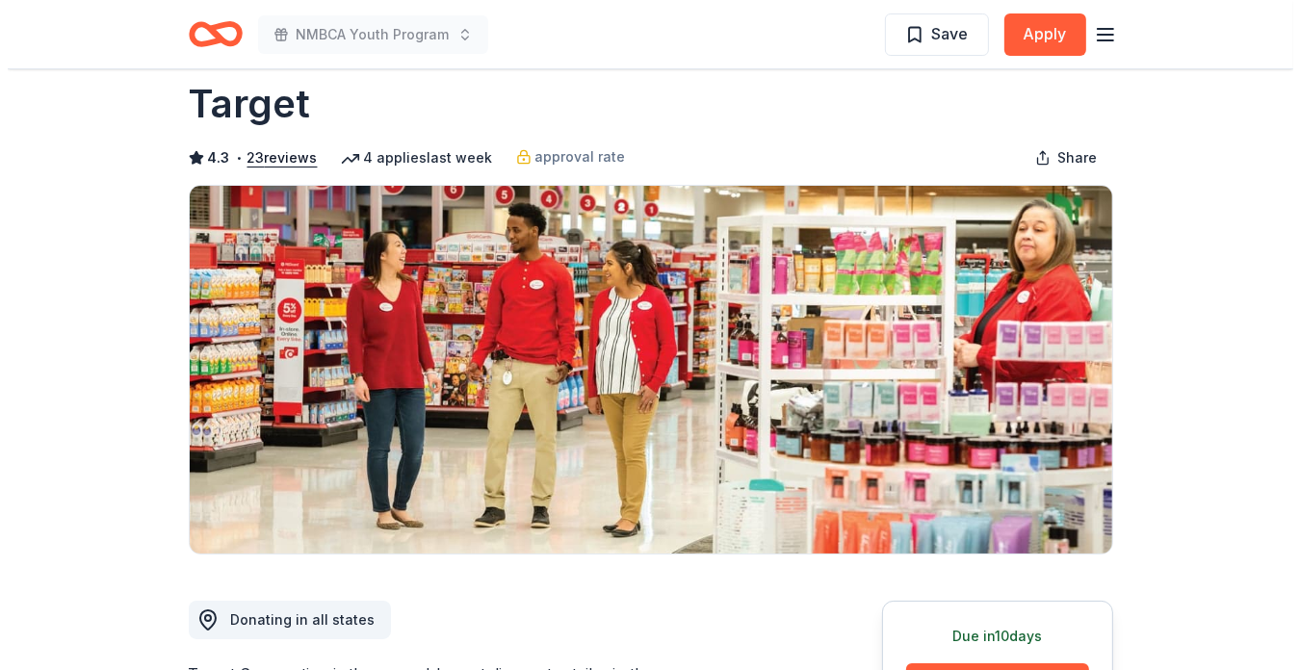
scroll to position [46, 0]
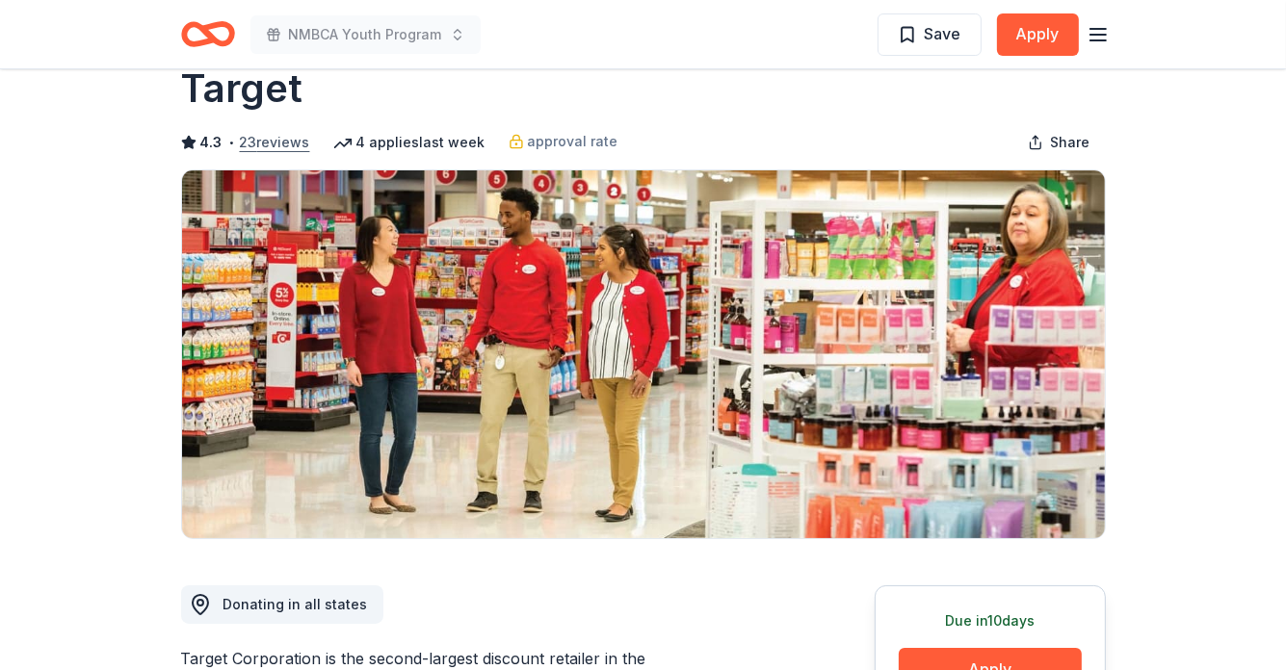
click at [282, 143] on button "23 reviews" at bounding box center [275, 142] width 70 height 23
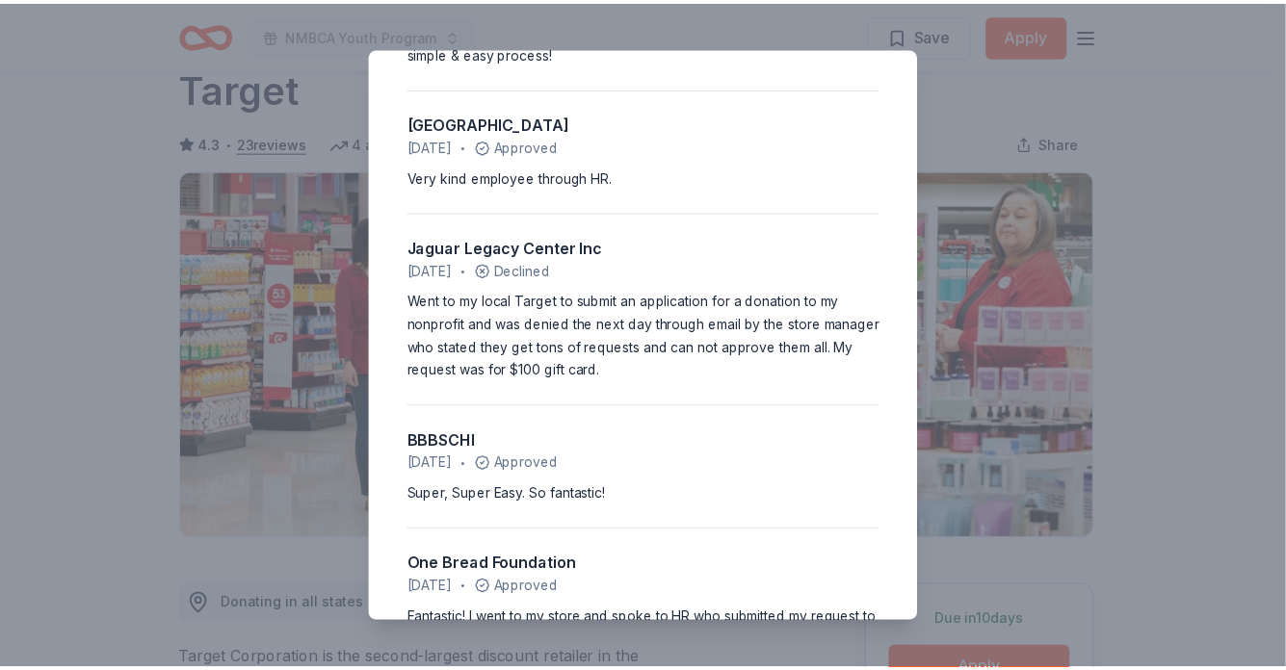
scroll to position [390, 0]
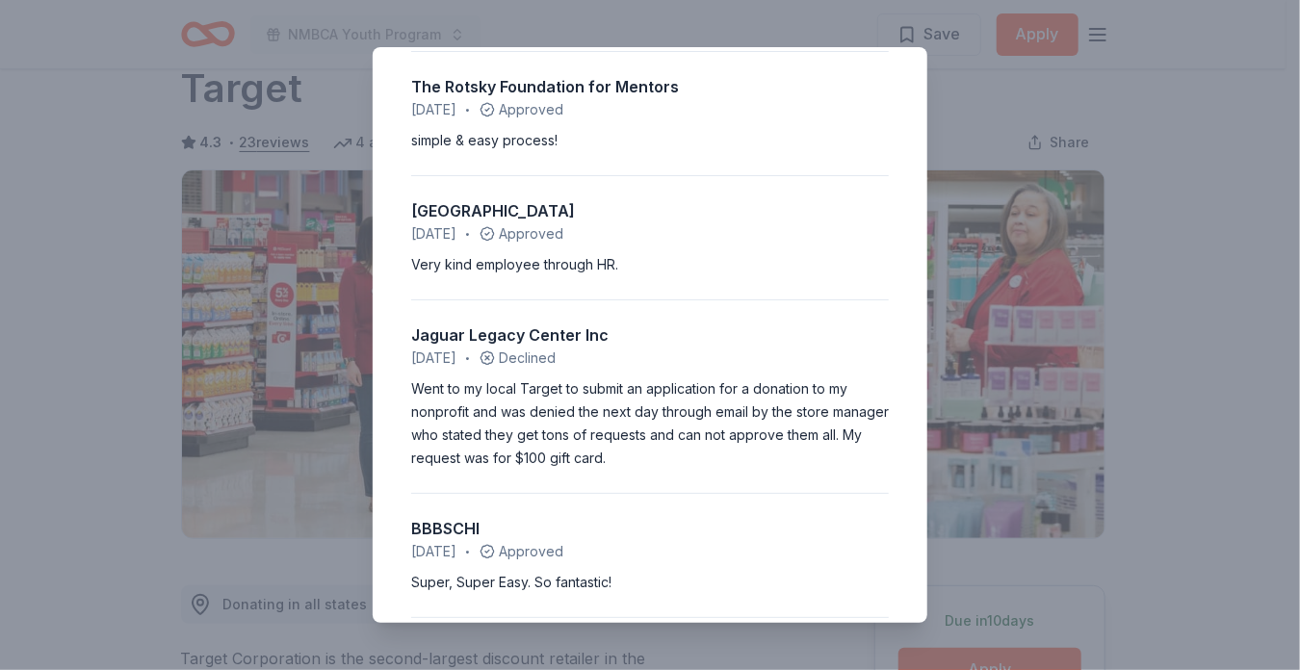
click at [1205, 106] on div "4.3 • 23 reviews JC Youth Foundation [DATE] • Declined Each year that we apply …" at bounding box center [650, 335] width 1300 height 670
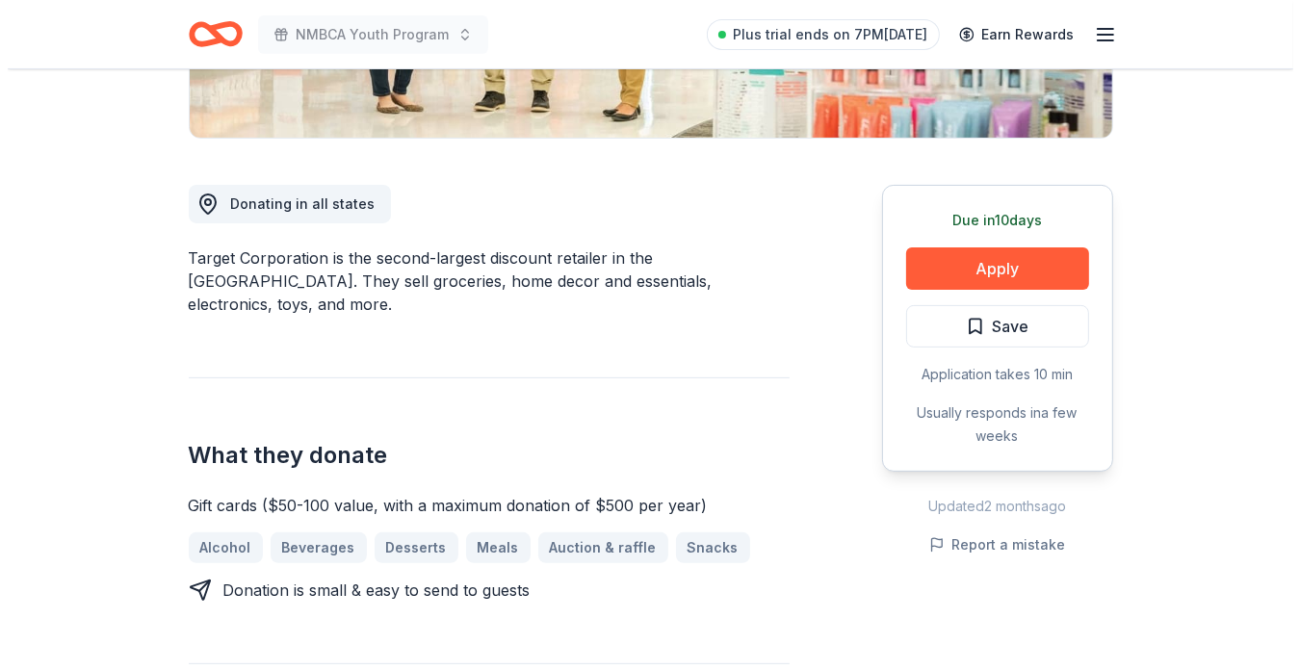
scroll to position [455, 0]
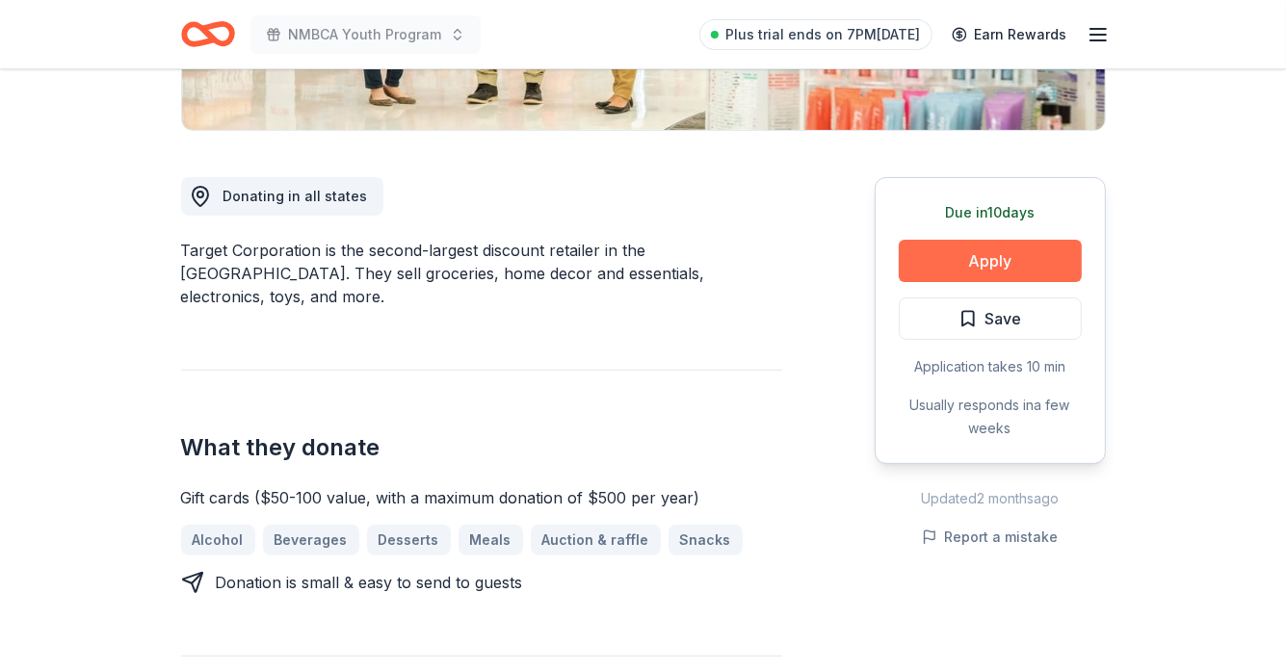
click at [1003, 255] on button "Apply" at bounding box center [990, 261] width 183 height 42
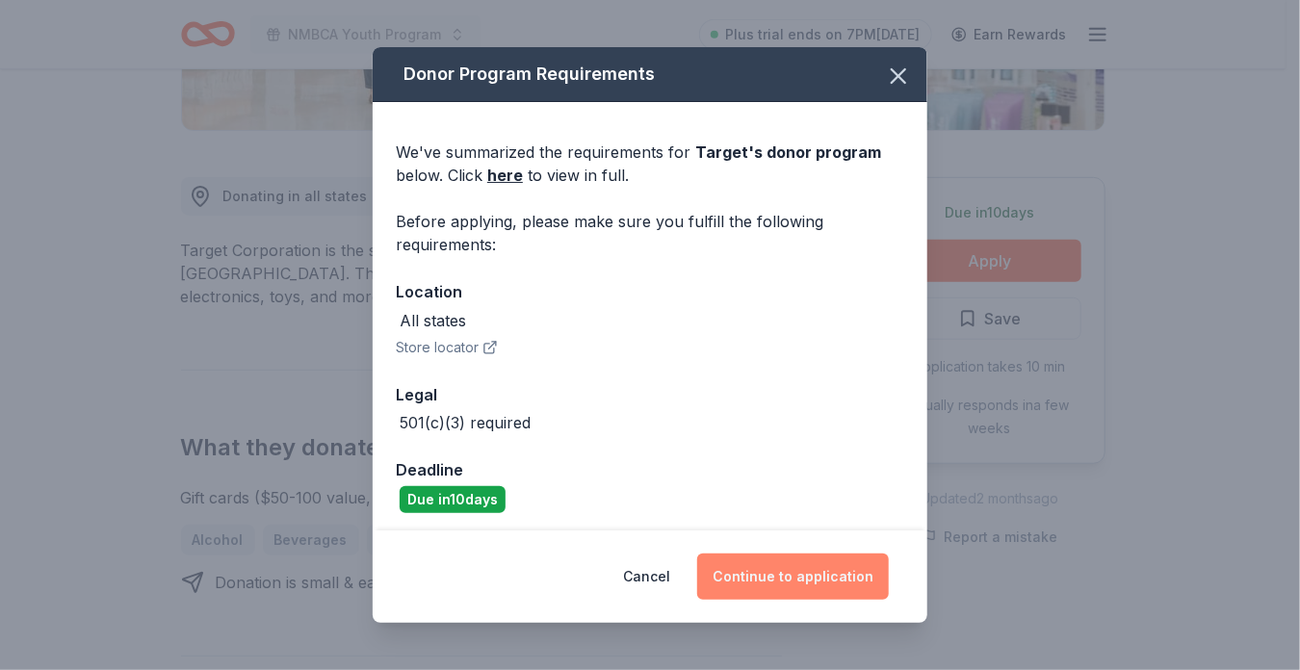
click at [760, 576] on button "Continue to application" at bounding box center [793, 577] width 192 height 46
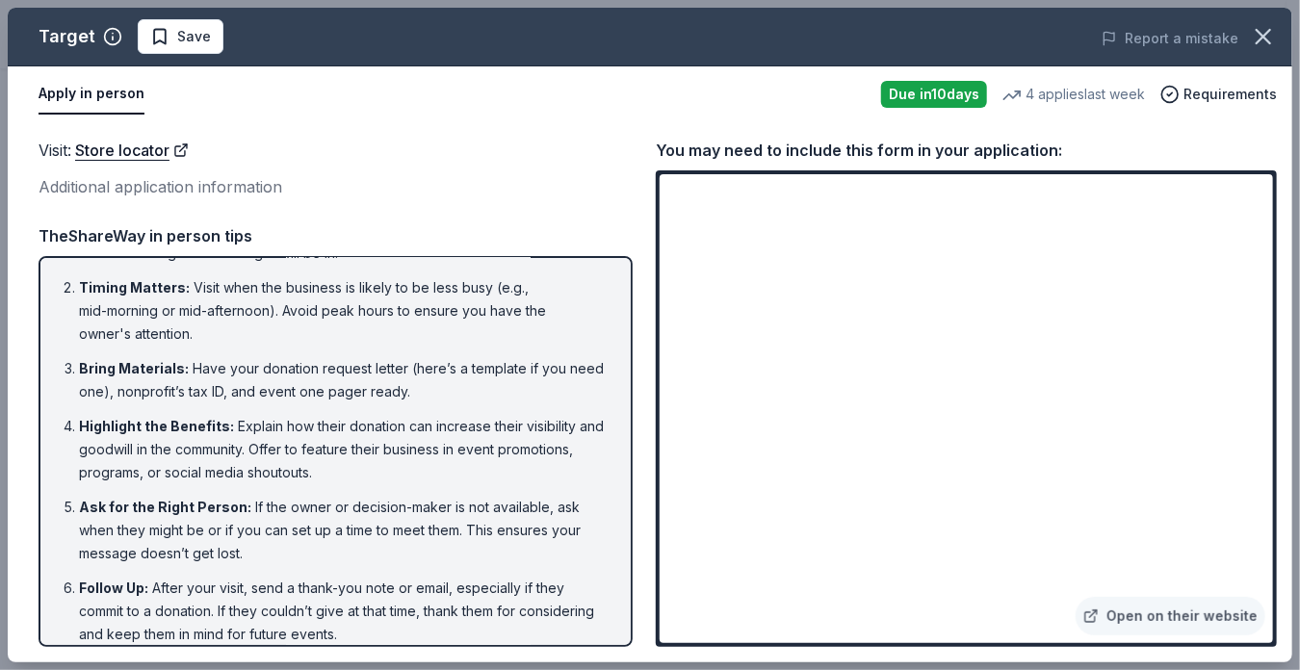
scroll to position [69, 0]
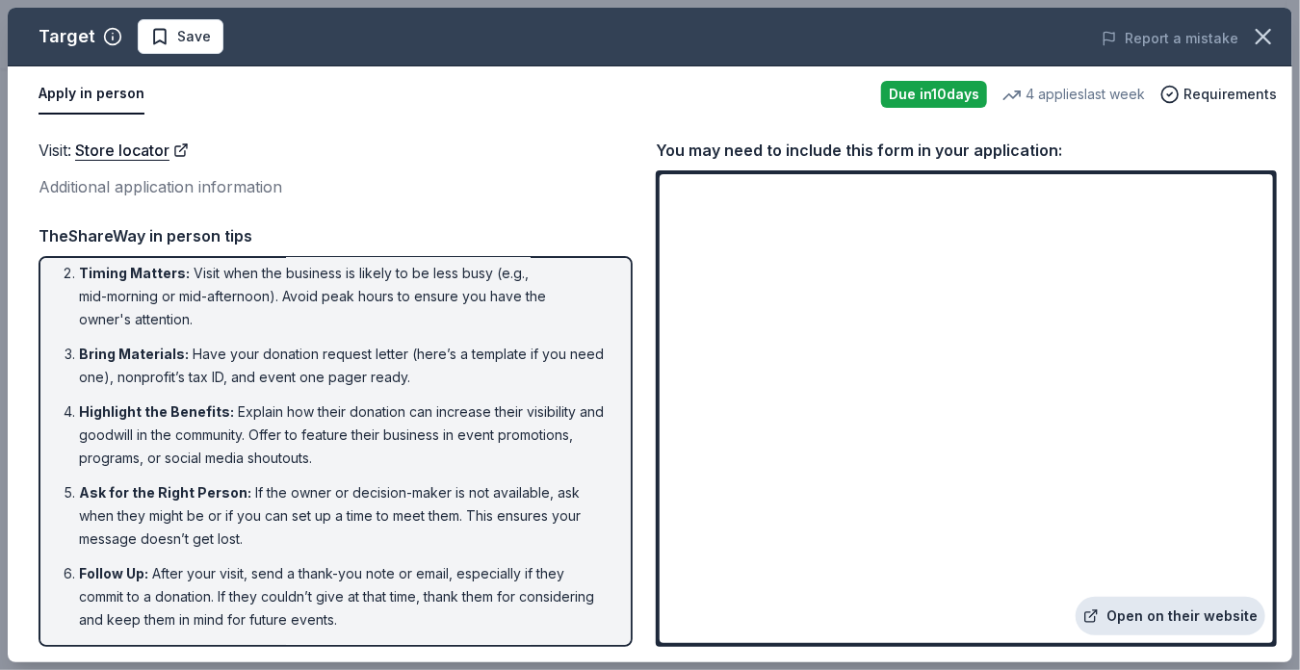
click at [1163, 615] on link "Open on their website" at bounding box center [1171, 616] width 190 height 39
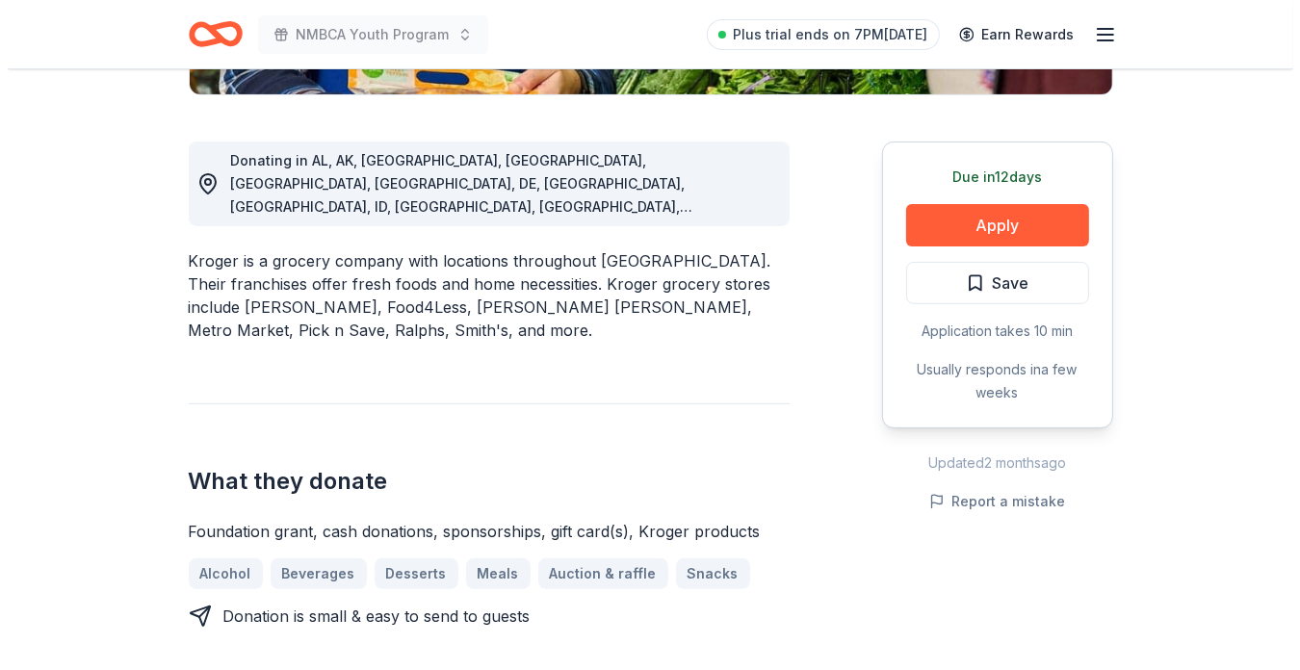
scroll to position [482, 0]
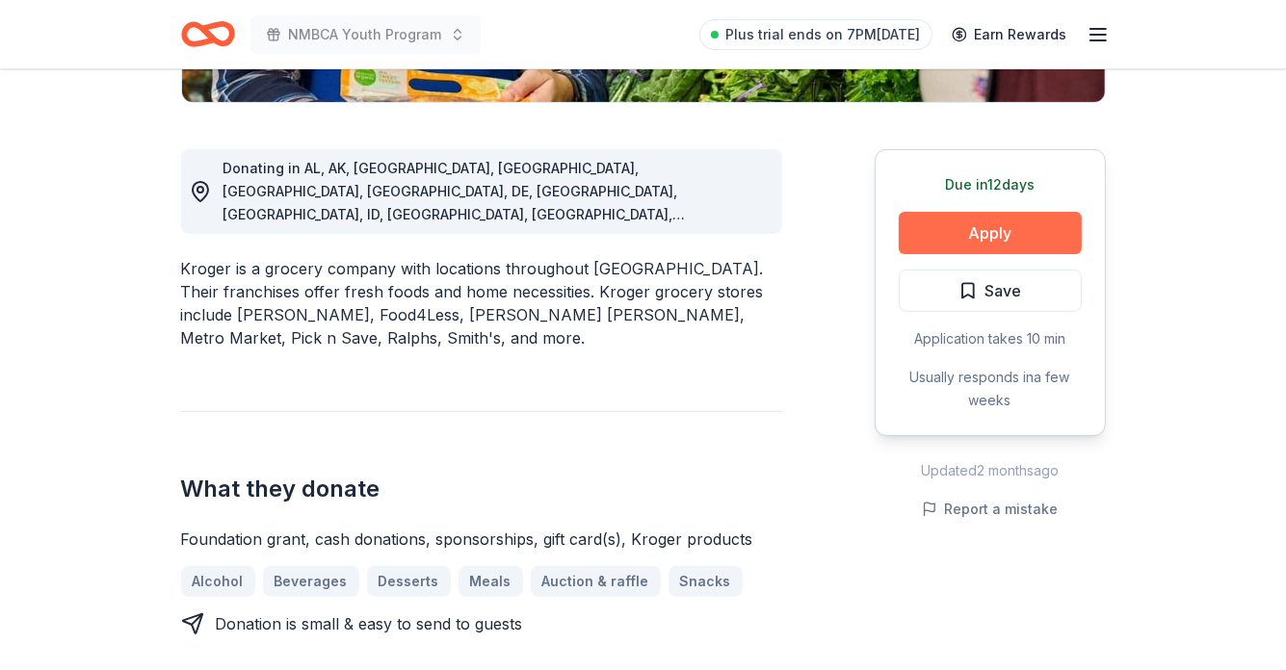
click at [971, 230] on button "Apply" at bounding box center [990, 233] width 183 height 42
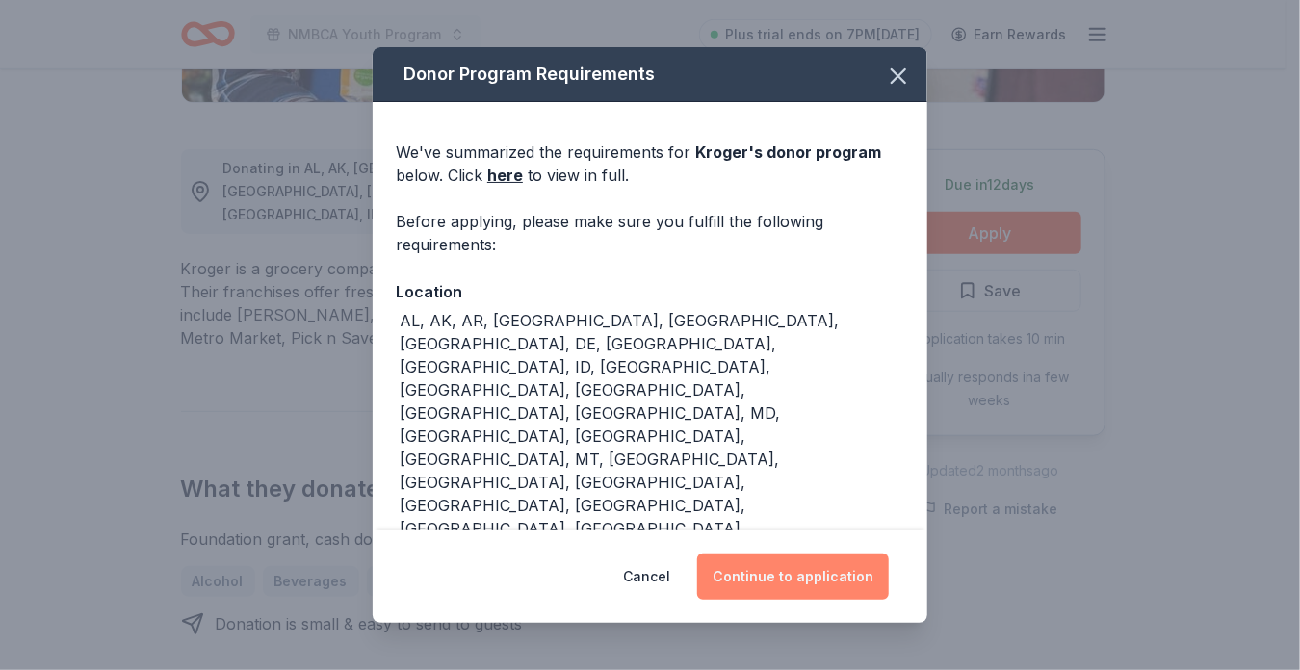
click at [820, 580] on button "Continue to application" at bounding box center [793, 577] width 192 height 46
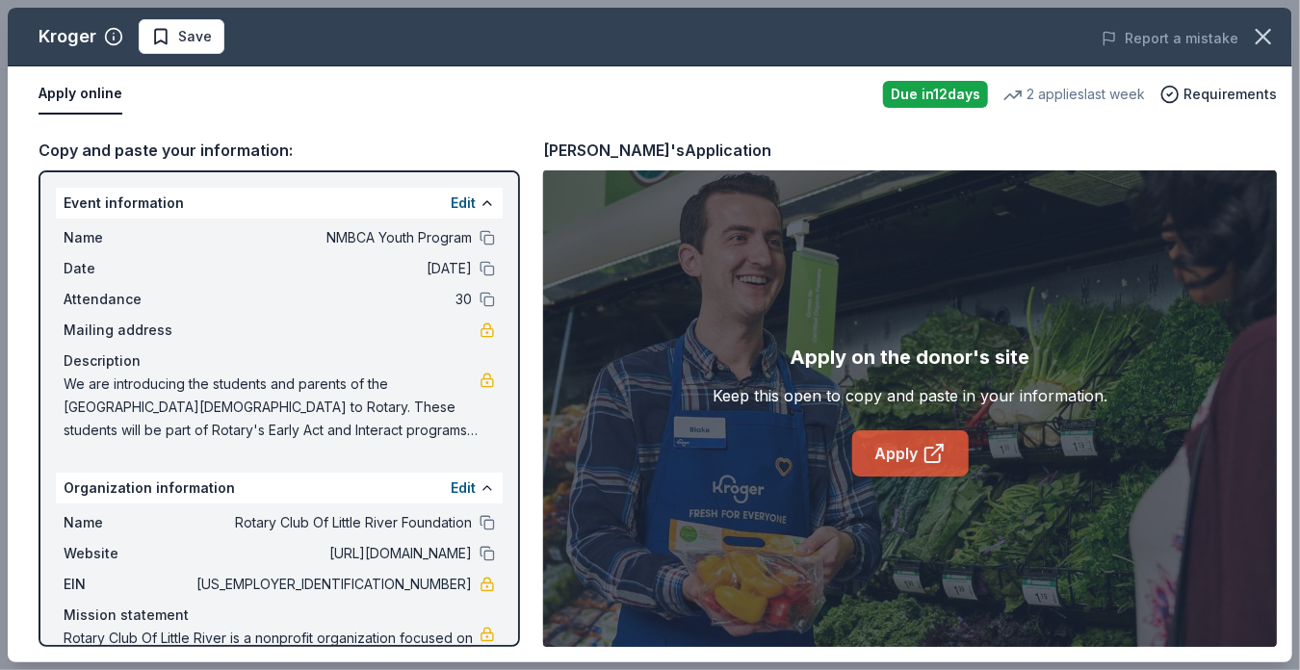
click at [920, 443] on link "Apply" at bounding box center [910, 453] width 117 height 46
